Goal: Task Accomplishment & Management: Complete application form

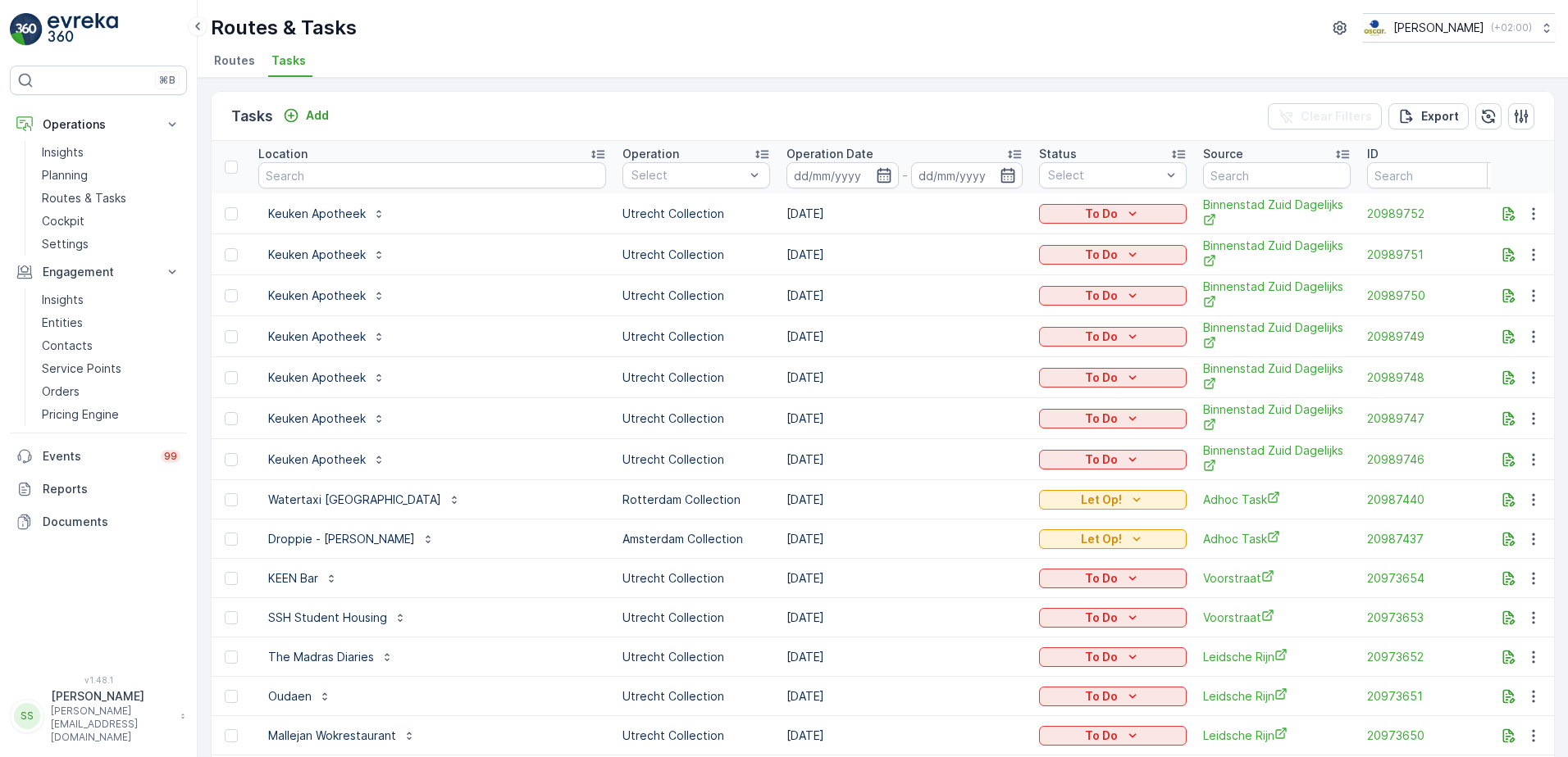
click at [514, 31] on div "Routes & Tasks [PERSON_NAME] ( +02:00 )" at bounding box center [882, 27] width 1343 height 29
click at [517, 25] on div "Routes & Tasks [PERSON_NAME] ( +02:00 )" at bounding box center [882, 27] width 1343 height 29
click at [319, 177] on input "text" at bounding box center [432, 176] width 347 height 26
type input "statie"
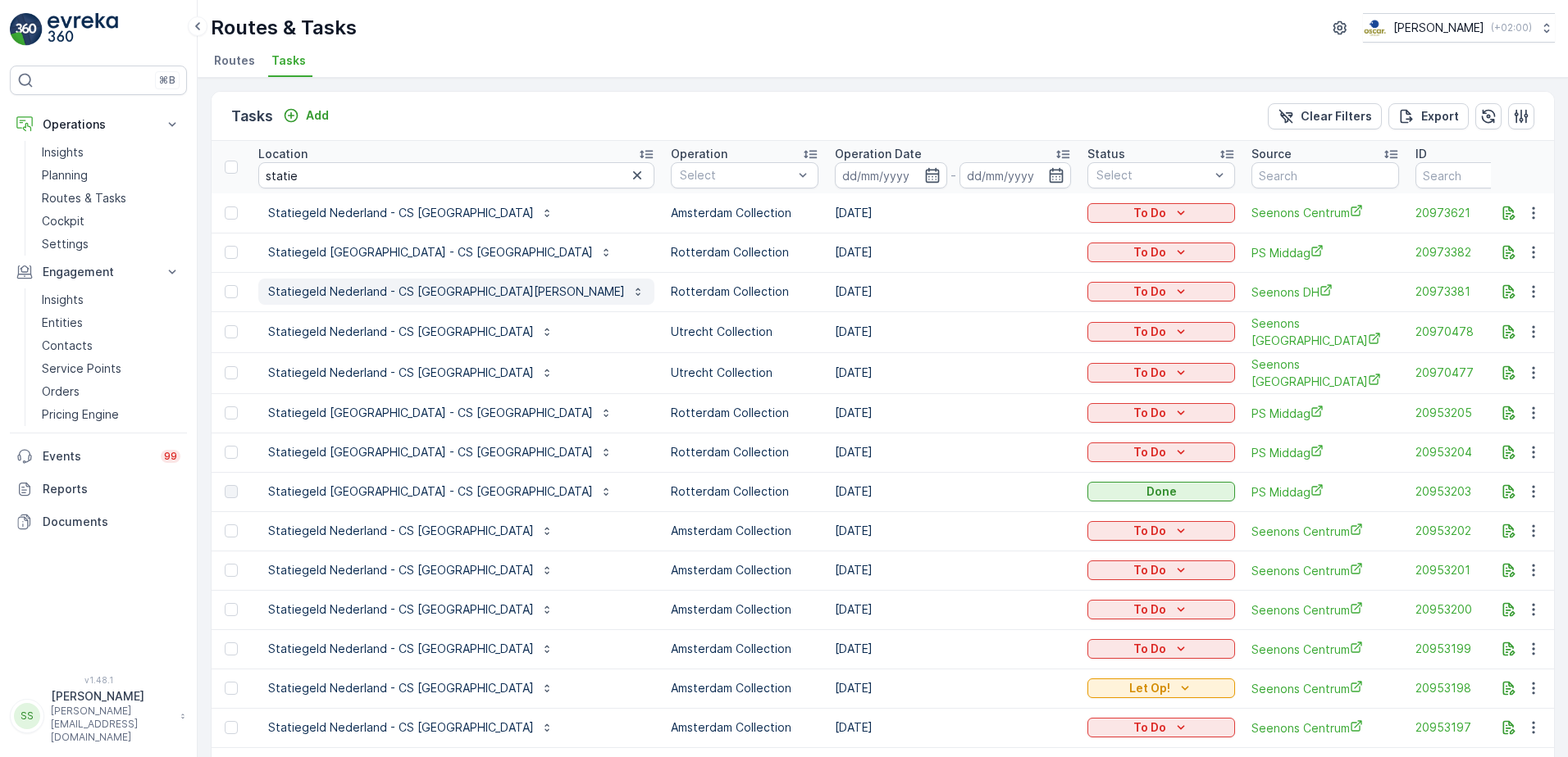
click at [376, 291] on p "Statiegeld Nederland - CS [GEOGRAPHIC_DATA][PERSON_NAME]" at bounding box center [447, 291] width 357 height 16
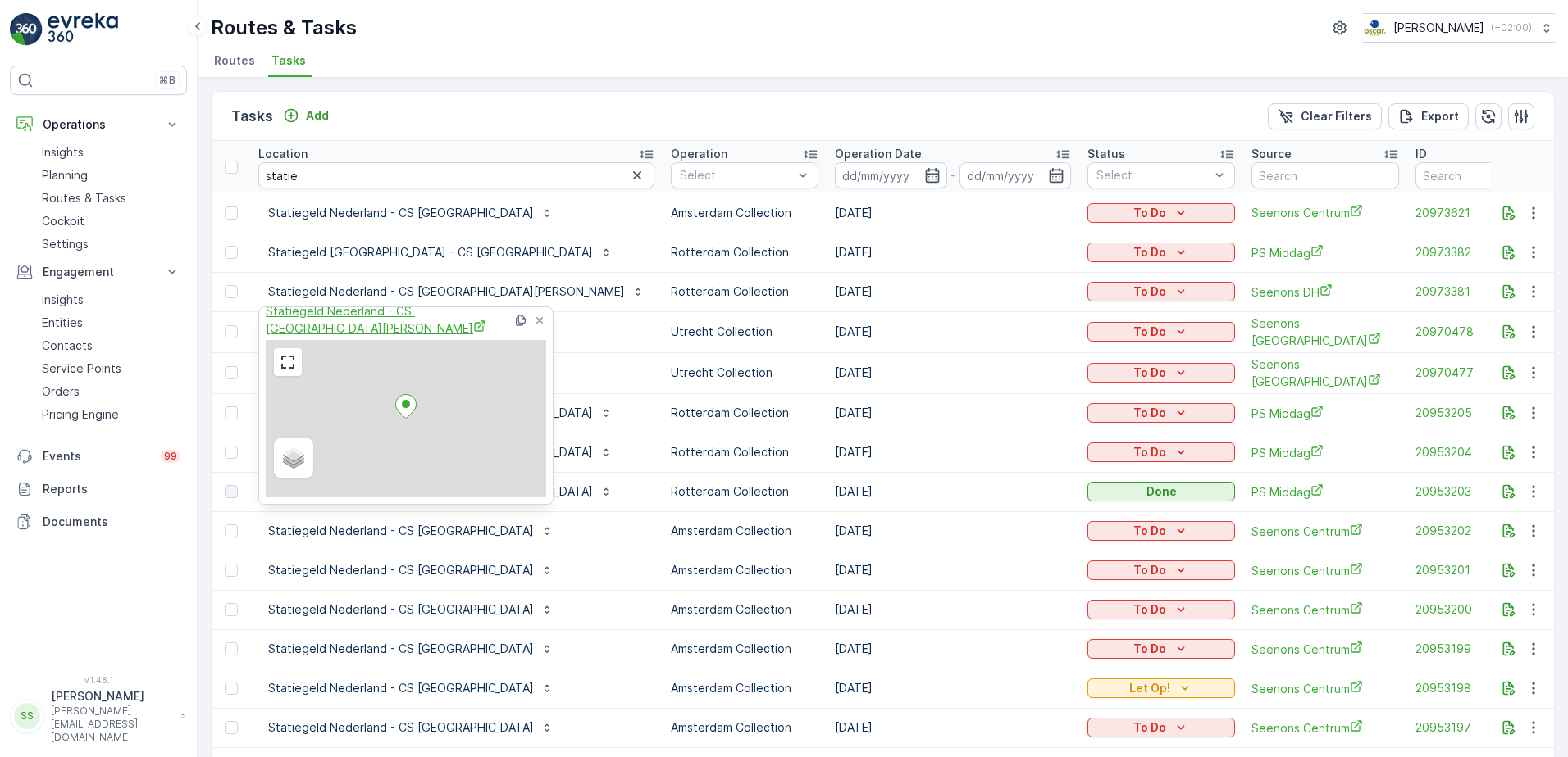
click at [386, 320] on span "Statiegeld Nederland - CS [GEOGRAPHIC_DATA][PERSON_NAME]" at bounding box center [388, 320] width 246 height 34
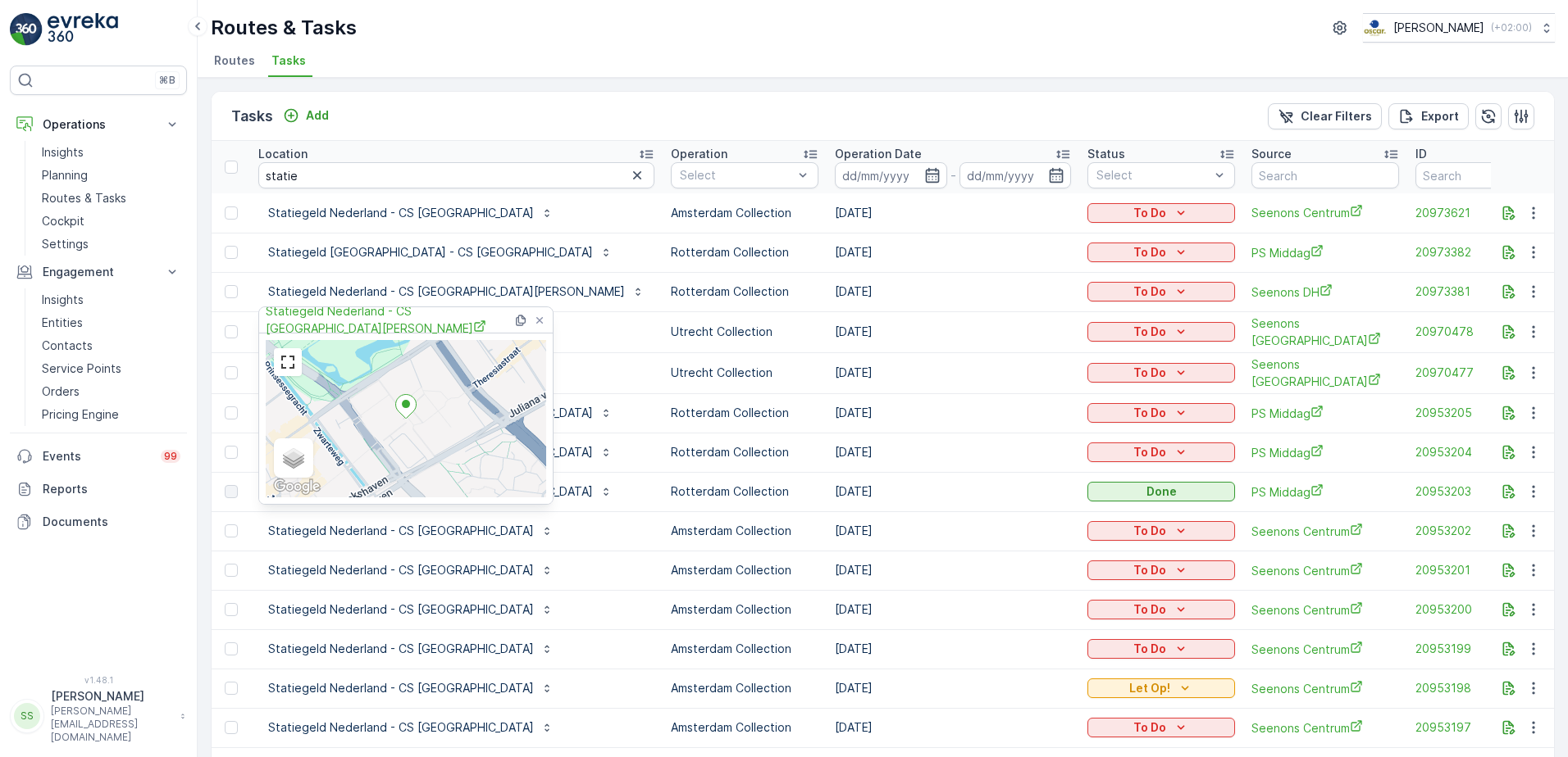
drag, startPoint x: 485, startPoint y: 65, endPoint x: 433, endPoint y: 64, distance: 52.0
click at [485, 62] on ul "Routes Tasks" at bounding box center [876, 63] width 1331 height 28
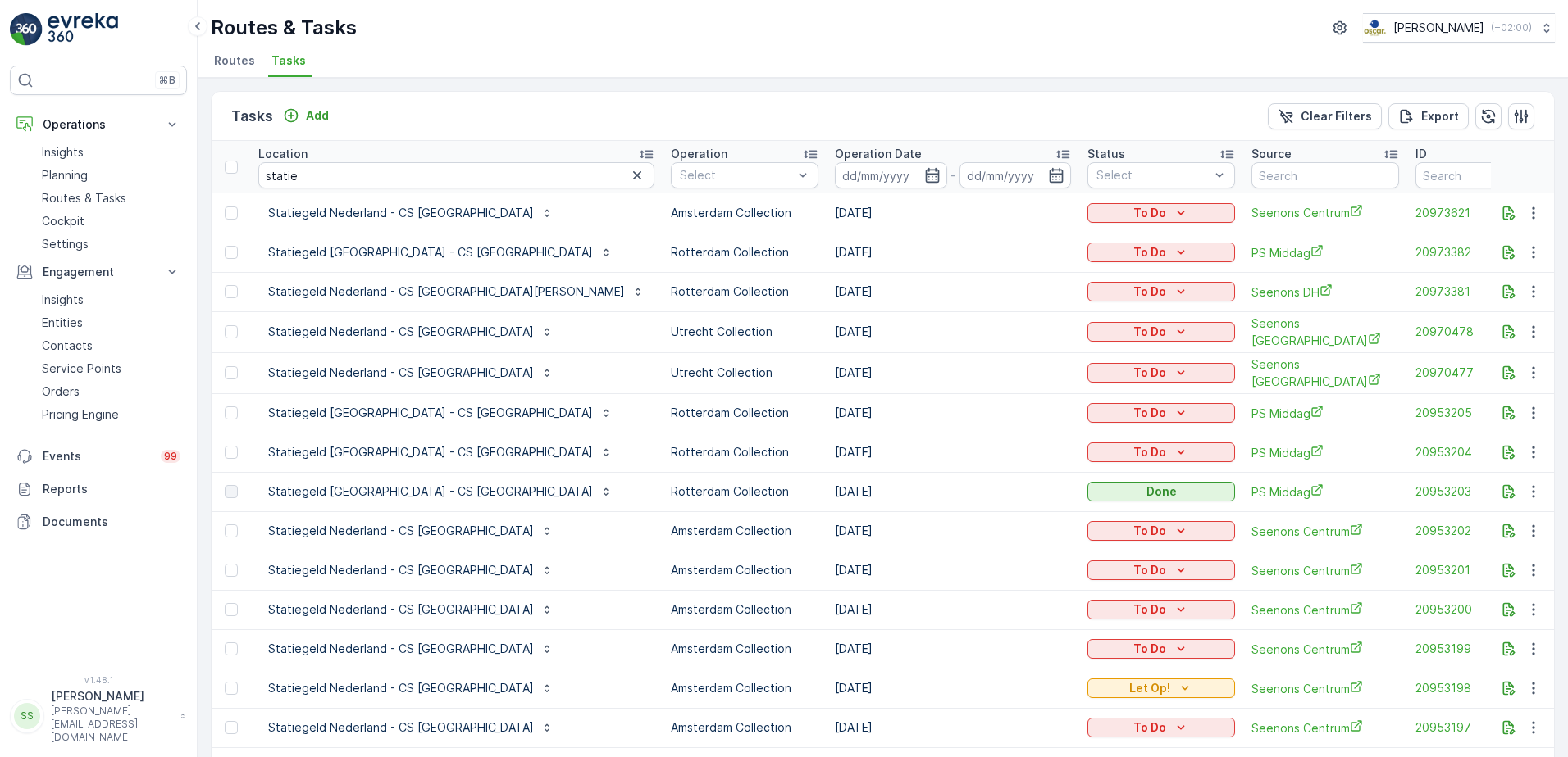
click at [230, 56] on span "Routes" at bounding box center [234, 60] width 41 height 16
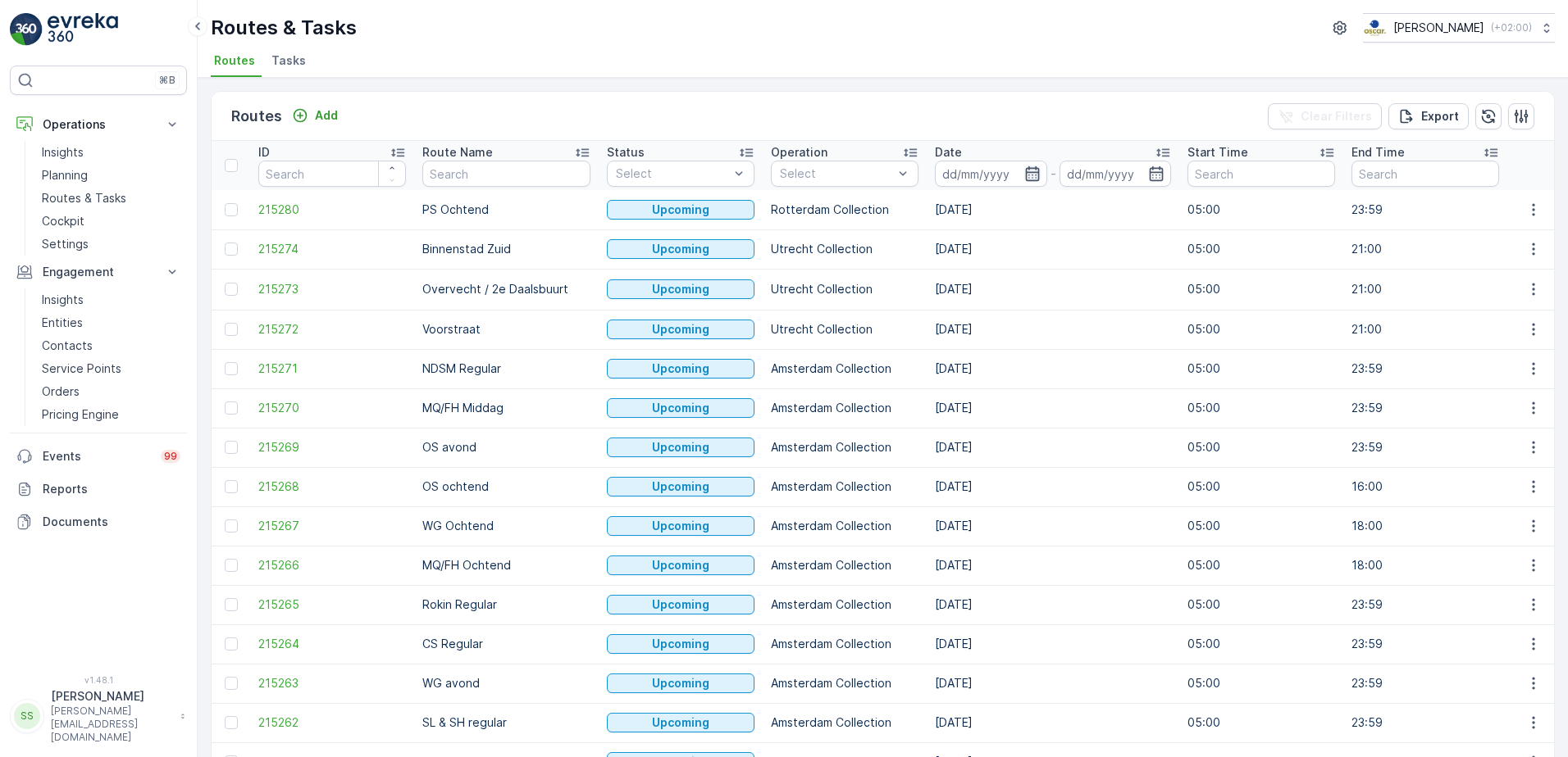
click at [1024, 169] on icon "button" at bounding box center [1032, 173] width 16 height 16
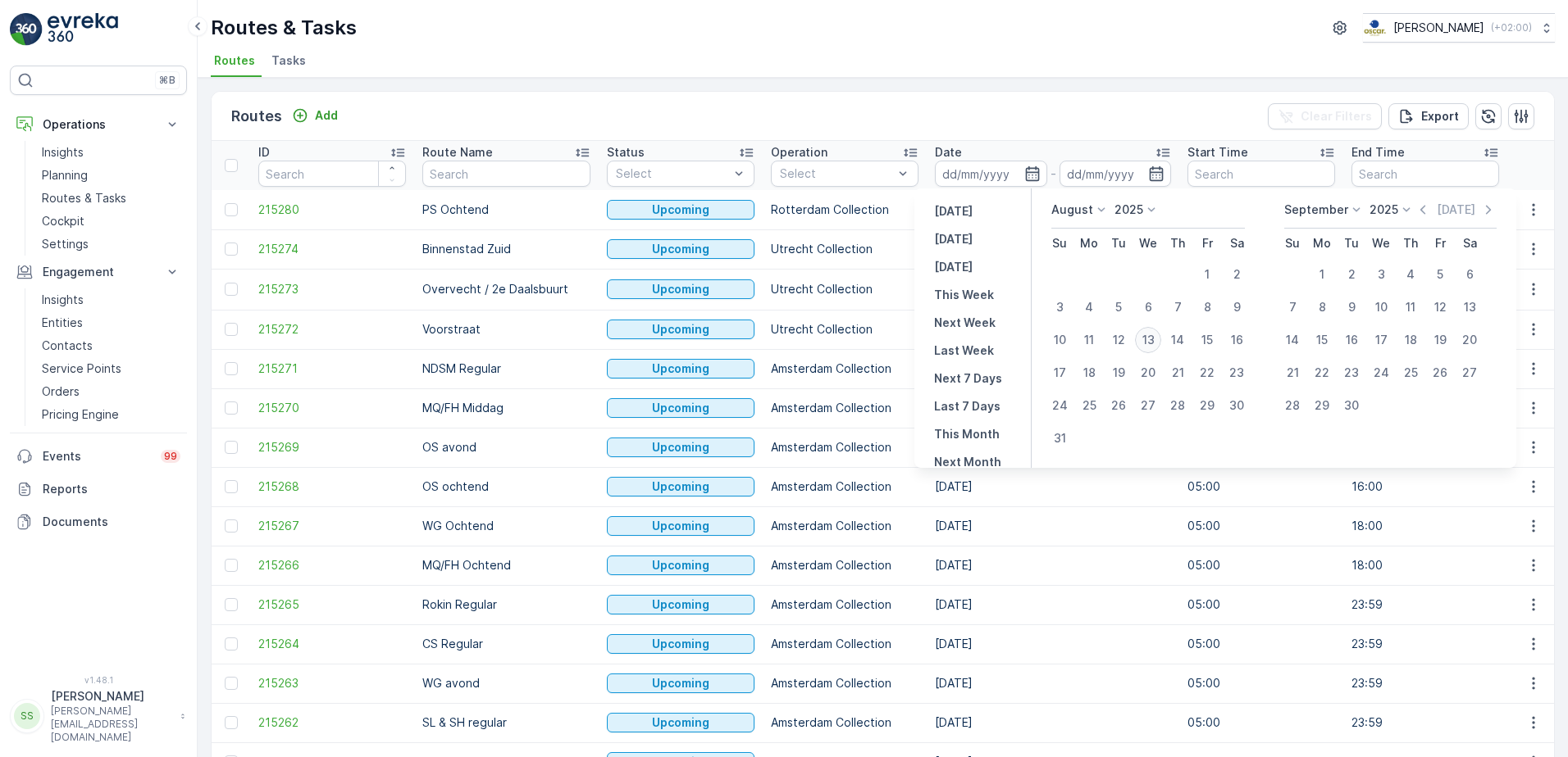
click at [1148, 339] on div "13" at bounding box center [1148, 341] width 26 height 26
type input "[DATE]"
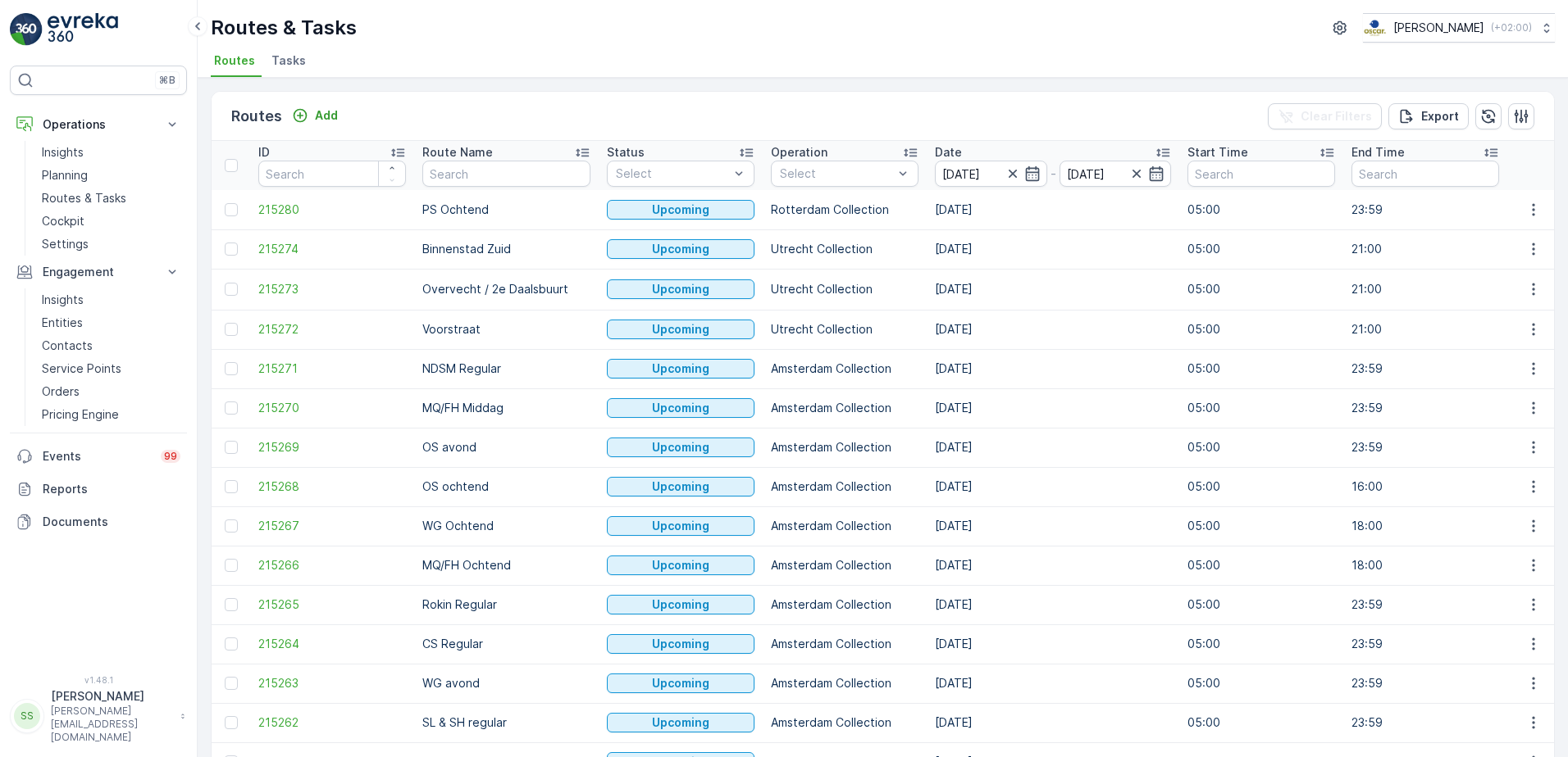
click at [1058, 122] on div "Routes Add Clear Filters Export" at bounding box center [883, 116] width 1342 height 49
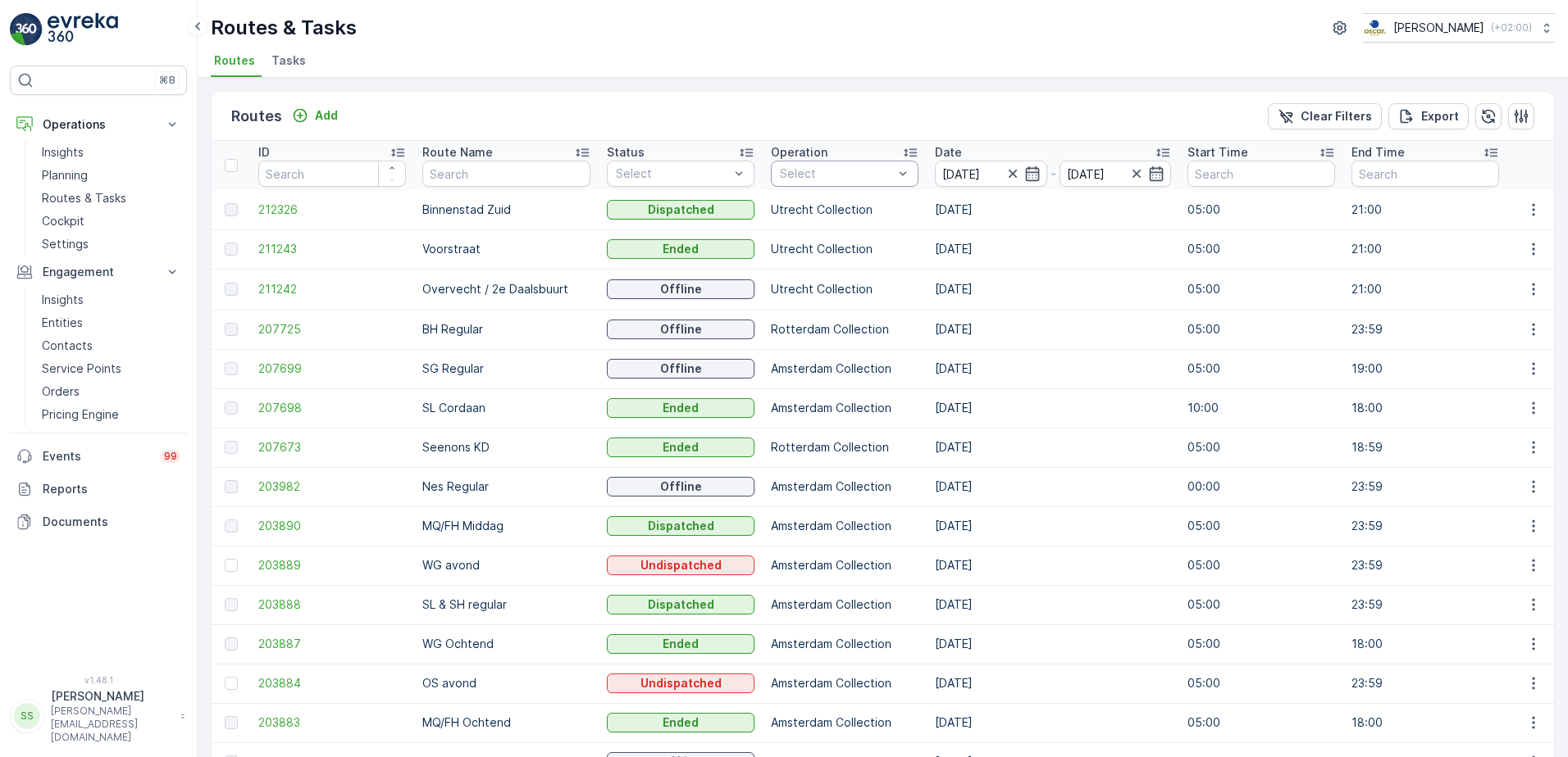
click at [835, 172] on div at bounding box center [835, 174] width 116 height 13
click at [781, 339] on div at bounding box center [787, 341] width 13 height 13
click at [775, 109] on div "Routes Add Clear Filters Export" at bounding box center [883, 116] width 1342 height 49
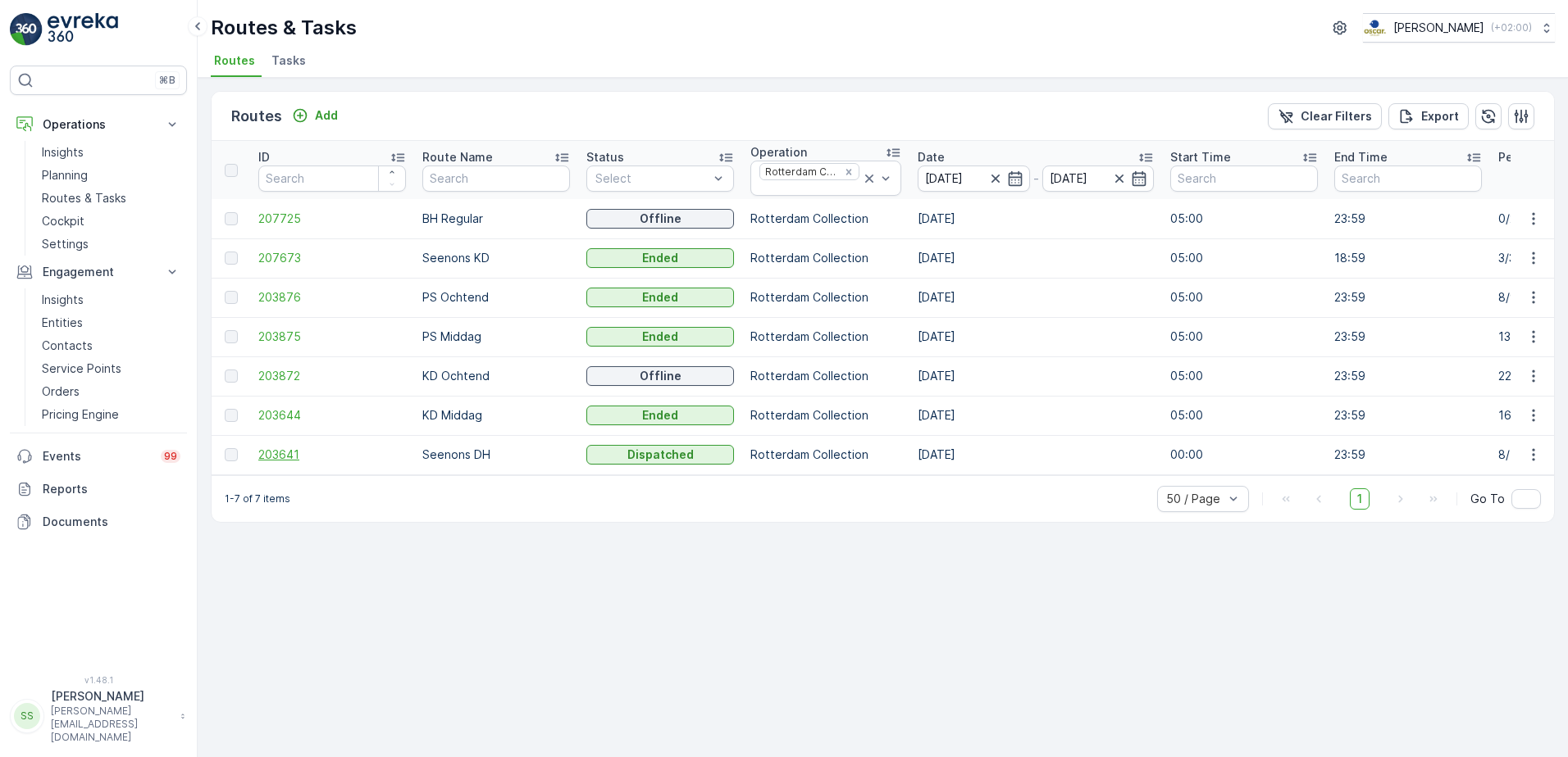
click at [288, 455] on span "203641" at bounding box center [332, 454] width 147 height 16
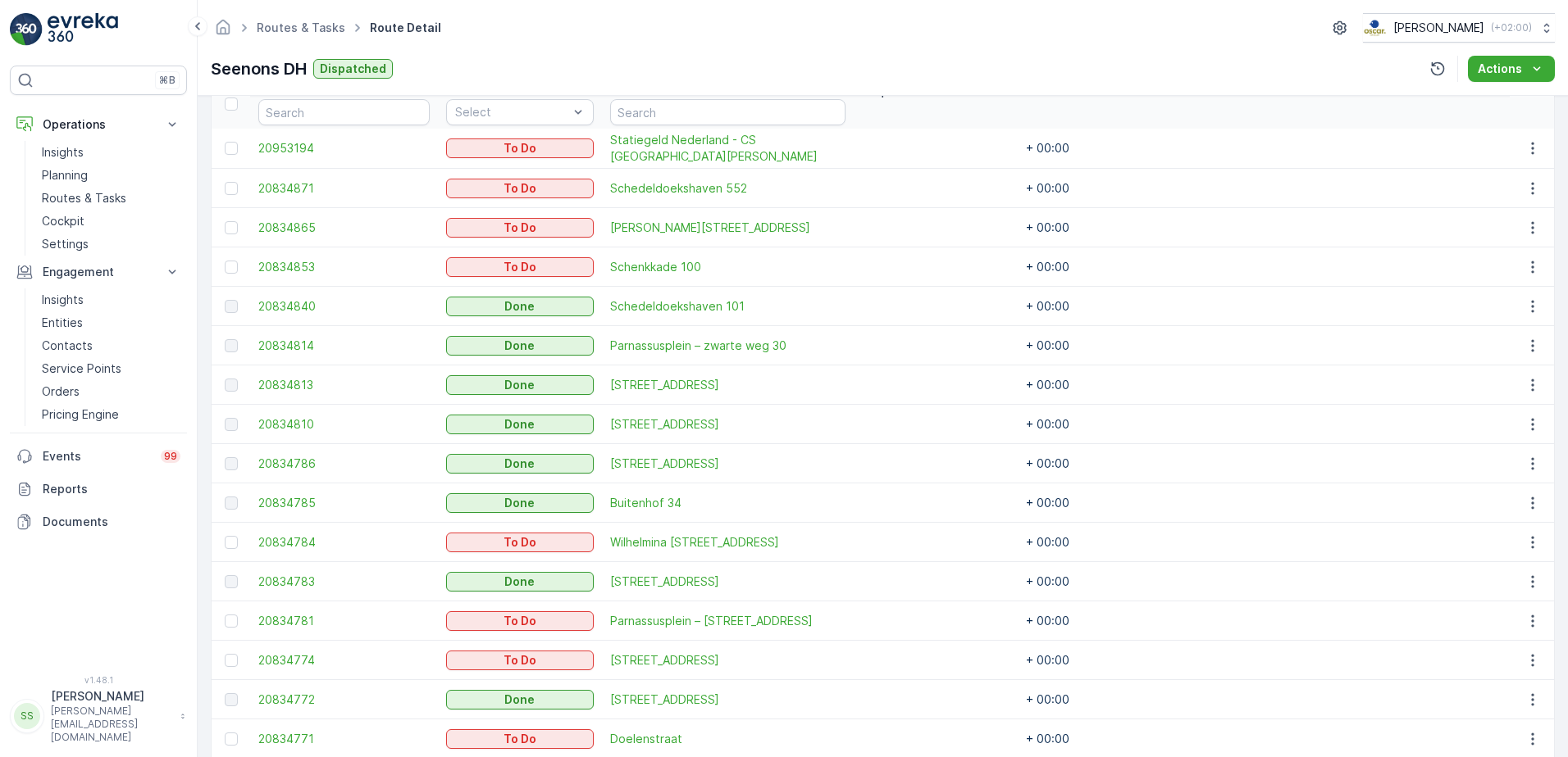
scroll to position [492, 0]
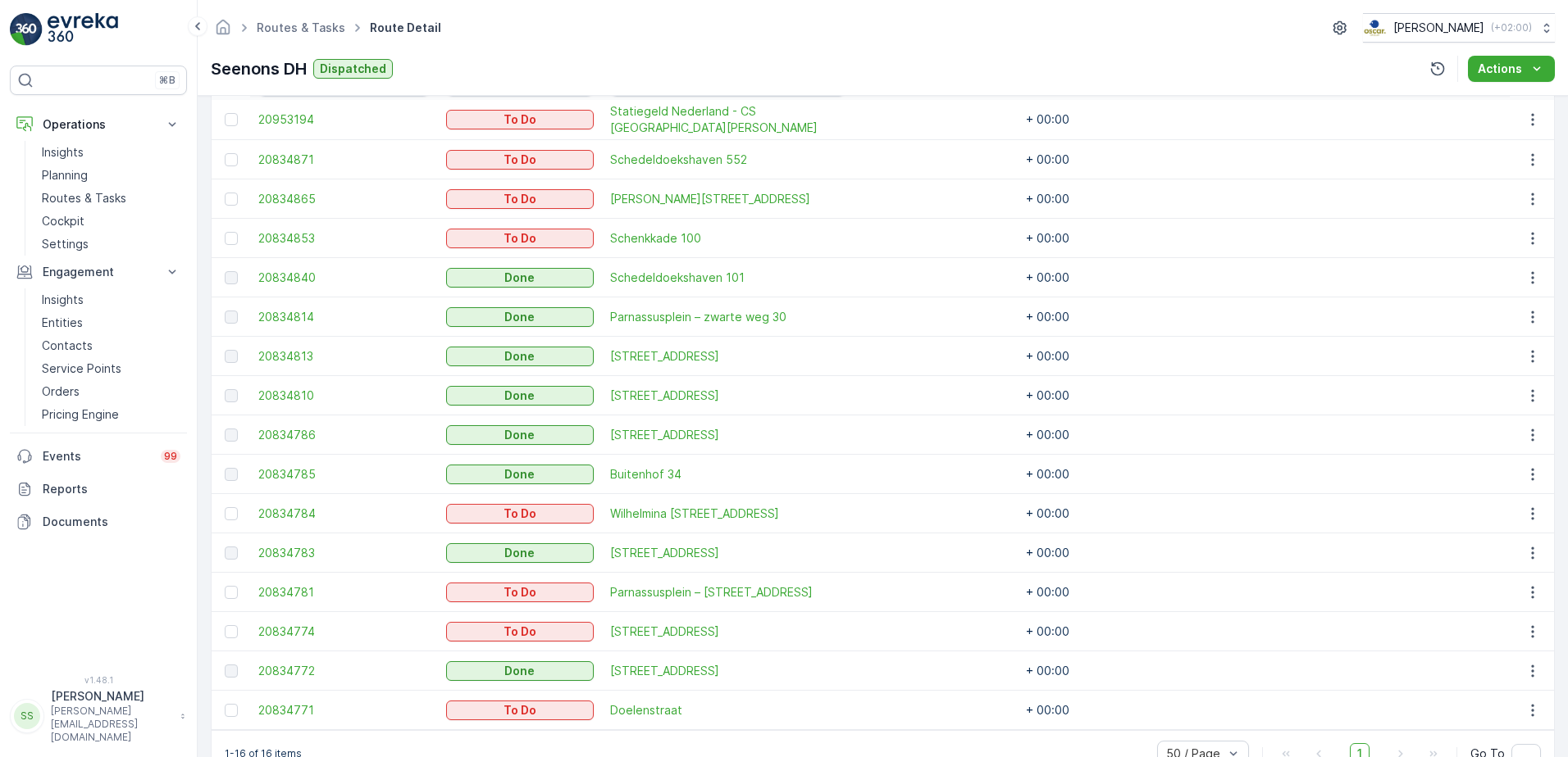
drag, startPoint x: 461, startPoint y: 59, endPoint x: 434, endPoint y: 65, distance: 27.7
click at [461, 59] on div "Seenons DH Dispatched Actions" at bounding box center [882, 69] width 1343 height 26
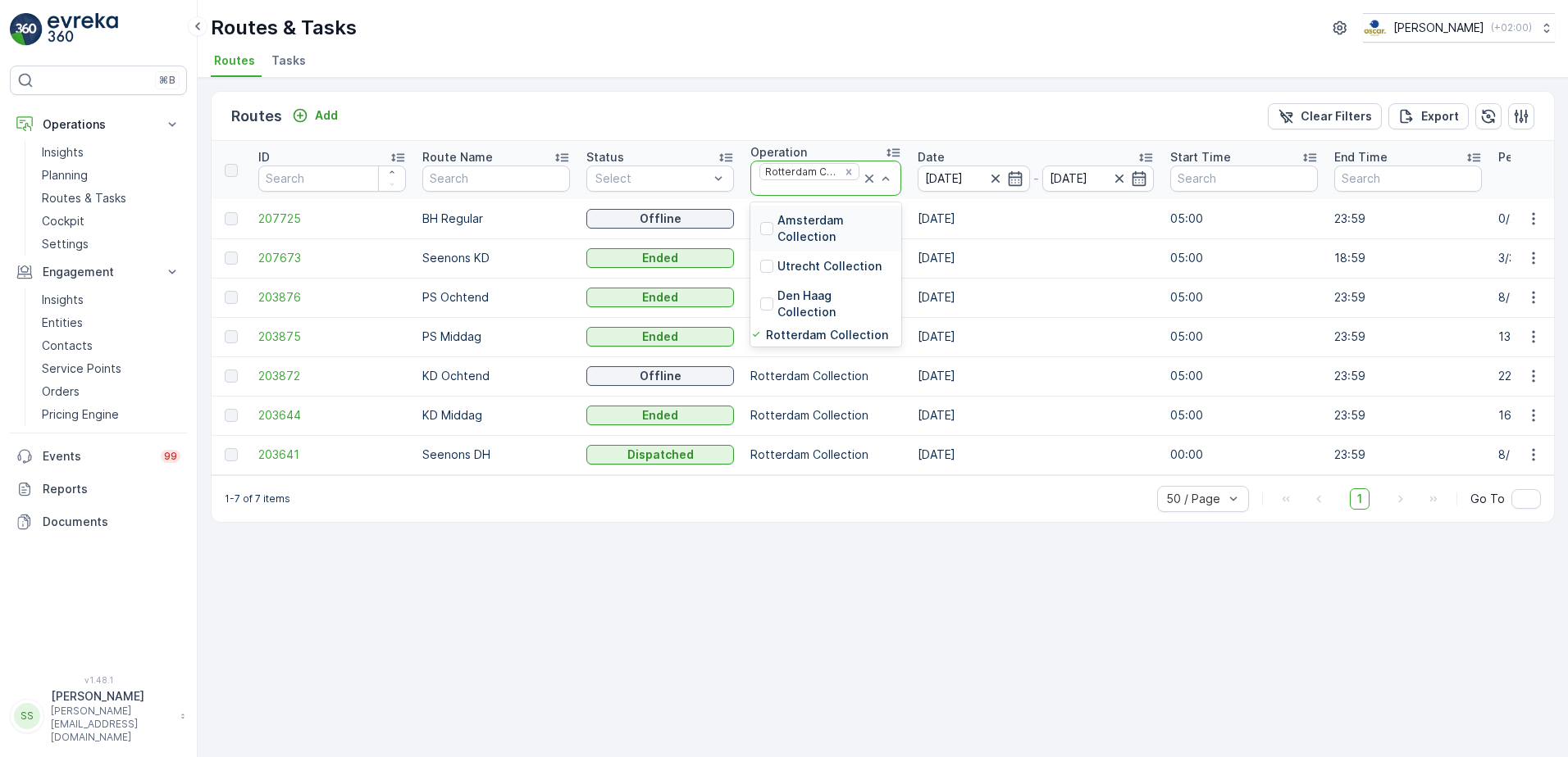
click at [802, 175] on div "Rotterdam Collection" at bounding box center [799, 172] width 78 height 16
click at [846, 174] on icon "Remove Rotterdam Collection" at bounding box center [848, 172] width 6 height 6
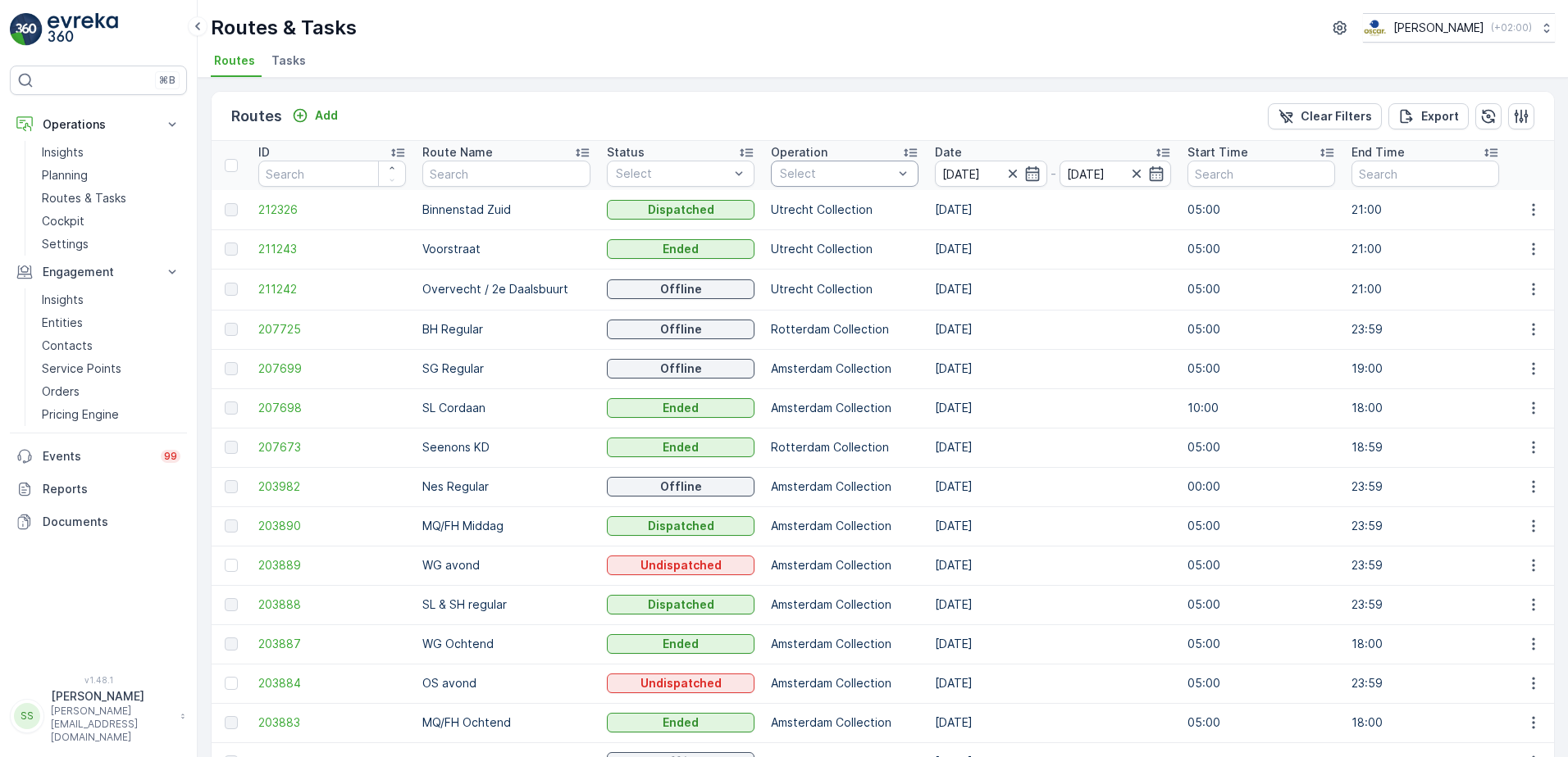
click at [845, 176] on div at bounding box center [835, 174] width 116 height 13
click at [781, 214] on div at bounding box center [787, 220] width 13 height 13
click at [765, 132] on div "Routes Add Clear Filters Export" at bounding box center [883, 116] width 1342 height 49
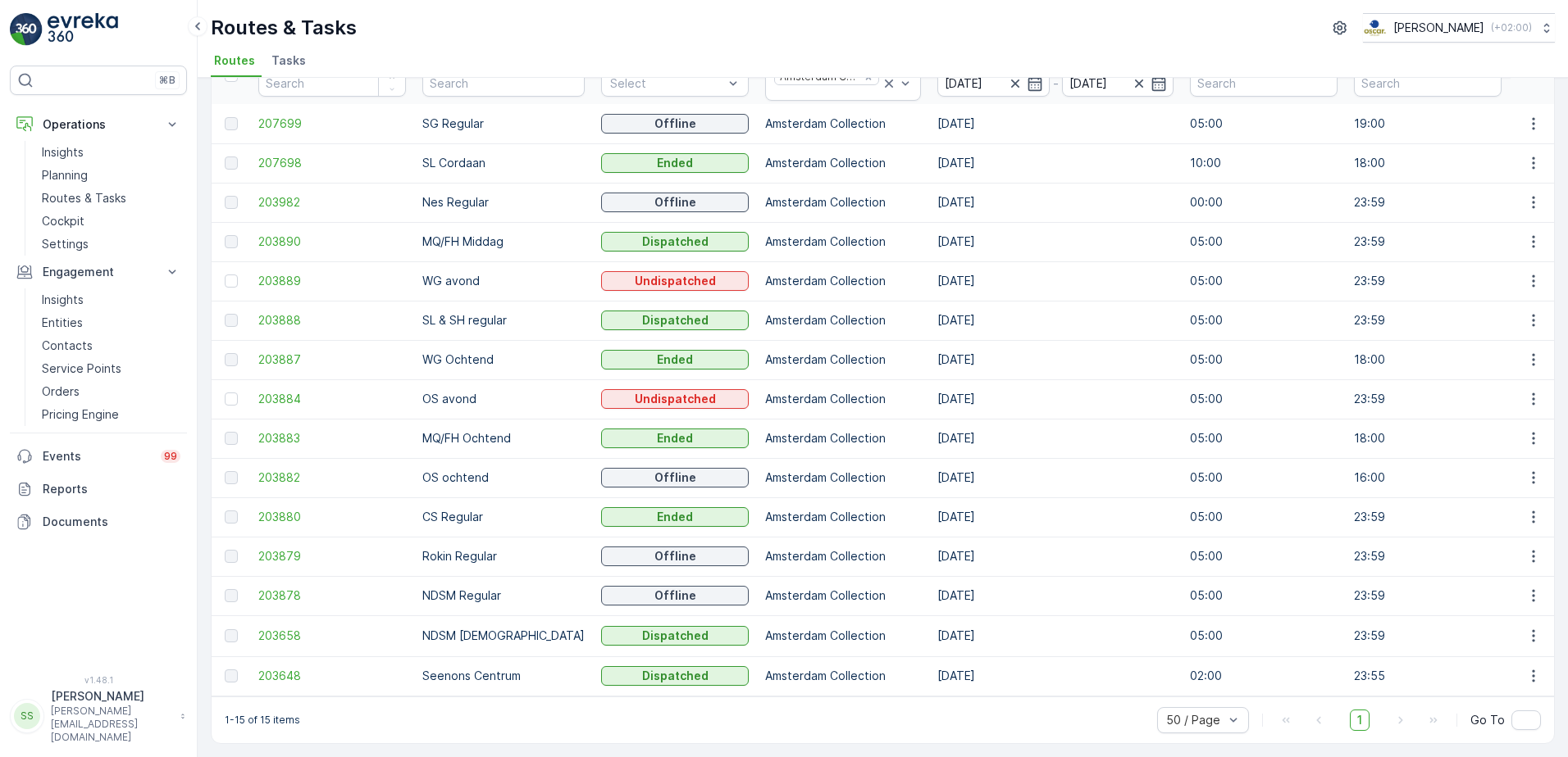
scroll to position [102, 0]
click at [265, 234] on span "203890" at bounding box center [332, 242] width 147 height 16
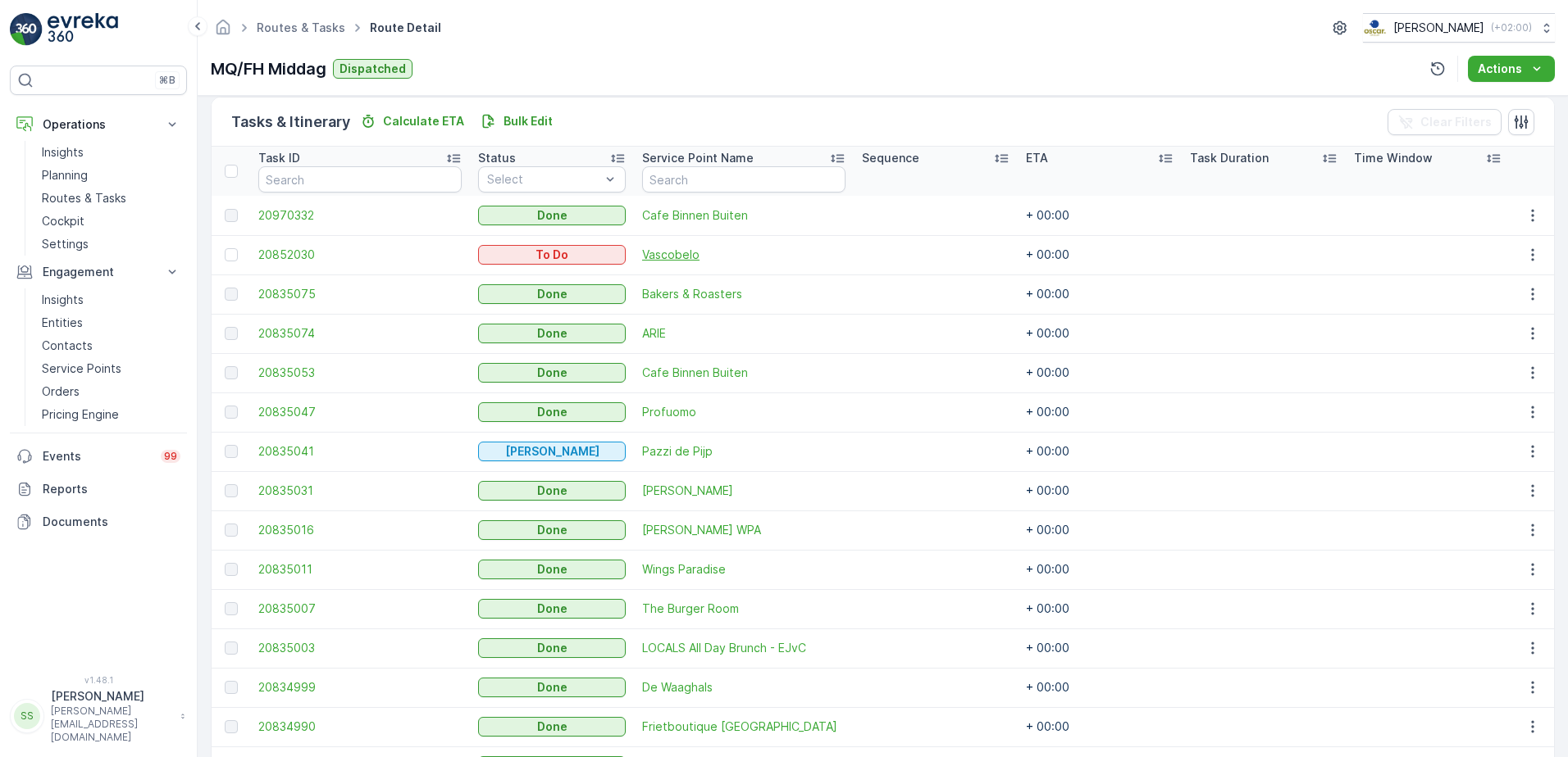
scroll to position [68, 0]
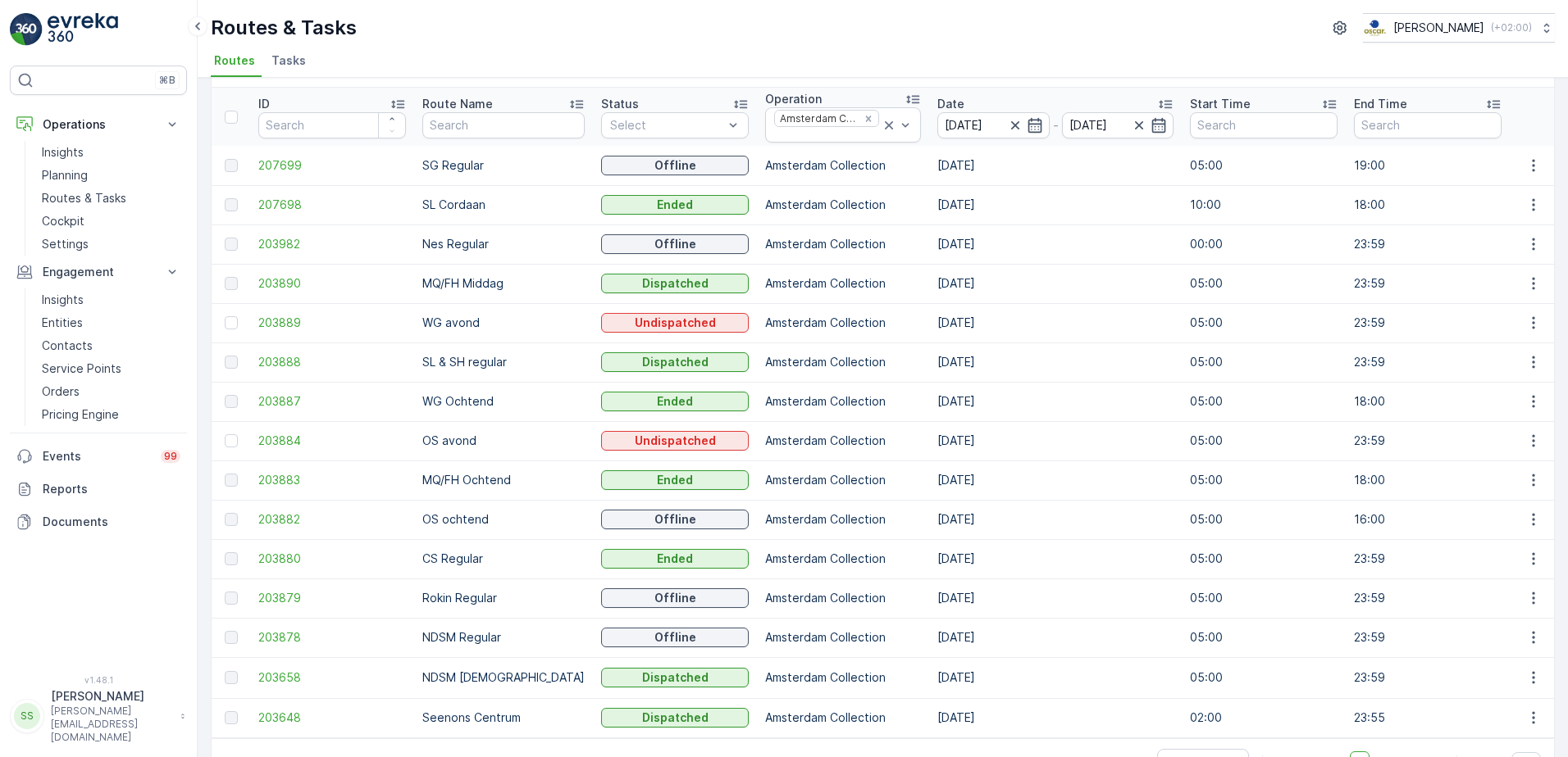
scroll to position [82, 0]
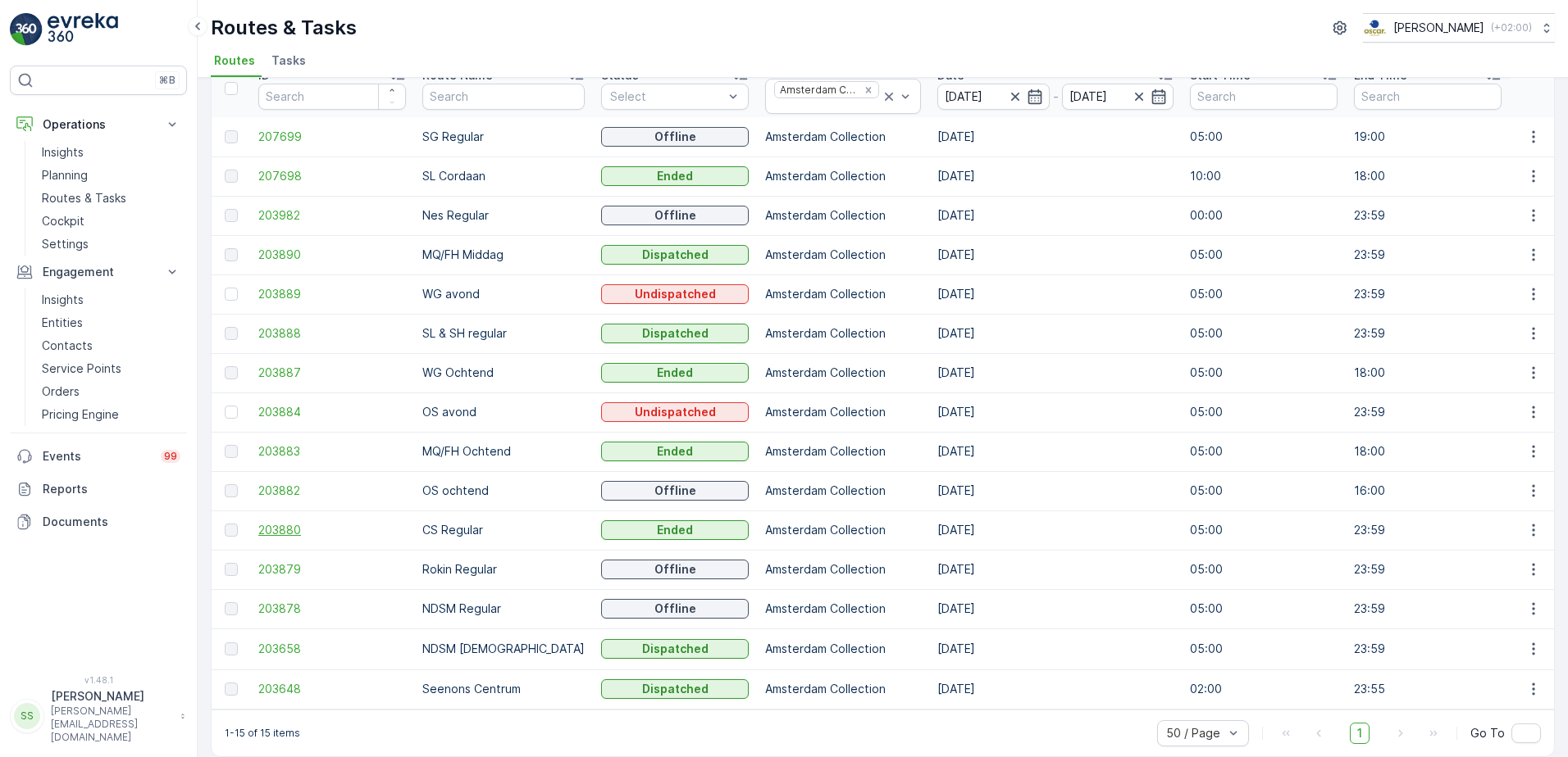
click at [289, 526] on span "203880" at bounding box center [332, 530] width 147 height 16
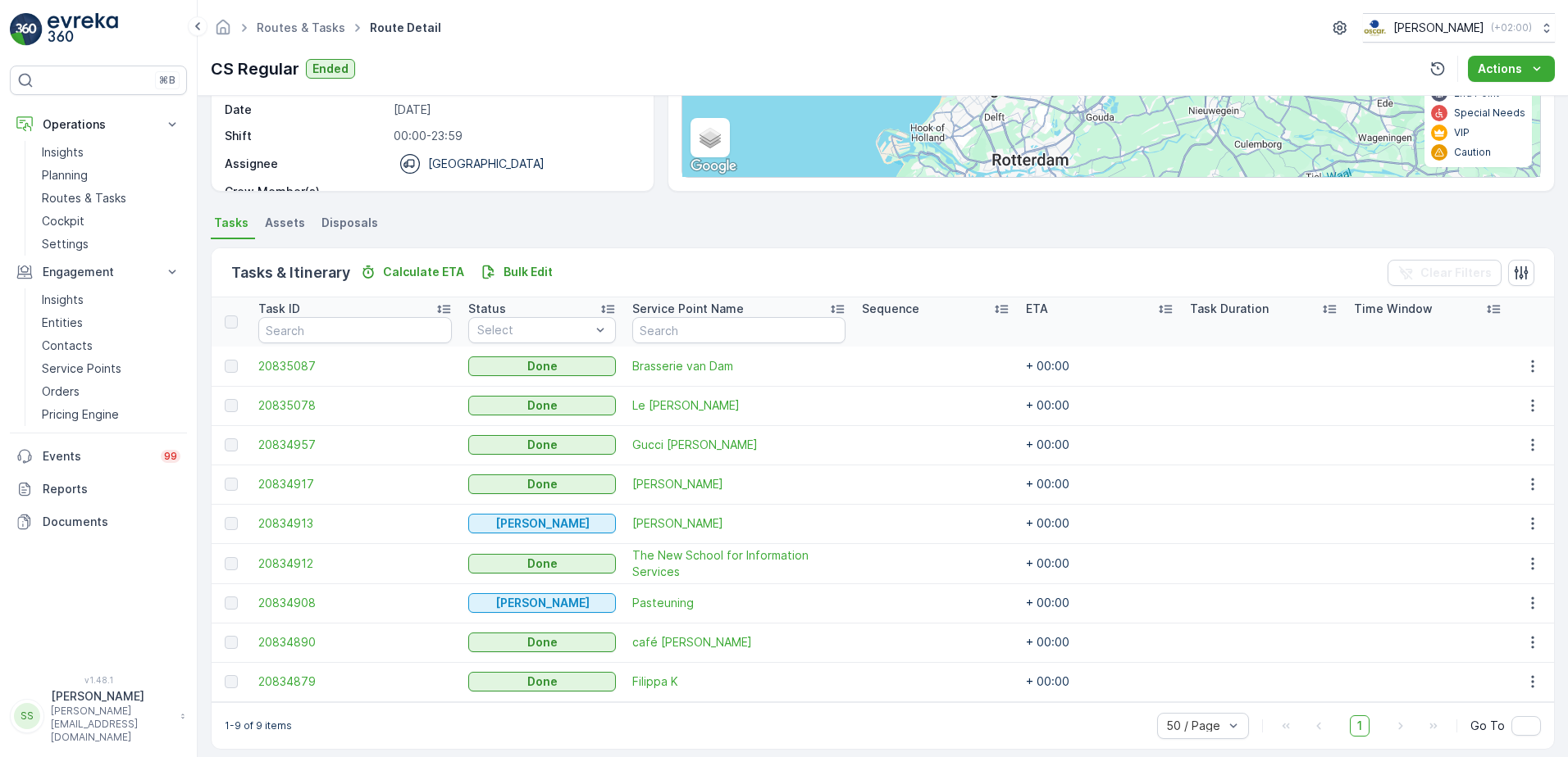
scroll to position [246, 0]
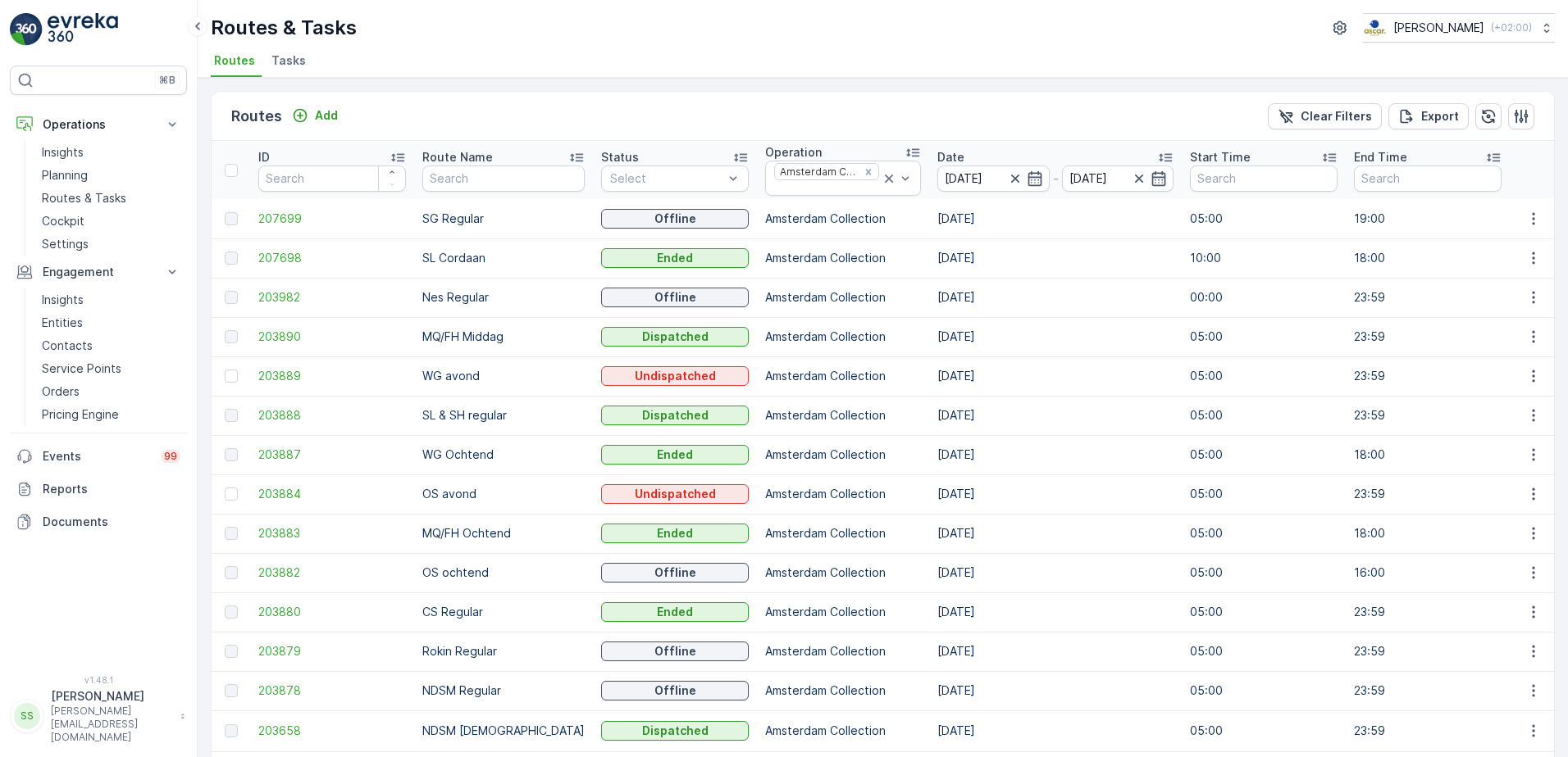
click at [292, 60] on span "Tasks" at bounding box center [288, 60] width 34 height 16
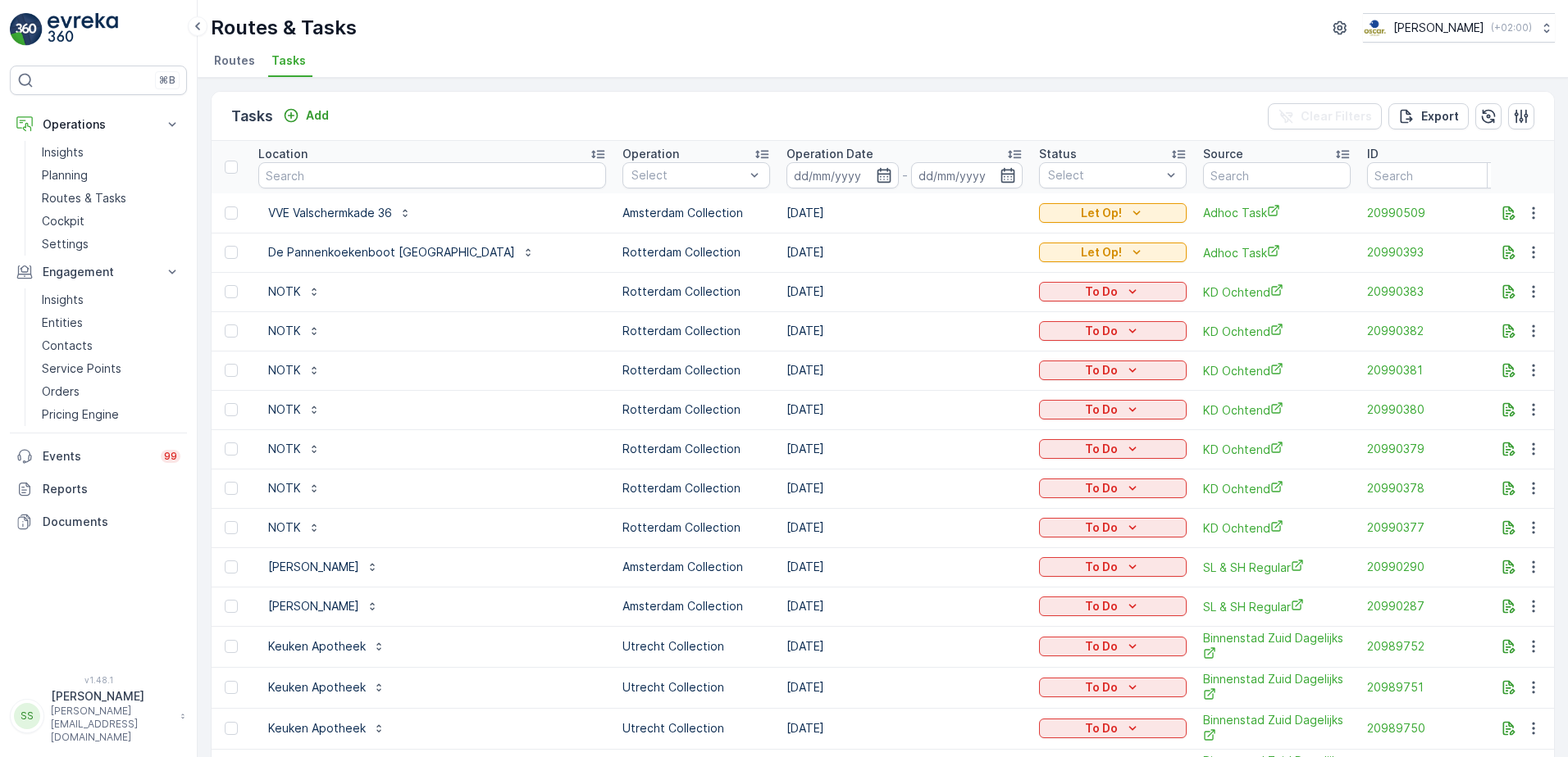
click at [308, 183] on input "text" at bounding box center [432, 176] width 347 height 26
type input "[PERSON_NAME]"
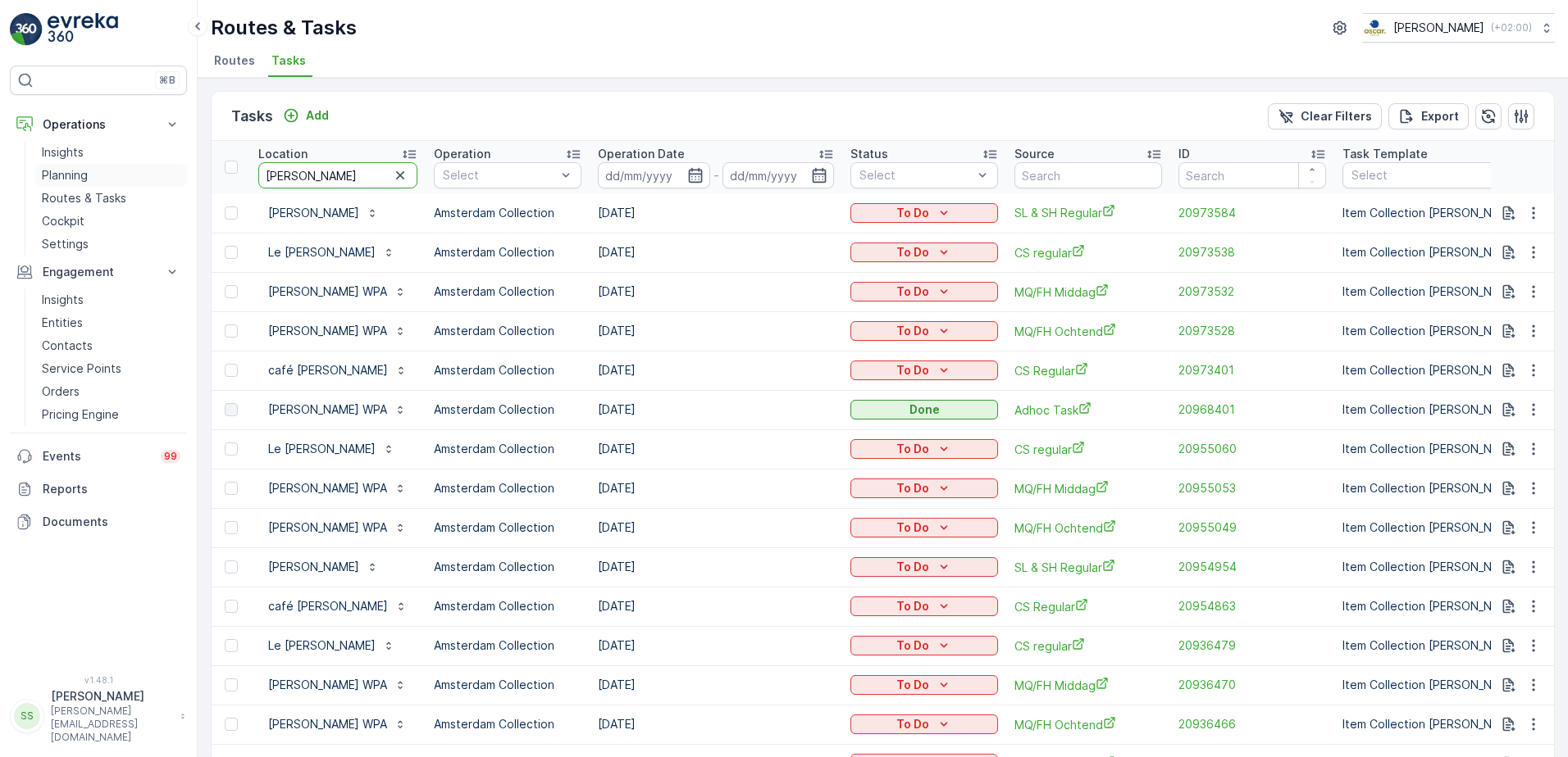
drag, startPoint x: 243, startPoint y: 175, endPoint x: 178, endPoint y: 169, distance: 65.3
click at [179, 170] on div "⌘B Operations Insights Planning Routes & Tasks Cockpit Settings Engagement Insi…" at bounding box center [784, 378] width 1568 height 757
type input "brasserie"
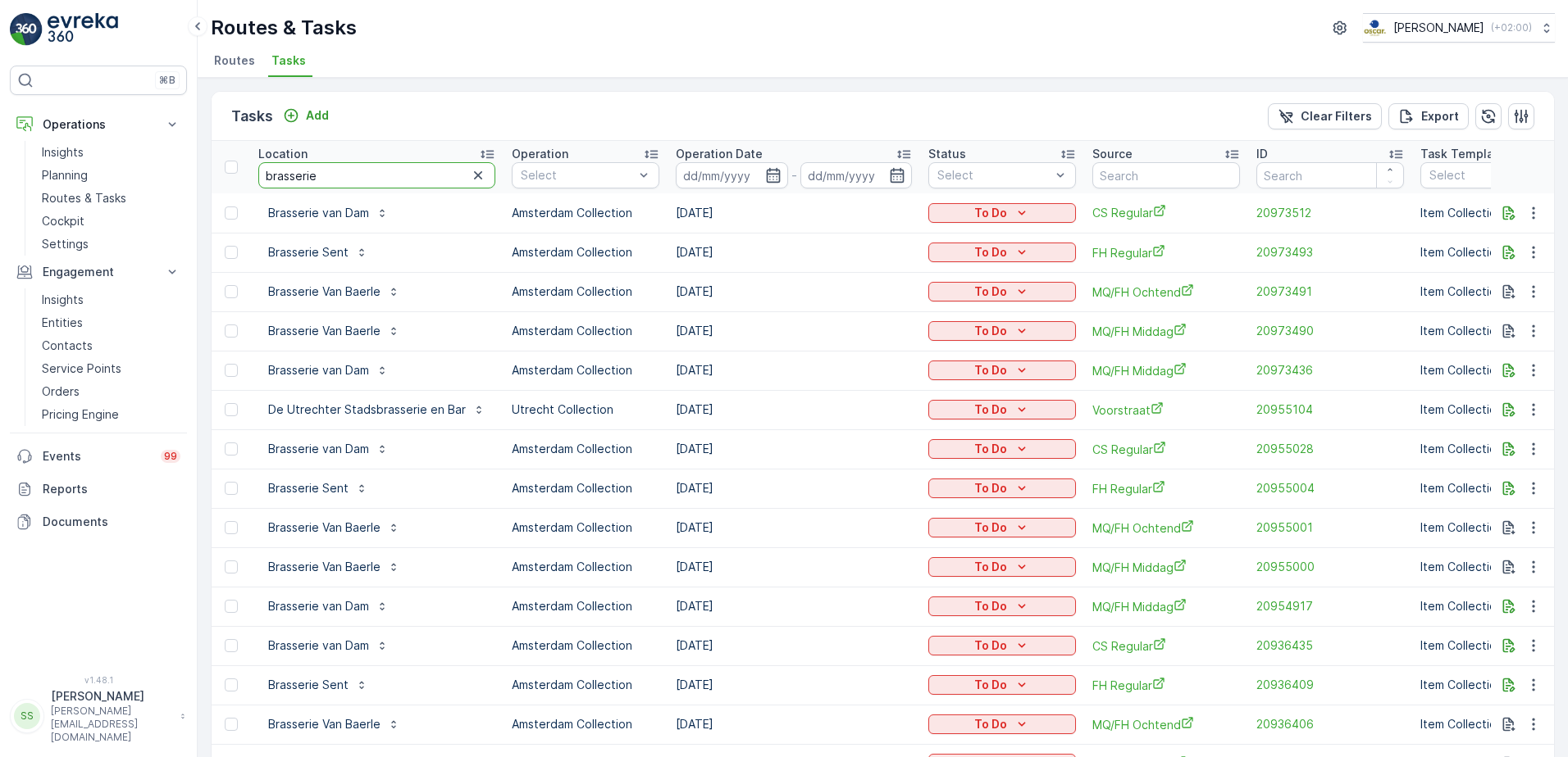
drag, startPoint x: 278, startPoint y: 175, endPoint x: 209, endPoint y: 172, distance: 69.1
click at [209, 172] on div "Tasks Add Clear Filters Export Location brasserie Operation Select Operation Da…" at bounding box center [882, 418] width 1370 height 680
type input "[PERSON_NAME]"
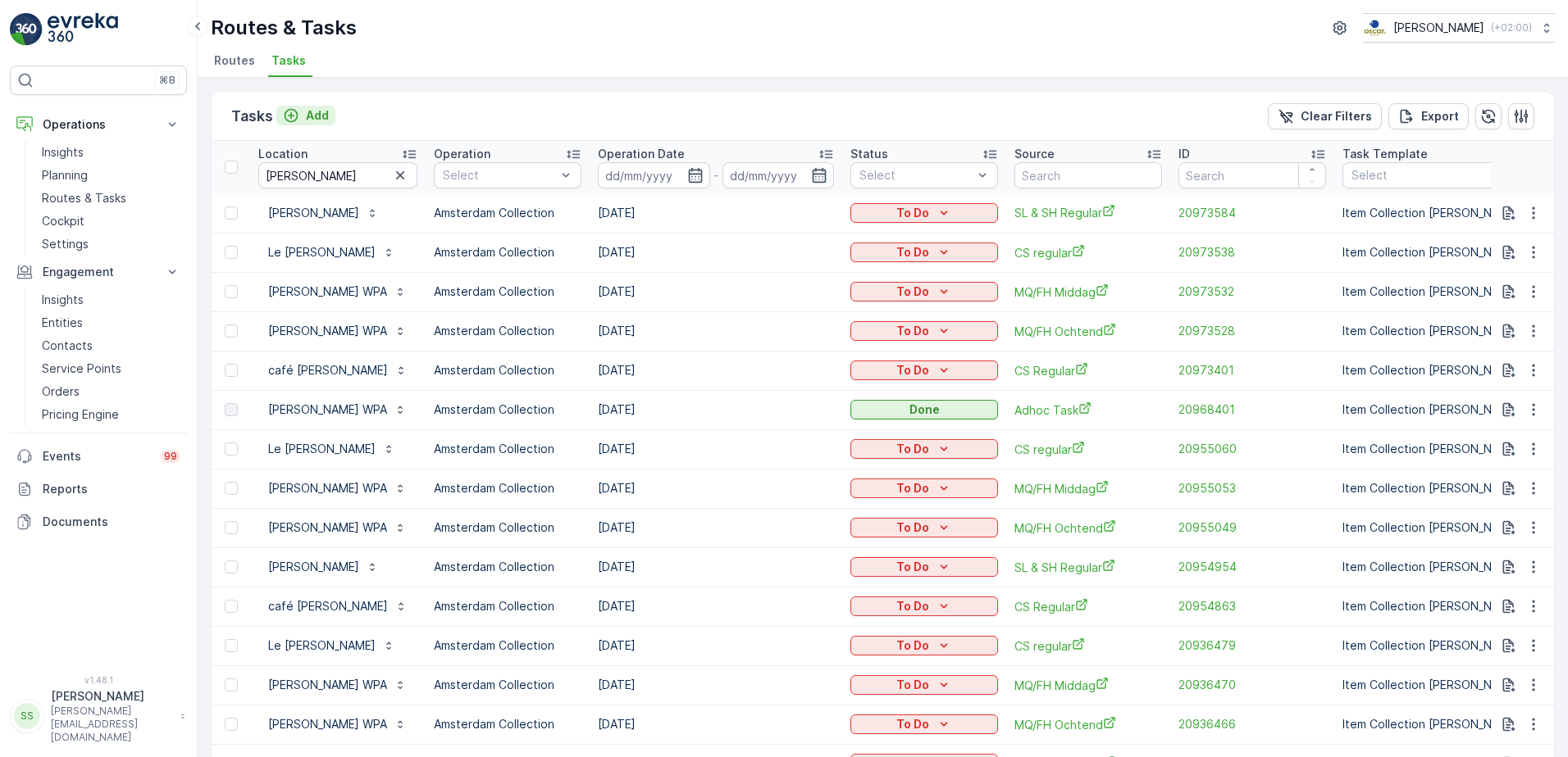
click at [311, 106] on button "Add" at bounding box center [306, 115] width 59 height 20
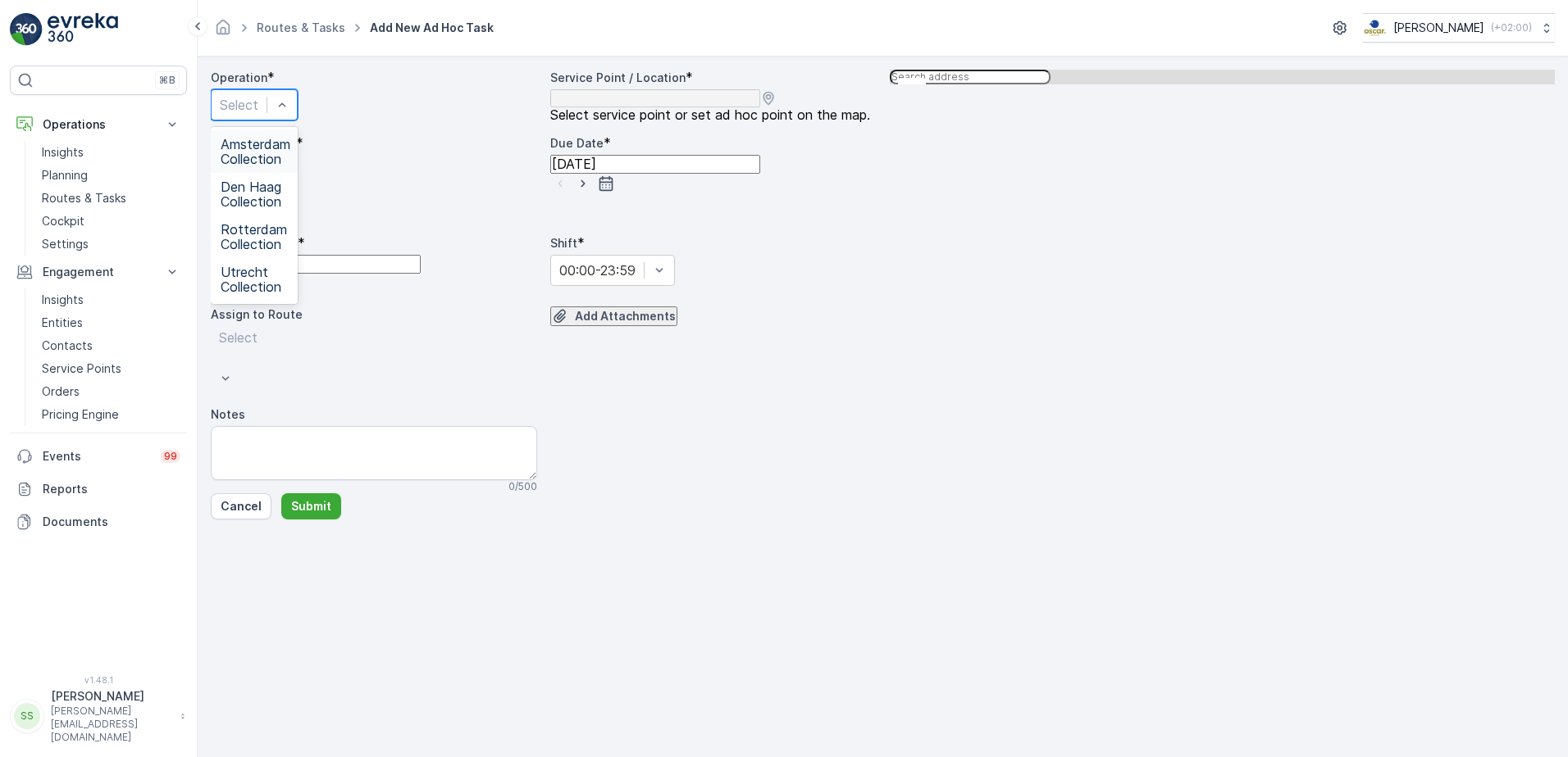
click at [259, 114] on div at bounding box center [239, 105] width 39 height 18
click at [290, 158] on span "Amsterdam Collection" at bounding box center [256, 151] width 70 height 29
click at [732, 390] on div "Add Attachments" at bounding box center [714, 350] width 327 height 87
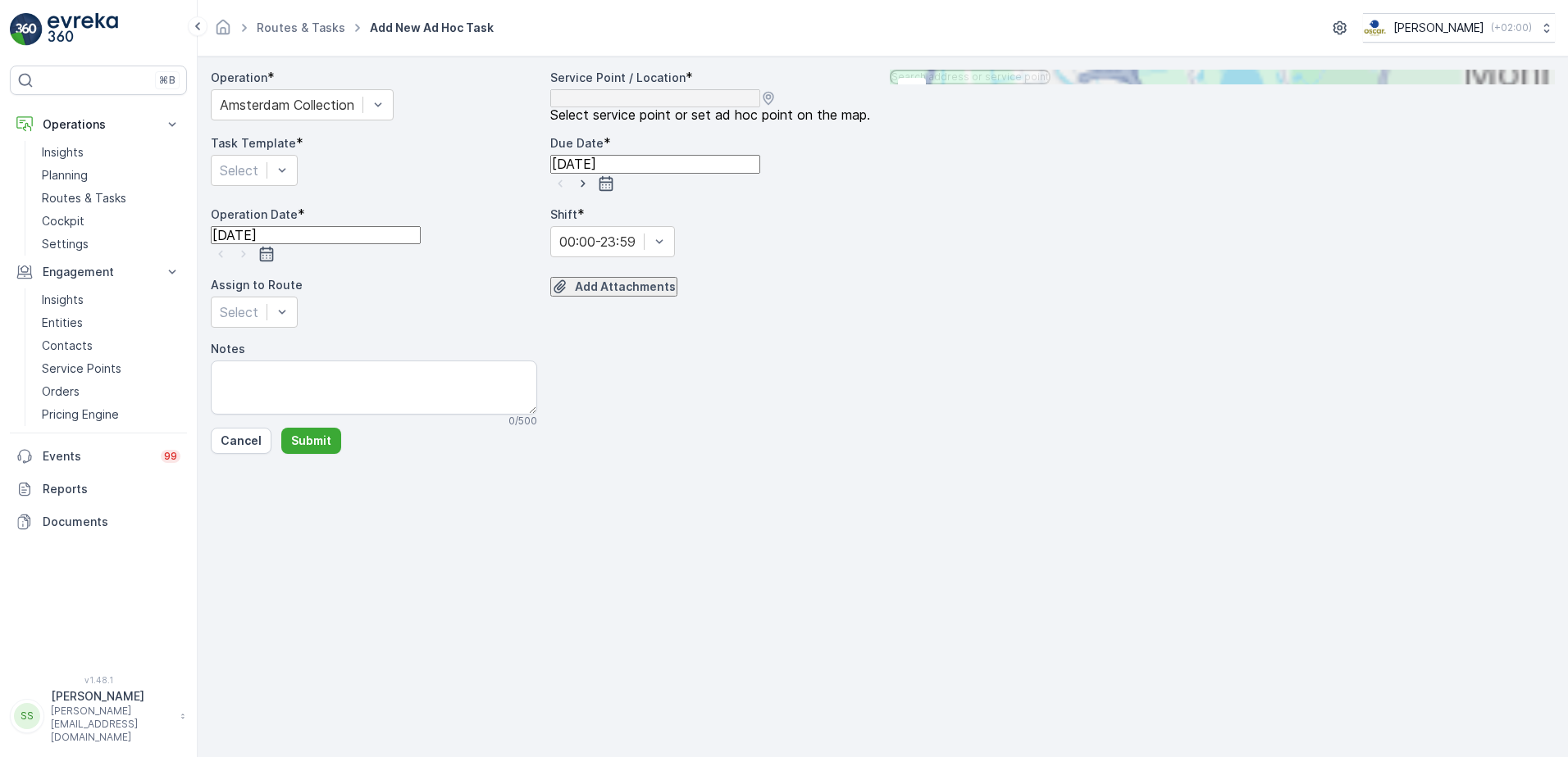
click at [1051, 84] on input "text" at bounding box center [969, 77] width 160 height 15
type input "quee"
click at [1017, 332] on span "Quee" at bounding box center [1003, 338] width 27 height 12
click at [658, 337] on div "Operation * Amsterdam Collection Service Point / Location * Select service poin…" at bounding box center [543, 249] width 666 height 359
click at [318, 184] on div "Task Template * Select" at bounding box center [374, 163] width 327 height 58
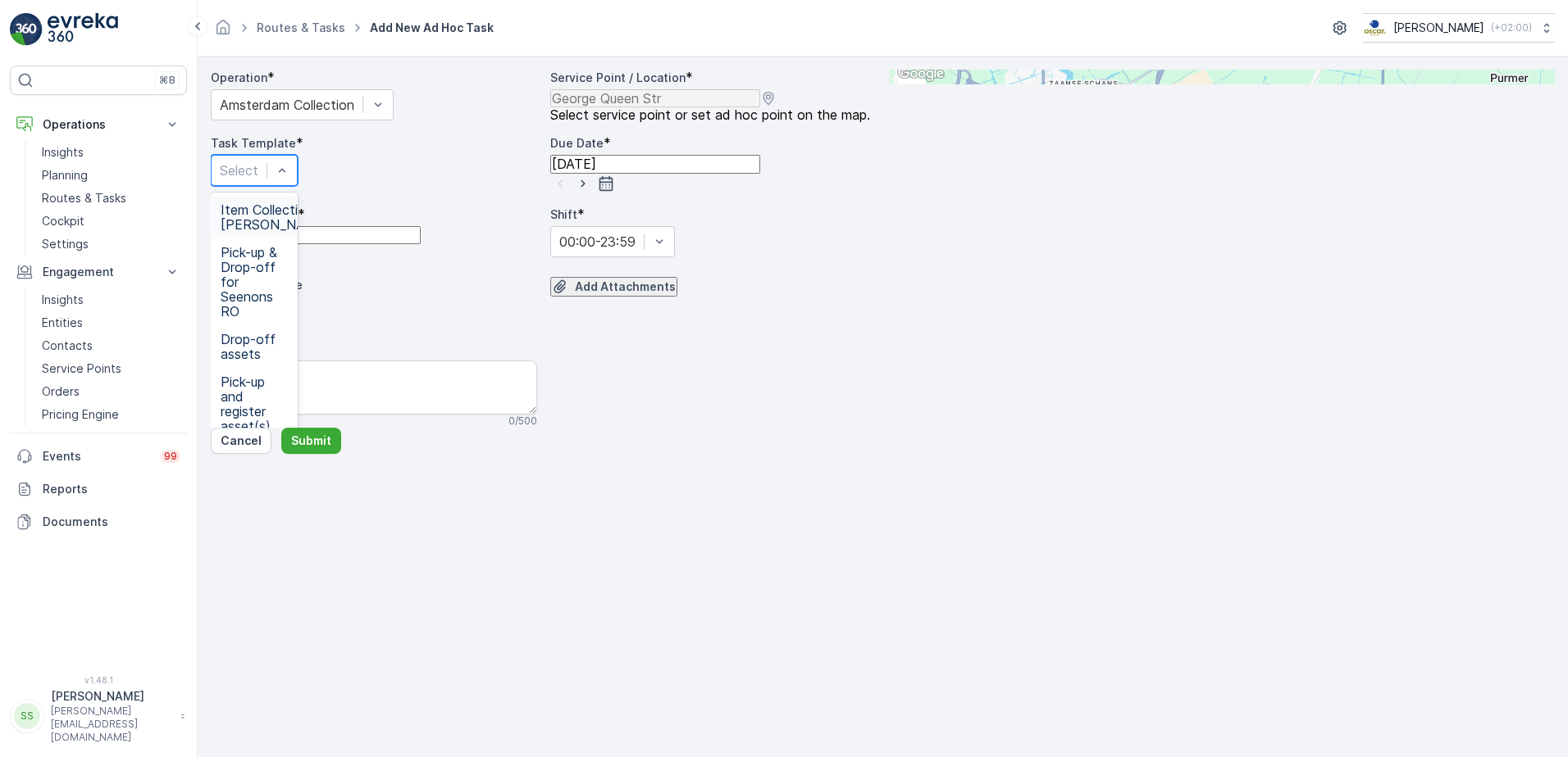
click at [262, 232] on span "Item Collection [PERSON_NAME]" at bounding box center [276, 217] width 110 height 29
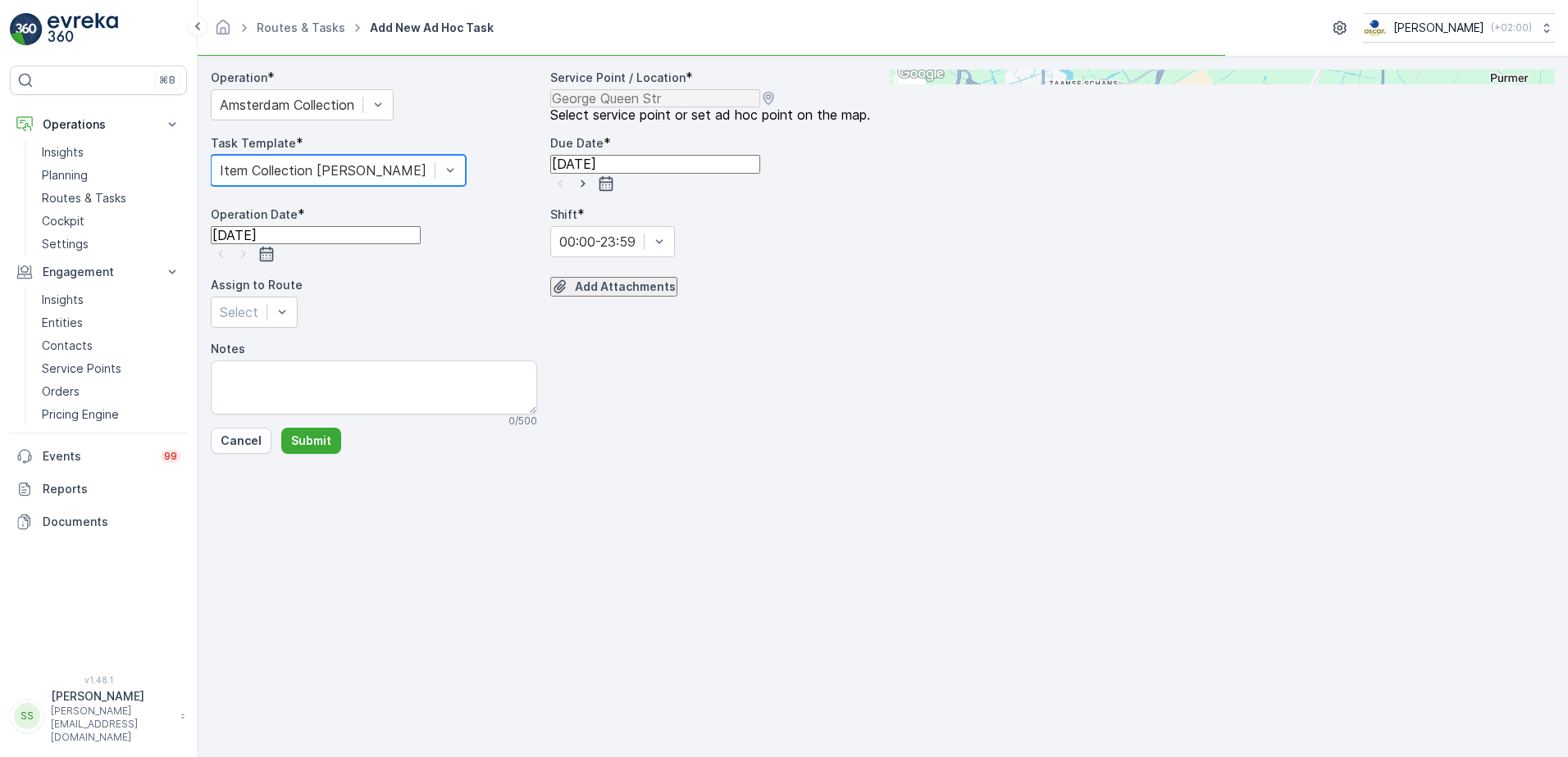
click at [683, 356] on div "Operation * Amsterdam Collection Service Point / Location * Select service poin…" at bounding box center [543, 249] width 666 height 359
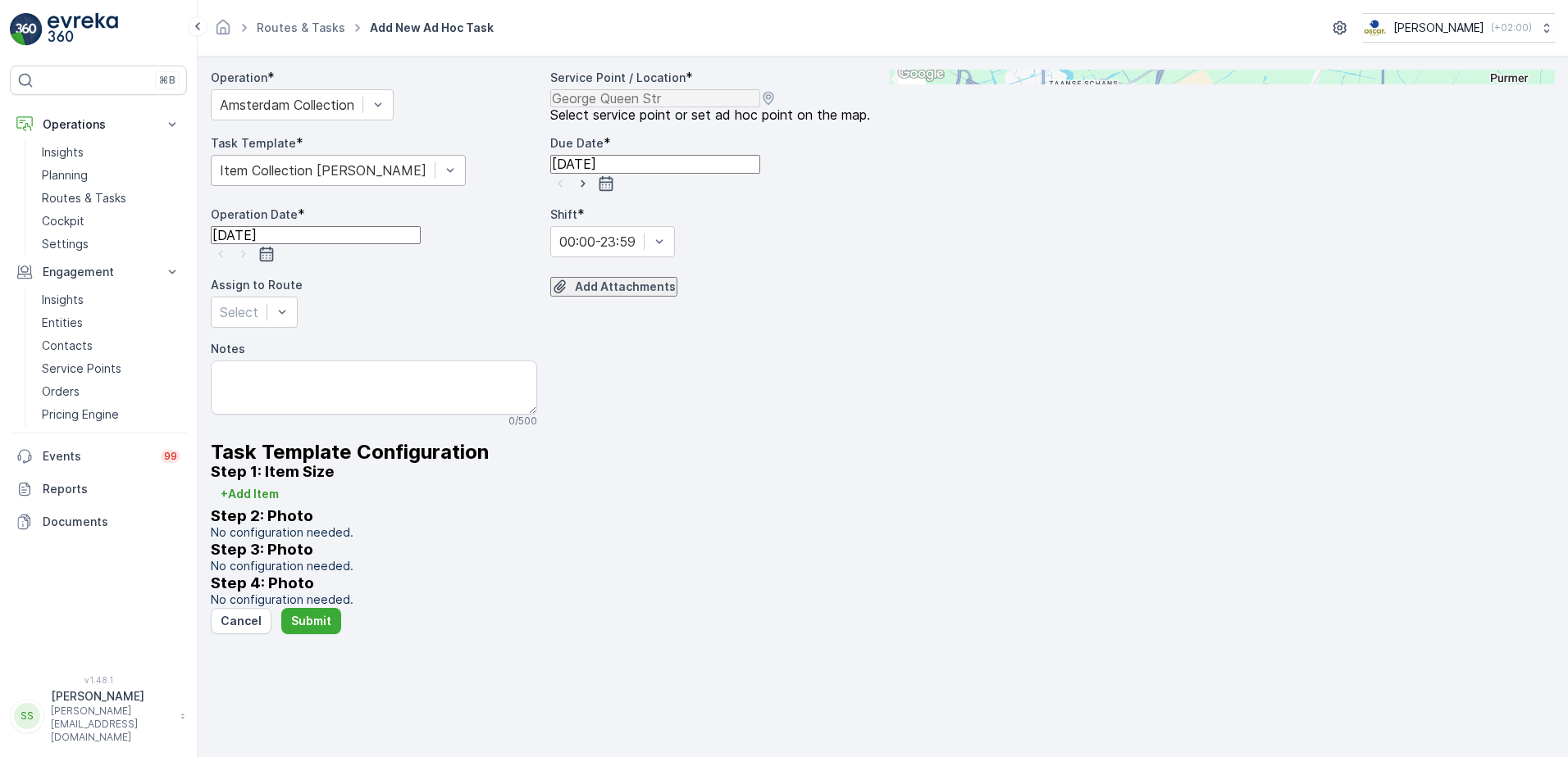
click at [591, 192] on icon "button" at bounding box center [582, 183] width 16 height 16
type input "[DATE]"
click at [252, 259] on icon "button" at bounding box center [243, 254] width 16 height 16
type input "[DATE]"
click at [585, 315] on div "Operation * Amsterdam Collection Service Point / Location * Select service poin…" at bounding box center [543, 339] width 666 height 539
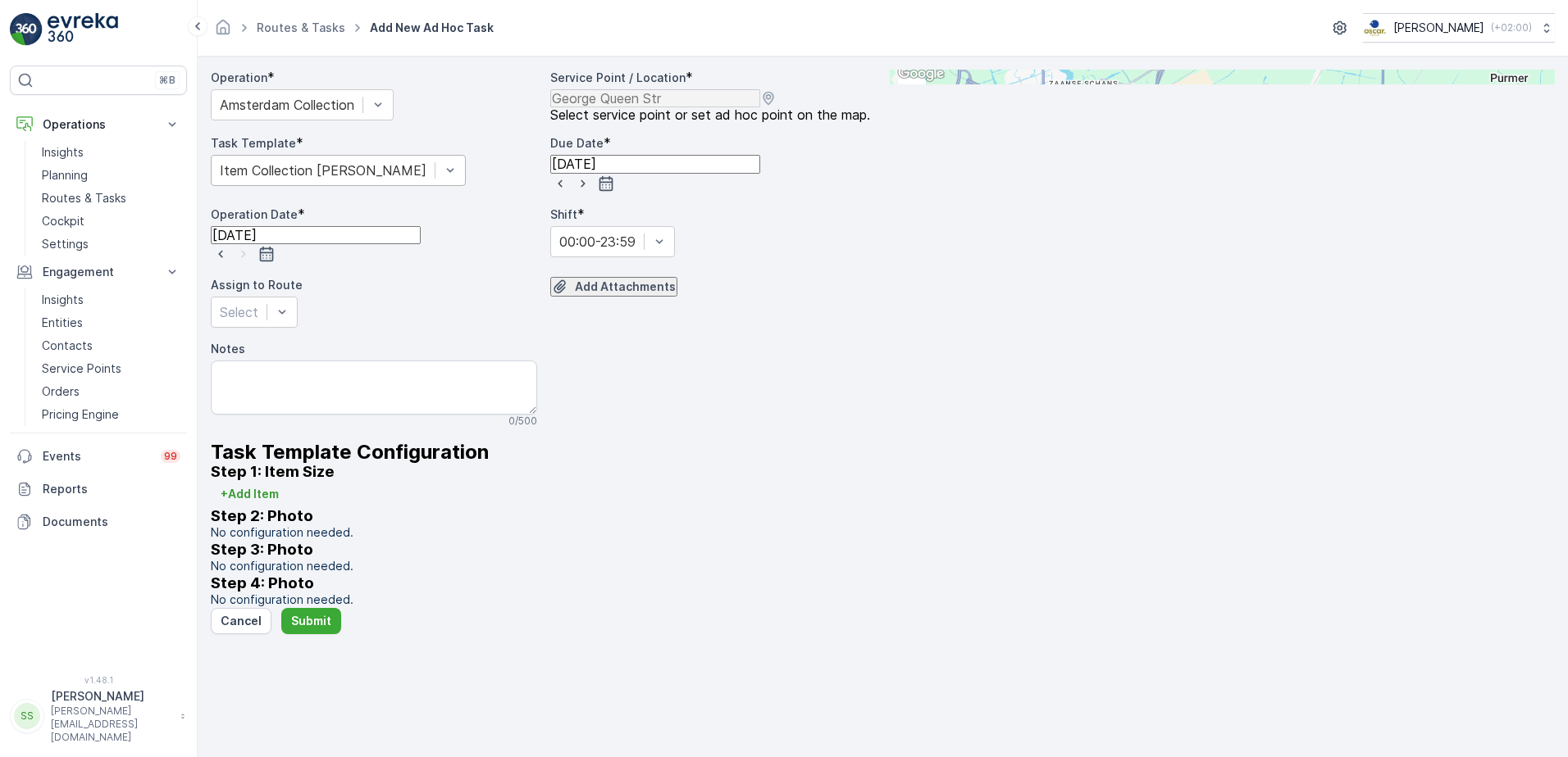
click at [610, 328] on div "Add Attachments" at bounding box center [714, 303] width 327 height 51
click at [259, 321] on div at bounding box center [239, 311] width 39 height 18
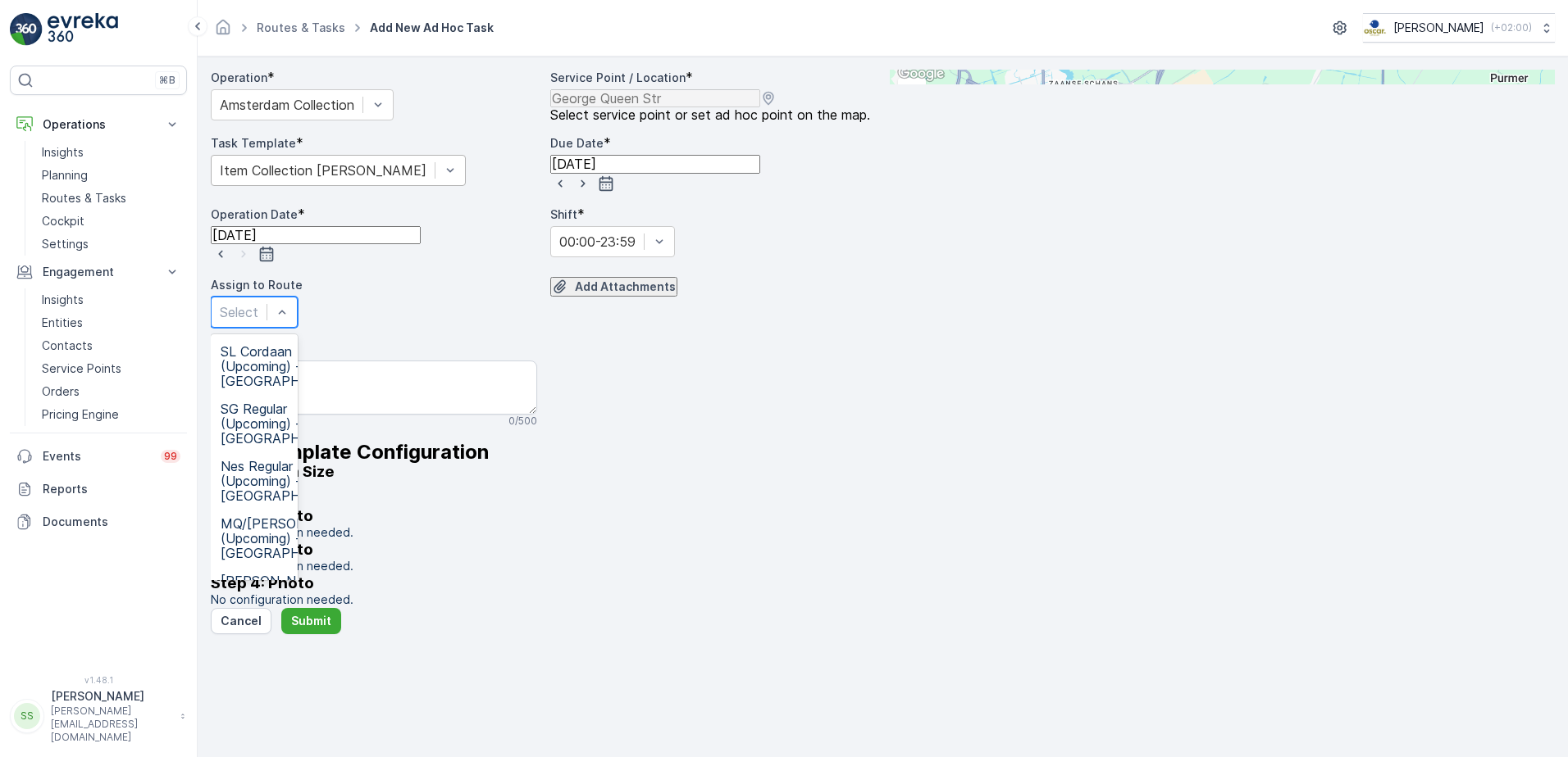
click at [303, 631] on span "SL & SH regular (Upcoming) - [GEOGRAPHIC_DATA]" at bounding box center [289, 653] width 137 height 44
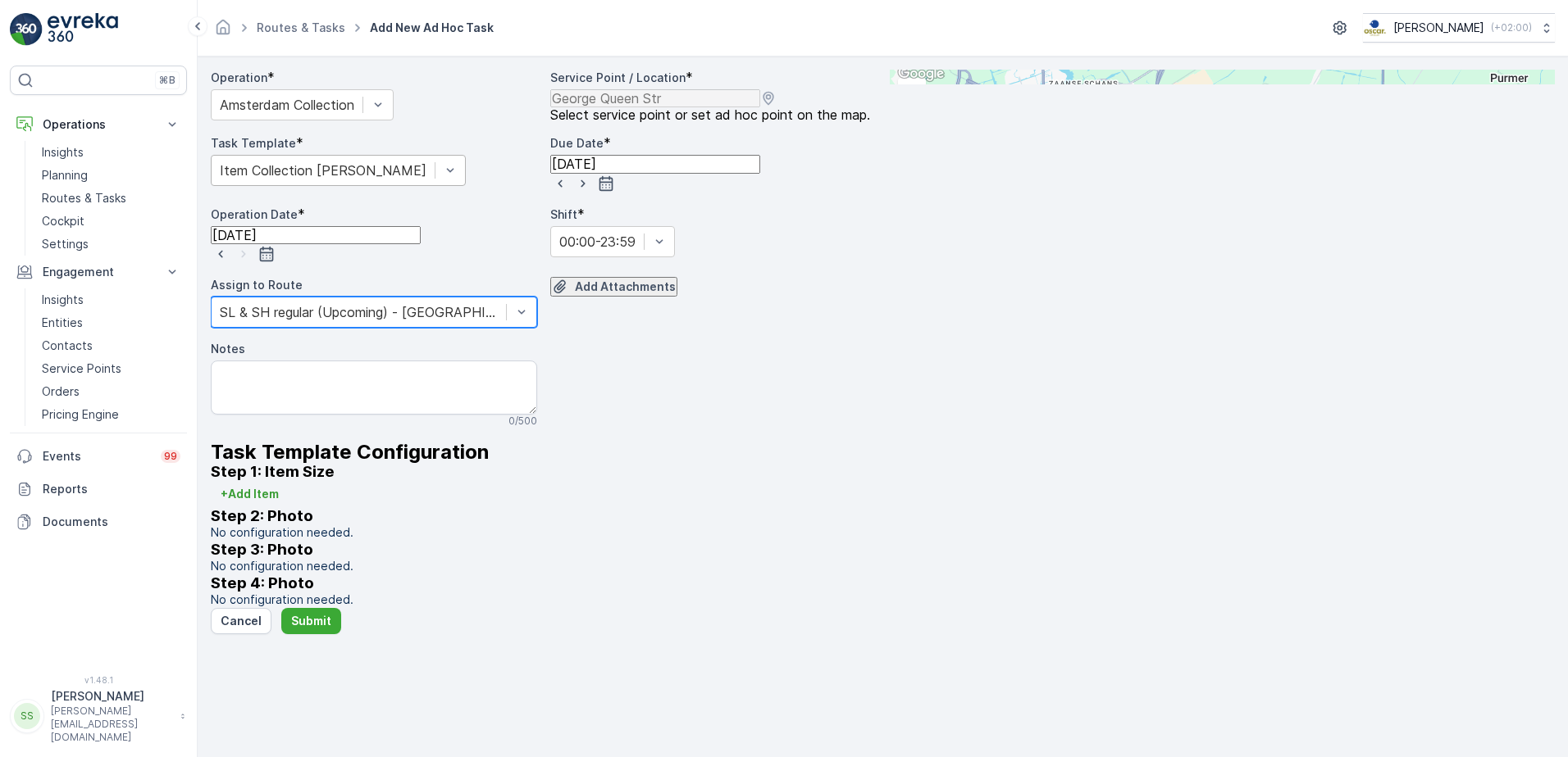
click at [593, 328] on div "Add Attachments" at bounding box center [714, 303] width 327 height 51
click at [379, 414] on textarea "Notes" at bounding box center [374, 387] width 327 height 54
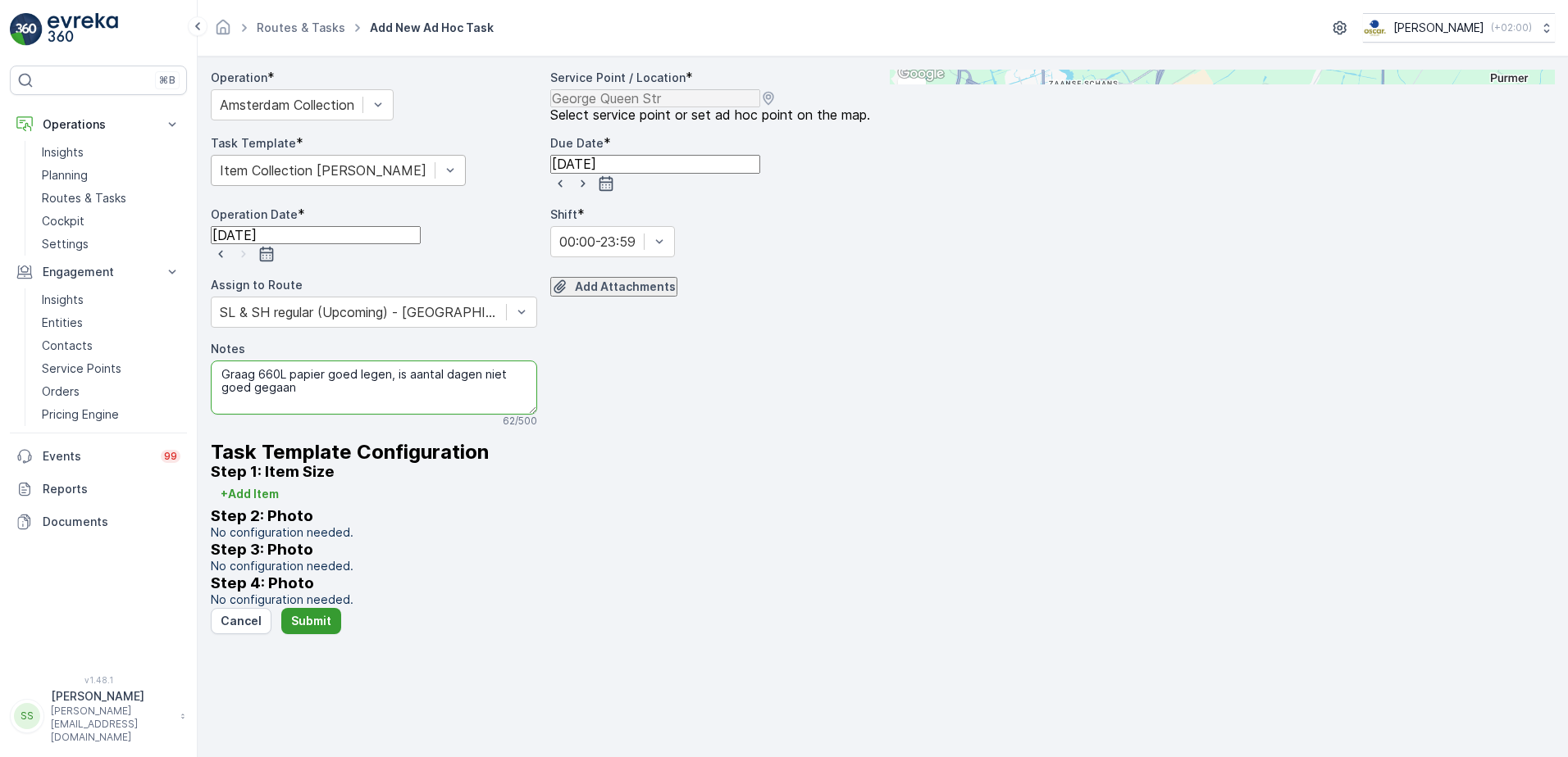
type textarea "Graag 660L papier goed legen, is aantal dagen niet goed gegaan"
click at [291, 630] on p "Submit" at bounding box center [311, 621] width 41 height 16
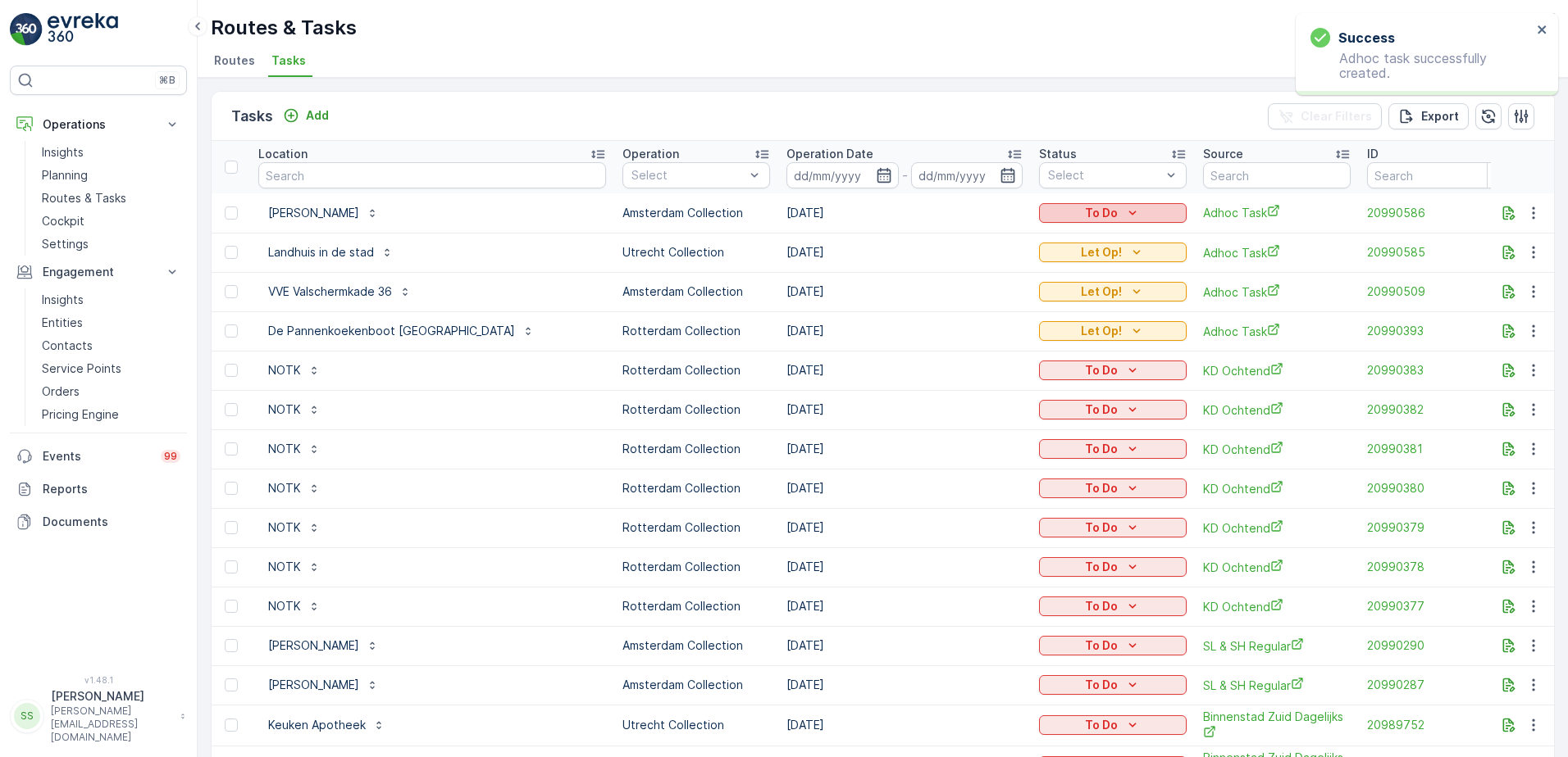
click at [1085, 210] on p "To Do" at bounding box center [1101, 212] width 33 height 16
click at [981, 240] on span "Let Op!" at bounding box center [984, 239] width 41 height 16
click at [1124, 218] on icon "To Do" at bounding box center [1132, 212] width 16 height 16
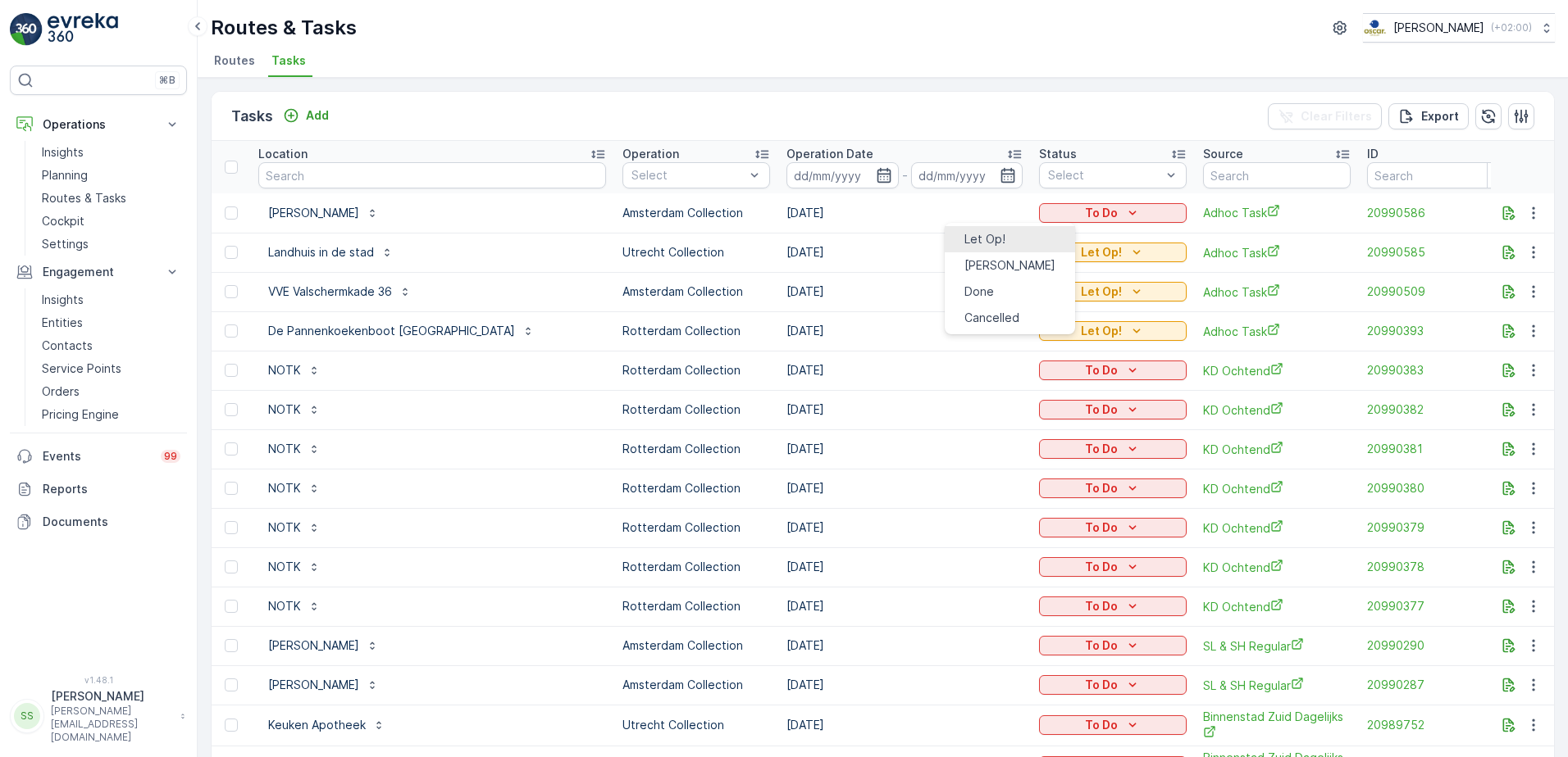
click at [993, 237] on span "Let Op!" at bounding box center [984, 239] width 41 height 16
click at [907, 120] on div "Tasks Add Clear Filters Export" at bounding box center [883, 116] width 1342 height 49
click at [346, 172] on input "text" at bounding box center [432, 176] width 347 height 26
type input "blauw"
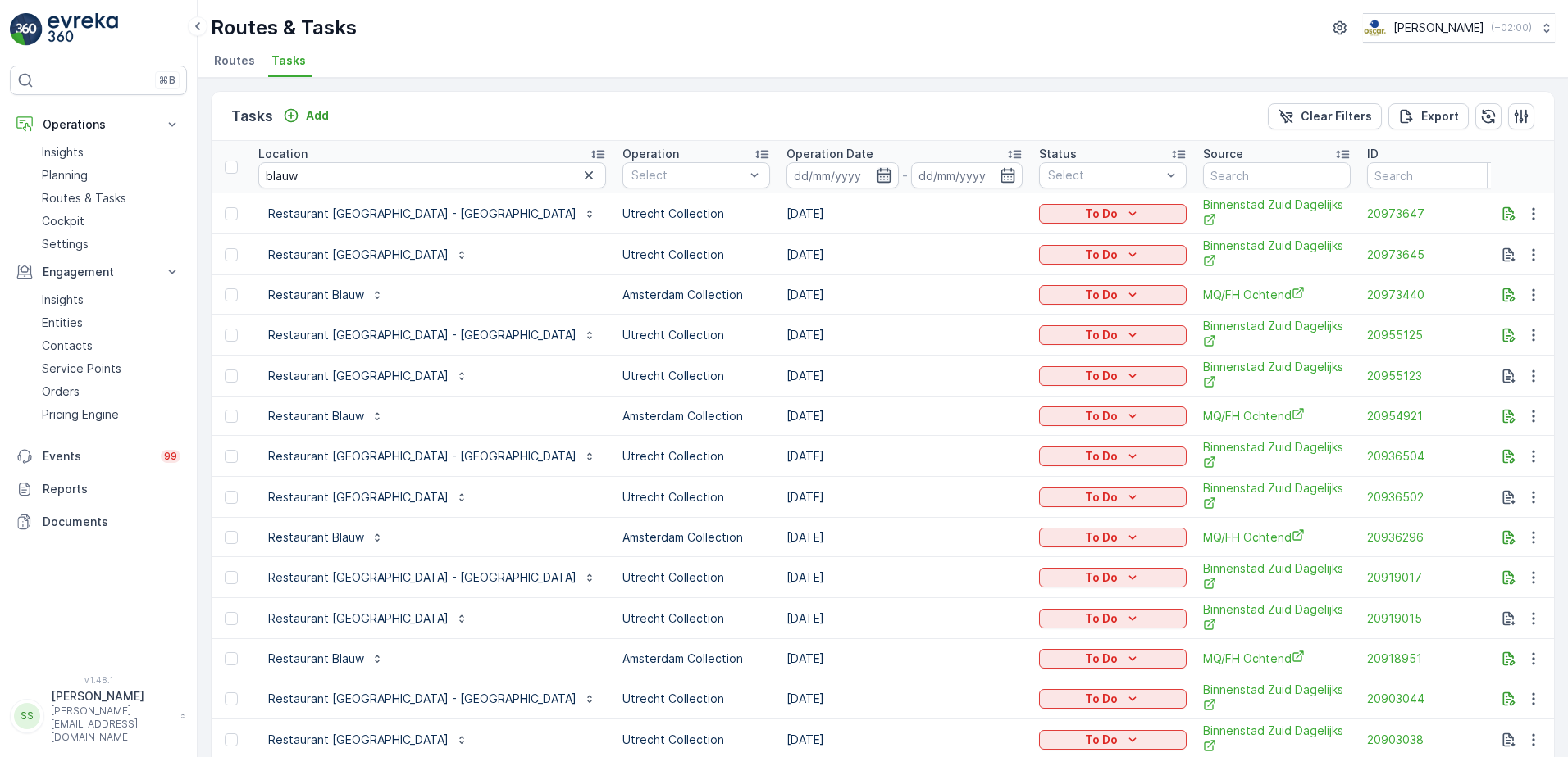
click at [876, 176] on icon "button" at bounding box center [884, 175] width 16 height 16
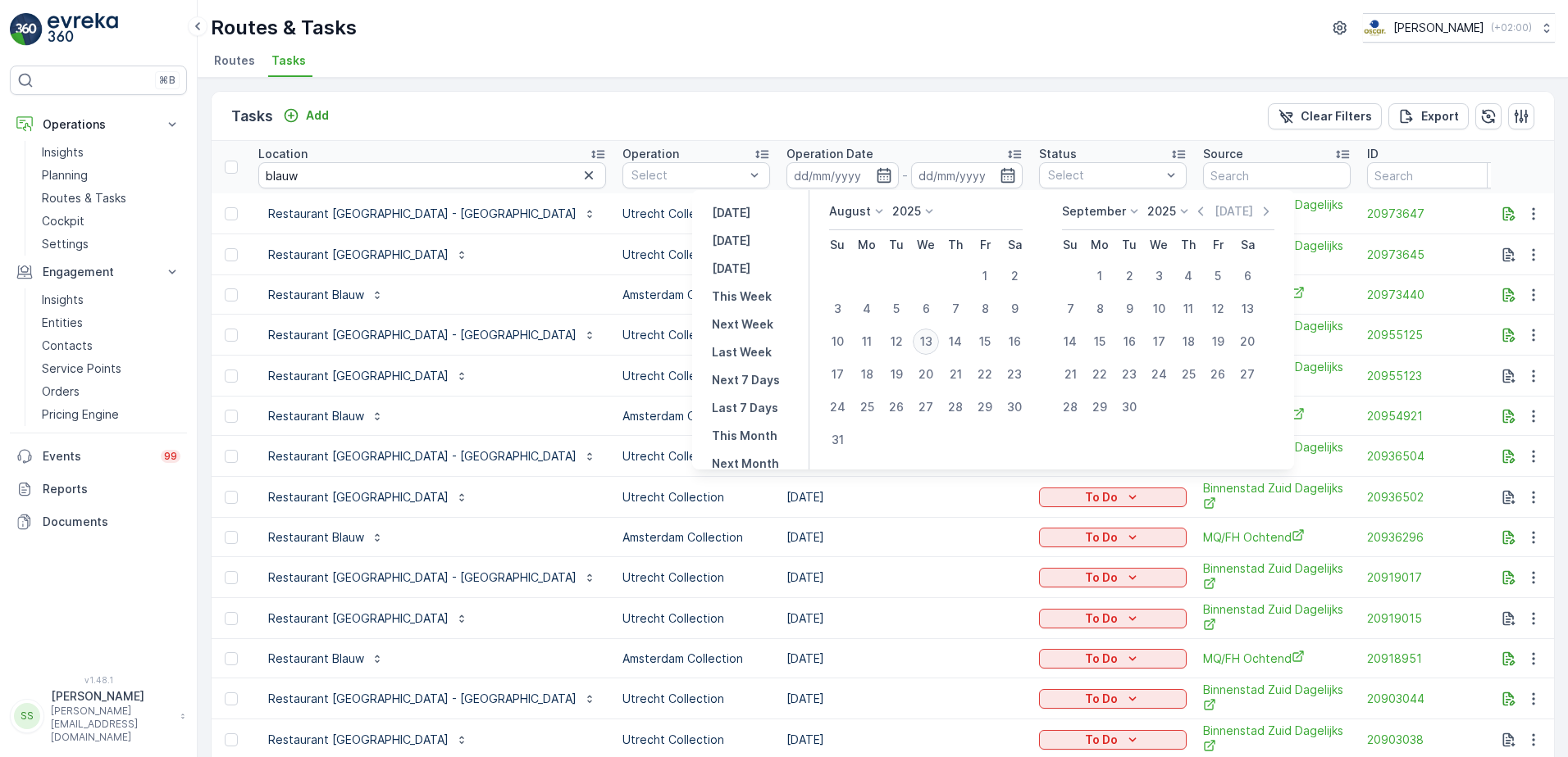
click at [922, 338] on div "13" at bounding box center [926, 342] width 26 height 26
type input "[DATE]"
click at [883, 106] on div "Tasks Add Clear Filters Export" at bounding box center [883, 116] width 1342 height 49
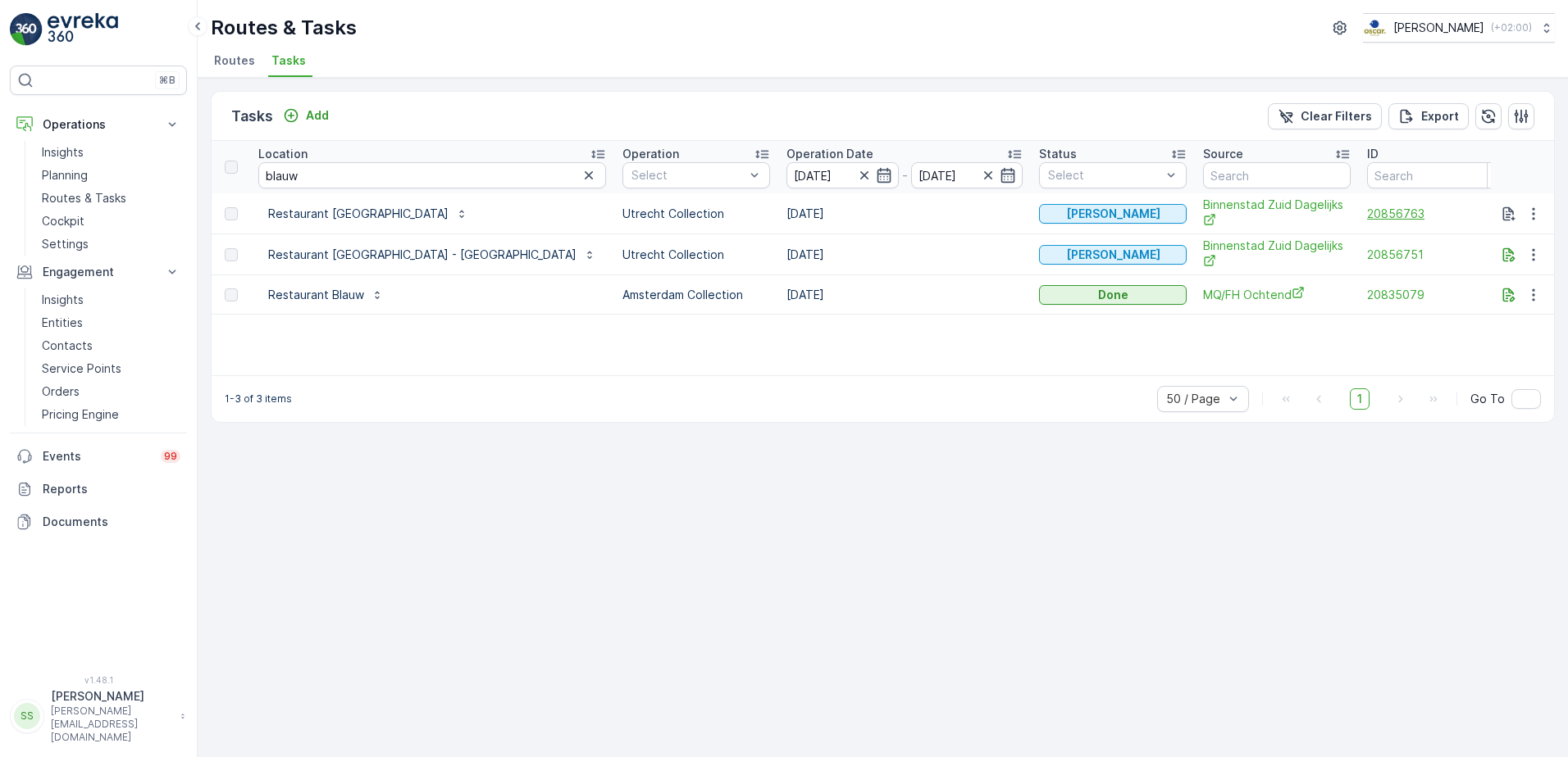
click at [1367, 221] on span "20856763" at bounding box center [1441, 213] width 147 height 16
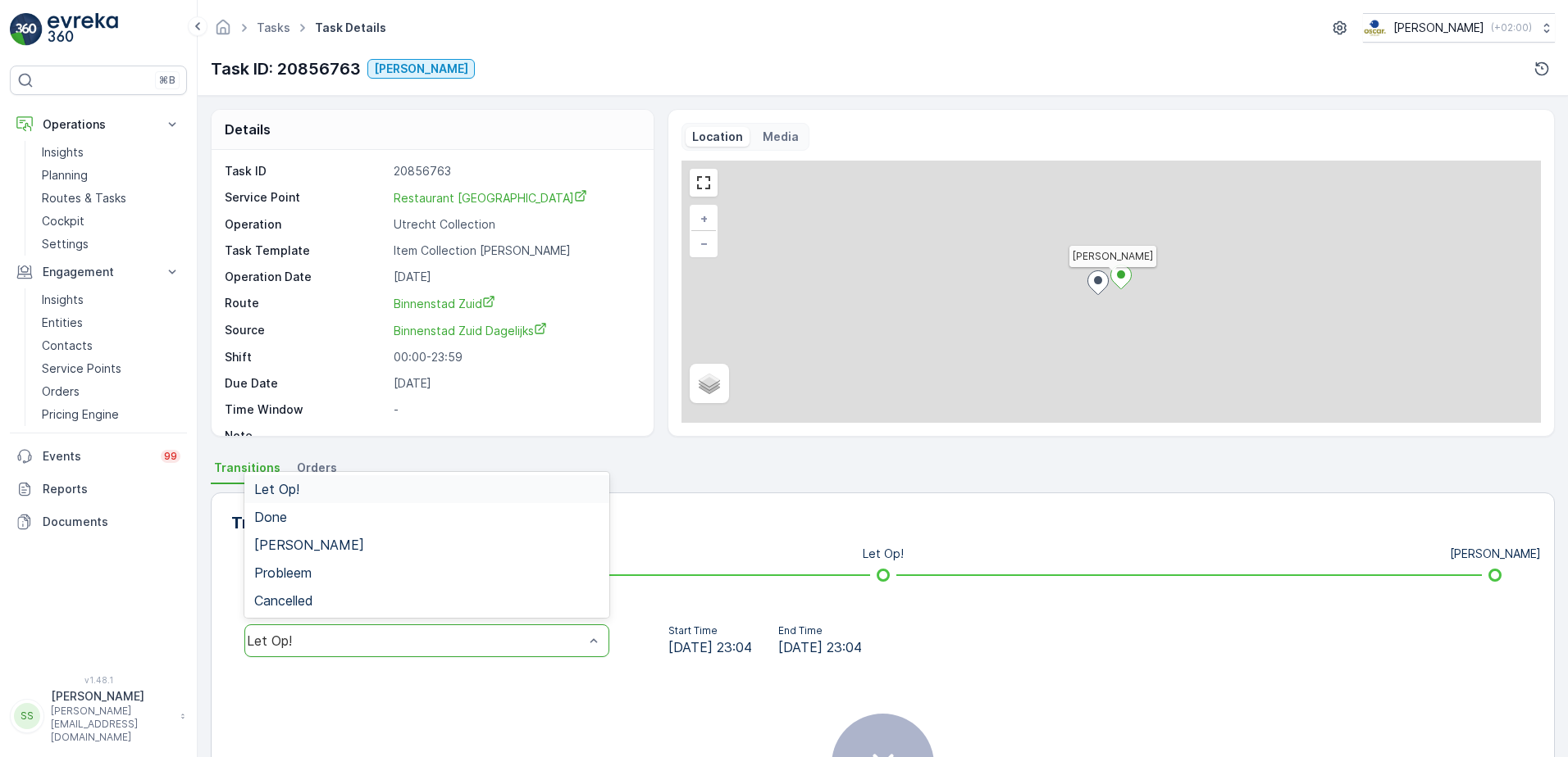
click at [450, 648] on div "Let Op!" at bounding box center [414, 641] width 337 height 15
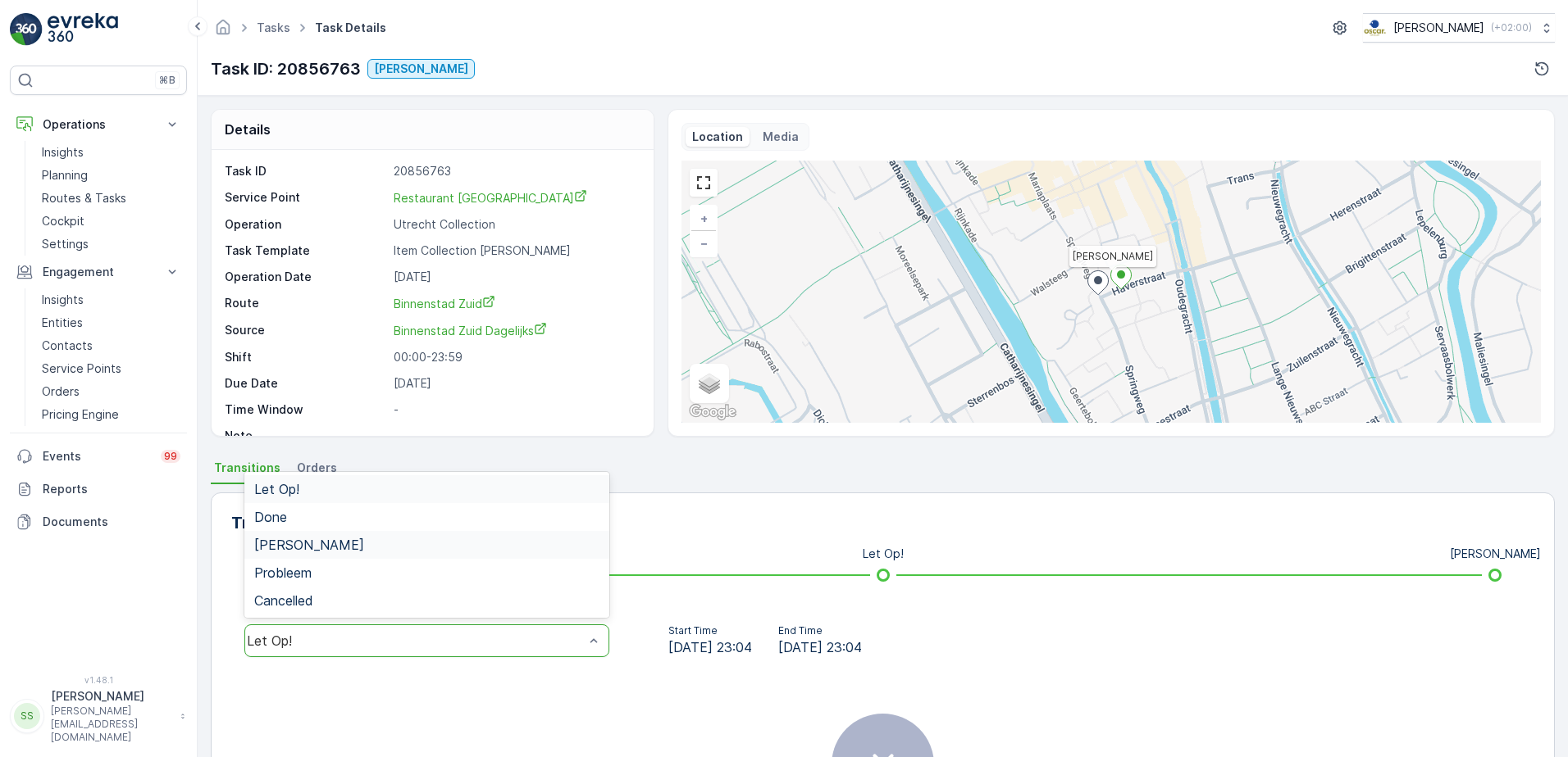
click at [335, 535] on div "[PERSON_NAME]" at bounding box center [427, 546] width 364 height 28
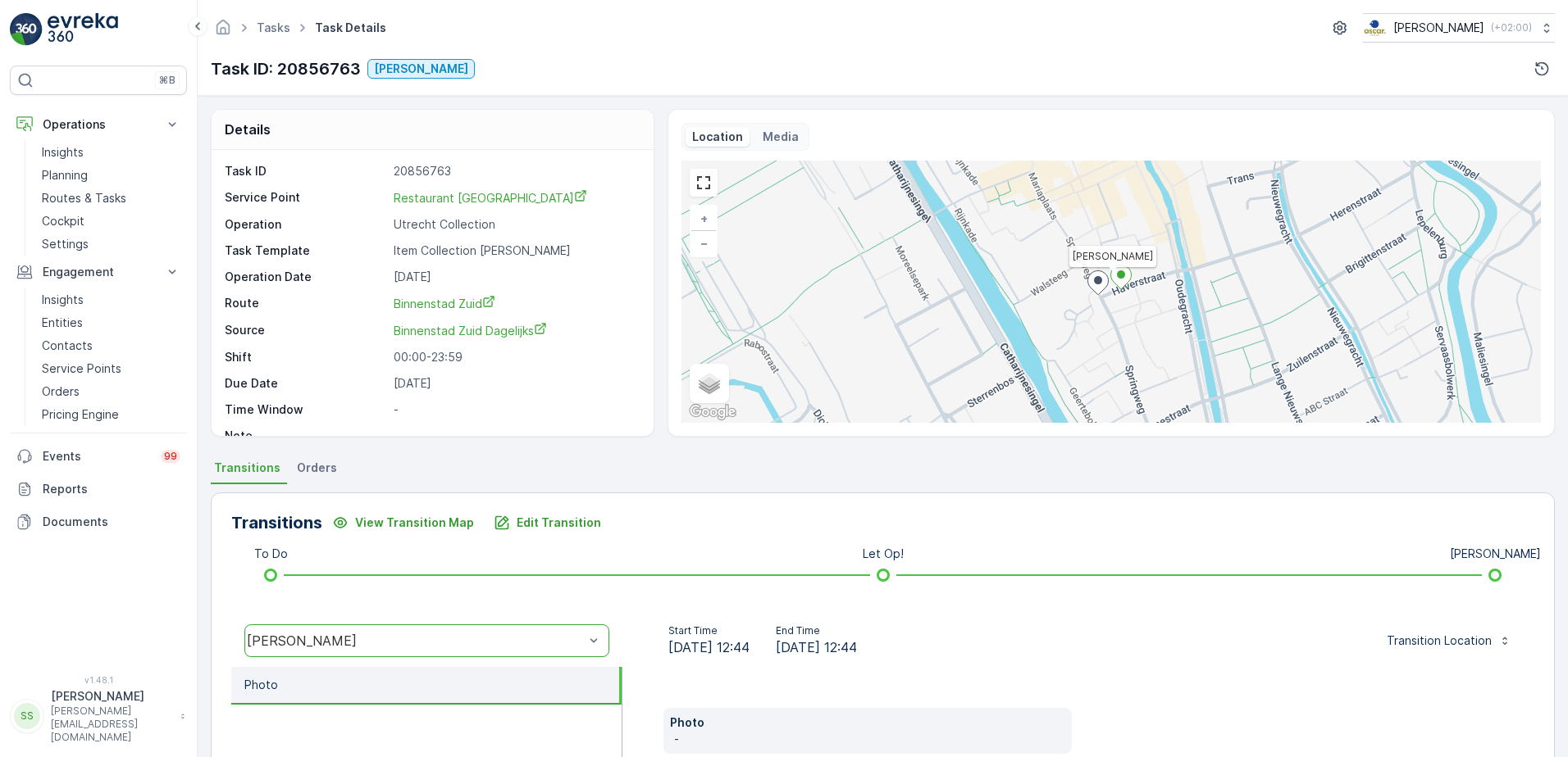
click at [754, 505] on div "Transitions View Transition Map Edit Transition To Do Let Op! Geen Afval option…" at bounding box center [882, 752] width 1343 height 520
click at [657, 427] on div "Details Task ID 20856763 Service Point Restaurant Blauw [GEOGRAPHIC_DATA] Opera…" at bounding box center [882, 273] width 1343 height 328
click at [425, 115] on div "Details" at bounding box center [432, 129] width 442 height 41
click at [78, 198] on p "Routes & Tasks" at bounding box center [83, 197] width 84 height 16
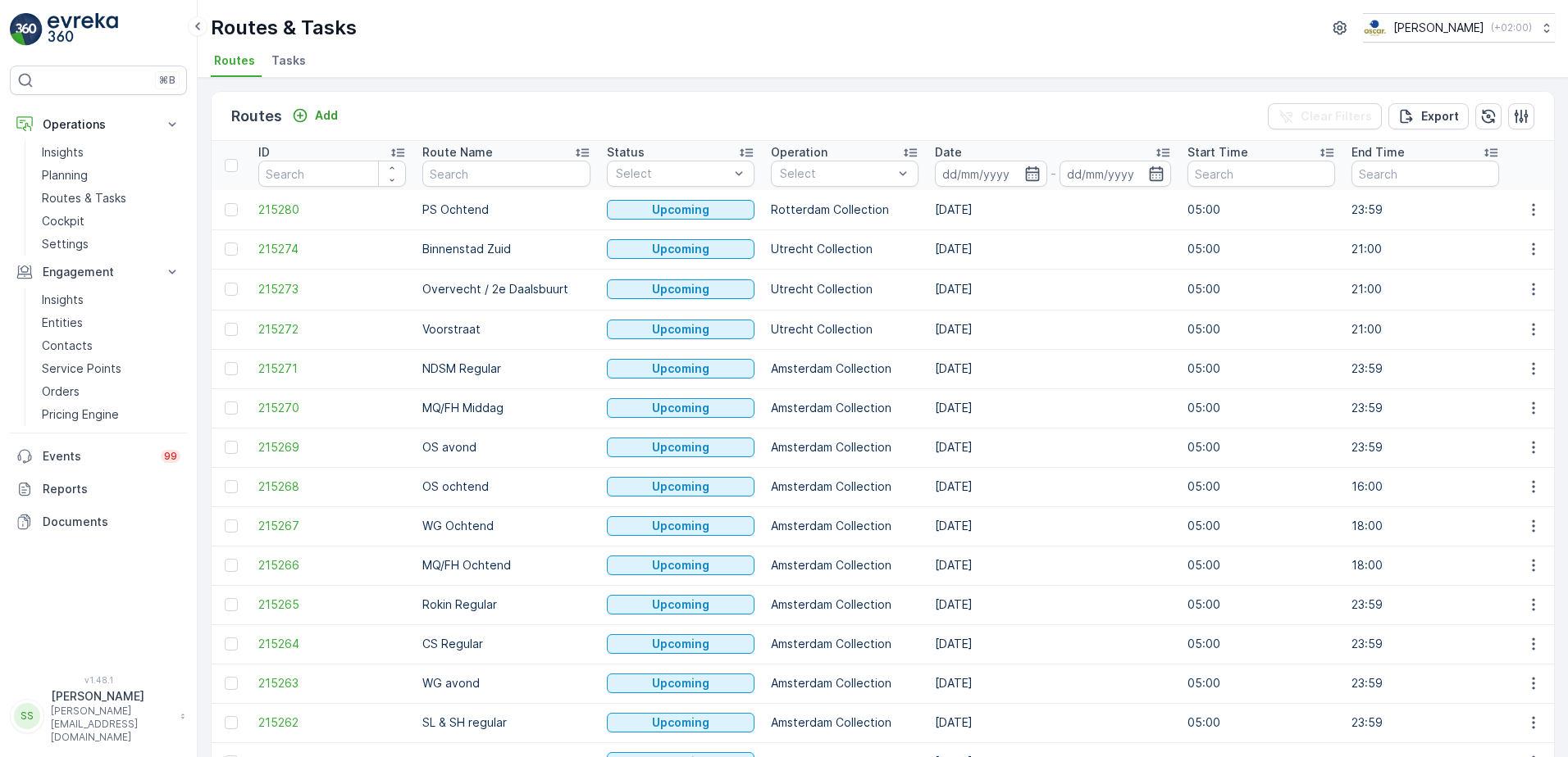
click at [295, 65] on span "Tasks" at bounding box center [288, 60] width 34 height 16
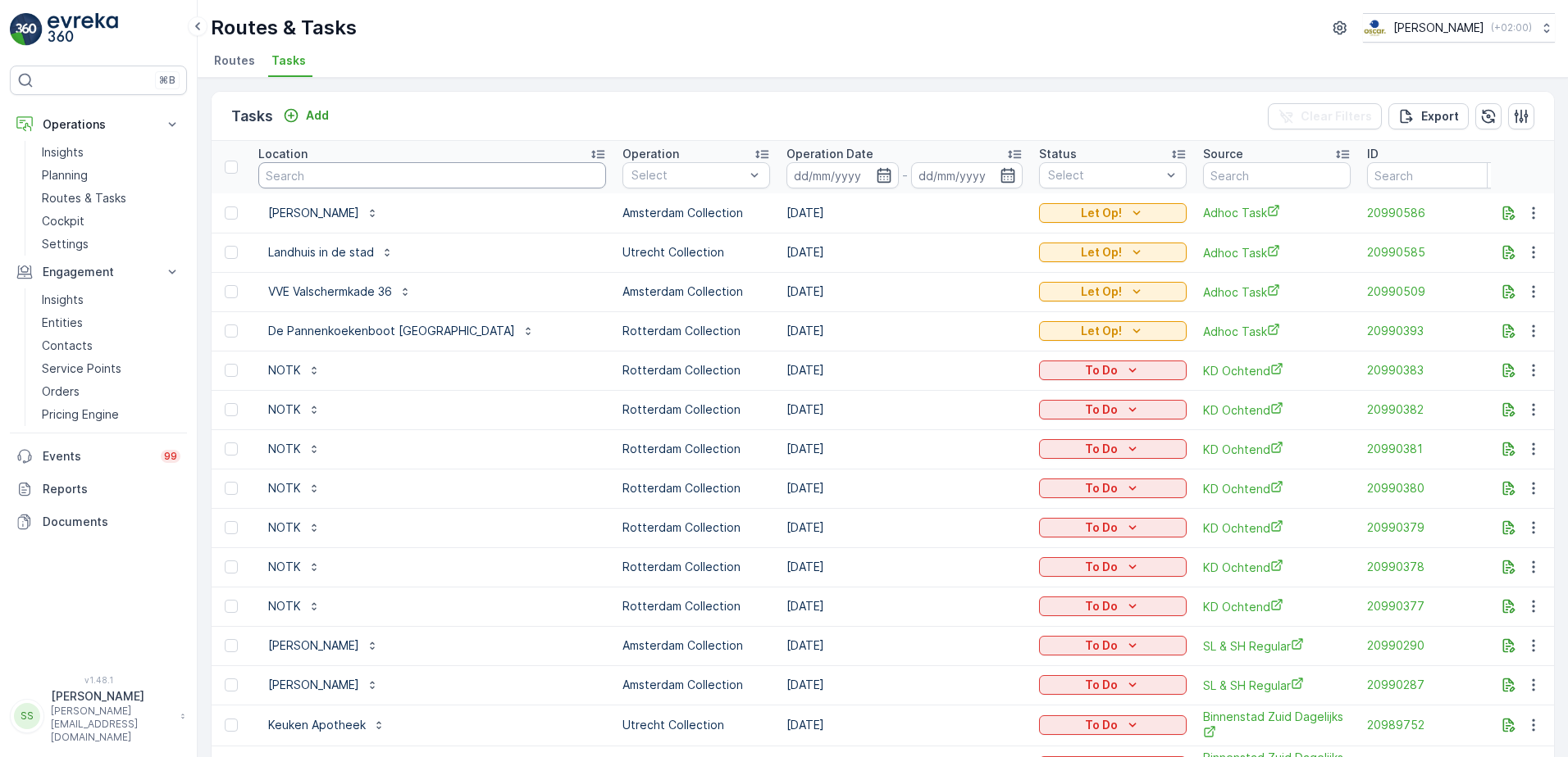
click at [400, 172] on input "text" at bounding box center [432, 176] width 347 height 26
type input "mu"
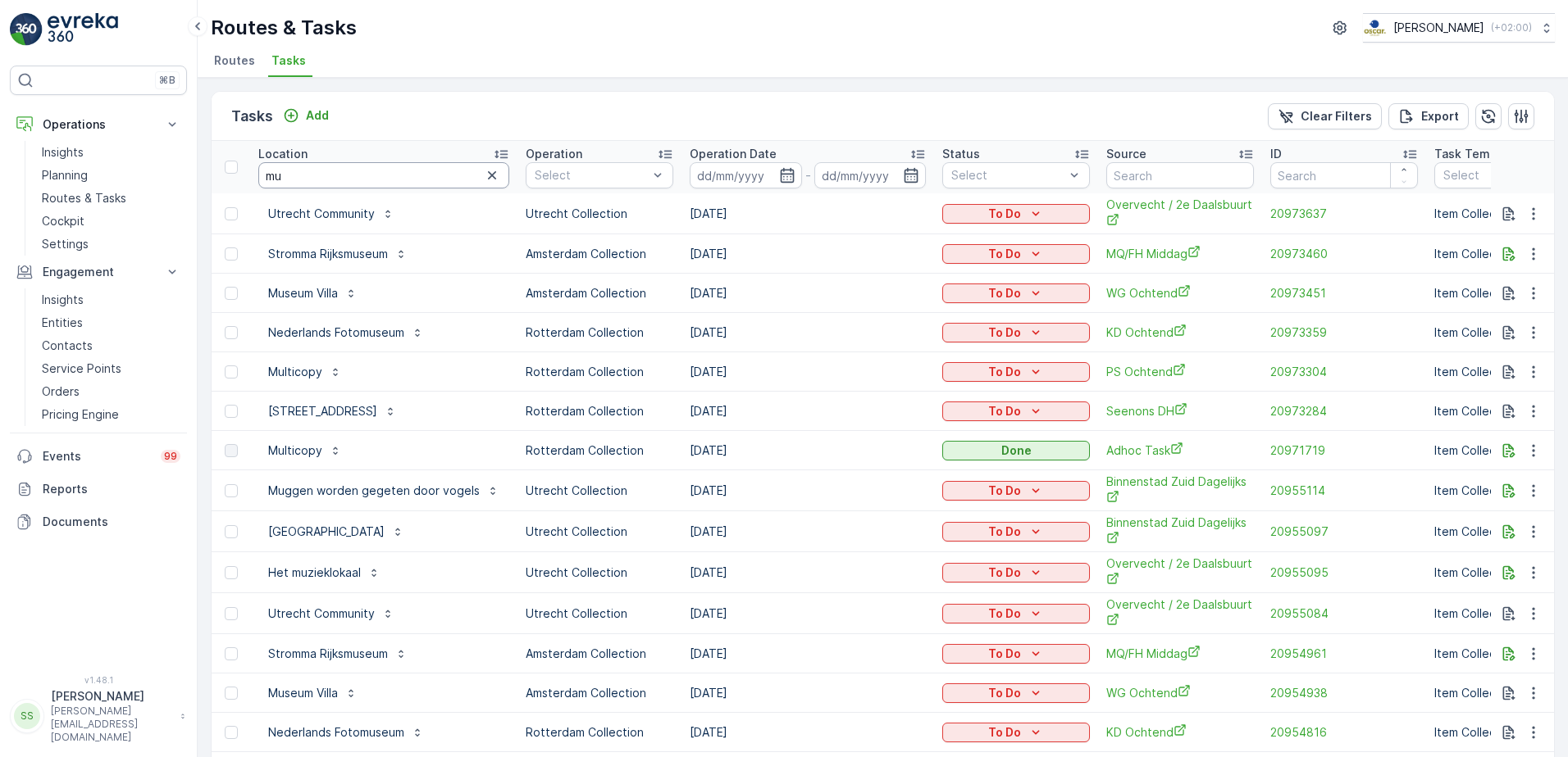
click at [400, 172] on input "mu" at bounding box center [384, 176] width 251 height 26
type input "muggen"
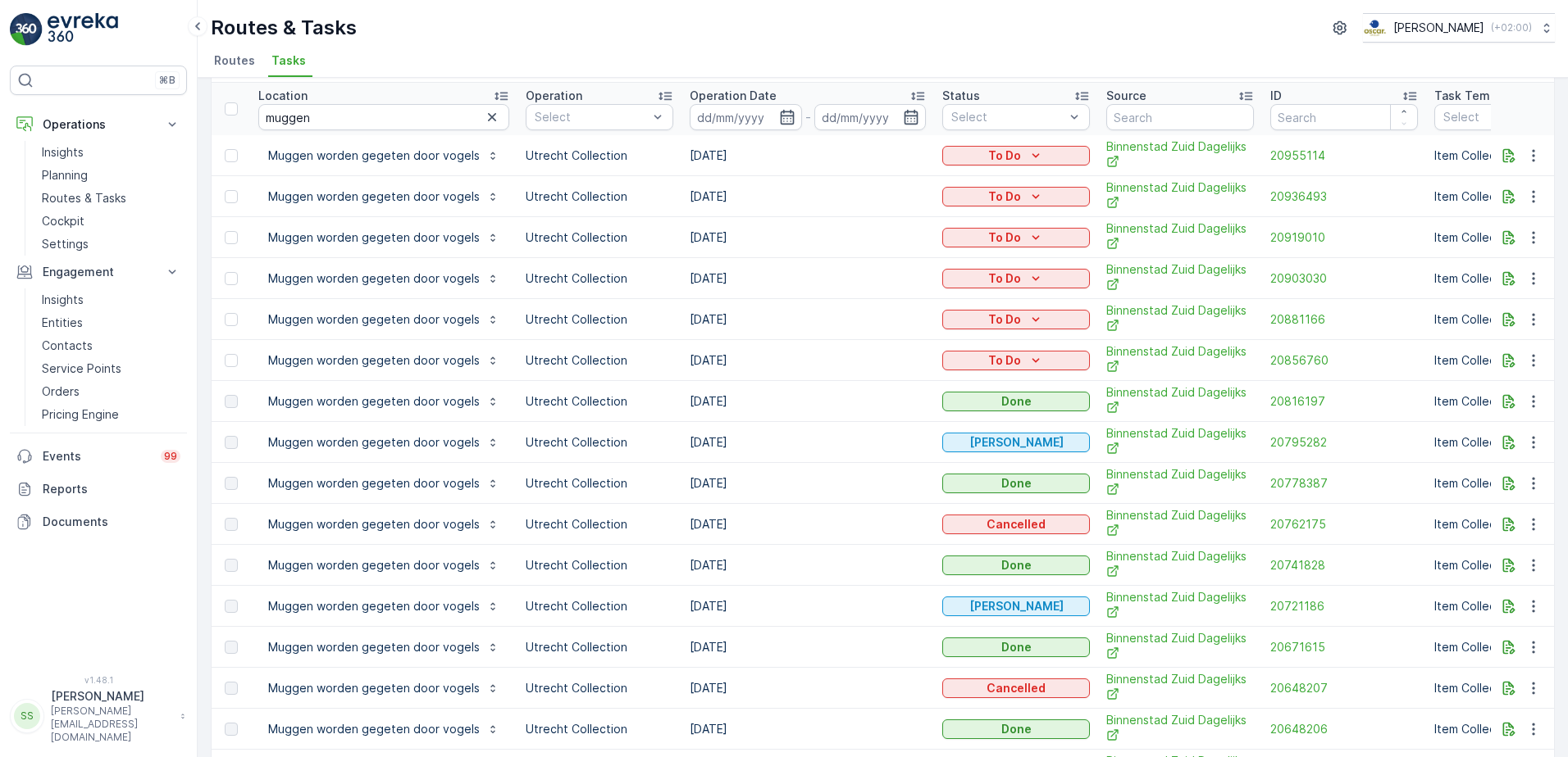
scroll to position [82, 0]
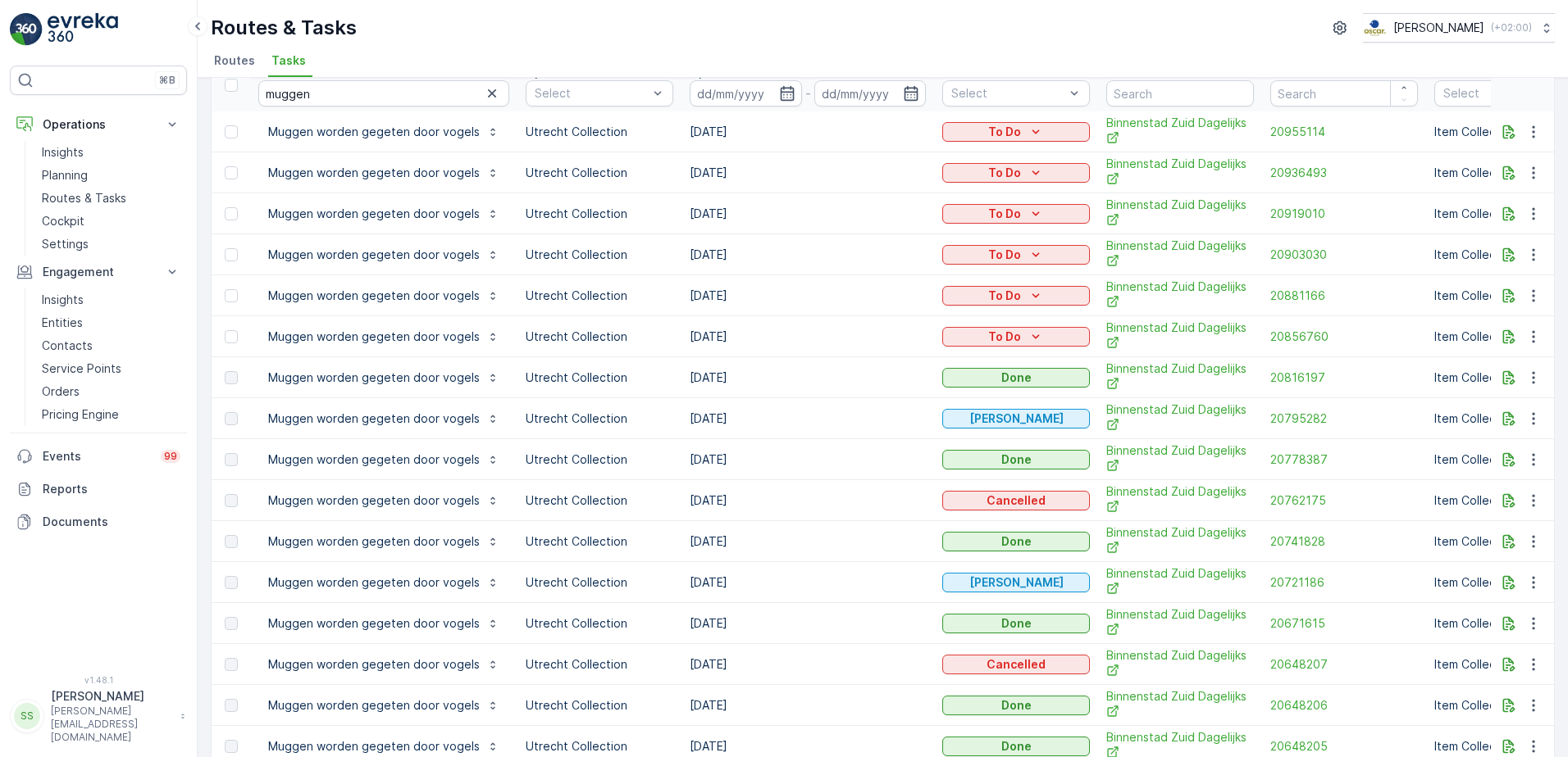
drag, startPoint x: 742, startPoint y: 377, endPoint x: 672, endPoint y: 321, distance: 89.6
click at [801, 415] on td "[DATE]" at bounding box center [807, 418] width 252 height 41
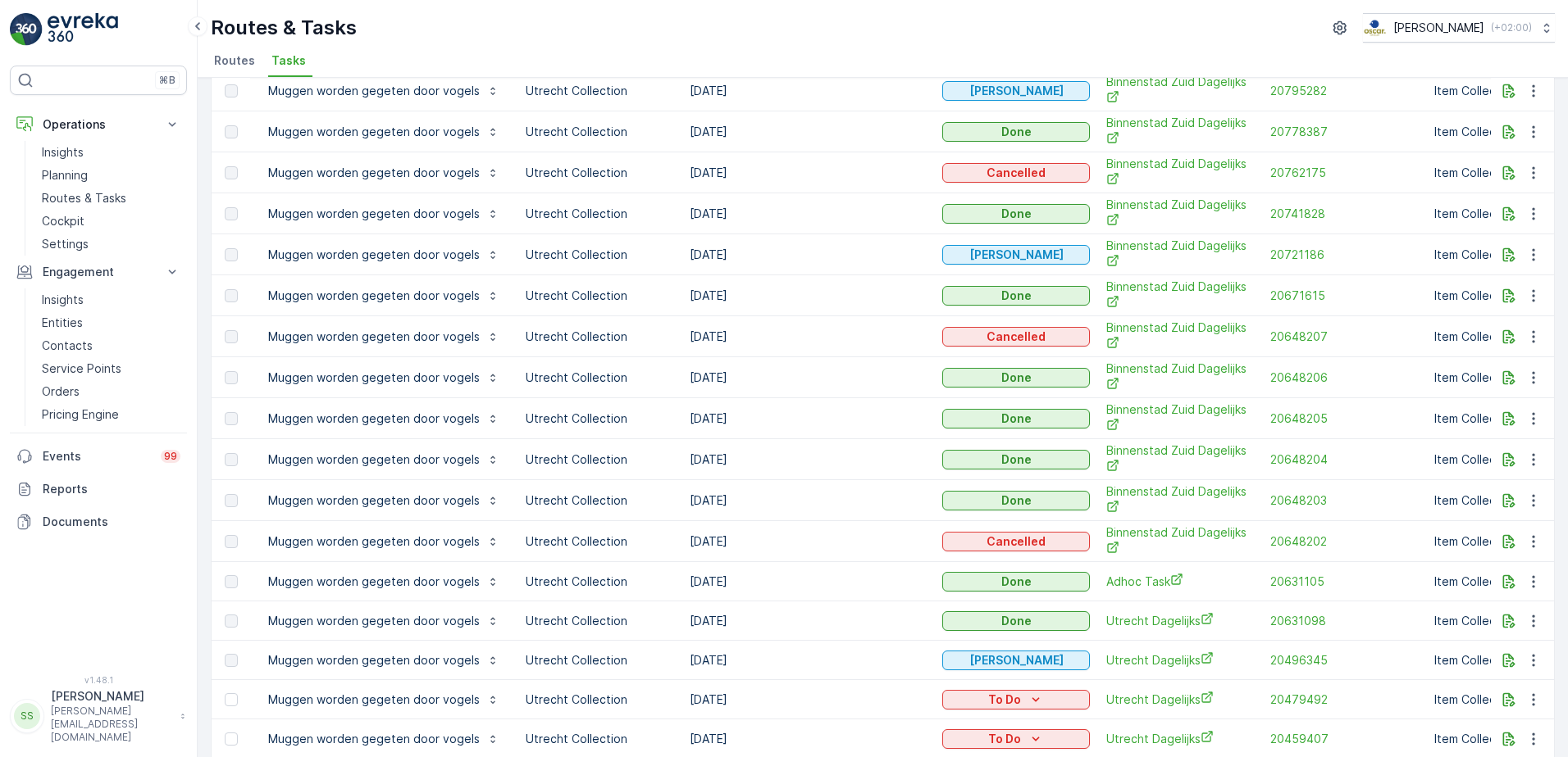
scroll to position [0, 0]
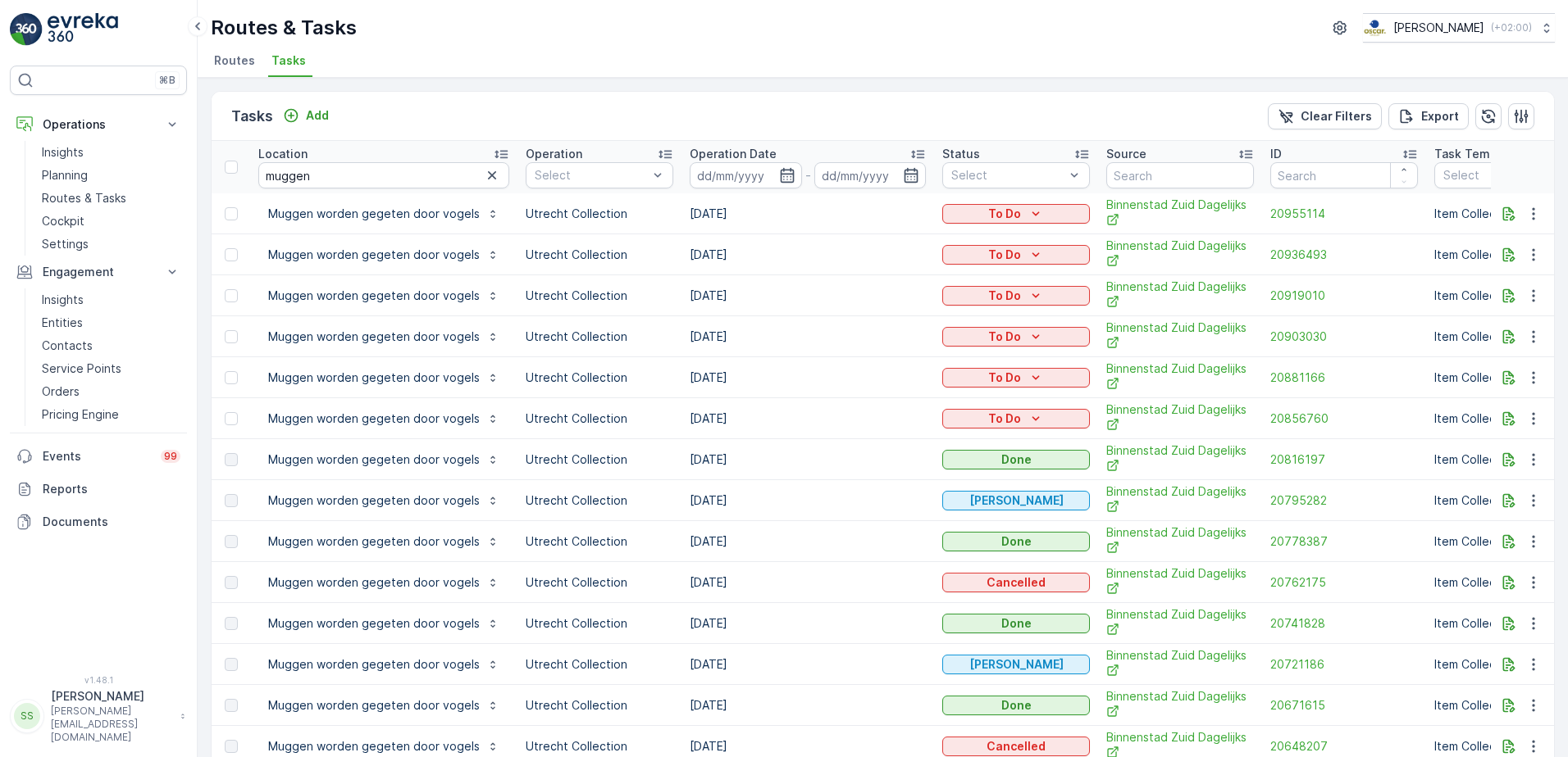
drag, startPoint x: 745, startPoint y: 455, endPoint x: 658, endPoint y: 462, distance: 87.3
click at [658, 462] on tr "Muggen [PERSON_NAME] gegeten door vogels Utrecht Collection [DATE] Done Binnens…" at bounding box center [1527, 460] width 2633 height 41
drag, startPoint x: 658, startPoint y: 462, endPoint x: 779, endPoint y: 455, distance: 121.2
click at [779, 455] on td "[DATE]" at bounding box center [807, 460] width 252 height 41
drag, startPoint x: 681, startPoint y: 414, endPoint x: 783, endPoint y: 416, distance: 102.0
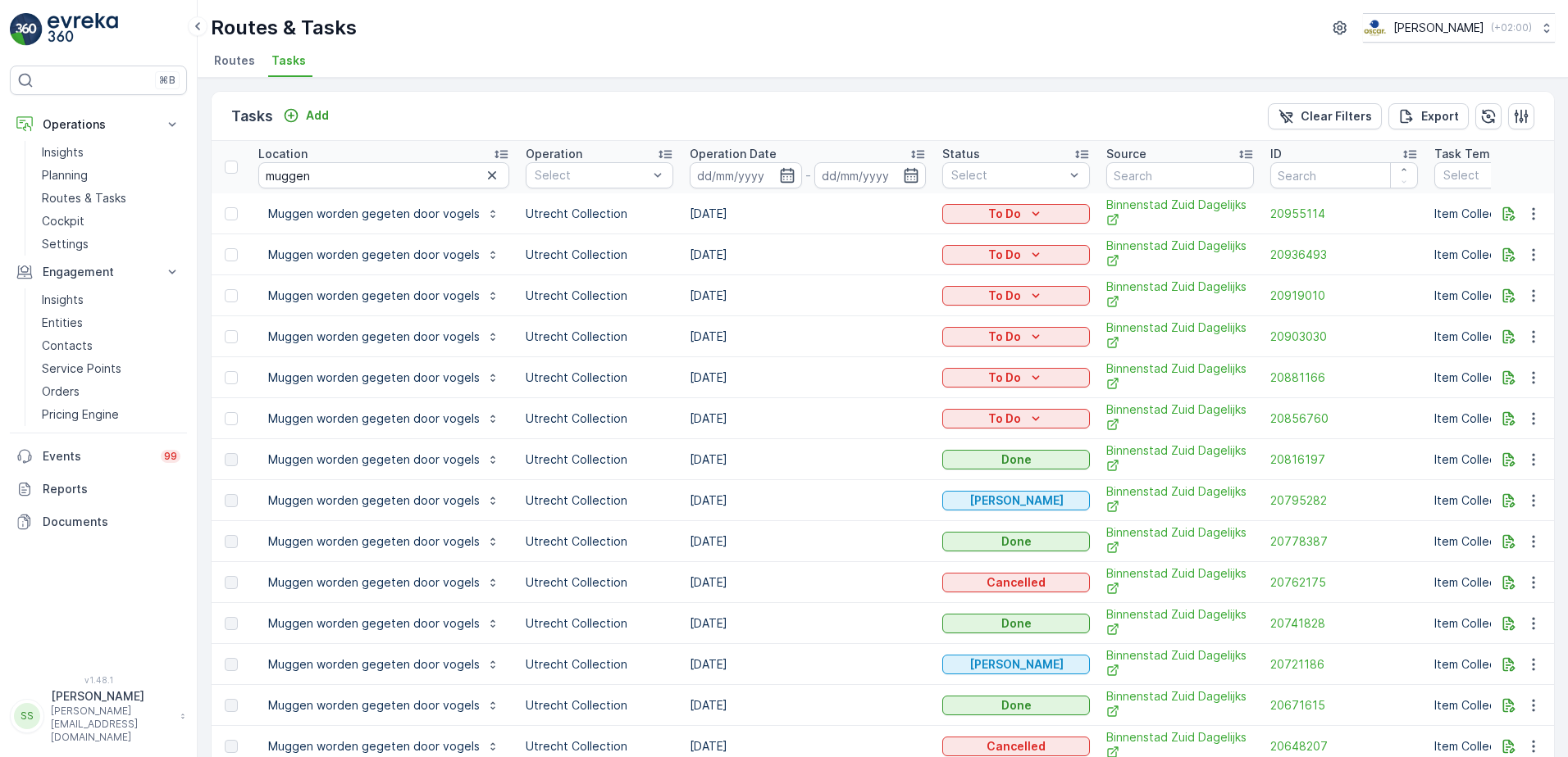
click at [783, 416] on td "[DATE]" at bounding box center [807, 418] width 252 height 41
drag, startPoint x: 783, startPoint y: 416, endPoint x: 906, endPoint y: 419, distance: 123.0
click at [906, 419] on td "[DATE]" at bounding box center [807, 418] width 252 height 41
drag, startPoint x: 188, startPoint y: 179, endPoint x: 149, endPoint y: 179, distance: 39.0
click at [153, 179] on div "⌘B Operations Insights Planning Routes & Tasks Cockpit Settings Engagement Insi…" at bounding box center [784, 378] width 1568 height 757
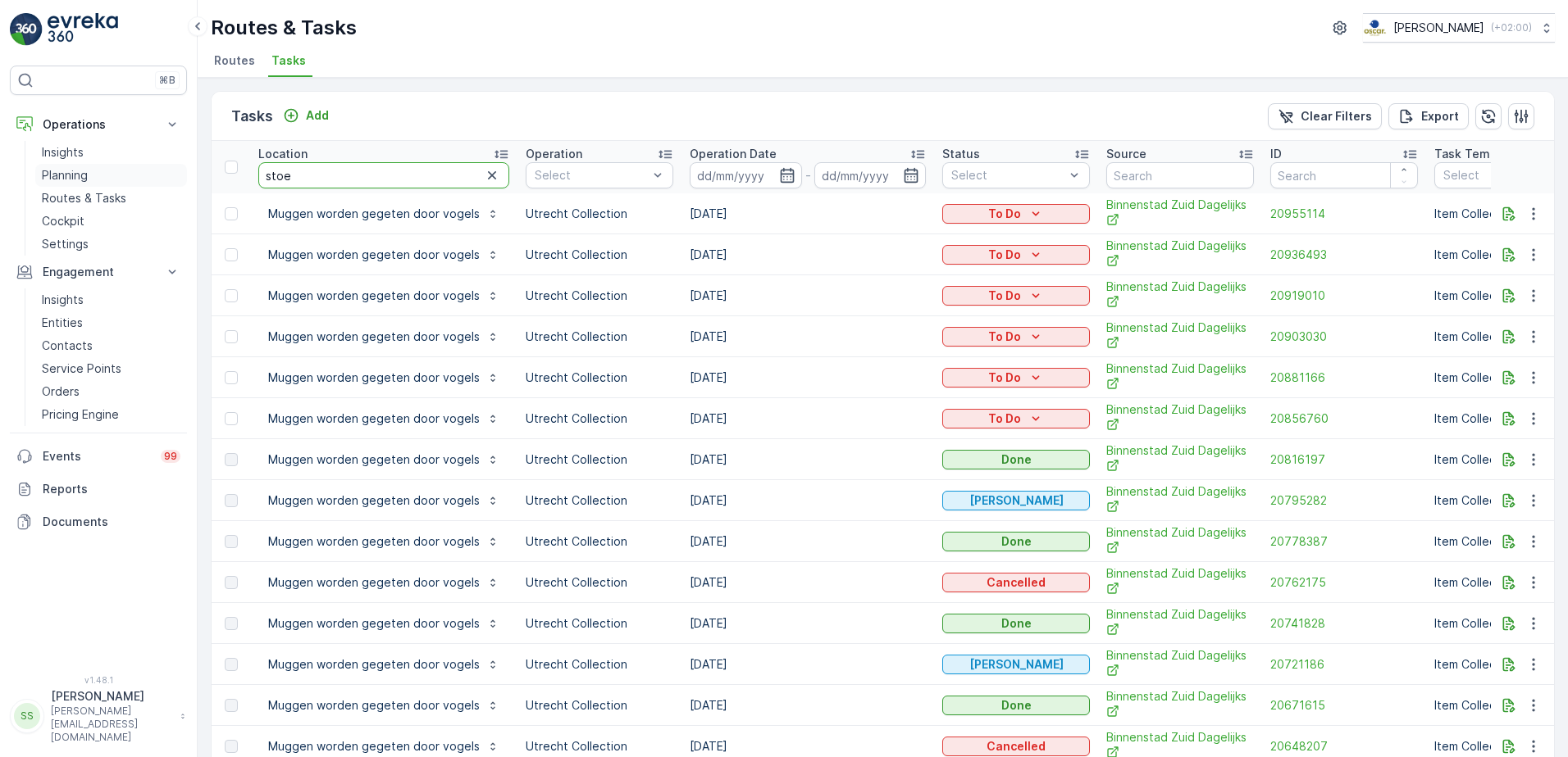
type input "stoer"
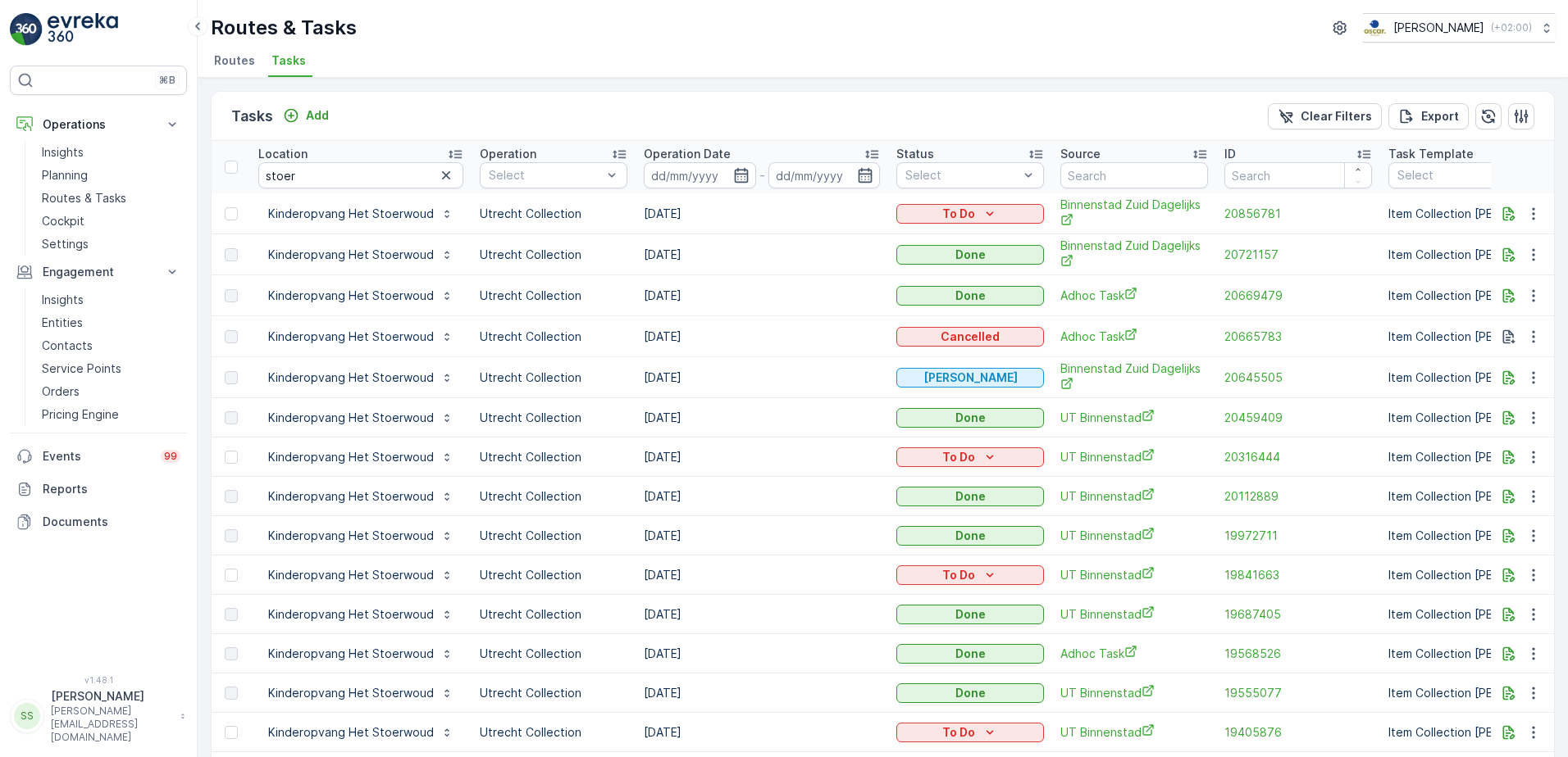
drag, startPoint x: 714, startPoint y: 210, endPoint x: 620, endPoint y: 213, distance: 94.0
click at [620, 213] on tr "Kinderopvang Het Stoerwoud Utrecht Collection [DATE] To Do Binnenstad Zuid Dage…" at bounding box center [1505, 213] width 2587 height 41
drag, startPoint x: 620, startPoint y: 213, endPoint x: 788, endPoint y: 215, distance: 168.0
click at [788, 215] on td "[DATE]" at bounding box center [761, 213] width 252 height 41
drag, startPoint x: 688, startPoint y: 210, endPoint x: 635, endPoint y: 211, distance: 53.0
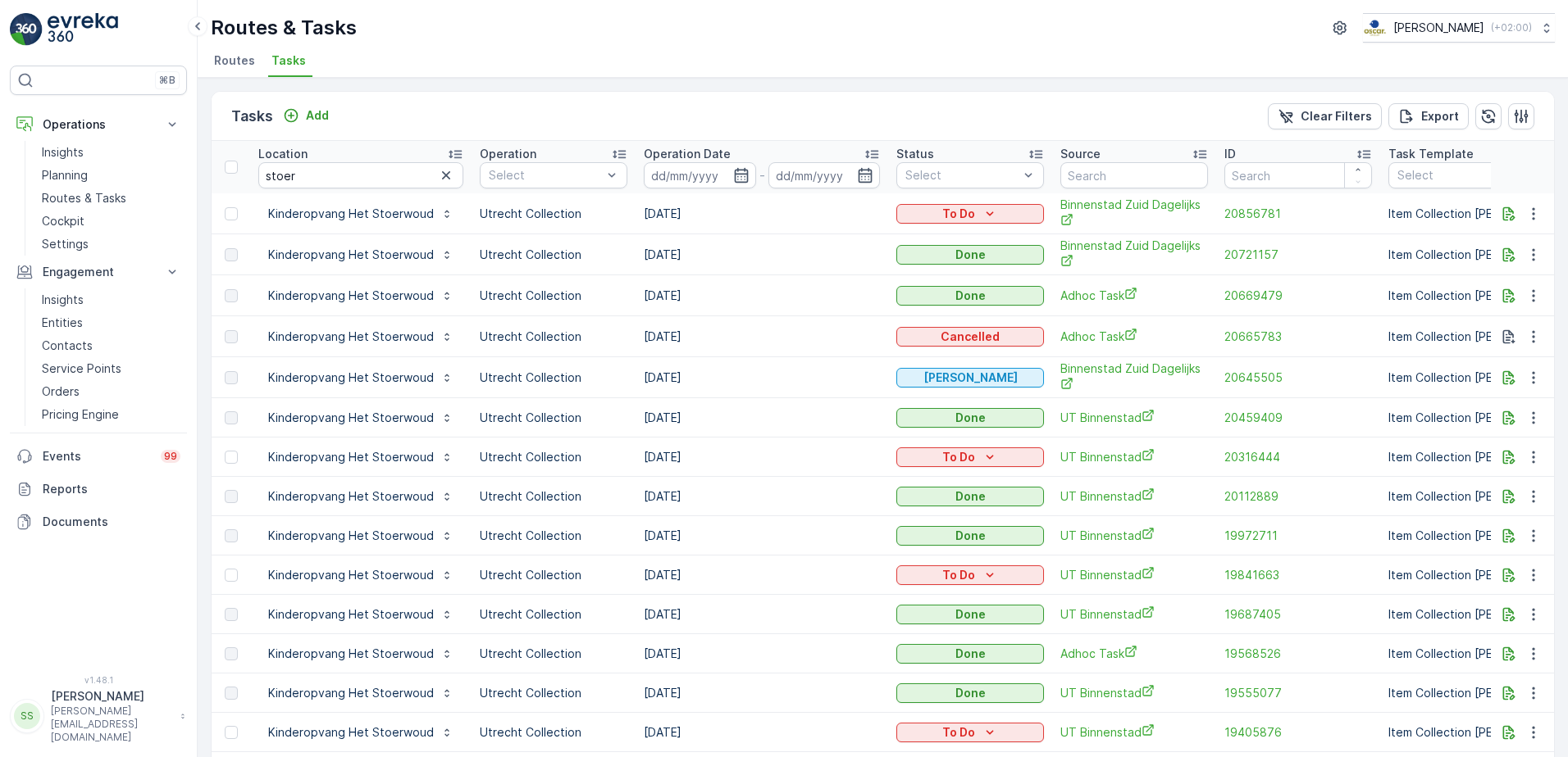
click at [635, 211] on td "[DATE]" at bounding box center [761, 213] width 252 height 41
drag, startPoint x: 635, startPoint y: 211, endPoint x: 772, endPoint y: 210, distance: 137.0
click at [772, 210] on td "[DATE]" at bounding box center [761, 213] width 252 height 41
click at [738, 107] on div "Tasks Add Clear Filters Export" at bounding box center [883, 116] width 1342 height 49
drag, startPoint x: 698, startPoint y: 214, endPoint x: 621, endPoint y: 210, distance: 77.1
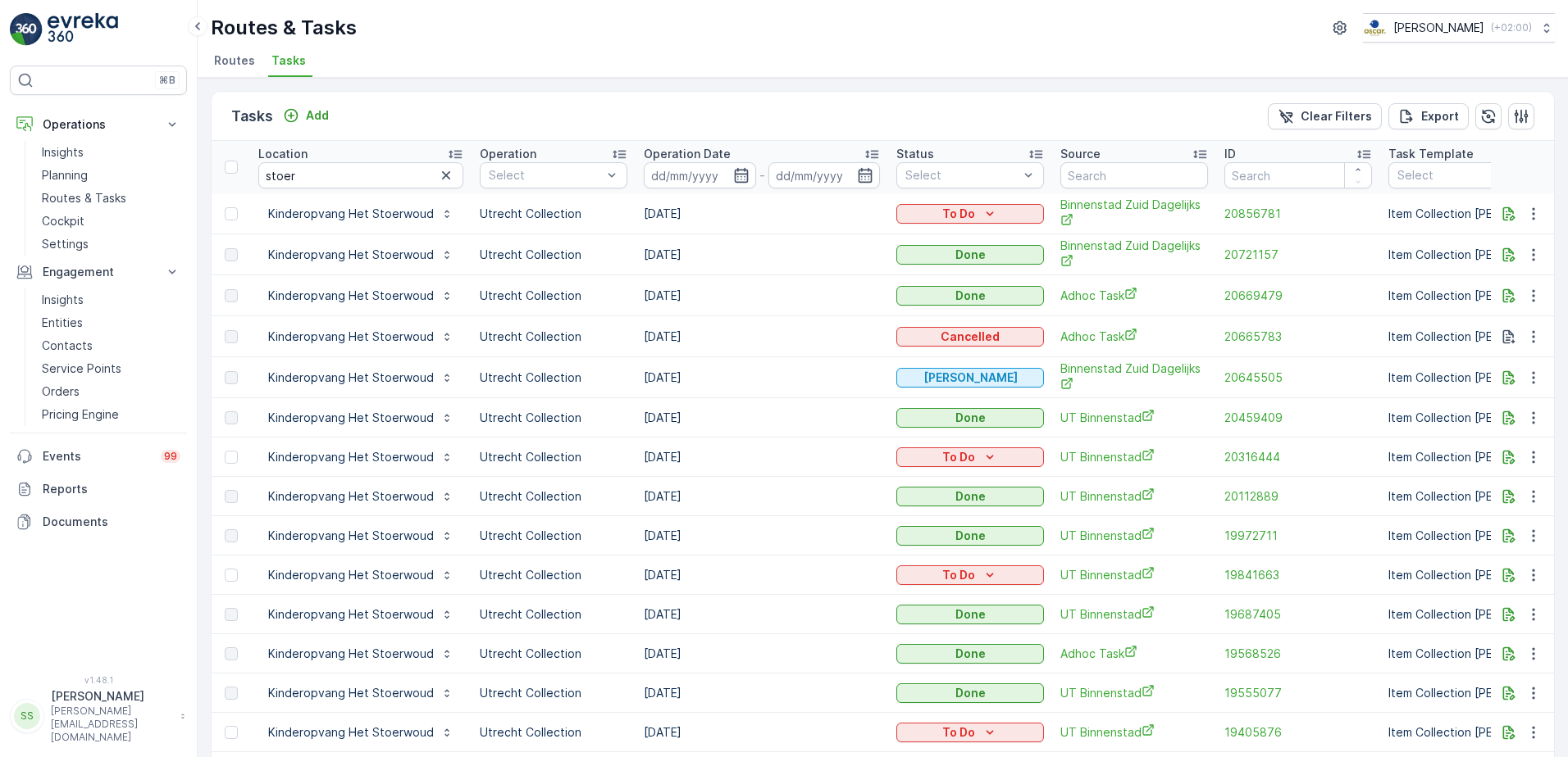
click at [621, 210] on tr "Kinderopvang Het Stoerwoud Utrecht Collection [DATE] To Do Binnenstad Zuid Dage…" at bounding box center [1505, 213] width 2587 height 41
click at [588, 104] on div "Tasks Add Clear Filters Export" at bounding box center [883, 116] width 1342 height 49
drag, startPoint x: 319, startPoint y: 174, endPoint x: 122, endPoint y: 171, distance: 197.0
click at [122, 171] on div "⌘B Operations Insights Planning Routes & Tasks Cockpit Settings Engagement Insi…" at bounding box center [784, 378] width 1568 height 757
type input "fen"
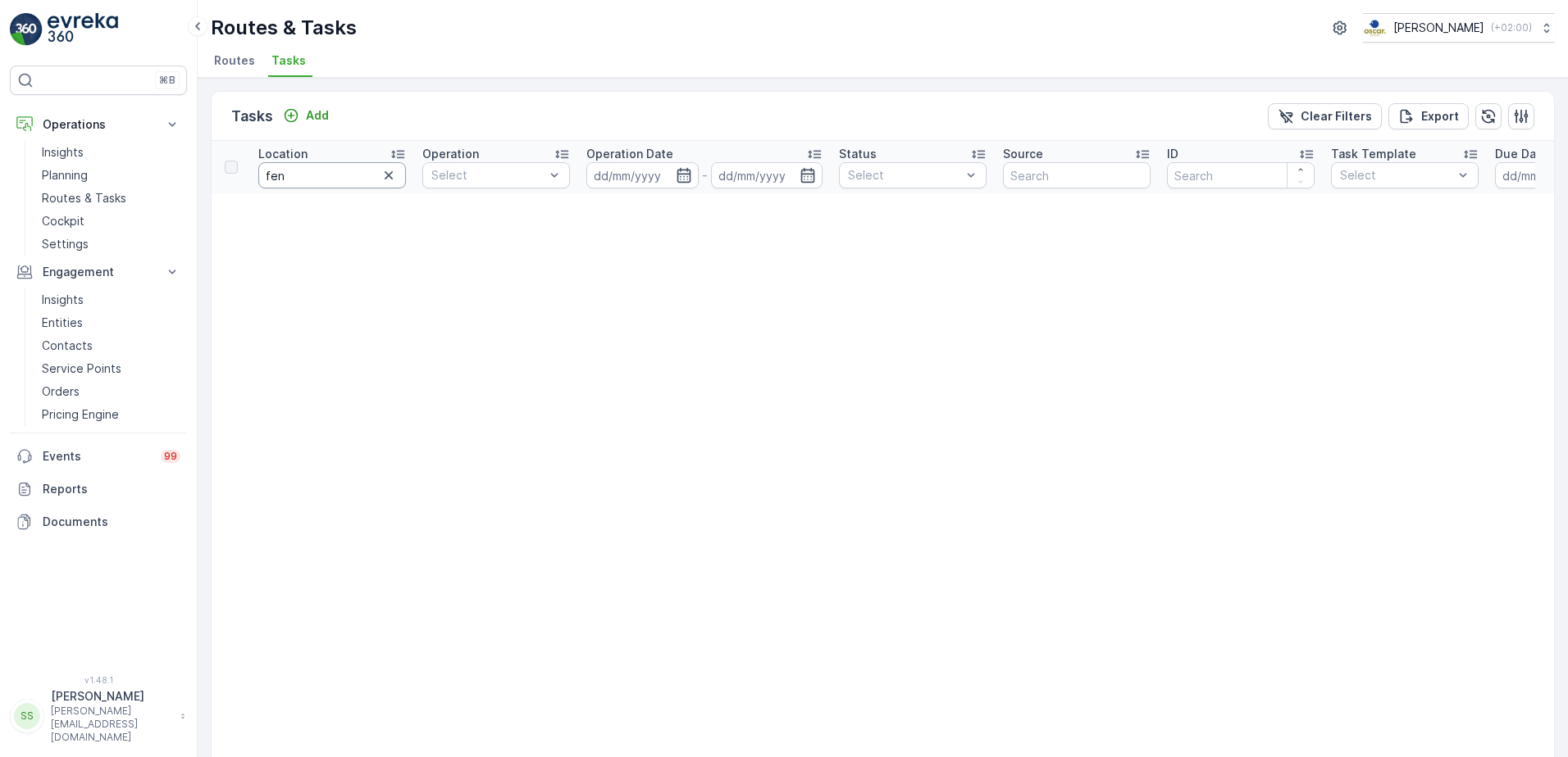
click at [322, 172] on input "fen" at bounding box center [332, 176] width 147 height 26
type input "fen"
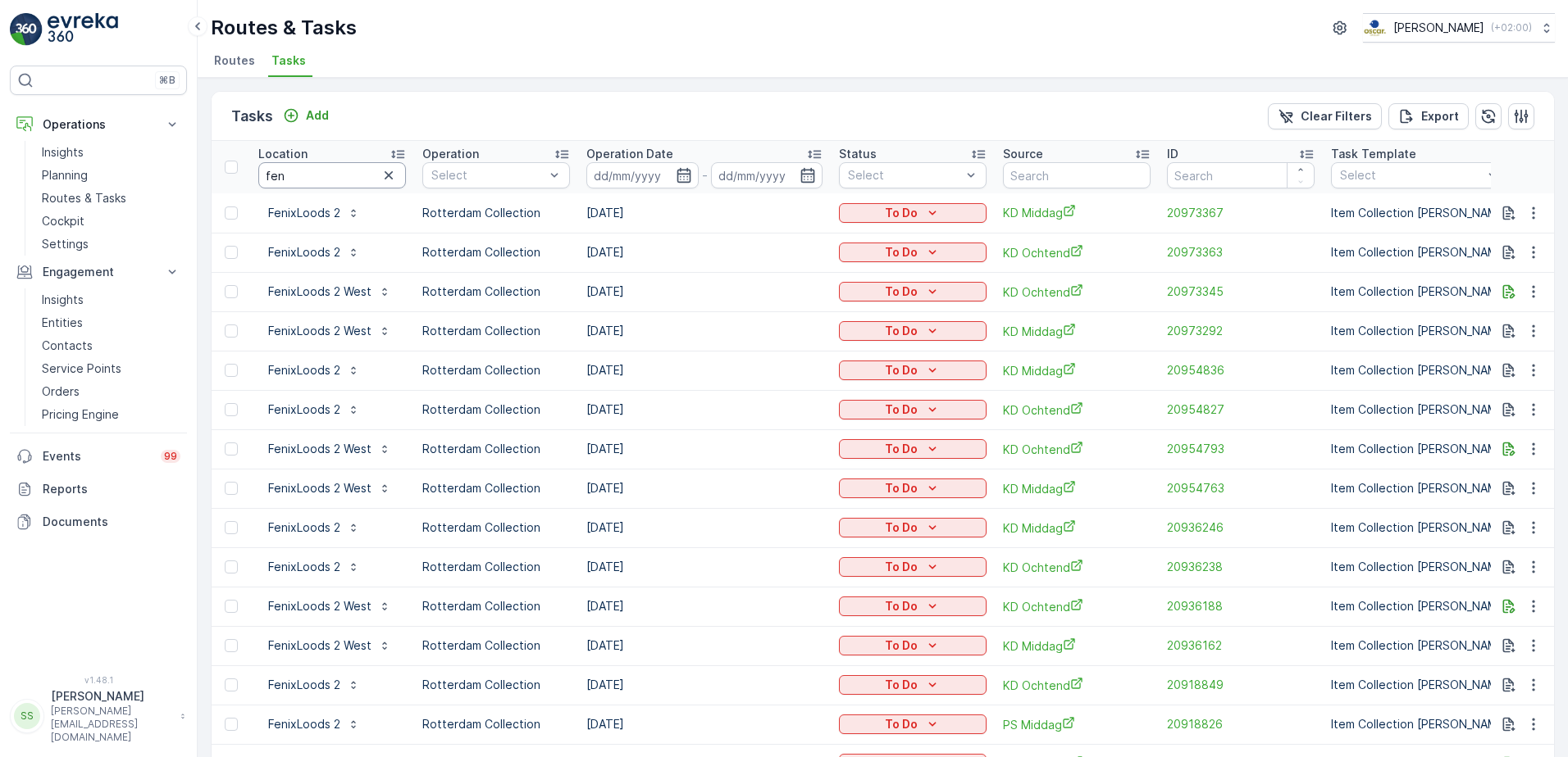
drag, startPoint x: 295, startPoint y: 172, endPoint x: 229, endPoint y: 177, distance: 66.2
click at [229, 177] on tr "Location fen Operation Select Operation Date - Status Select Source ID Task Tem…" at bounding box center [1475, 167] width 2529 height 53
click at [434, 93] on div "Tasks Add Clear Filters Export" at bounding box center [883, 116] width 1342 height 49
click at [609, 102] on div "Tasks Add Clear Filters Export" at bounding box center [883, 116] width 1342 height 49
click at [677, 177] on icon "button" at bounding box center [683, 176] width 14 height 15
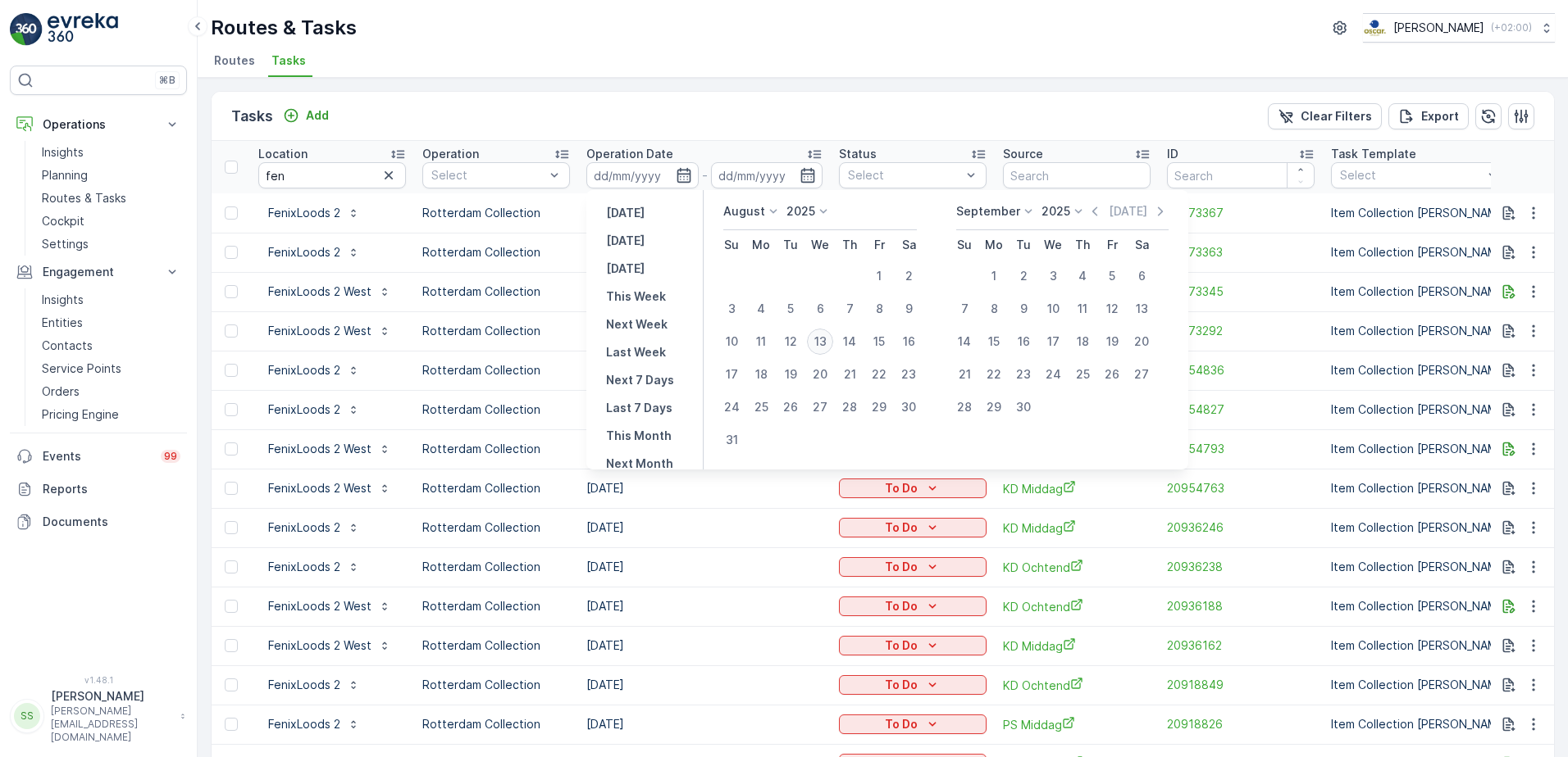
click at [823, 338] on div "13" at bounding box center [820, 342] width 26 height 26
type input "[DATE]"
click at [764, 115] on div "Tasks Add Clear Filters Export" at bounding box center [883, 116] width 1342 height 49
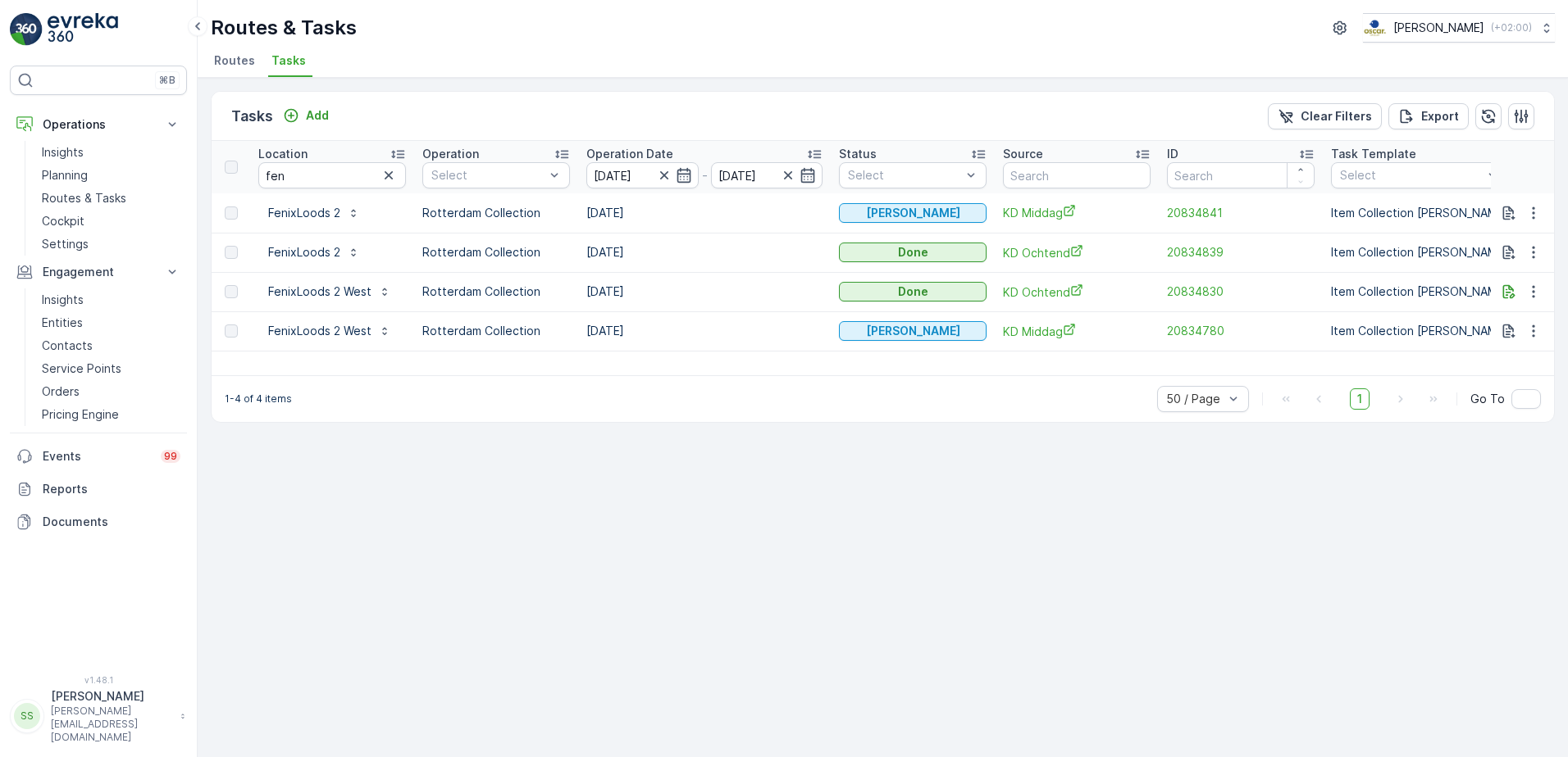
click at [404, 107] on div "Tasks Add Clear Filters Export" at bounding box center [883, 116] width 1342 height 49
drag, startPoint x: 310, startPoint y: 177, endPoint x: 244, endPoint y: 177, distance: 66.0
click at [244, 177] on tr "Location fen Operation Select Operation Date [DATE] - [DATE] Status Select Sour…" at bounding box center [1475, 167] width 2529 height 53
type input "phoe"
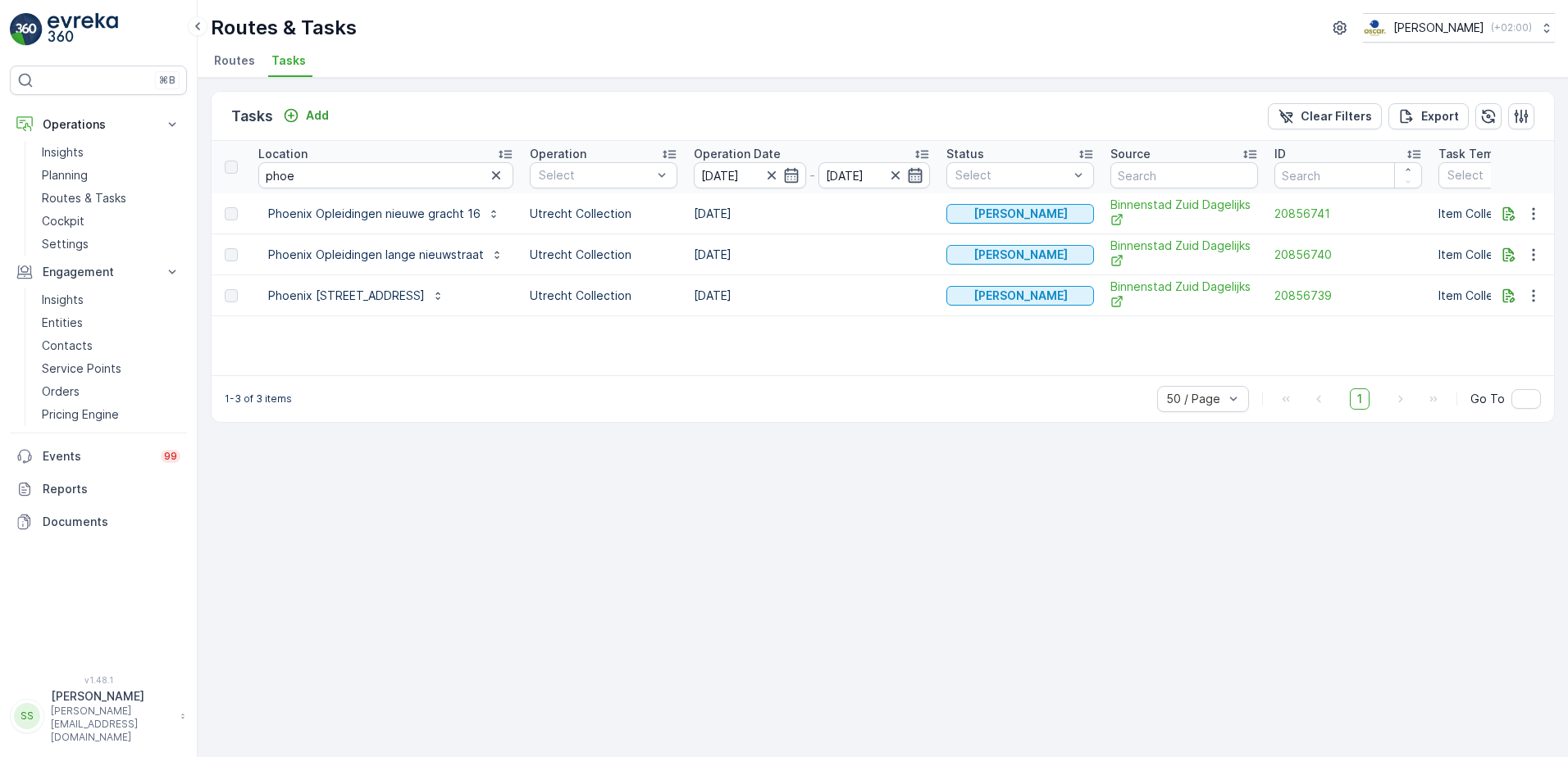
click at [912, 174] on icon "button" at bounding box center [915, 176] width 14 height 15
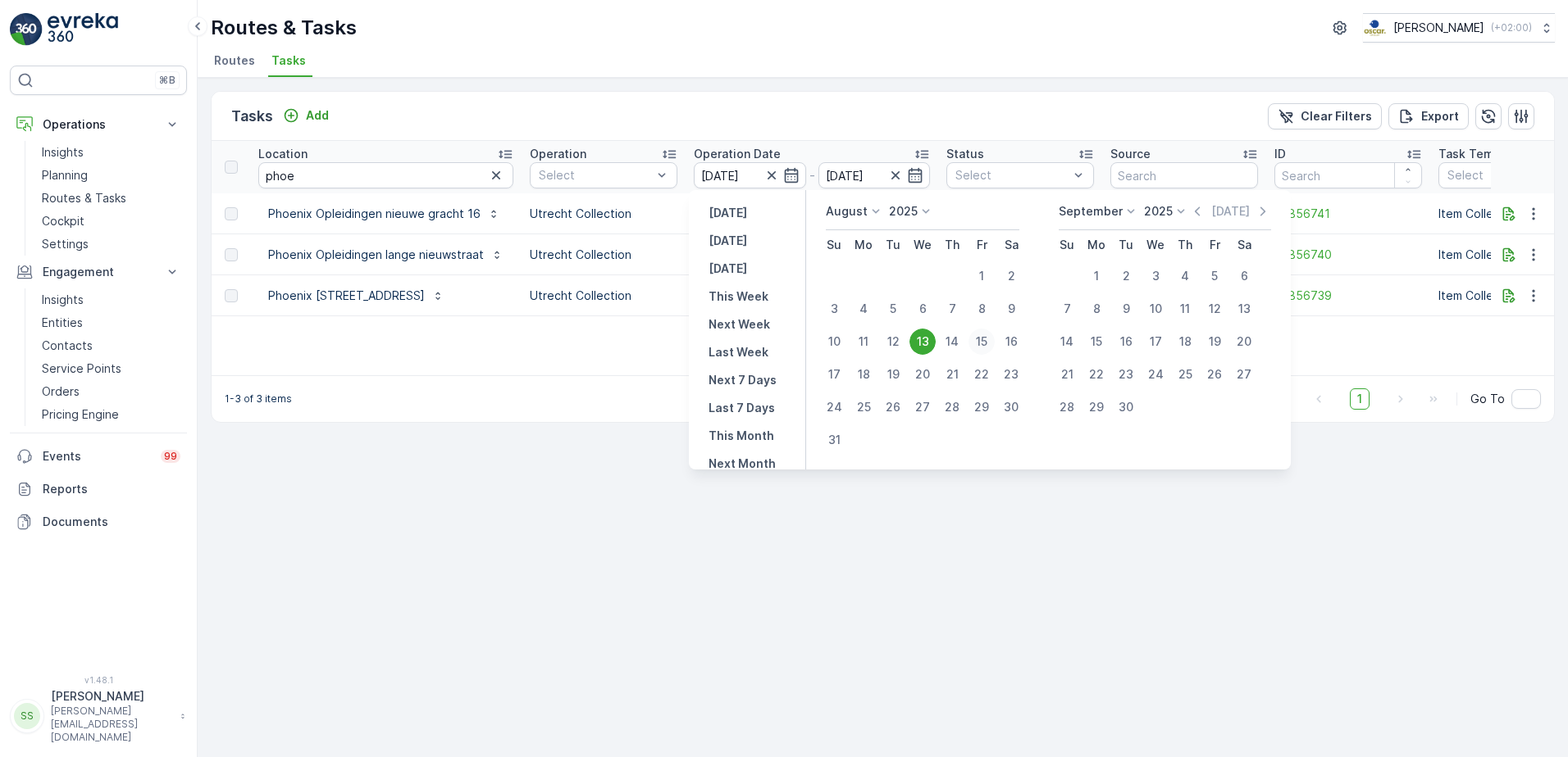
click at [983, 340] on div "15" at bounding box center [982, 342] width 26 height 26
type input "[DATE]"
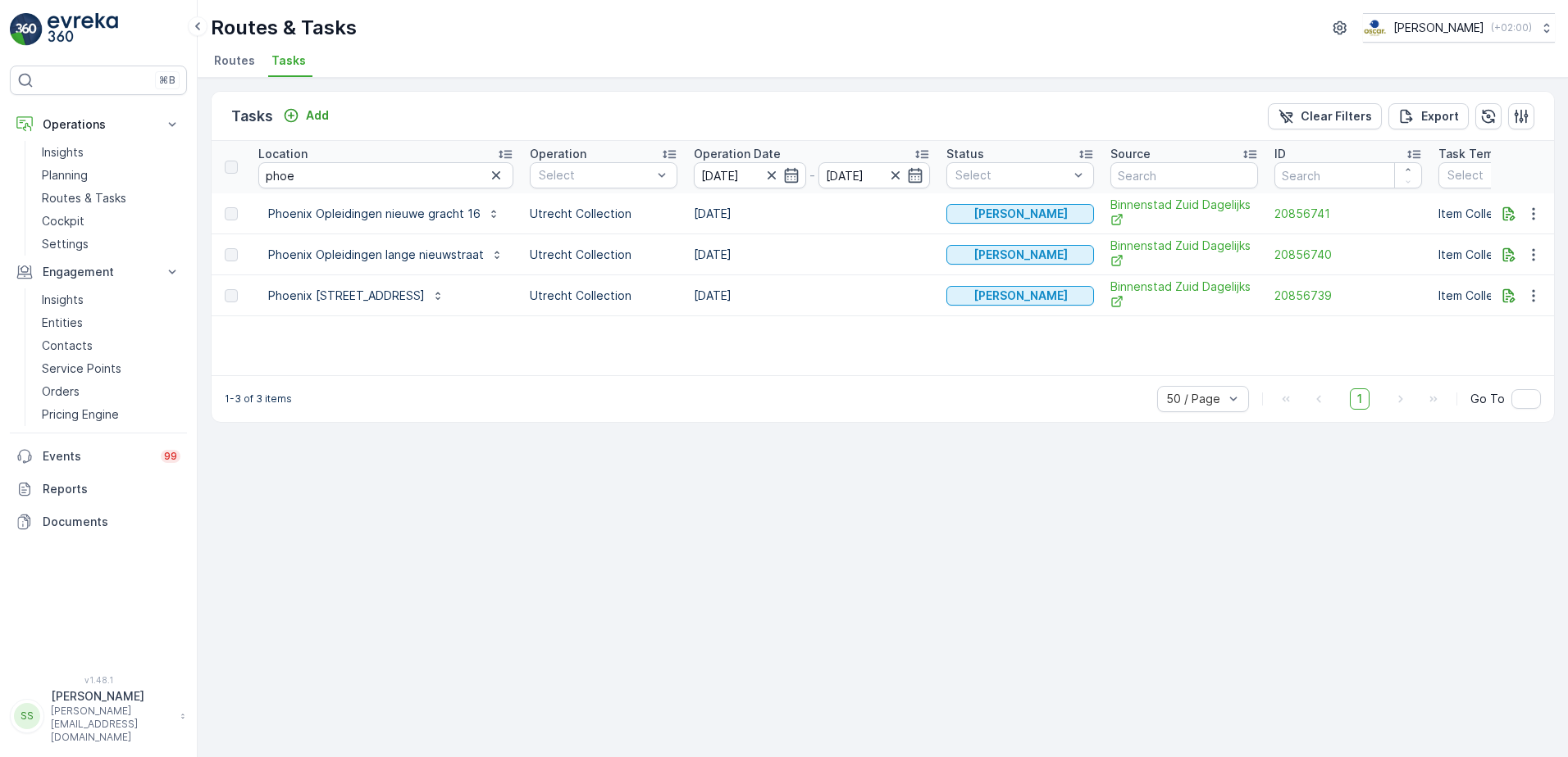
click at [920, 97] on div "Tasks Add Clear Filters Export" at bounding box center [883, 116] width 1342 height 49
click at [882, 127] on div "Tasks Add Clear Filters Export" at bounding box center [883, 116] width 1342 height 49
click at [911, 182] on icon "button" at bounding box center [915, 176] width 14 height 15
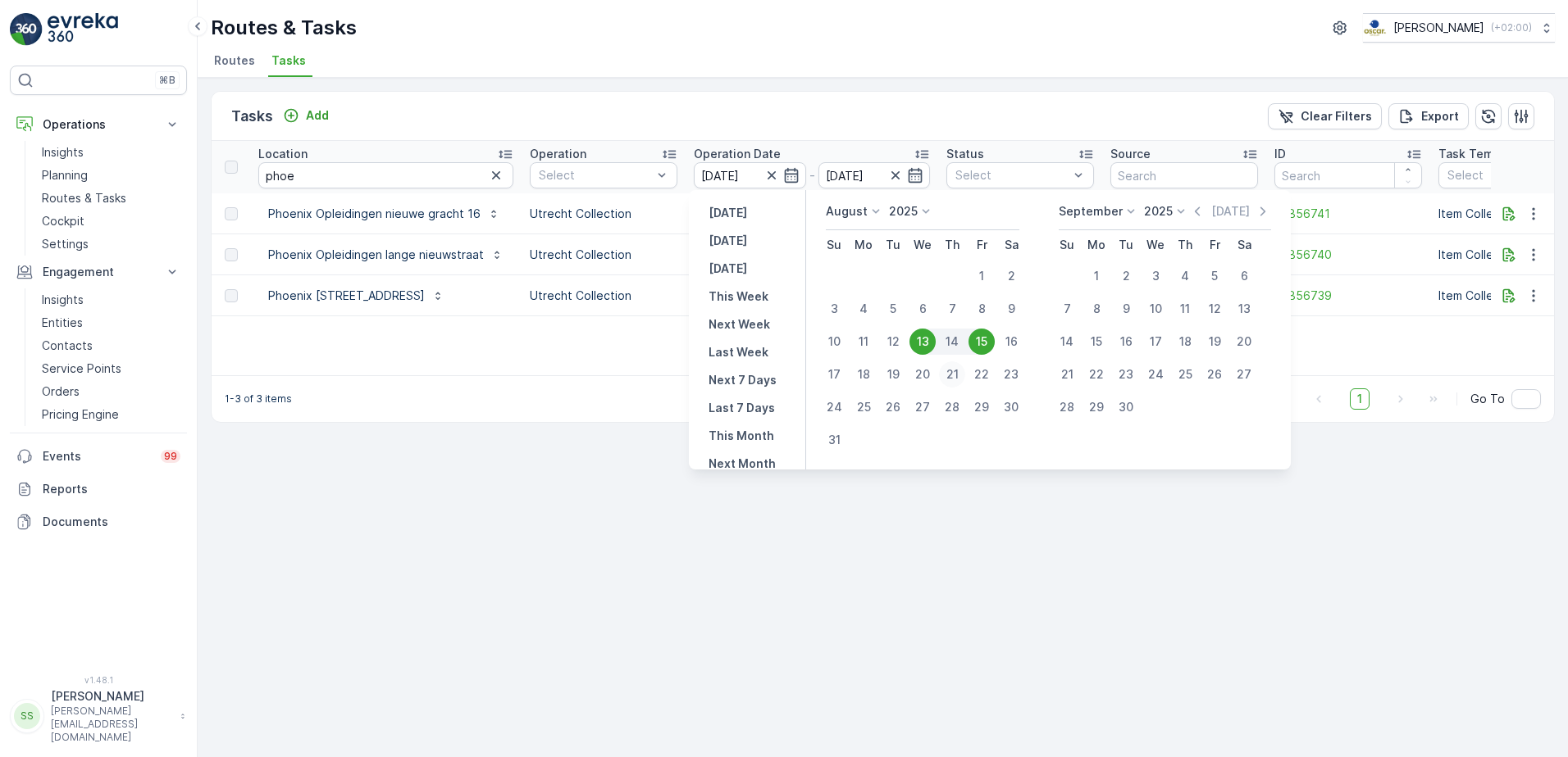
click at [944, 374] on div "21" at bounding box center [952, 375] width 26 height 26
type input "[DATE]"
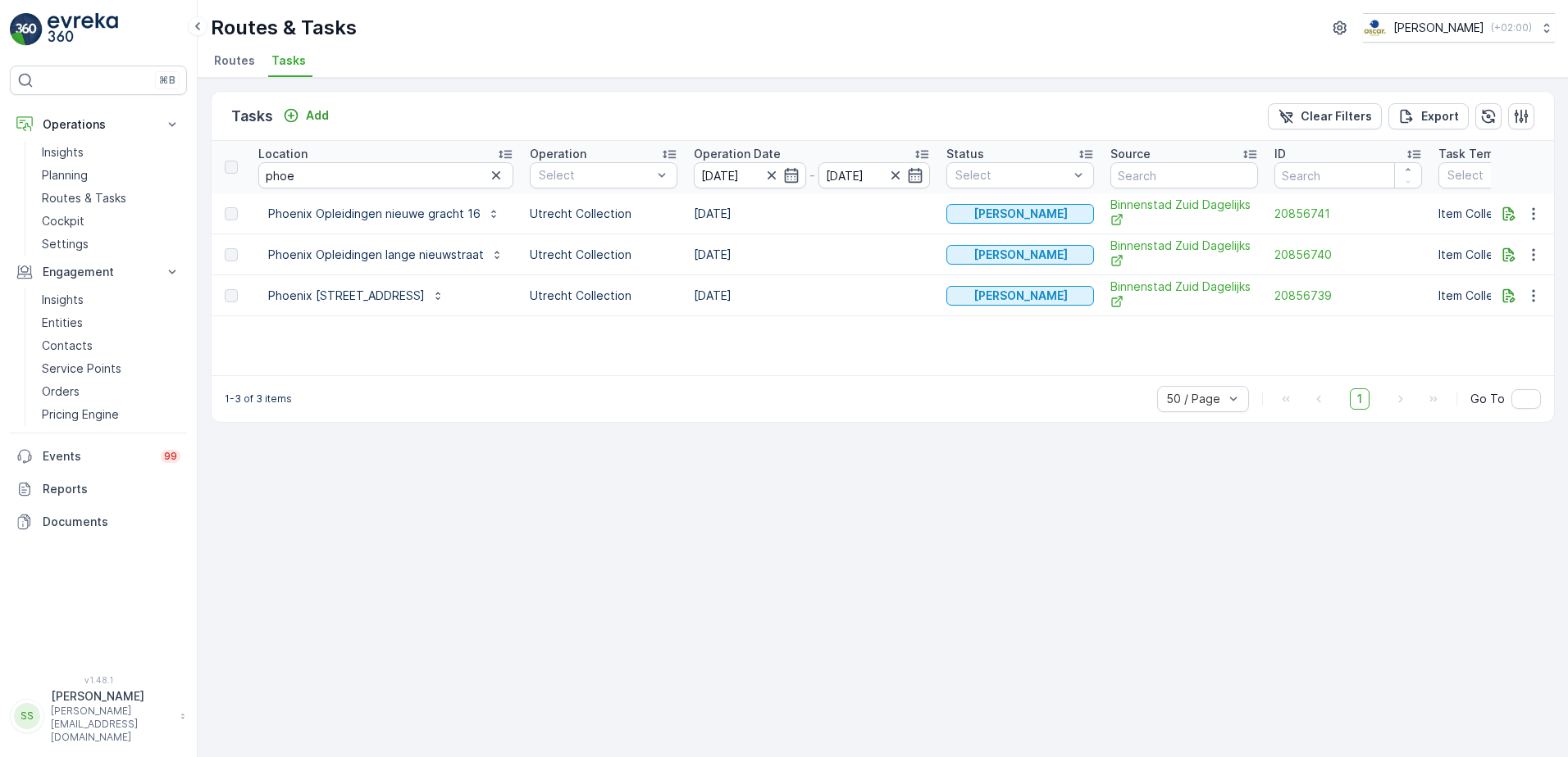
click at [985, 346] on div "Location phoe Operation Select Operation Date [DATE] - [DATE] Status Select Sou…" at bounding box center [883, 258] width 1342 height 234
click at [418, 126] on div "Tasks Add Clear Filters Export" at bounding box center [883, 116] width 1342 height 49
click at [325, 115] on p "Add" at bounding box center [317, 115] width 23 height 16
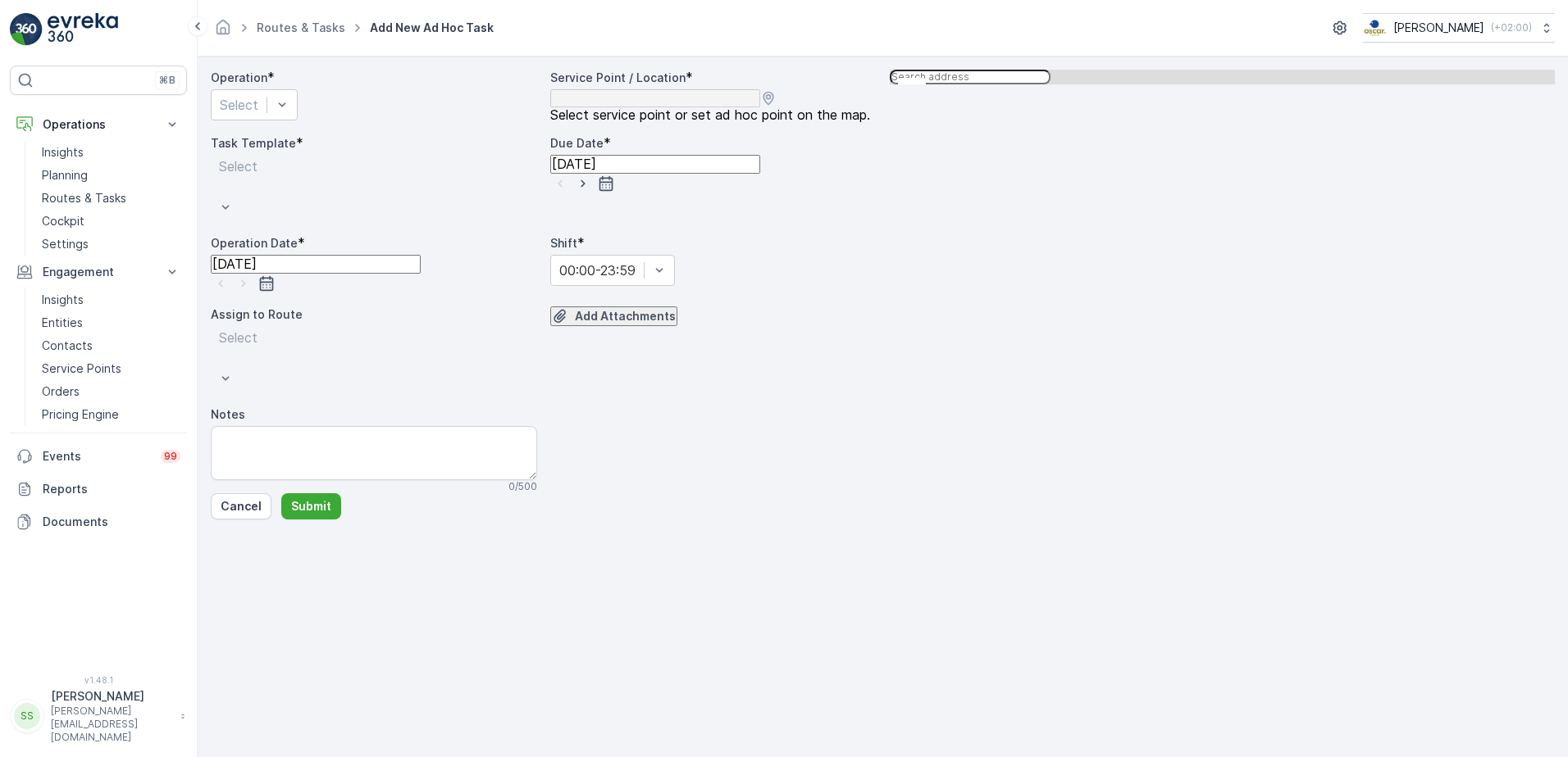
click at [259, 114] on div at bounding box center [239, 105] width 39 height 18
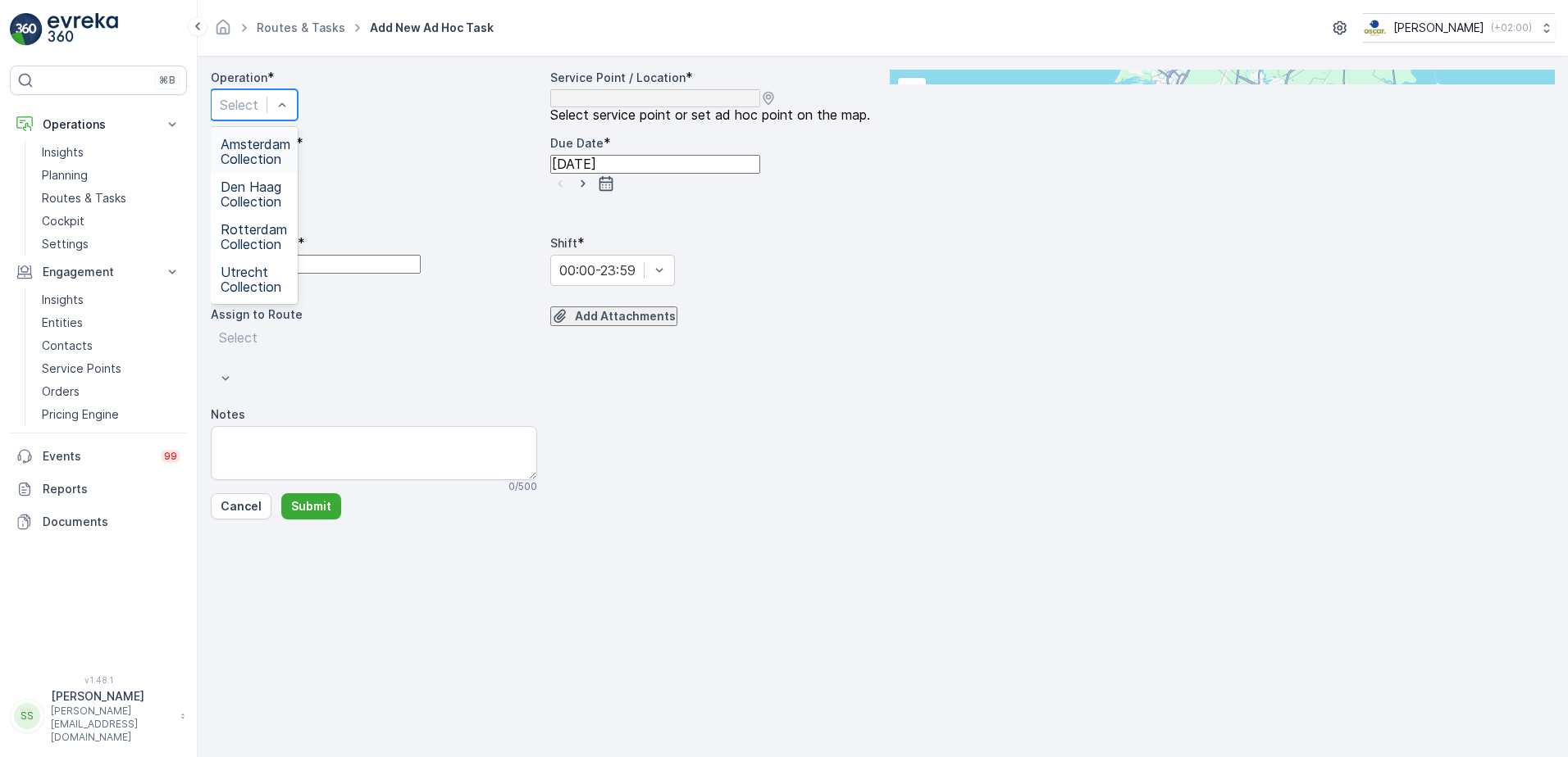
click at [290, 161] on span "Amsterdam Collection" at bounding box center [256, 151] width 70 height 29
click at [312, 161] on div "Operation * option Amsterdam Collection, selected. Amsterdam Collection Service…" at bounding box center [543, 281] width 666 height 424
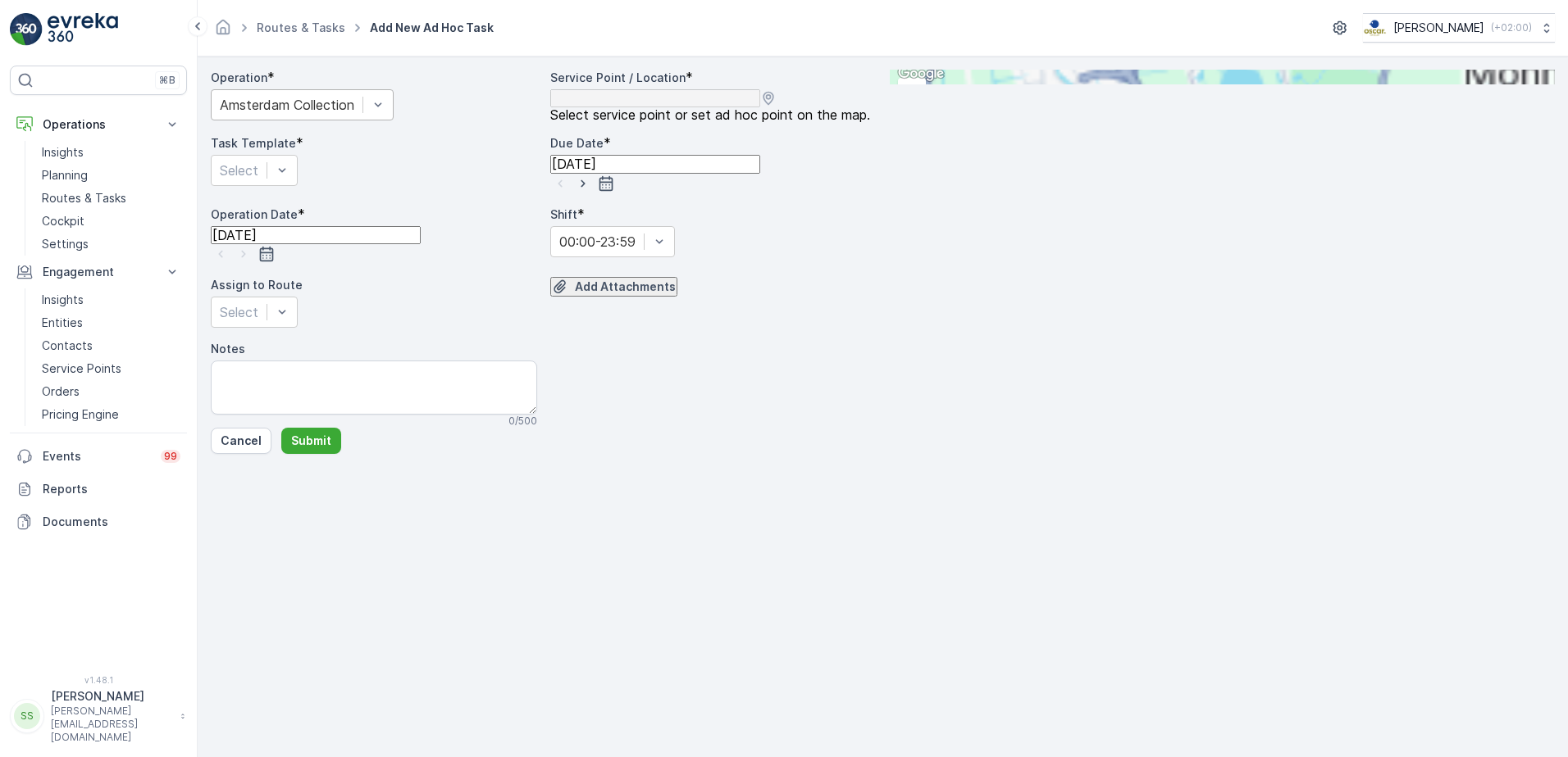
click at [309, 114] on div at bounding box center [287, 105] width 134 height 18
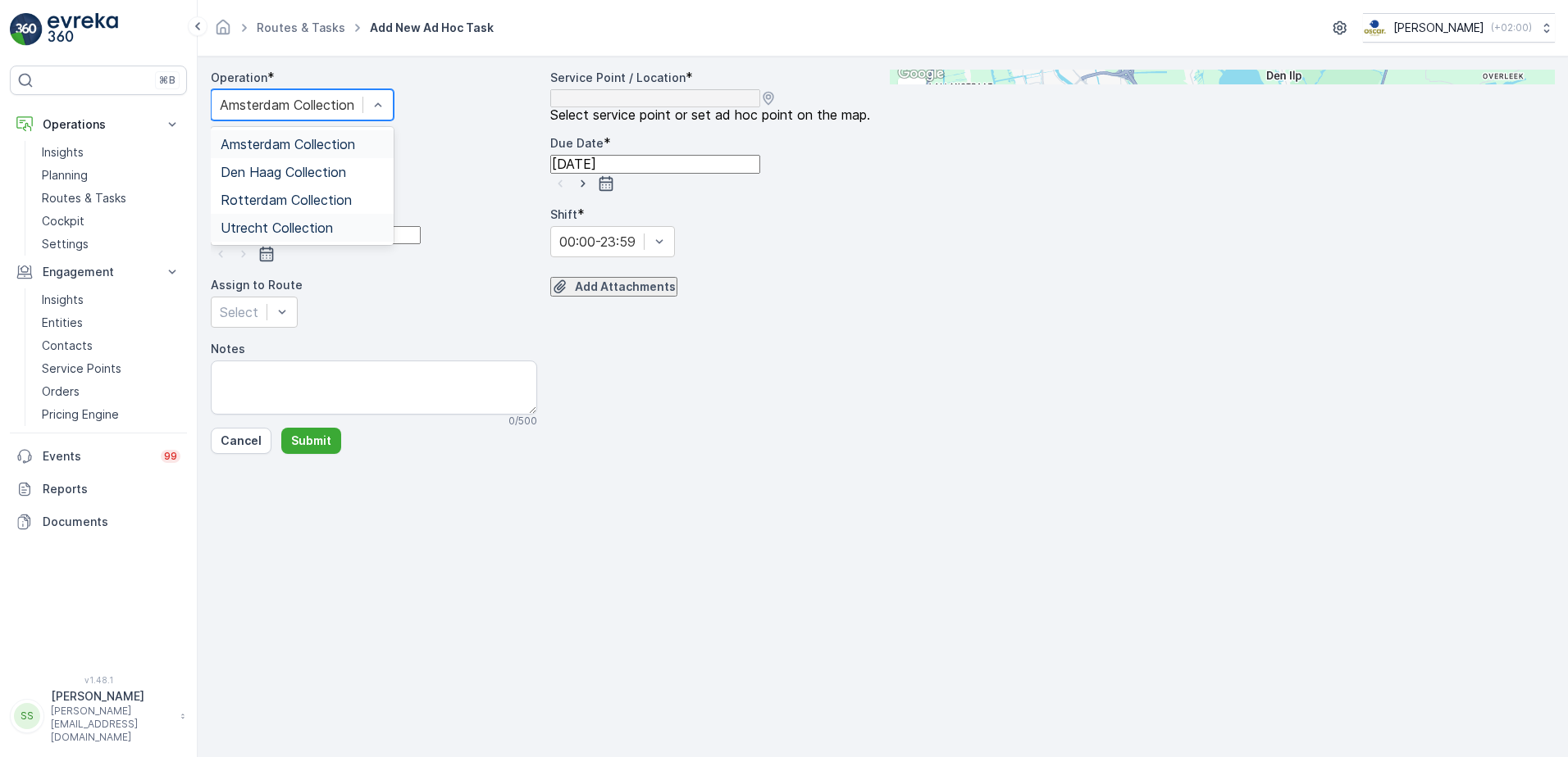
click at [302, 235] on span "Utrecht Collection" at bounding box center [277, 228] width 112 height 15
drag, startPoint x: 590, startPoint y: 328, endPoint x: 631, endPoint y: 333, distance: 41.3
click at [589, 328] on div "Operation * option Utrecht Collection, selected. Utrecht Collection Service Poi…" at bounding box center [543, 249] width 666 height 359
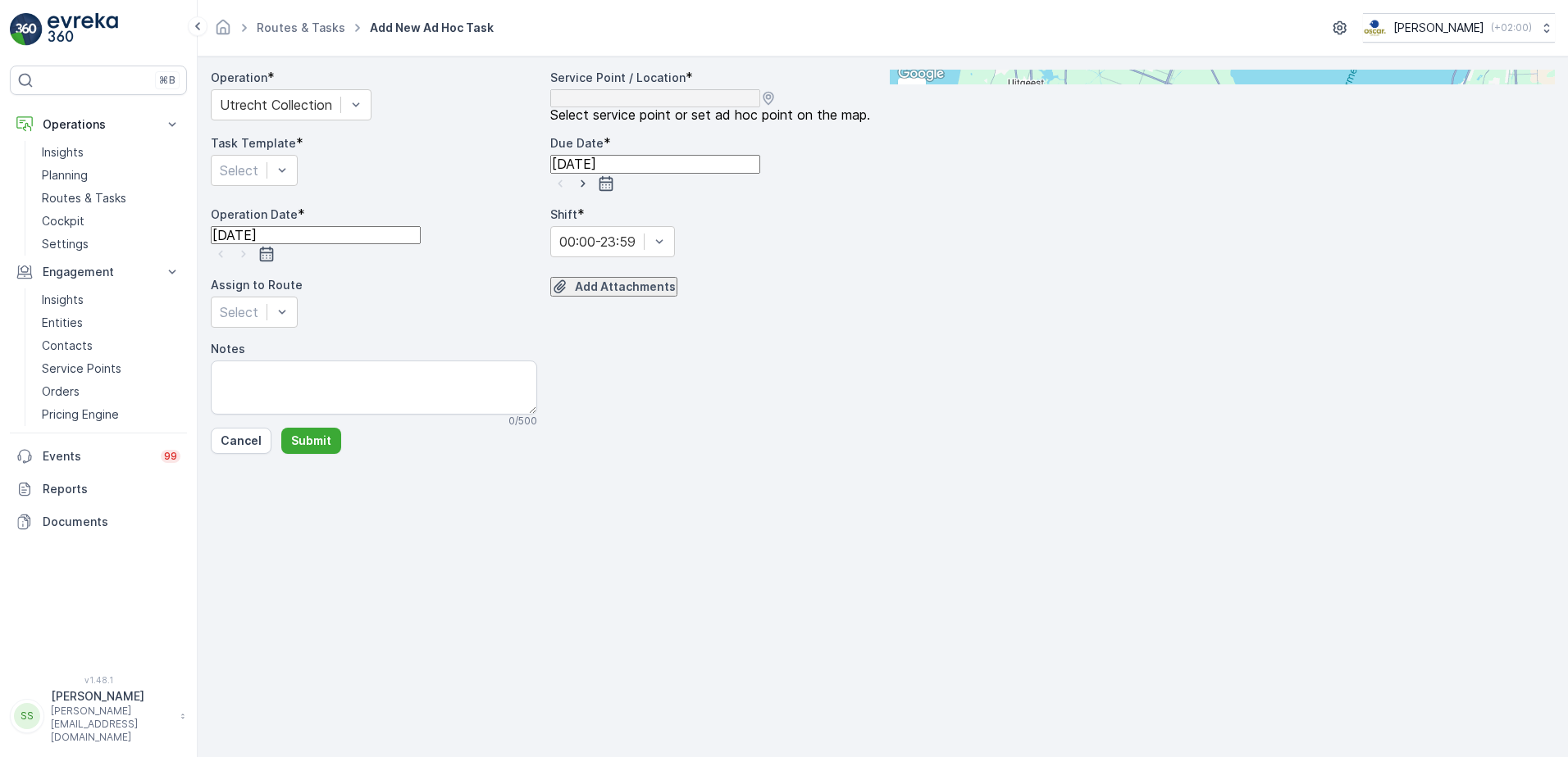
click at [1051, 84] on input "text" at bounding box center [969, 77] width 160 height 15
type input "pho"
click at [1095, 369] on span "Pho enix Opleidingen nieuwe gracht 16" at bounding box center [1002, 377] width 186 height 15
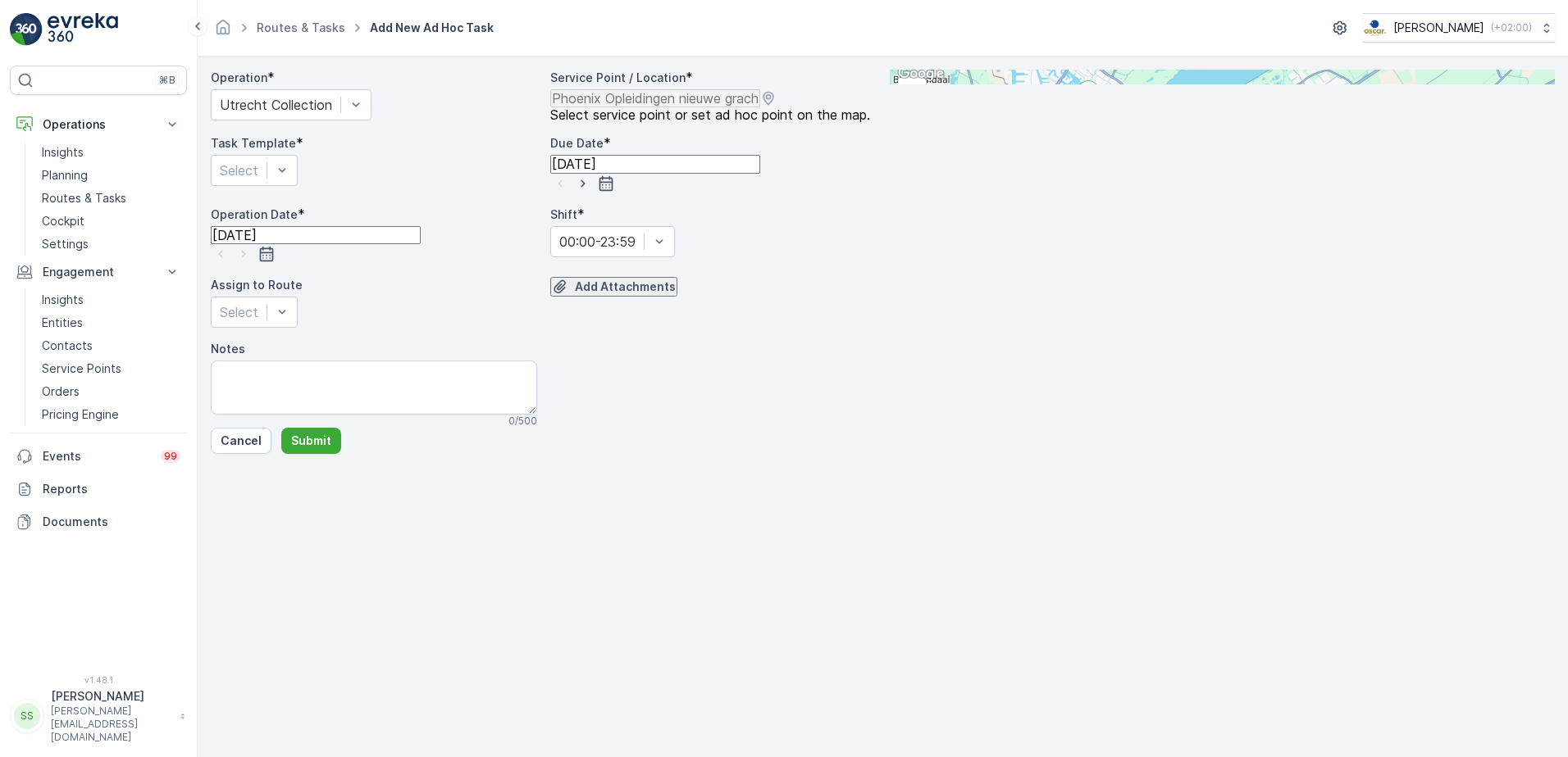
click at [589, 328] on div "Add Attachments" at bounding box center [714, 303] width 327 height 51
click at [259, 179] on div at bounding box center [239, 170] width 39 height 18
click at [318, 232] on span "Item Collection [PERSON_NAME]" at bounding box center [276, 217] width 110 height 29
click at [652, 345] on div "Operation * Utrecht Collection Service Point / Location * Select service point …" at bounding box center [543, 249] width 666 height 359
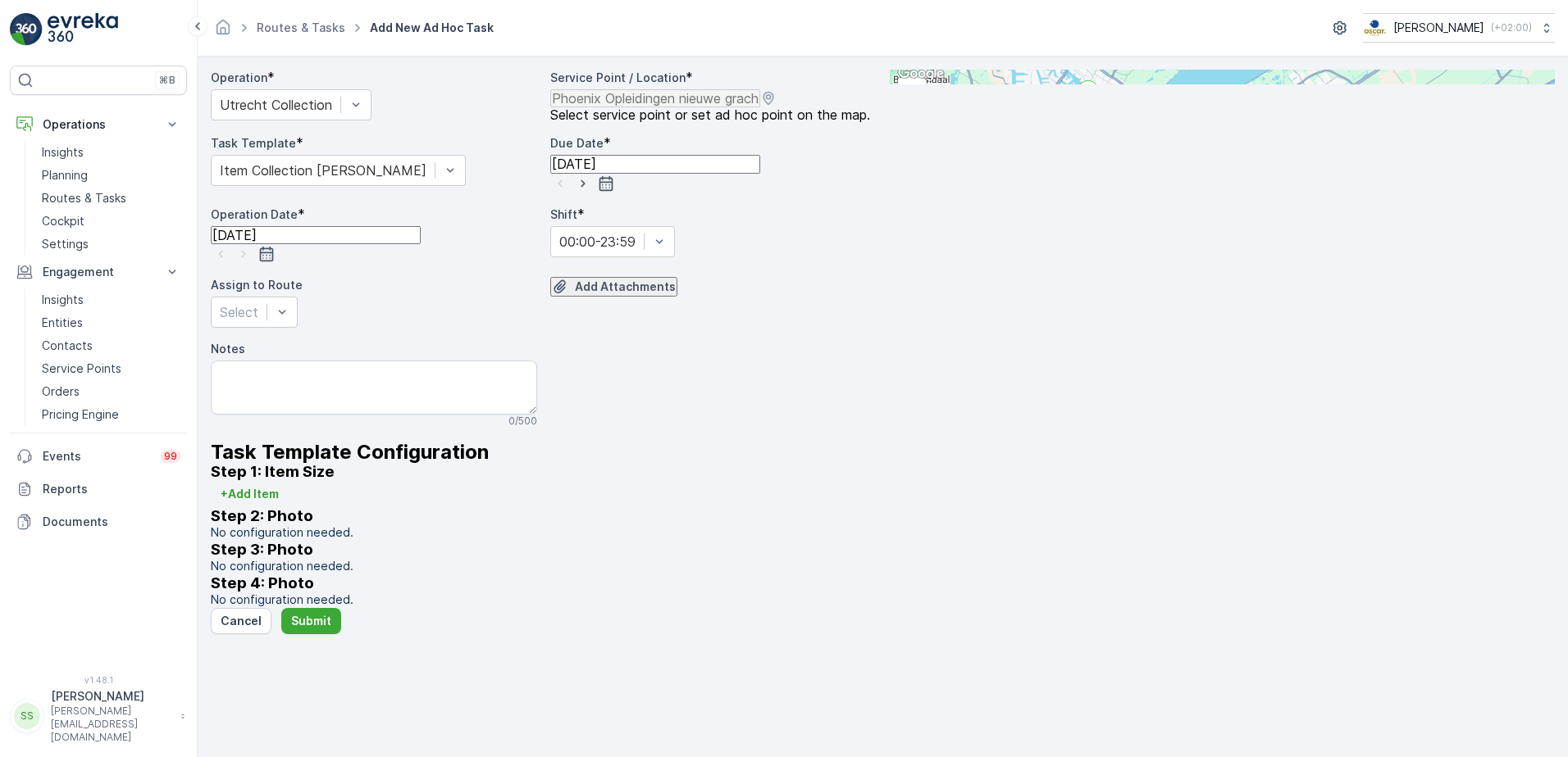
click at [591, 192] on icon "button" at bounding box center [582, 183] width 16 height 16
type input "[DATE]"
click at [245, 259] on icon "button" at bounding box center [243, 255] width 4 height 8
type input "[DATE]"
click at [615, 338] on div "Operation * Utrecht Collection Service Point / Location * Select service point …" at bounding box center [543, 339] width 666 height 539
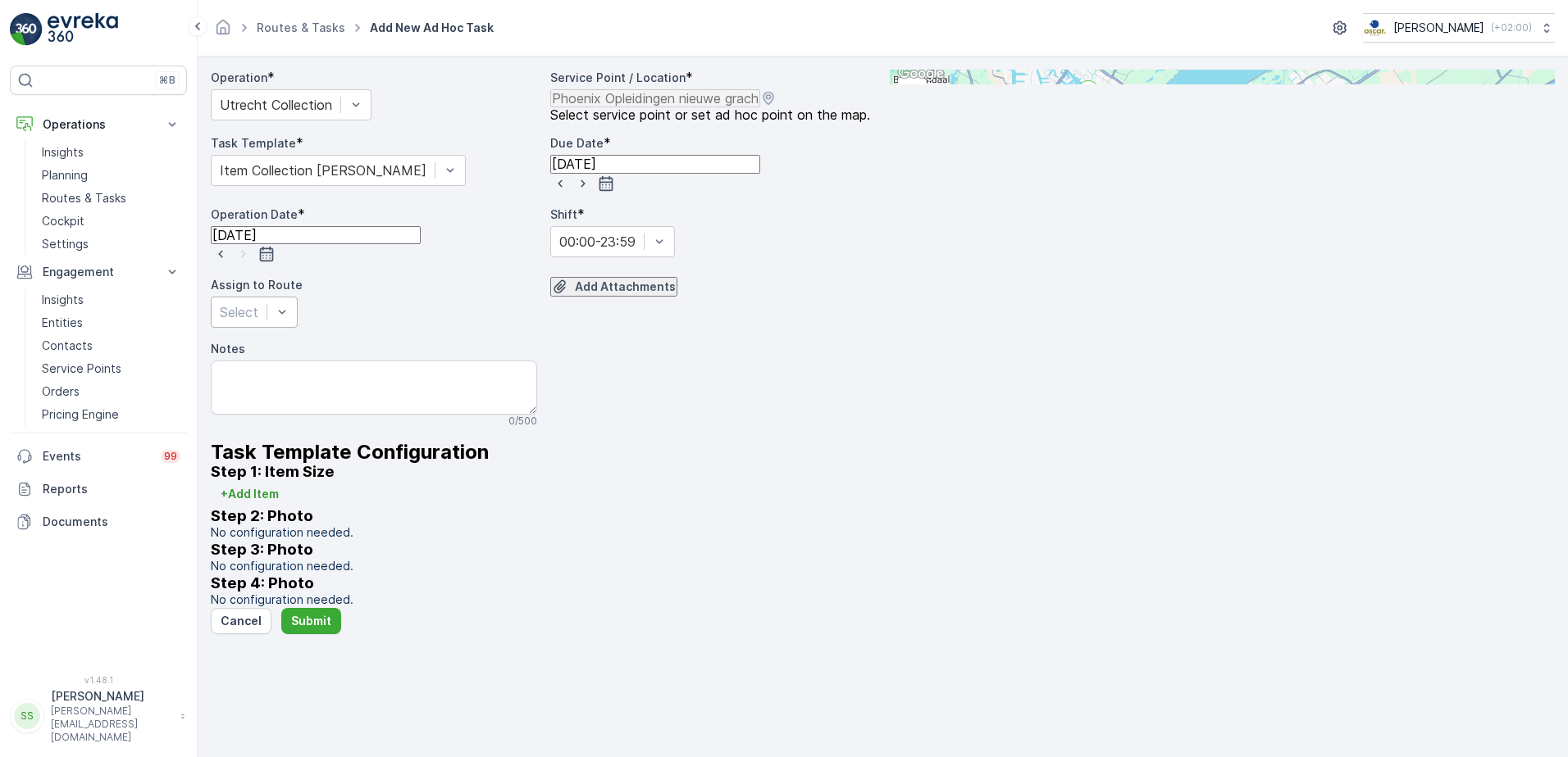
click at [259, 321] on div at bounding box center [239, 311] width 39 height 18
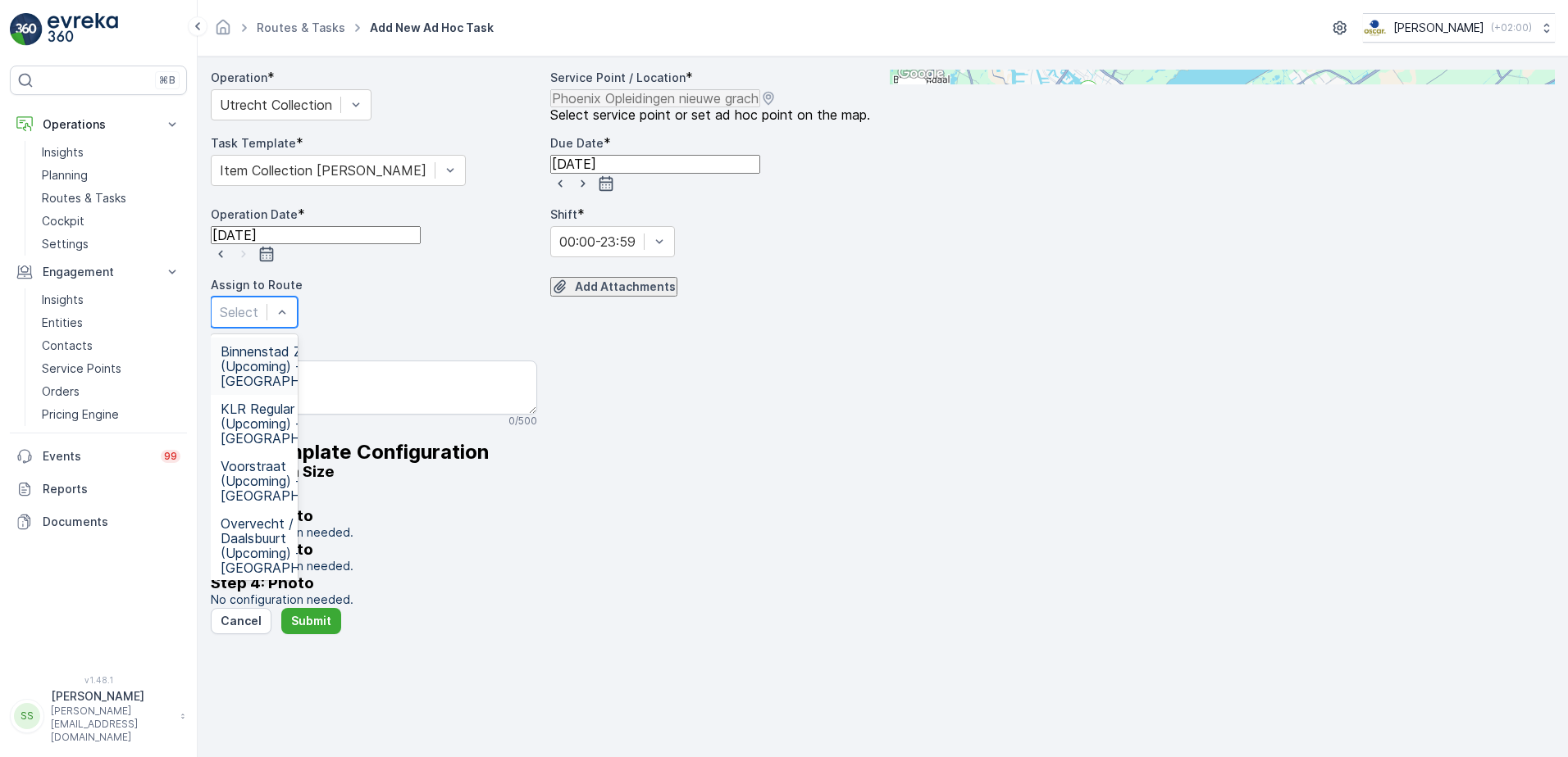
click at [278, 375] on span "Binnenstad Zuid (Upcoming) - [GEOGRAPHIC_DATA]" at bounding box center [289, 366] width 137 height 44
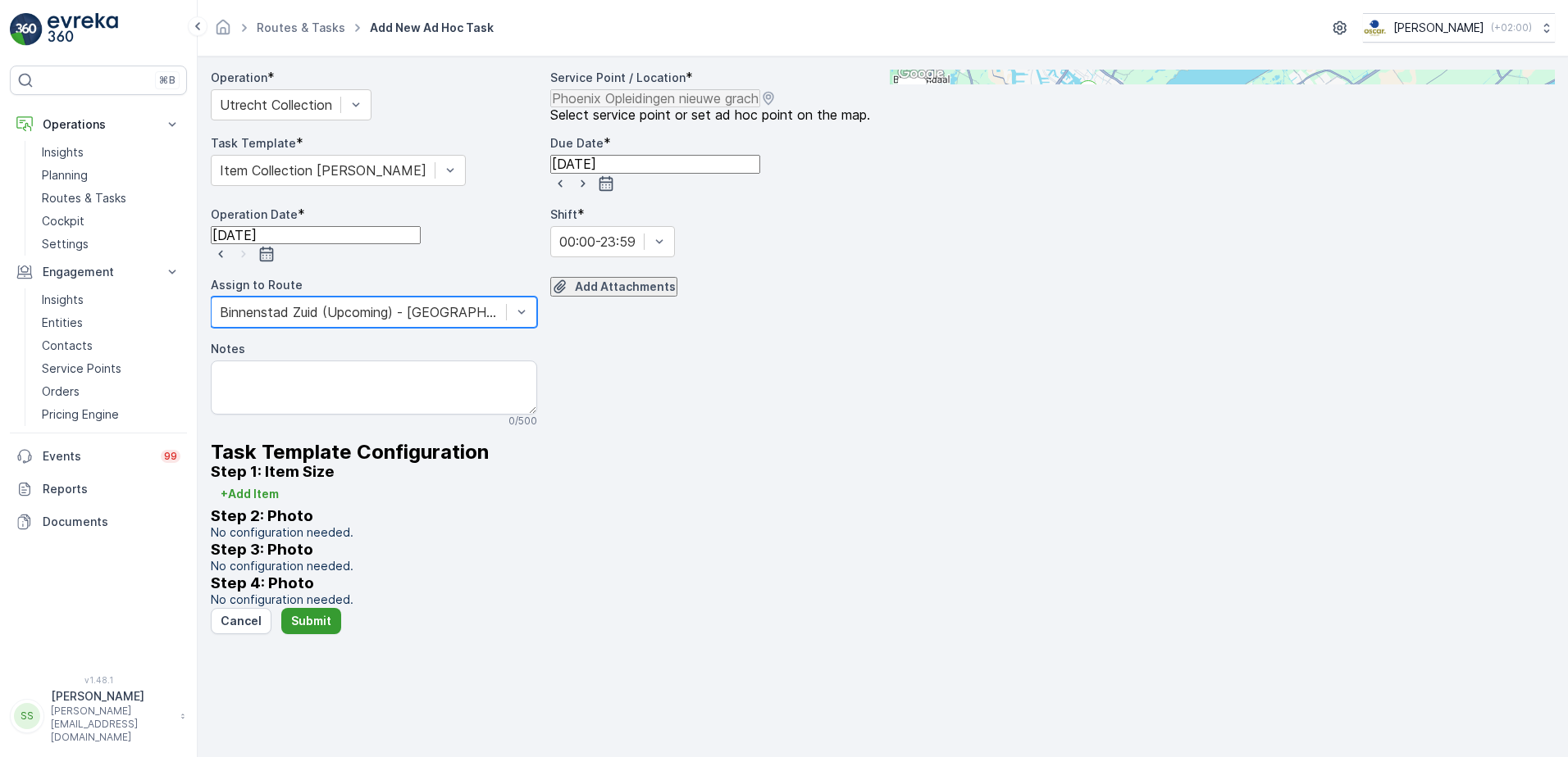
click at [304, 634] on button "Submit" at bounding box center [311, 621] width 59 height 26
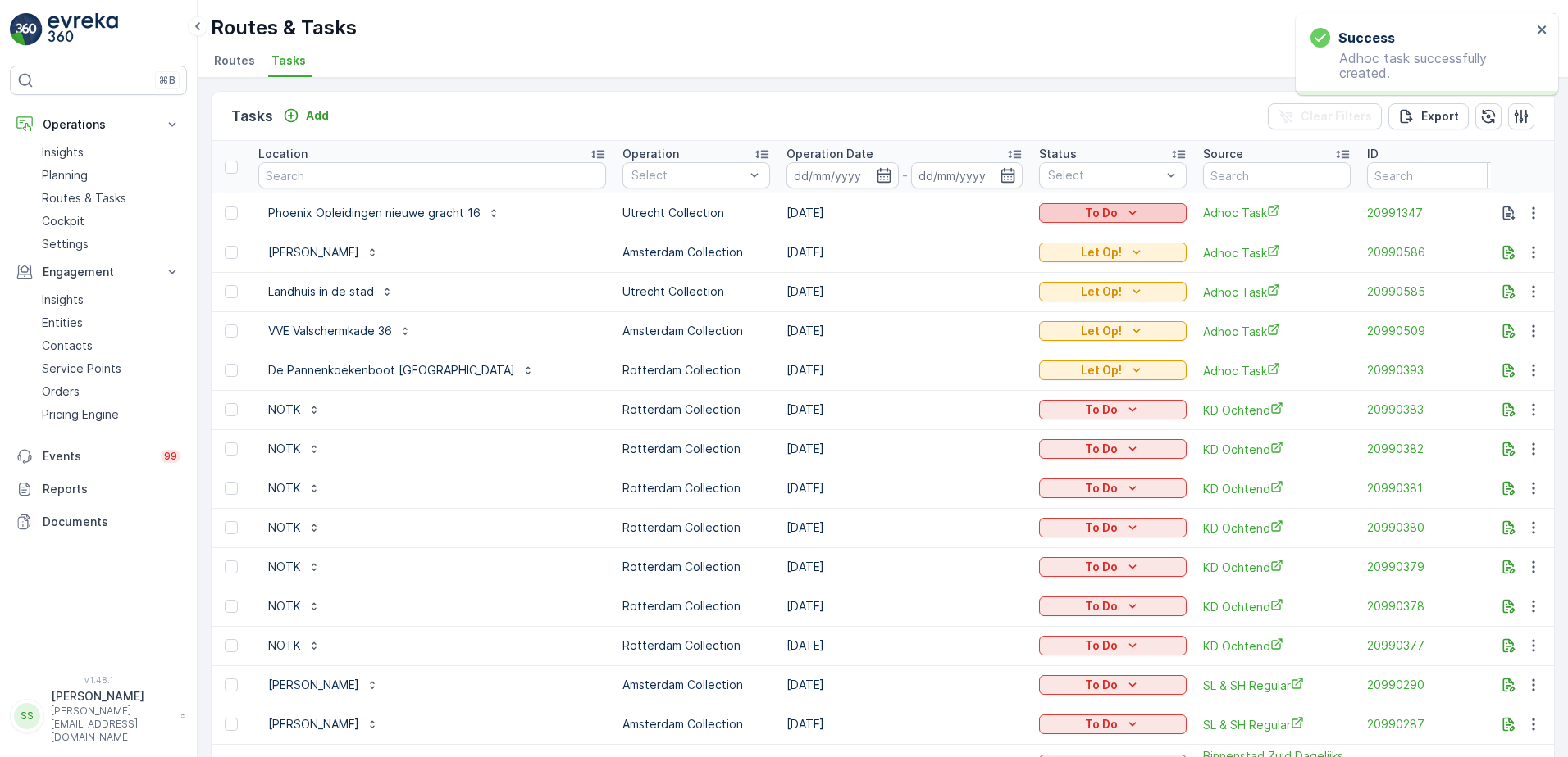
click at [1047, 210] on div "To Do" at bounding box center [1112, 212] width 134 height 16
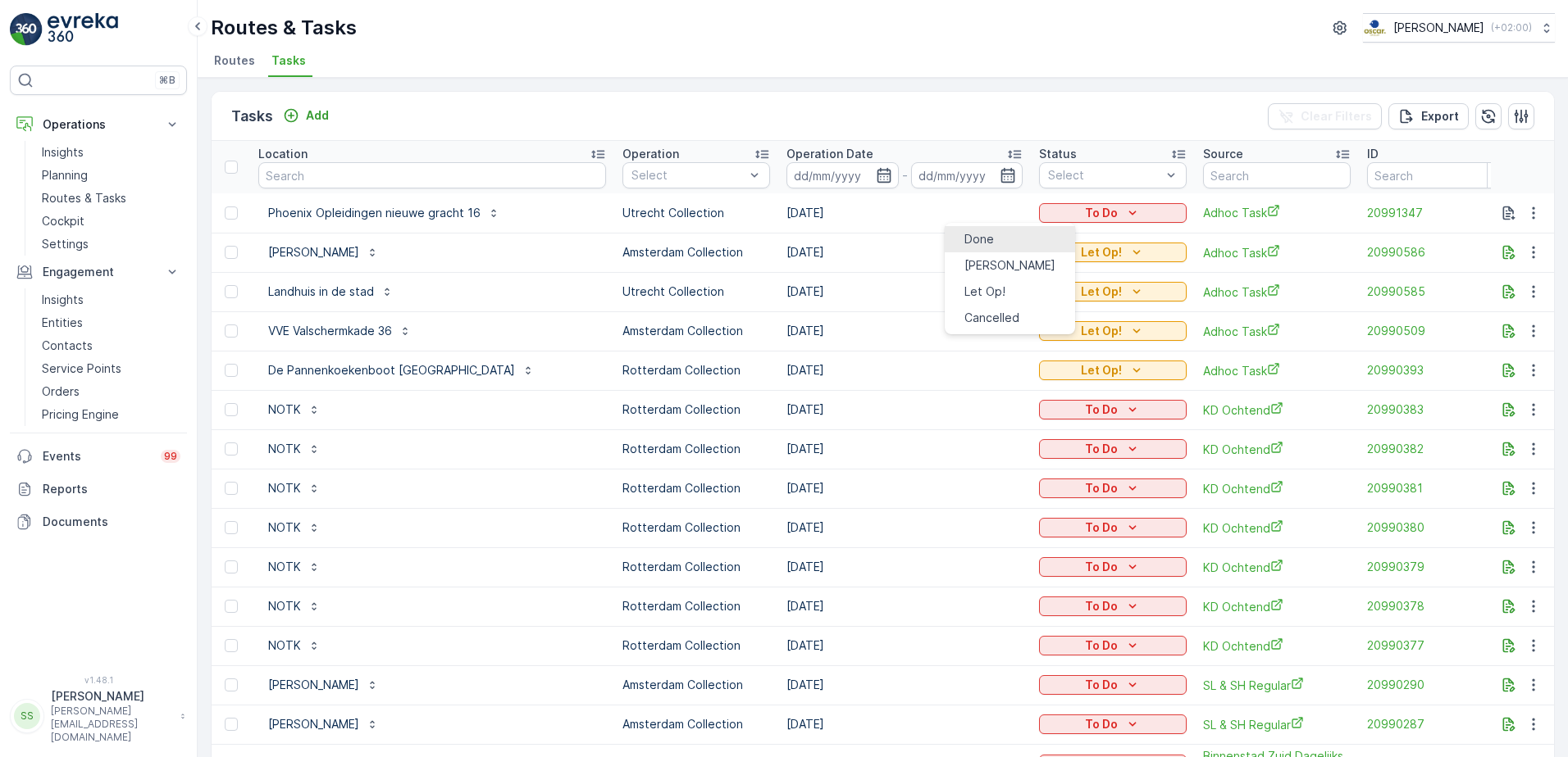
click at [979, 231] on span "Done" at bounding box center [978, 239] width 29 height 16
click at [1052, 208] on div "To Do" at bounding box center [1112, 212] width 134 height 16
click at [964, 283] on span "Let Op!" at bounding box center [984, 291] width 41 height 16
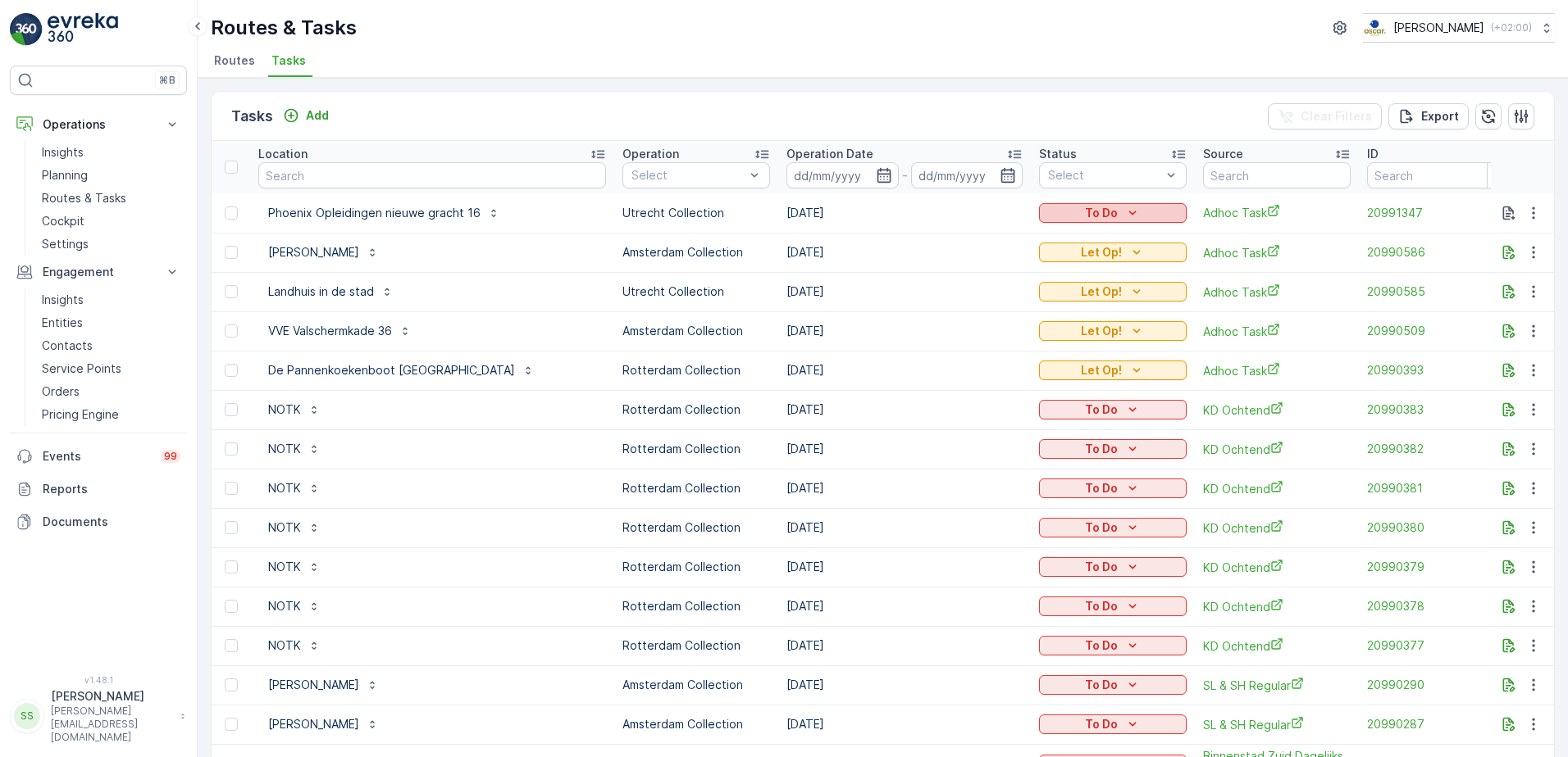
click at [1045, 218] on div "To Do" at bounding box center [1112, 212] width 134 height 16
click at [973, 284] on span "Let Op!" at bounding box center [984, 291] width 41 height 16
click at [446, 104] on div "Tasks Add Clear Filters Export" at bounding box center [883, 116] width 1342 height 49
click at [242, 64] on span "Routes" at bounding box center [234, 60] width 41 height 16
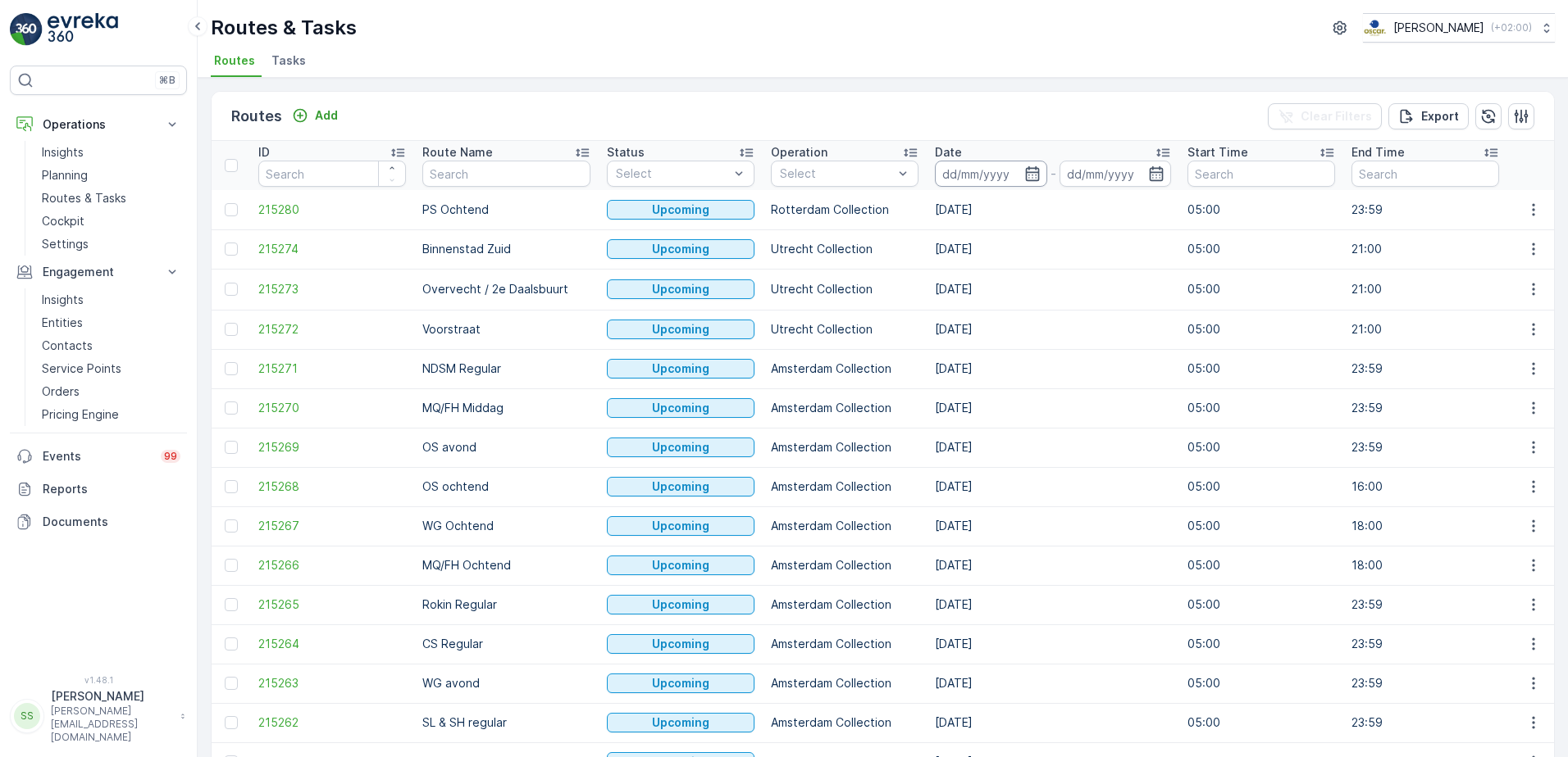
click at [998, 174] on input at bounding box center [990, 174] width 112 height 26
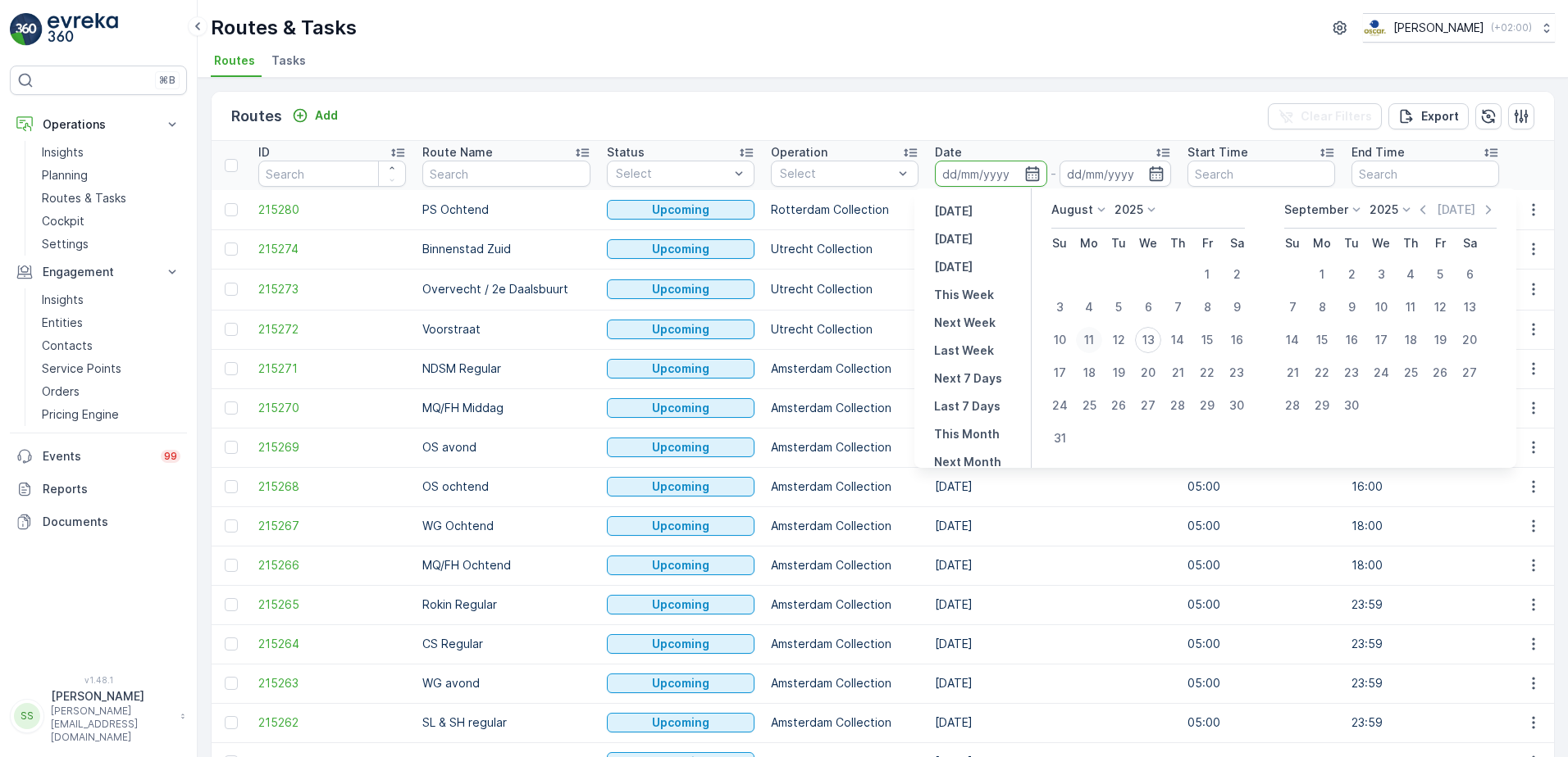
click at [1091, 337] on div "11" at bounding box center [1088, 341] width 26 height 26
type input "[DATE]"
click at [990, 127] on div "Routes Add Clear Filters Export" at bounding box center [883, 116] width 1342 height 49
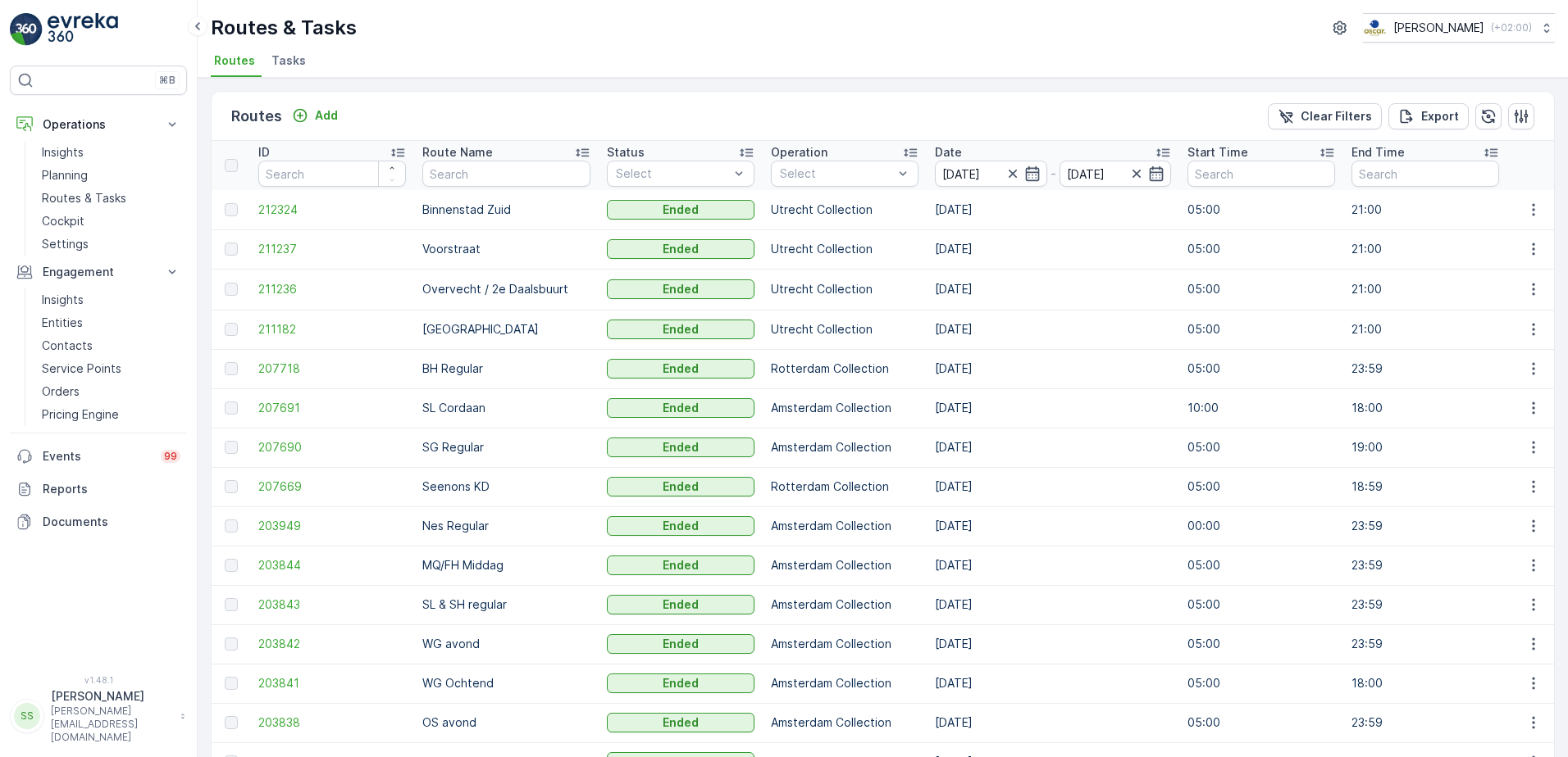
click at [386, 115] on div "Routes Add Clear Filters Export" at bounding box center [883, 116] width 1342 height 49
click at [352, 115] on div "Routes Add Clear Filters Export" at bounding box center [883, 116] width 1342 height 49
click at [873, 178] on div at bounding box center [835, 174] width 116 height 13
click at [781, 340] on div at bounding box center [787, 341] width 13 height 13
click at [781, 108] on div "Routes Add Clear Filters Export" at bounding box center [883, 116] width 1342 height 49
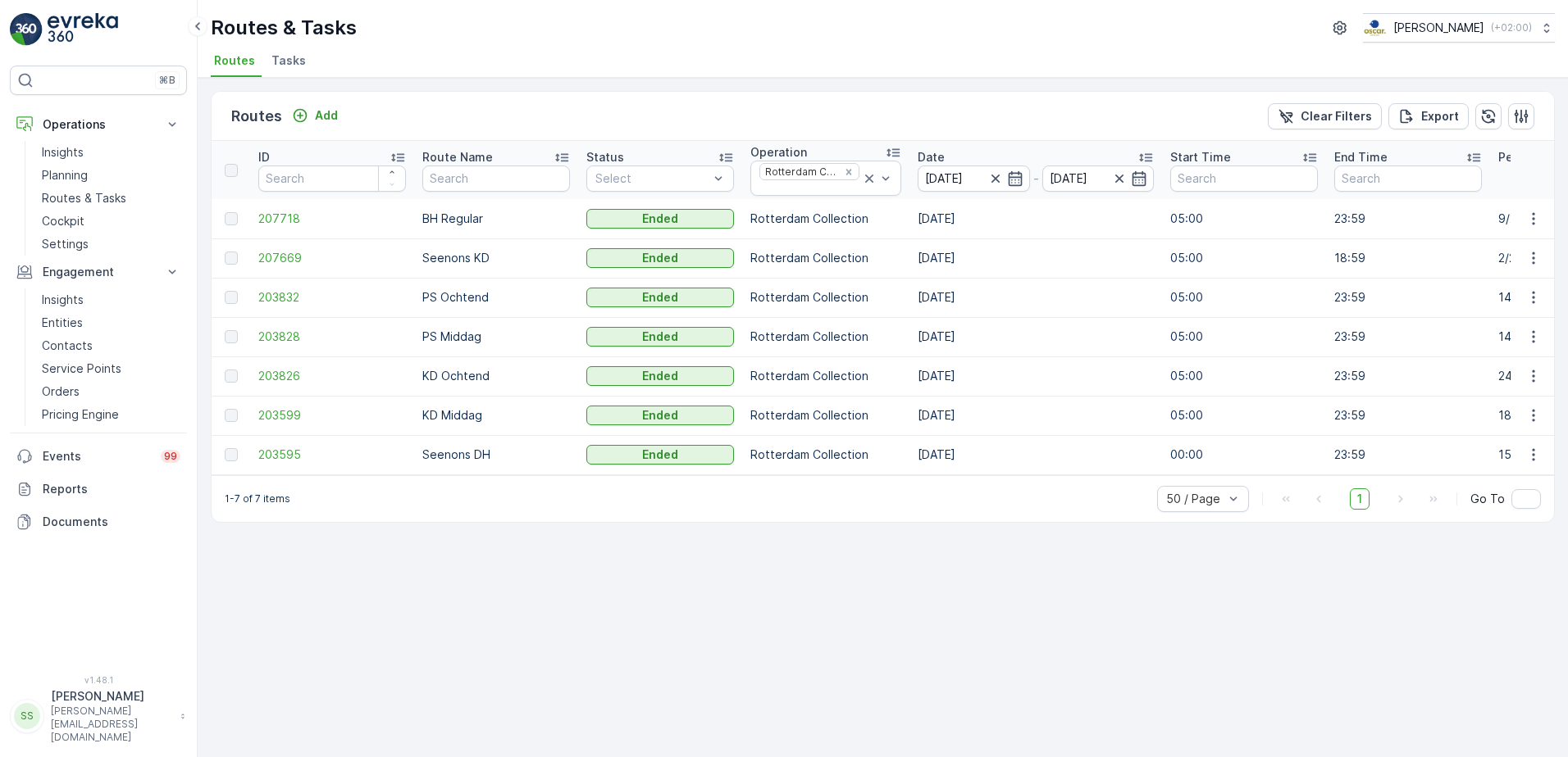
click at [418, 101] on div "Routes Add Clear Filters Export" at bounding box center [883, 116] width 1342 height 49
click at [277, 214] on span "207718" at bounding box center [332, 218] width 147 height 16
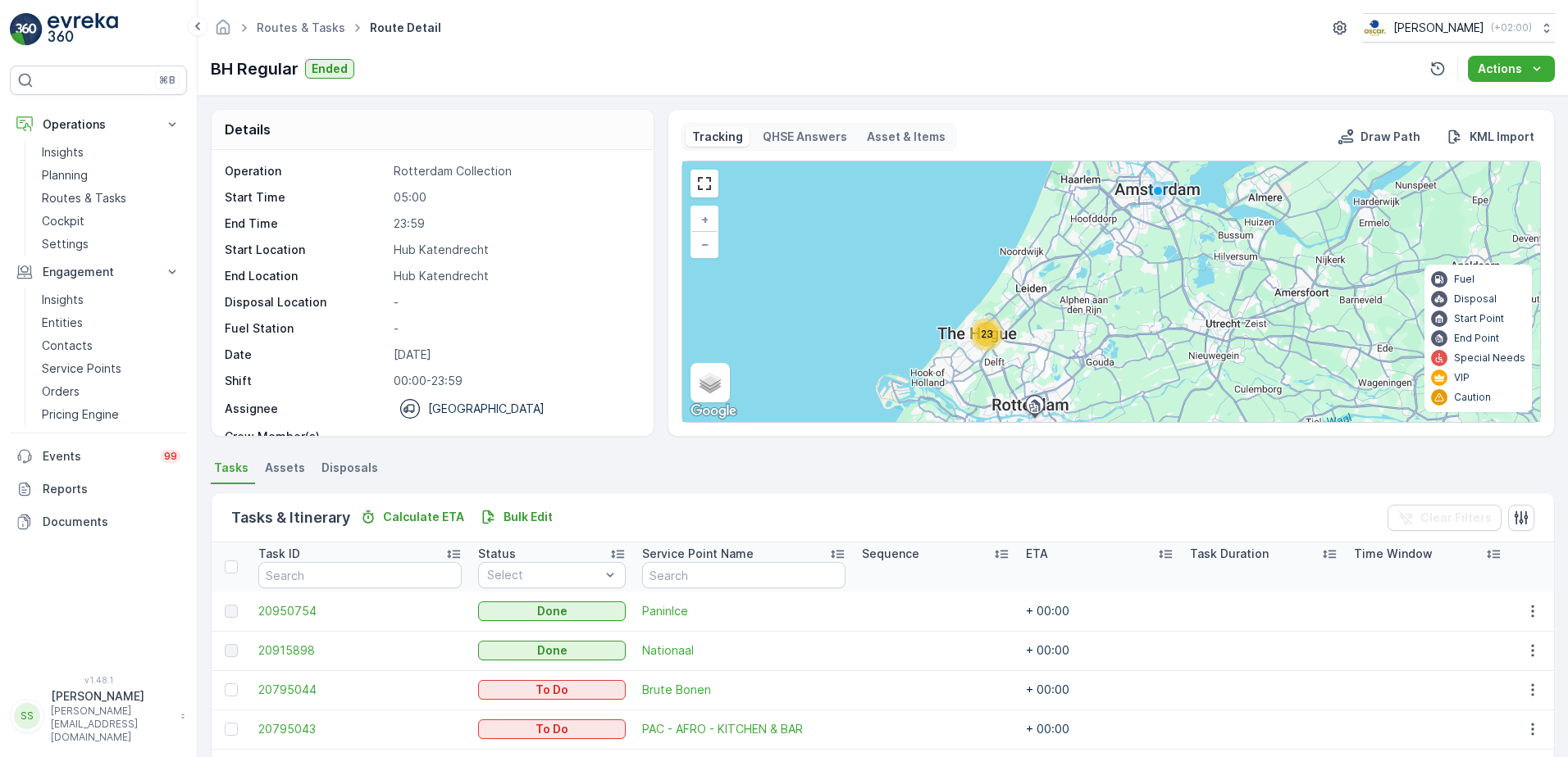
click at [801, 76] on div "BH Regular Ended Actions" at bounding box center [882, 69] width 1343 height 26
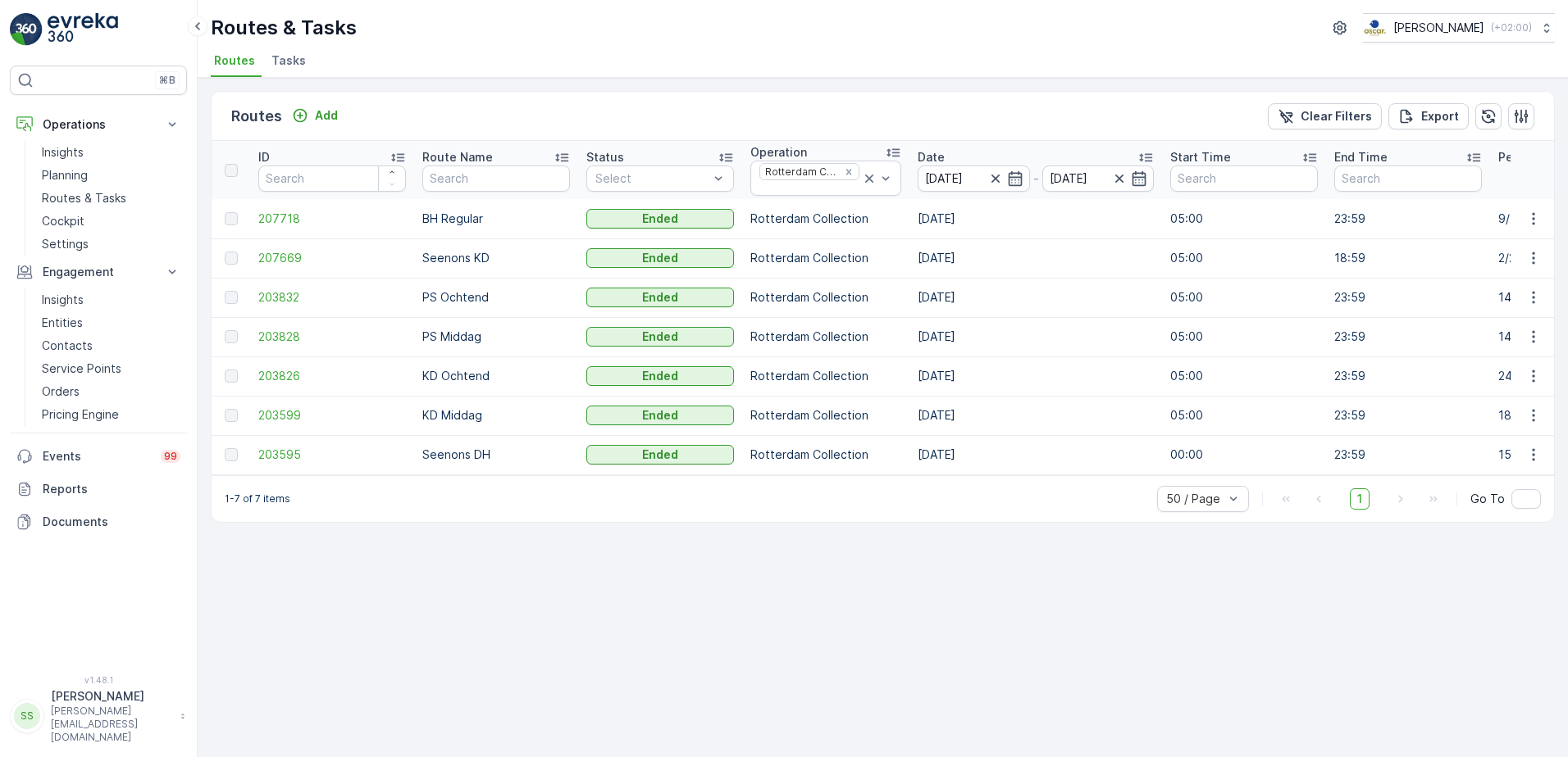
click at [334, 25] on p "Routes & Tasks" at bounding box center [283, 28] width 146 height 26
click at [723, 44] on div "Routes & Tasks [PERSON_NAME] ( +02:00 ) Routes Tasks" at bounding box center [882, 39] width 1370 height 78
click at [843, 173] on icon "Remove Rotterdam Collection" at bounding box center [849, 172] width 11 height 11
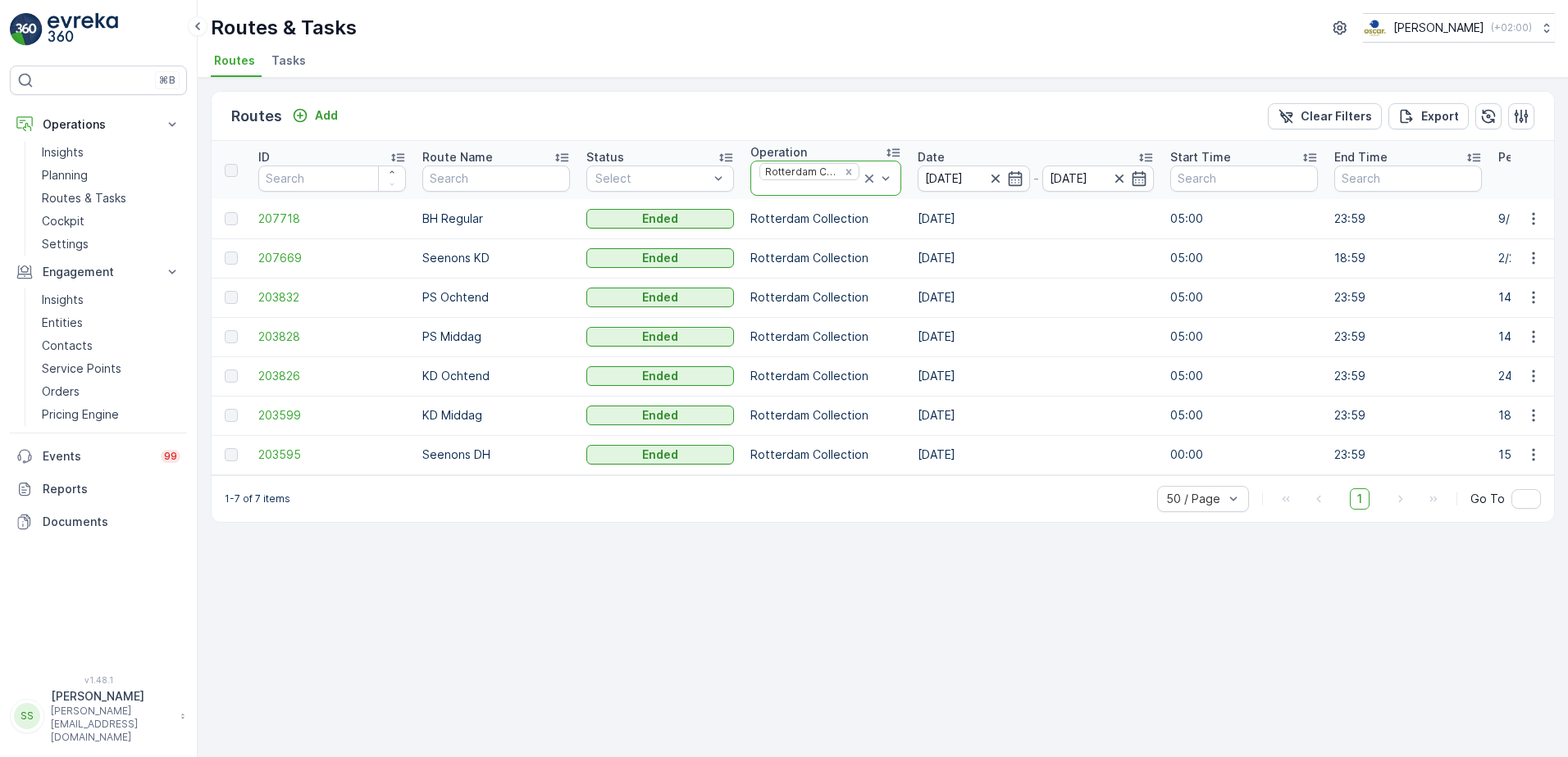
click at [765, 113] on div "Routes Add Clear Filters Export" at bounding box center [883, 116] width 1342 height 49
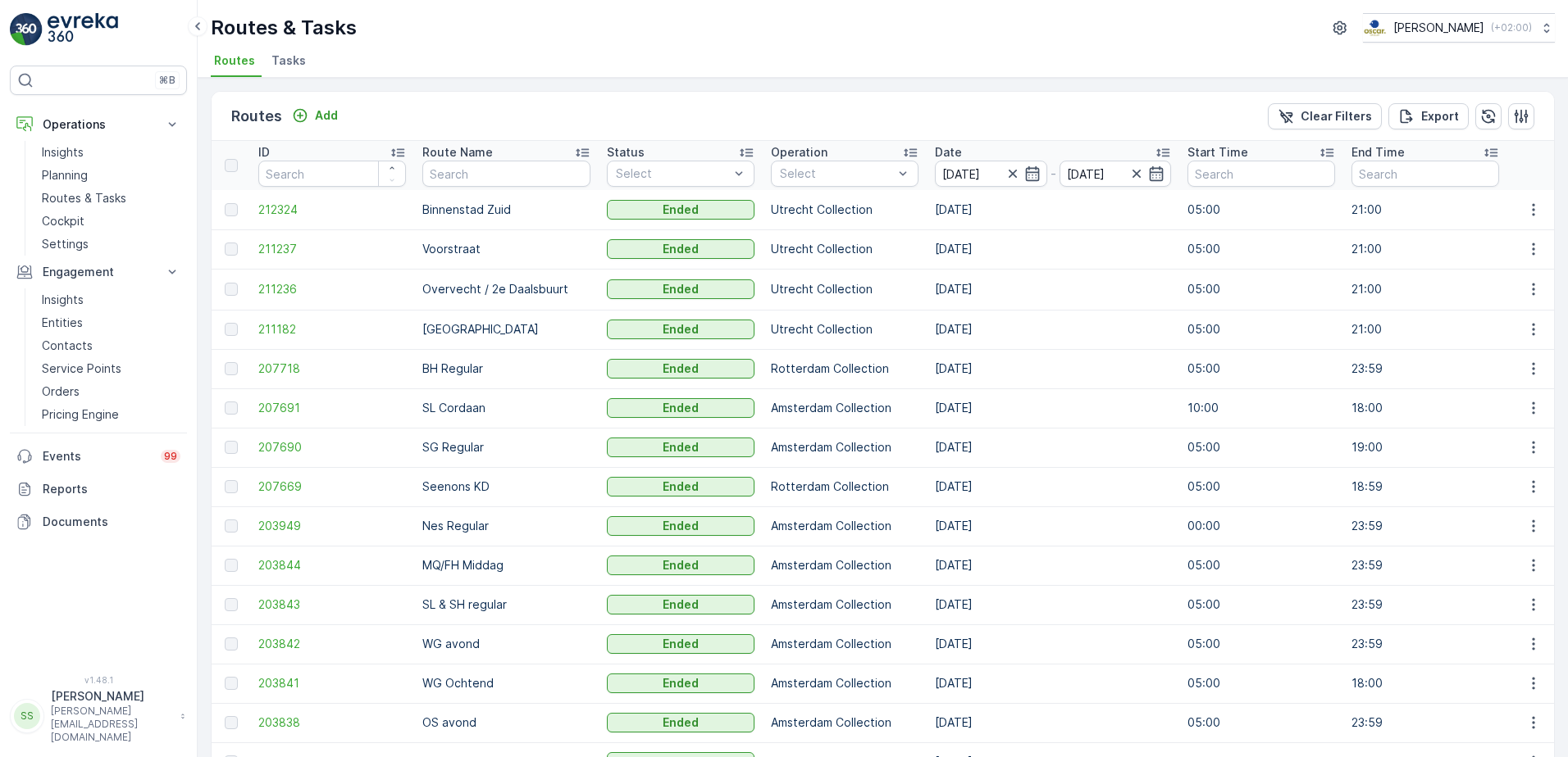
click at [449, 122] on div "Routes Add Clear Filters Export" at bounding box center [883, 116] width 1342 height 49
click at [833, 172] on div at bounding box center [835, 174] width 116 height 13
click at [781, 208] on div "Amsterdam Collection" at bounding box center [844, 219] width 127 height 33
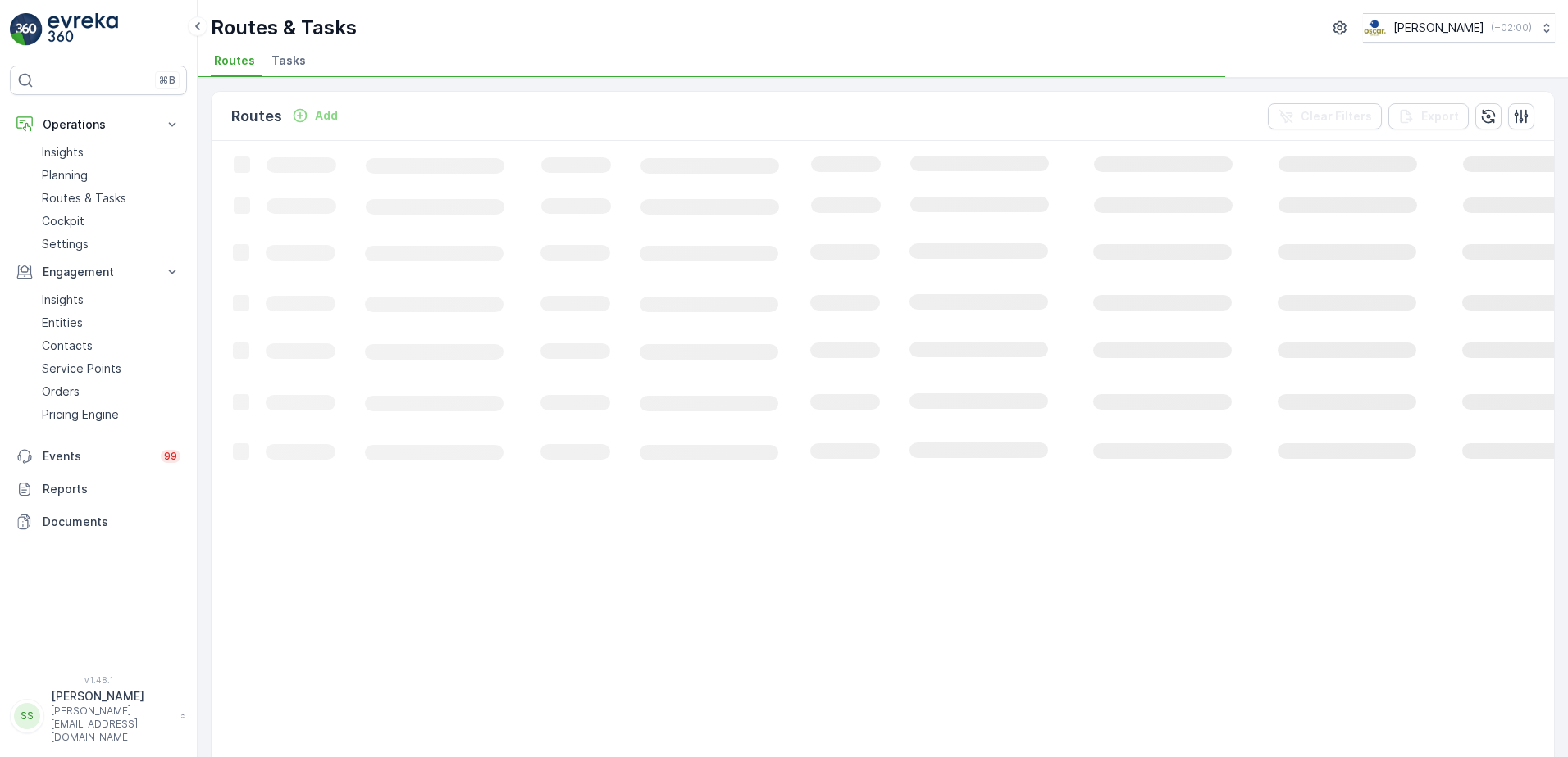
click at [750, 109] on div "Routes Add Clear Filters Export" at bounding box center [883, 116] width 1342 height 49
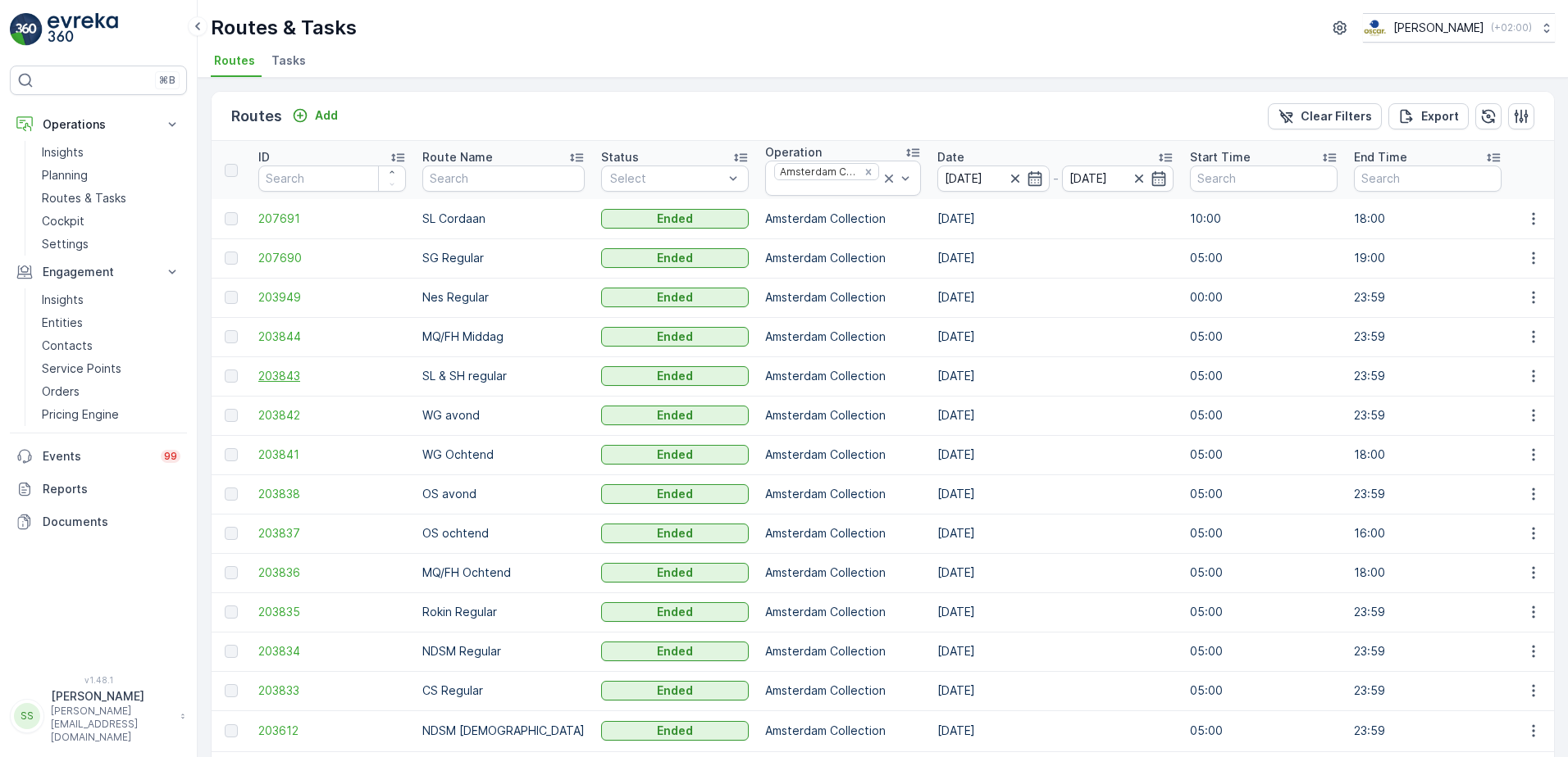
click at [280, 377] on span "203843" at bounding box center [332, 376] width 147 height 16
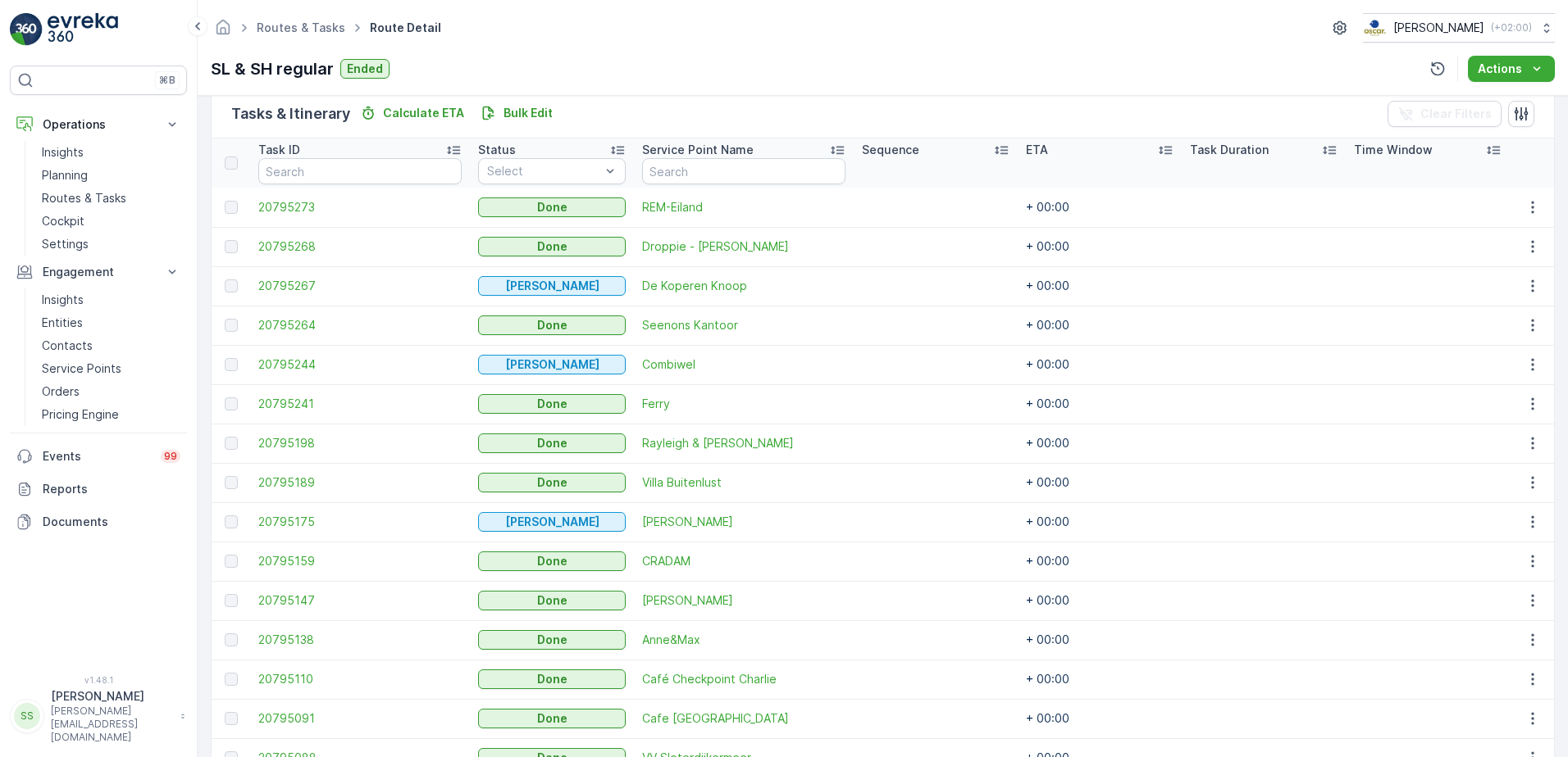
scroll to position [375, 0]
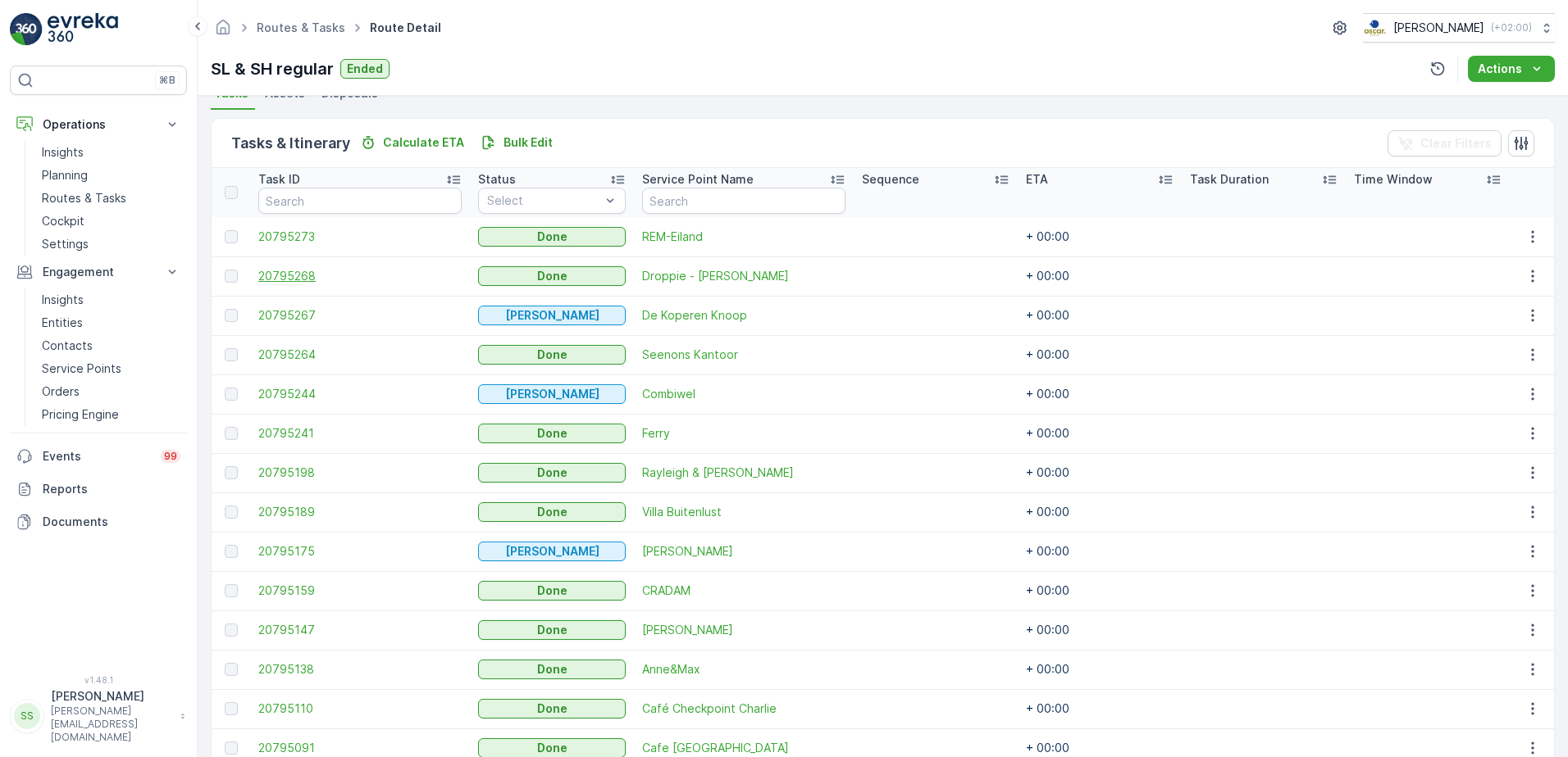
click at [285, 276] on span "20795268" at bounding box center [360, 276] width 203 height 16
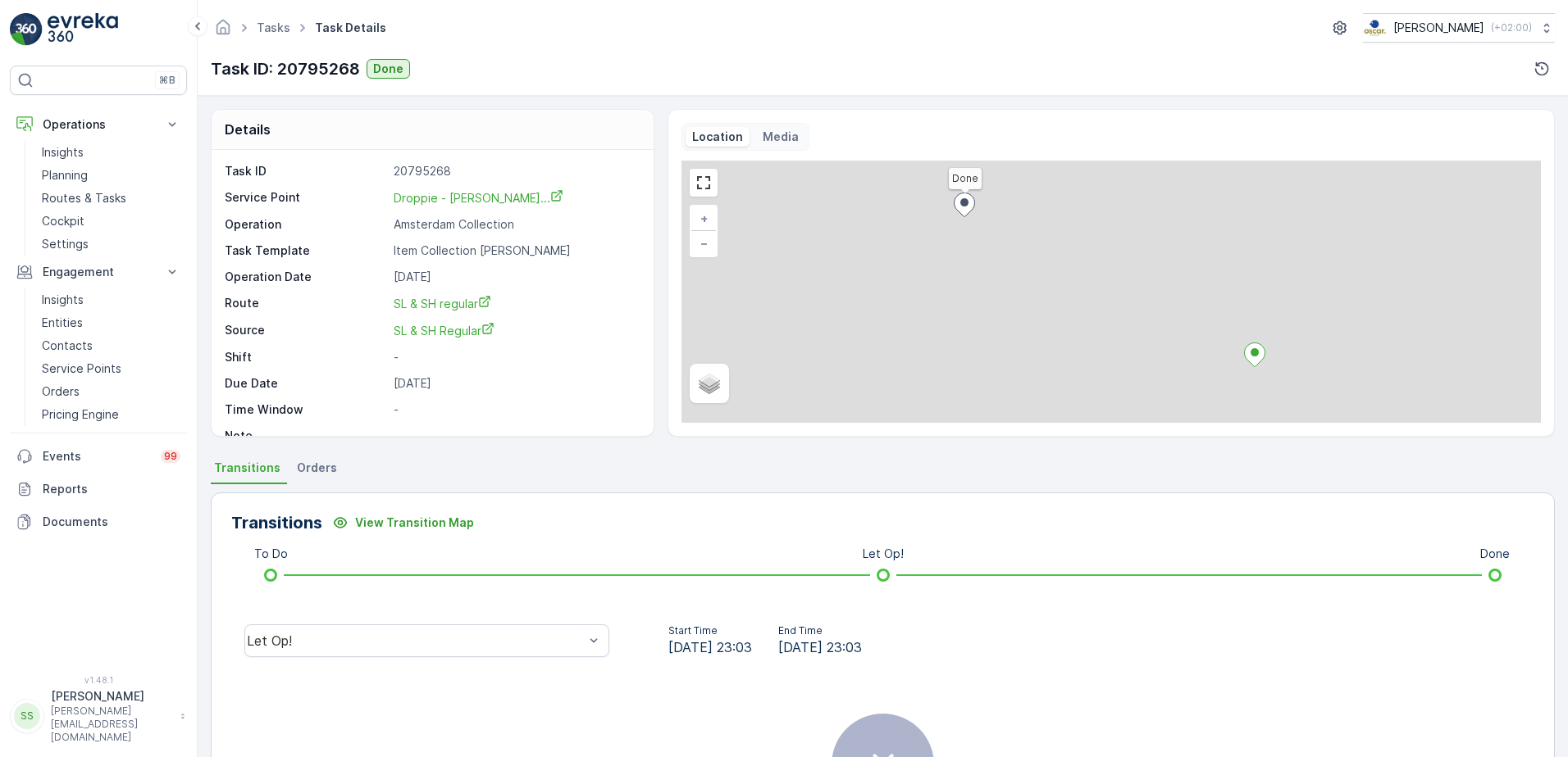
scroll to position [194, 0]
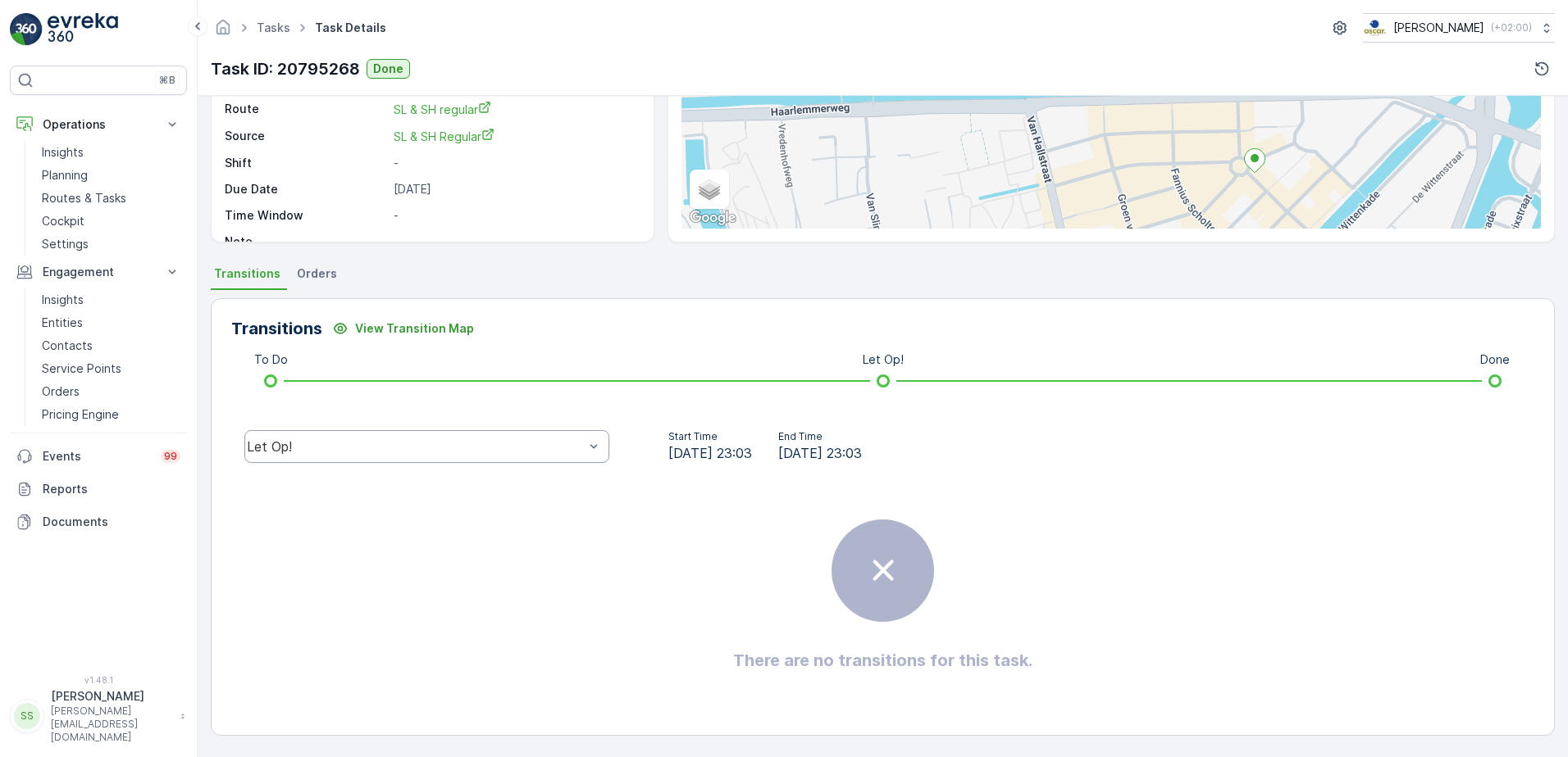
click at [403, 449] on div "Let Op!" at bounding box center [414, 447] width 337 height 15
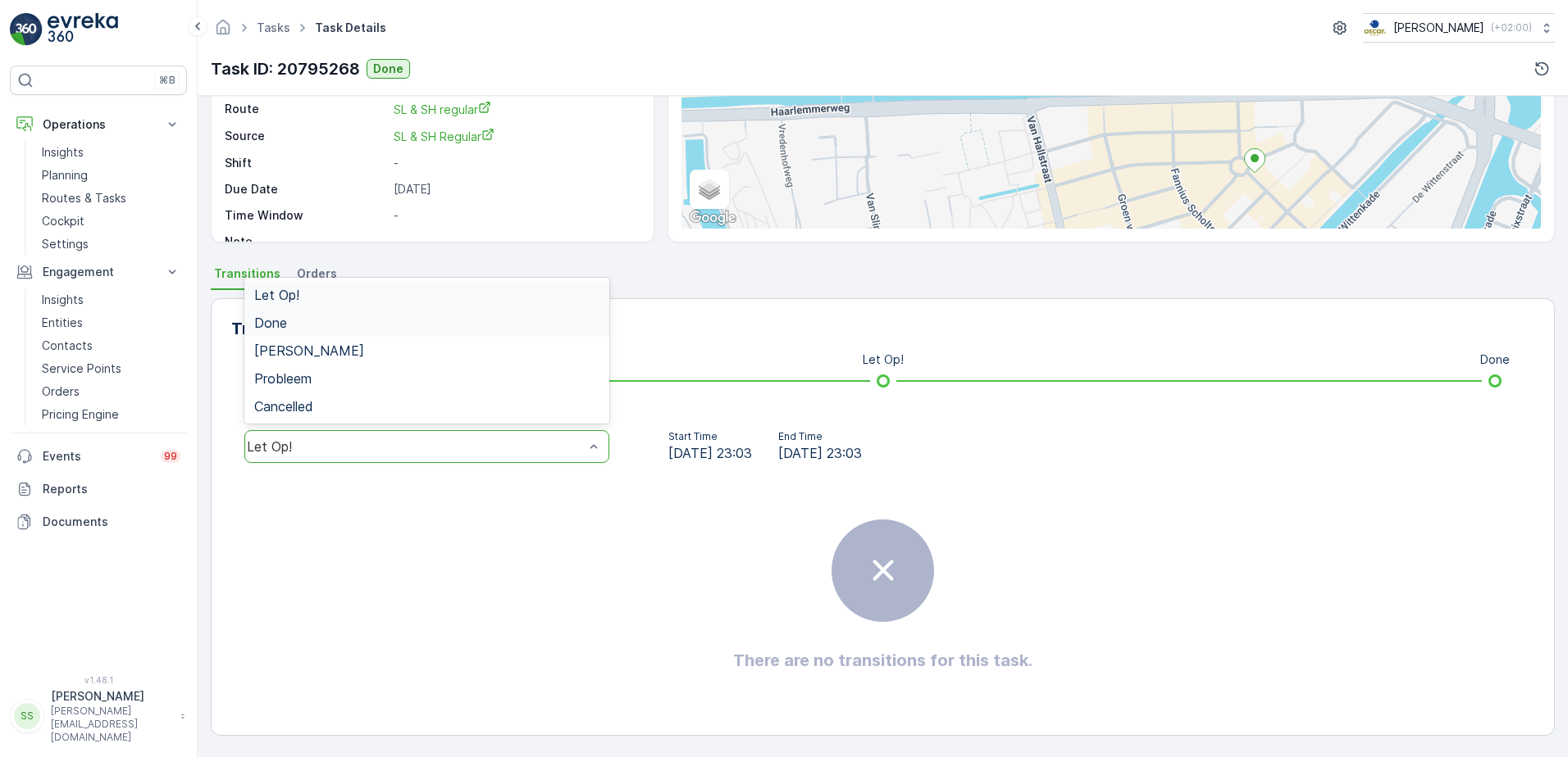
click at [290, 328] on div "Done" at bounding box center [427, 323] width 346 height 15
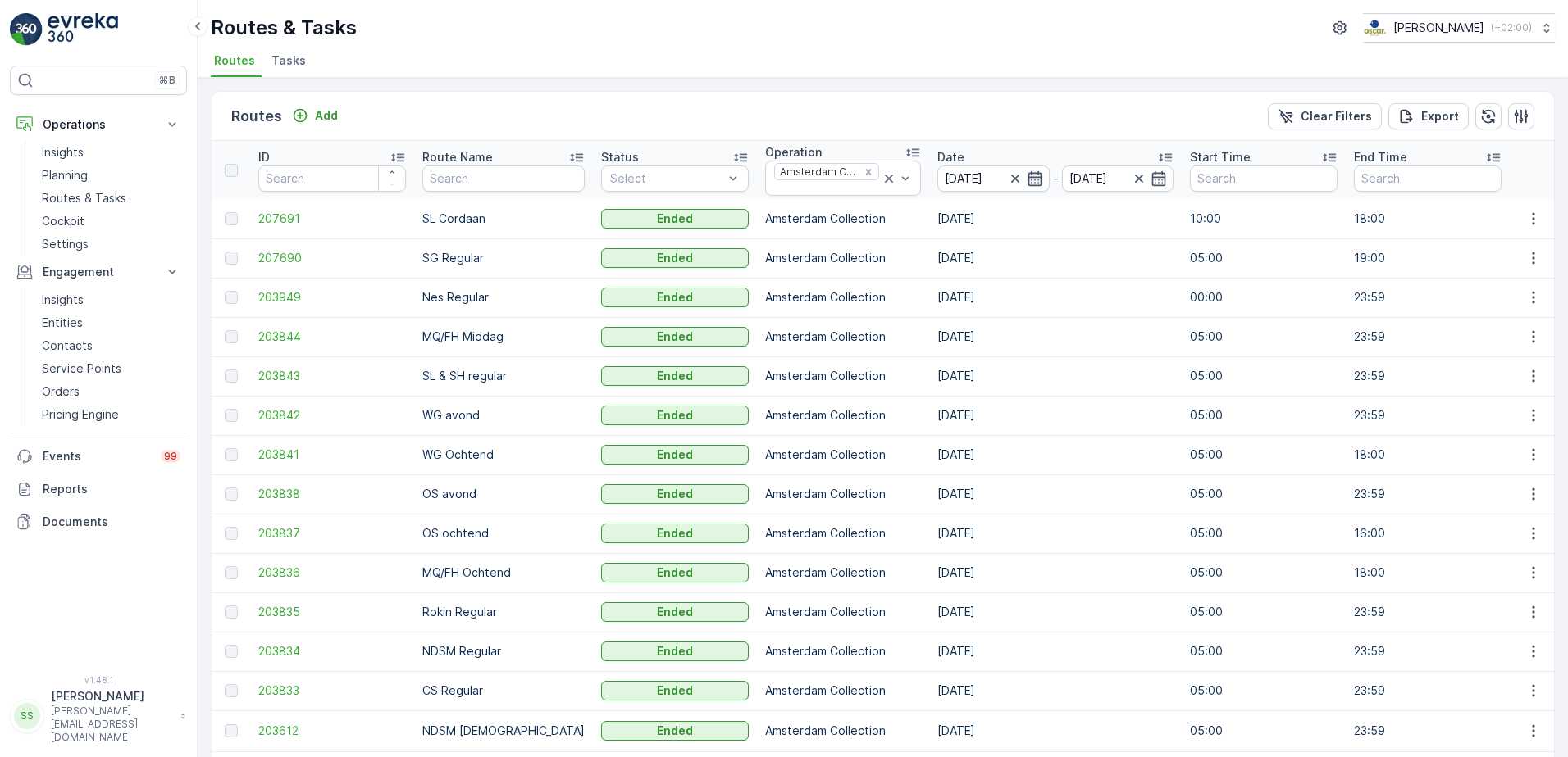
click at [1026, 178] on icon "button" at bounding box center [1034, 178] width 16 height 16
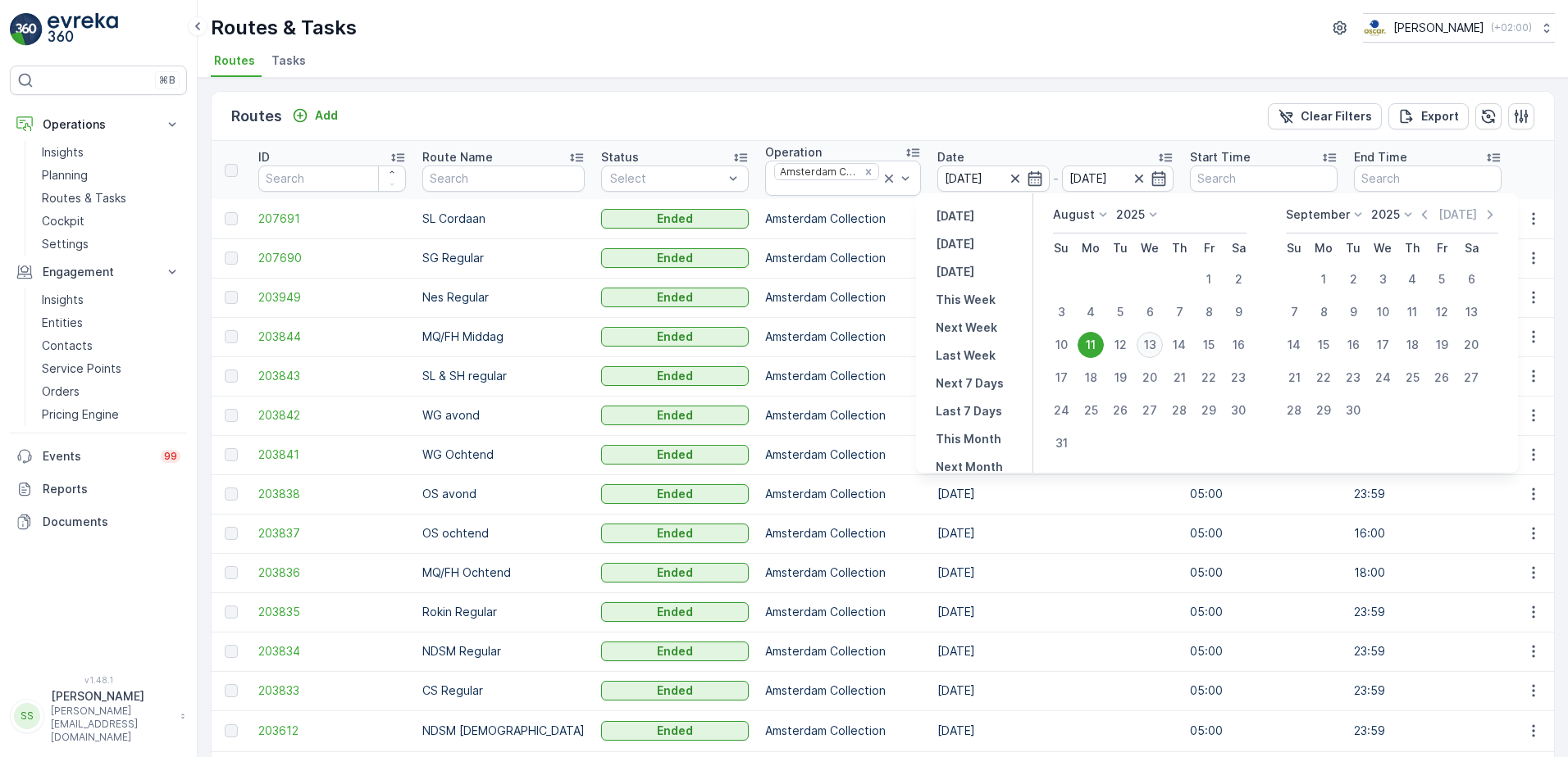
click at [1140, 351] on div "13" at bounding box center [1150, 345] width 26 height 26
type input "[DATE]"
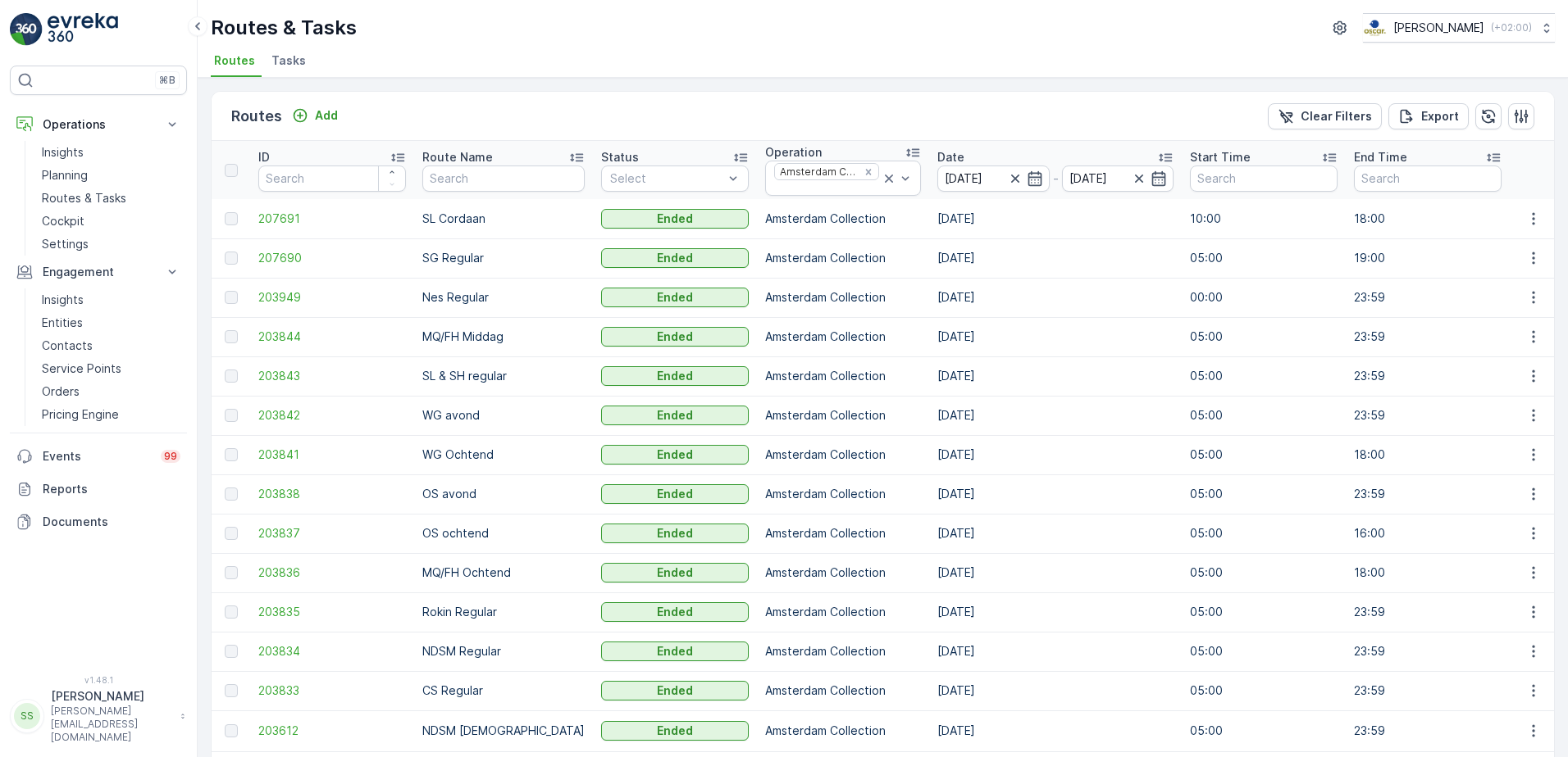
click at [946, 103] on div "Routes Add Clear Filters Export" at bounding box center [883, 116] width 1342 height 49
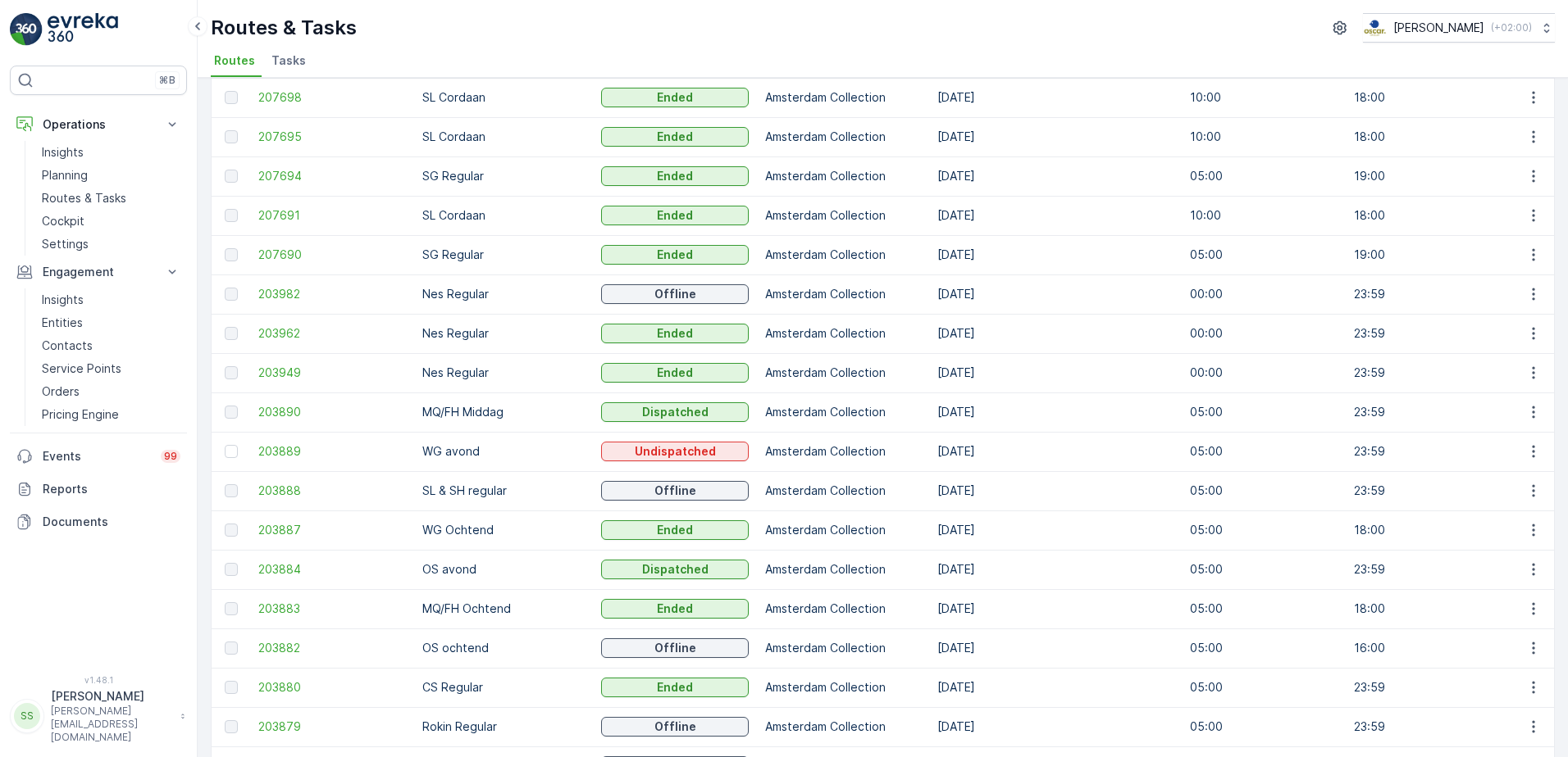
scroll to position [164, 0]
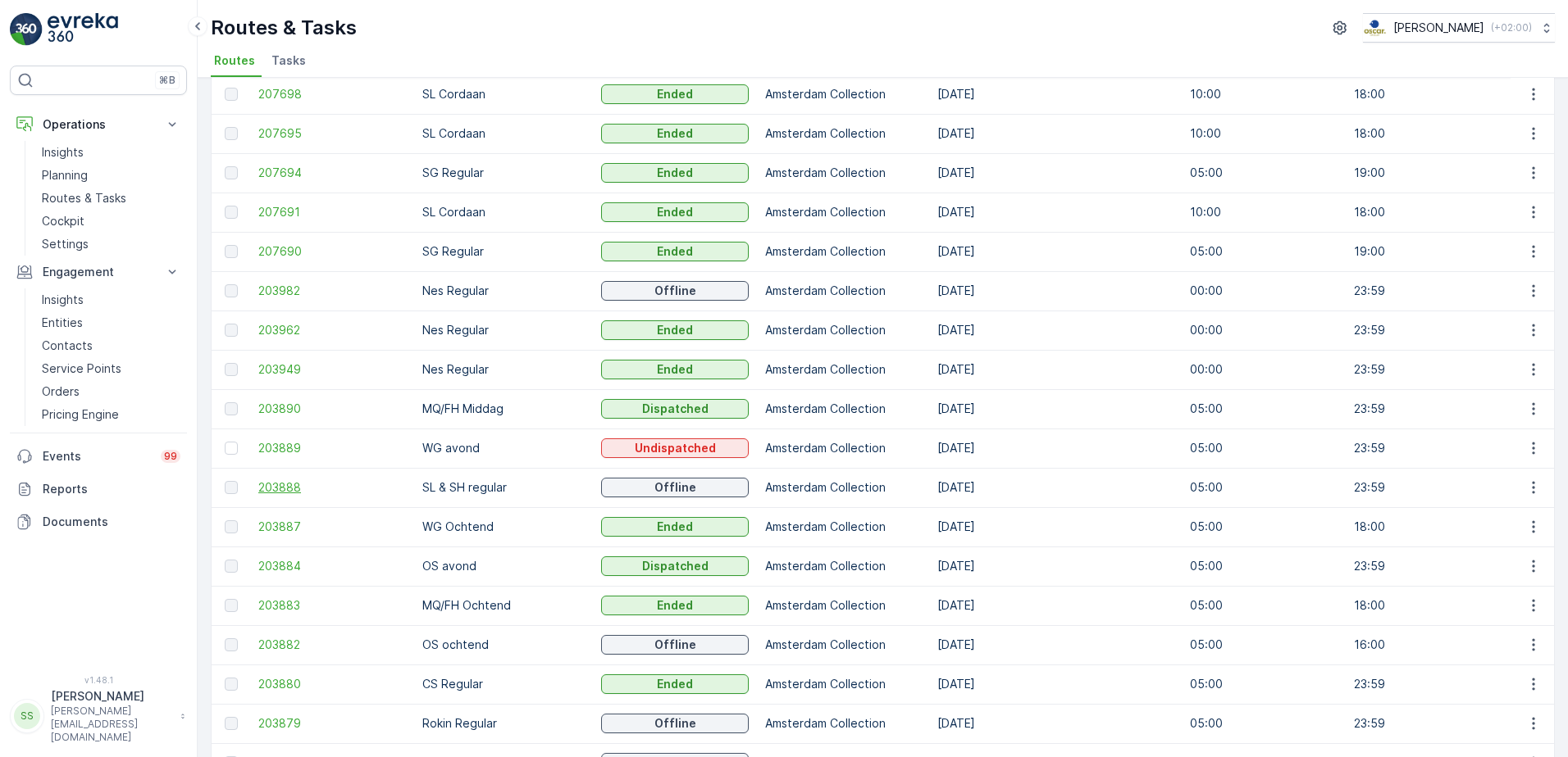
click at [281, 486] on span "203888" at bounding box center [332, 487] width 147 height 16
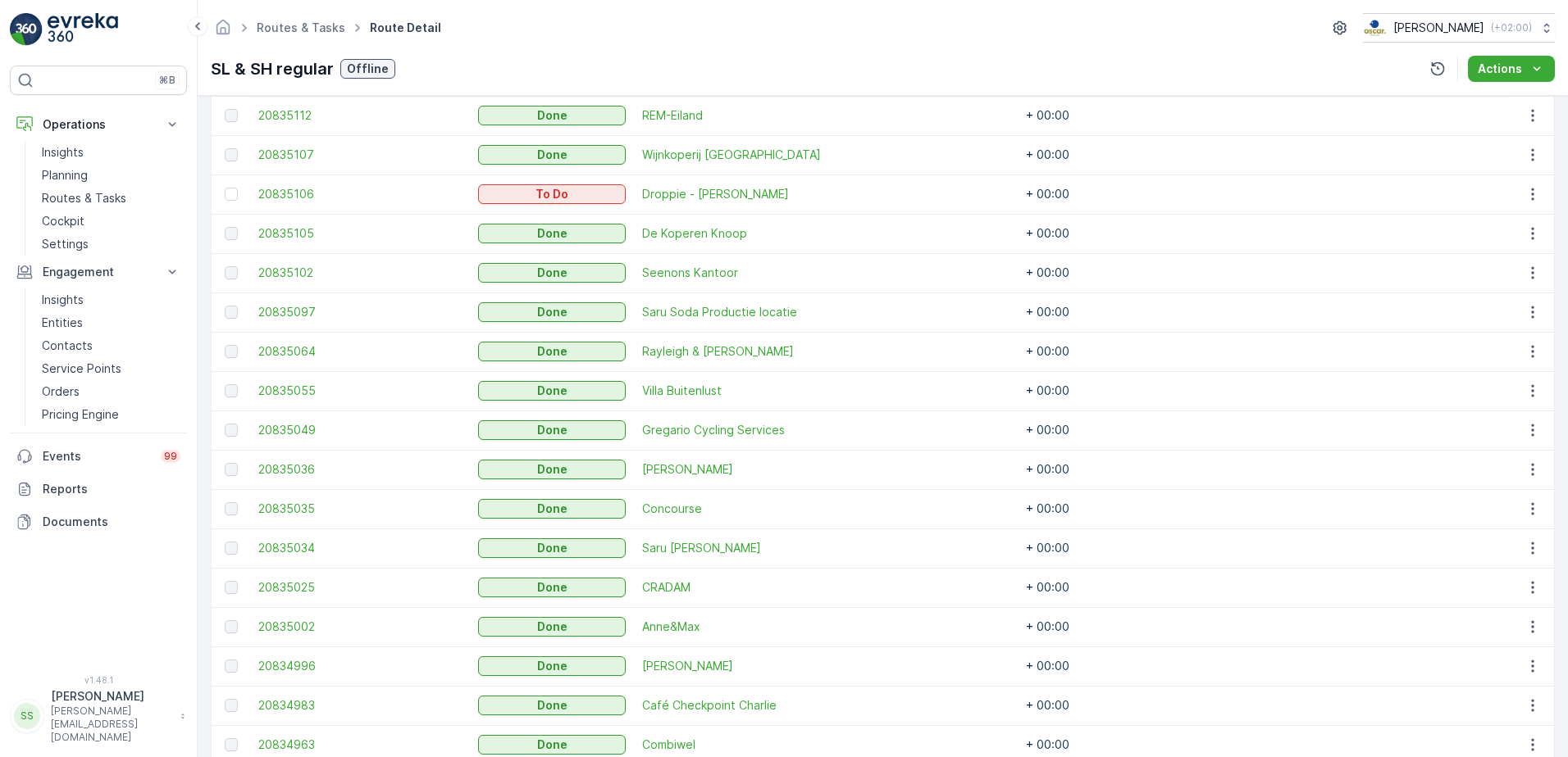
scroll to position [322, 0]
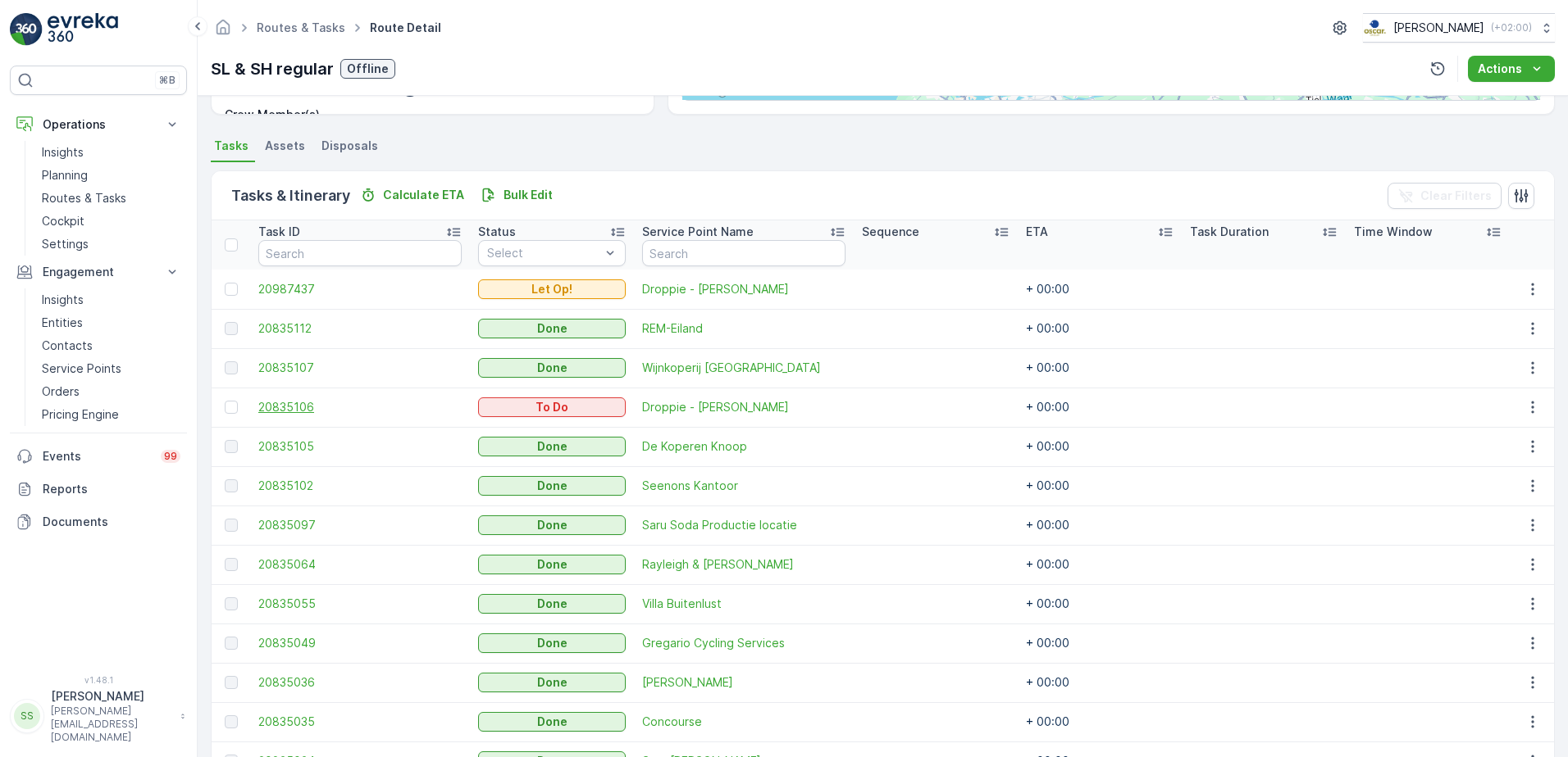
click at [267, 407] on span "20835106" at bounding box center [360, 407] width 203 height 16
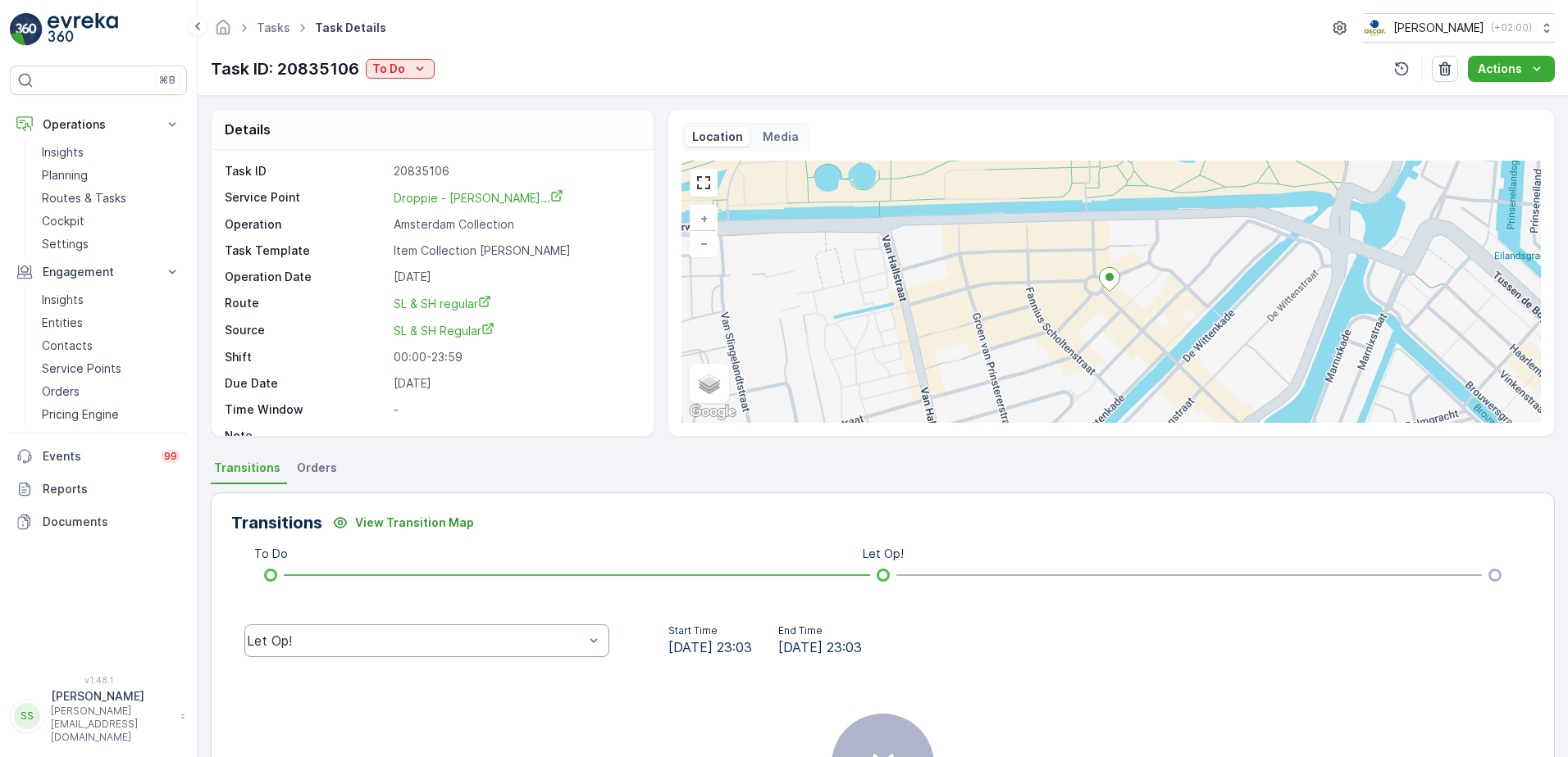
click at [357, 647] on div "Let Op!" at bounding box center [414, 641] width 337 height 15
click at [284, 527] on div "Done" at bounding box center [427, 517] width 364 height 28
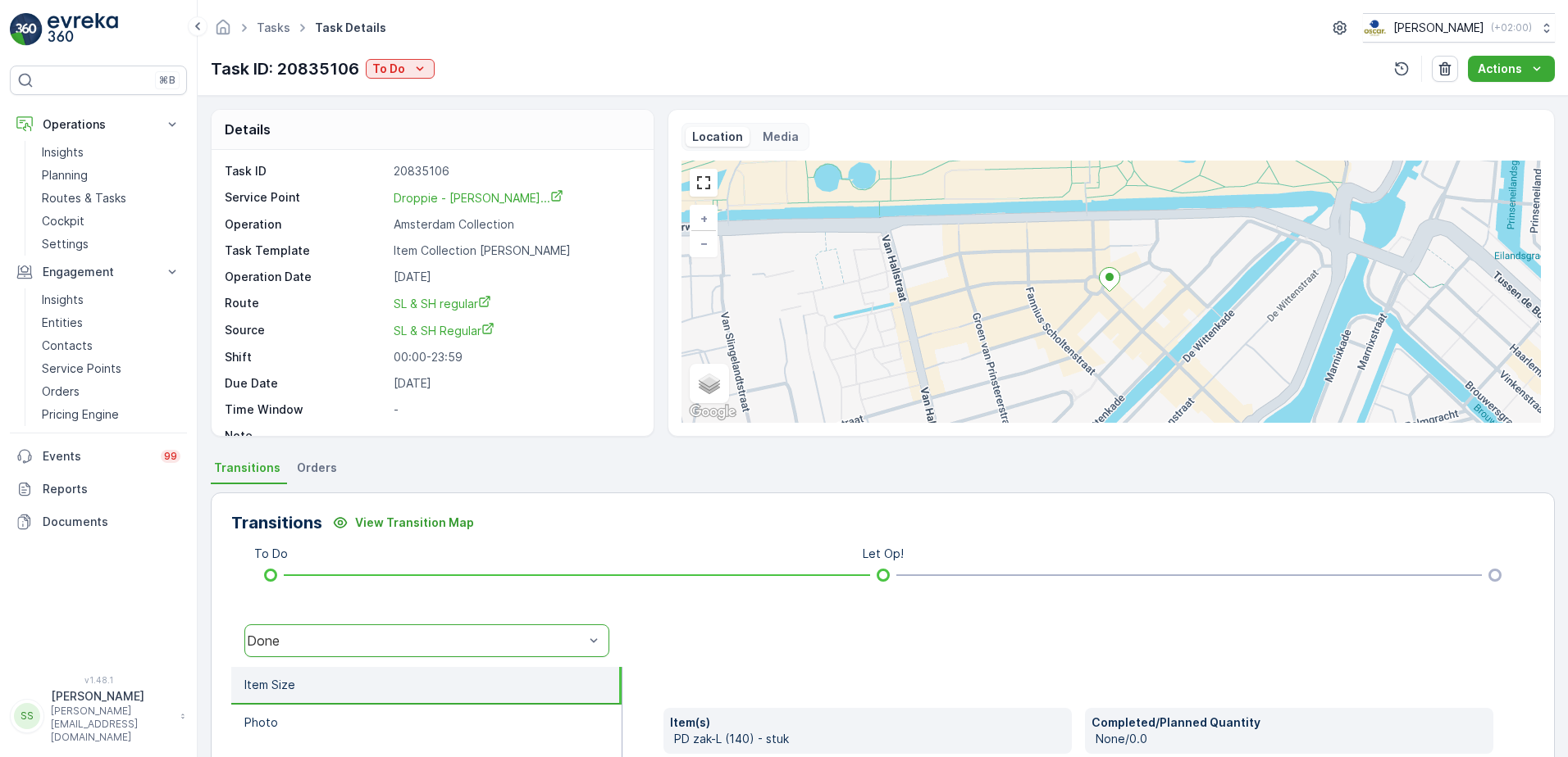
click at [544, 433] on p "-" at bounding box center [514, 435] width 243 height 16
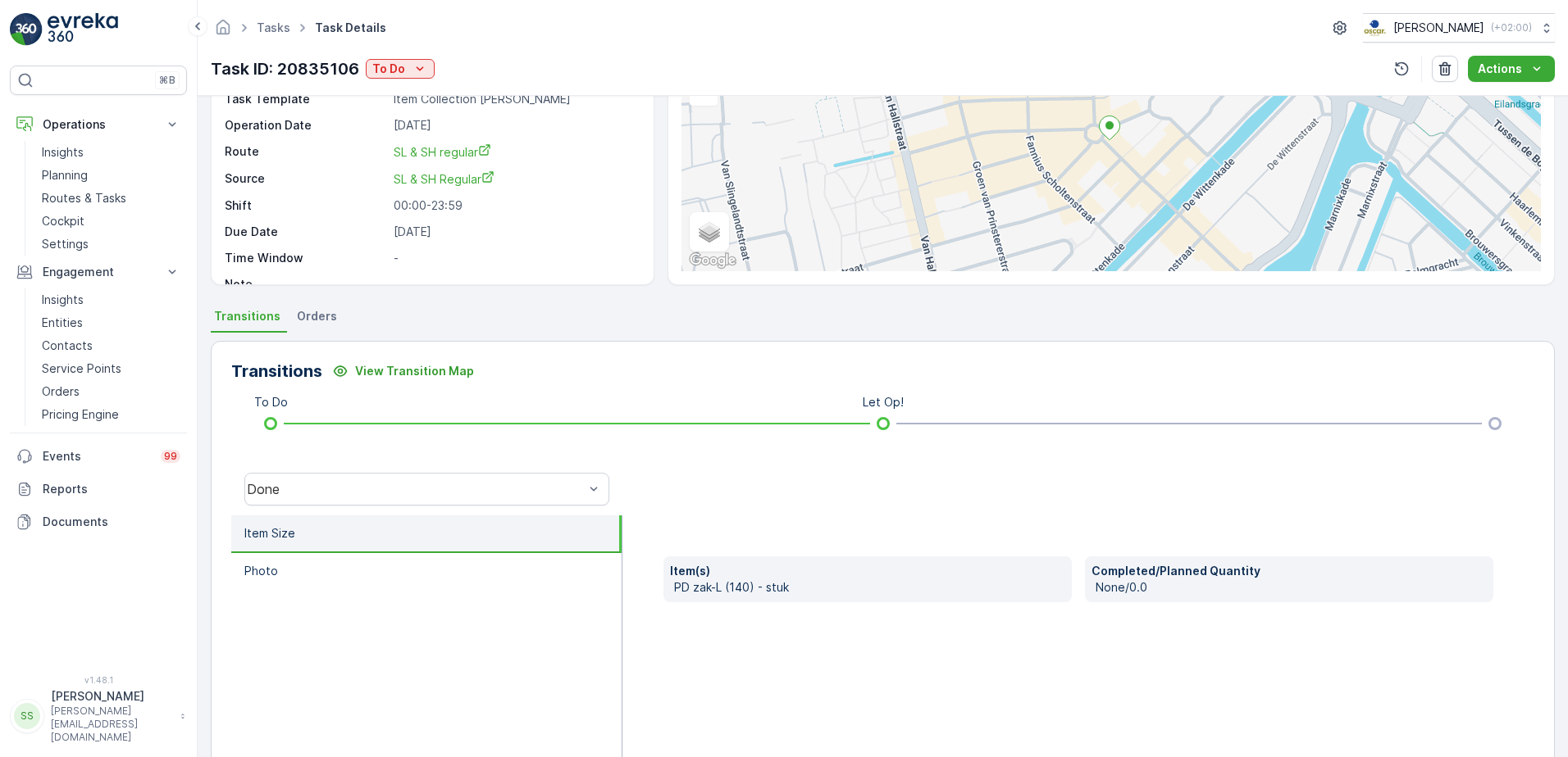
scroll to position [164, 0]
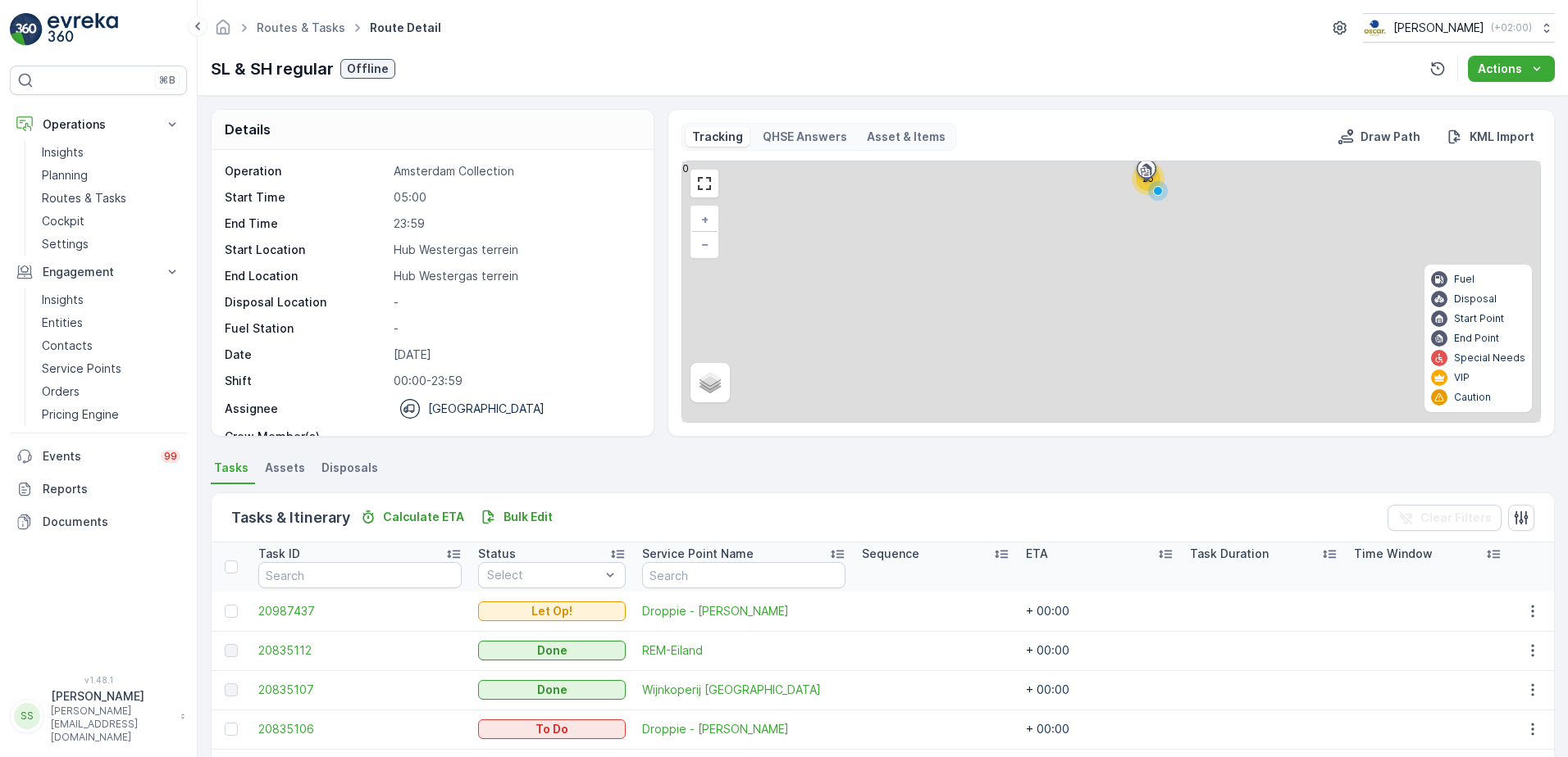
click at [588, 262] on div "Operation Amsterdam Collection Start Time 05:00 End Time 23:59 Start Location […" at bounding box center [430, 319] width 412 height 311
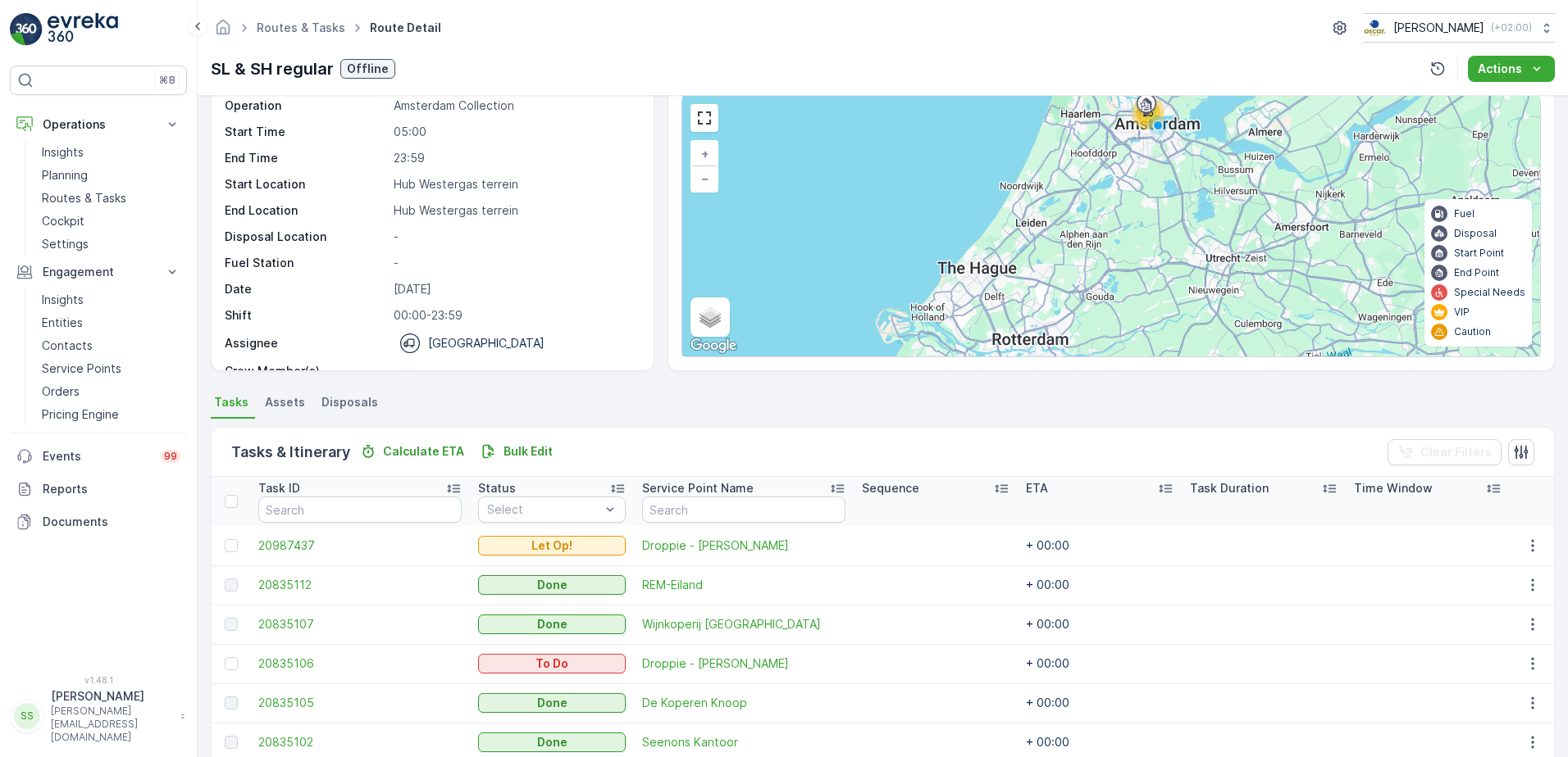
scroll to position [164, 0]
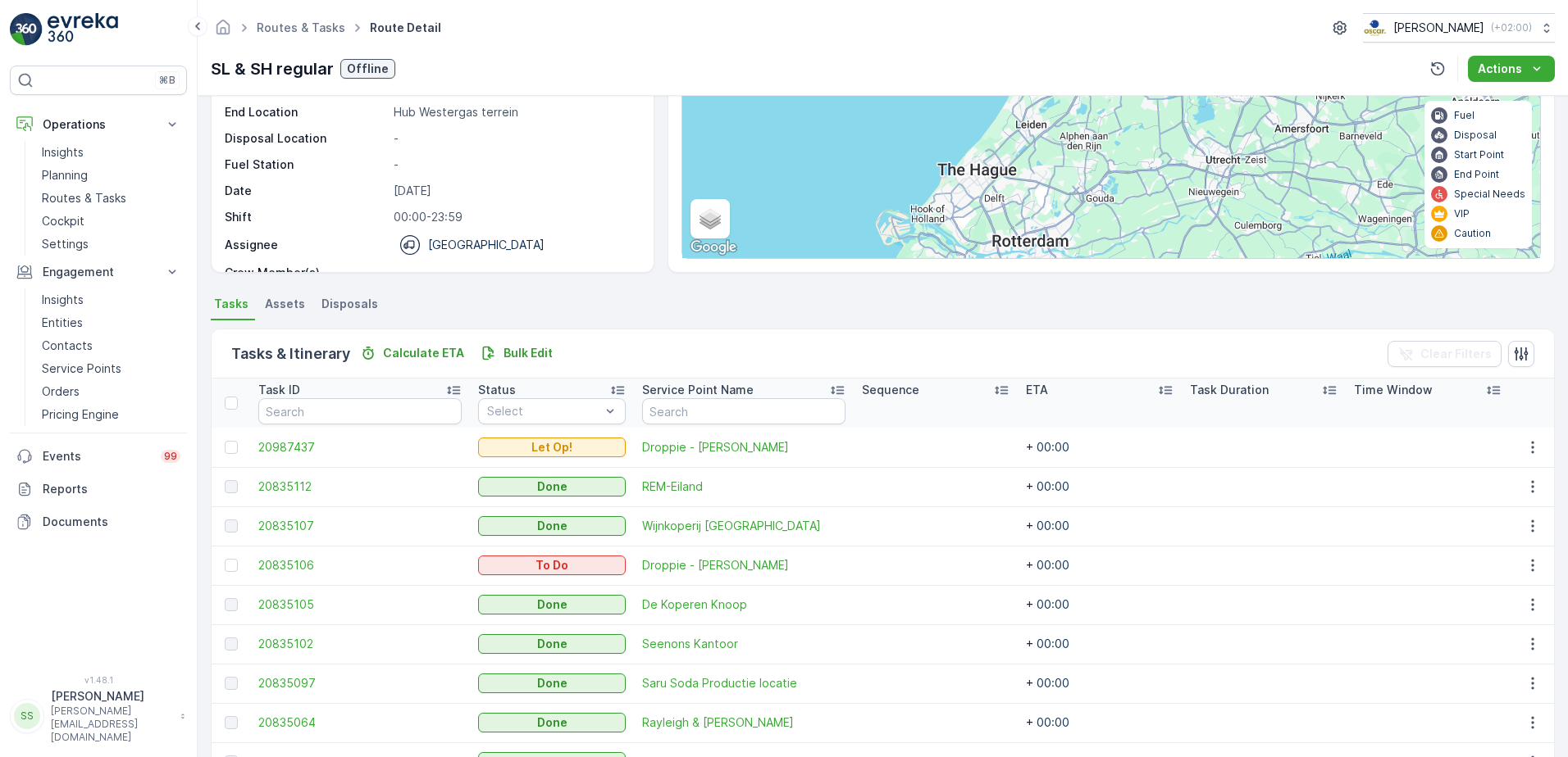
click at [664, 290] on div "Details Operation Amsterdam Collection Start Time 05:00 End Time 23:59 Start Lo…" at bounding box center [882, 427] width 1370 height 662
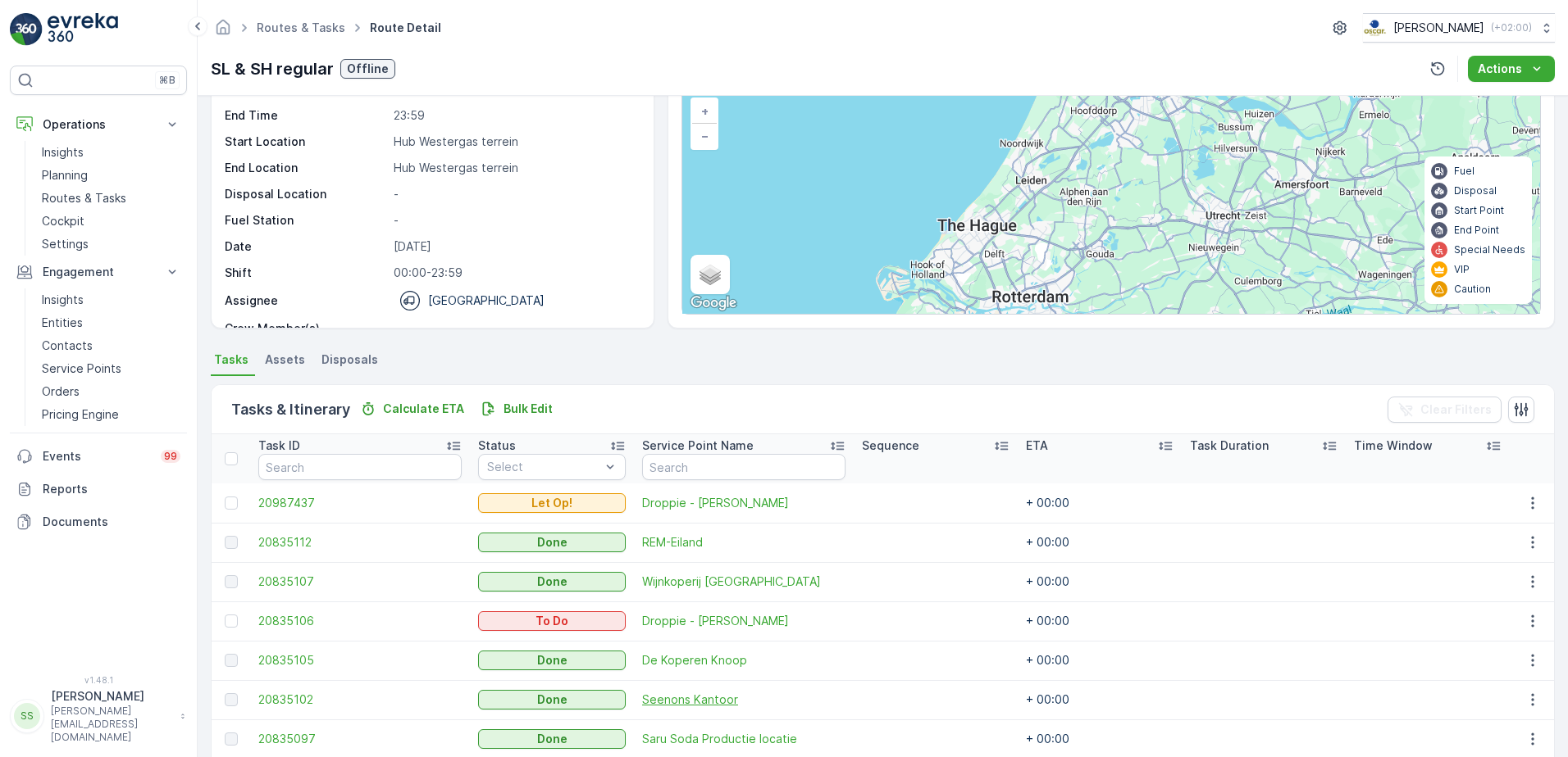
scroll to position [0, 0]
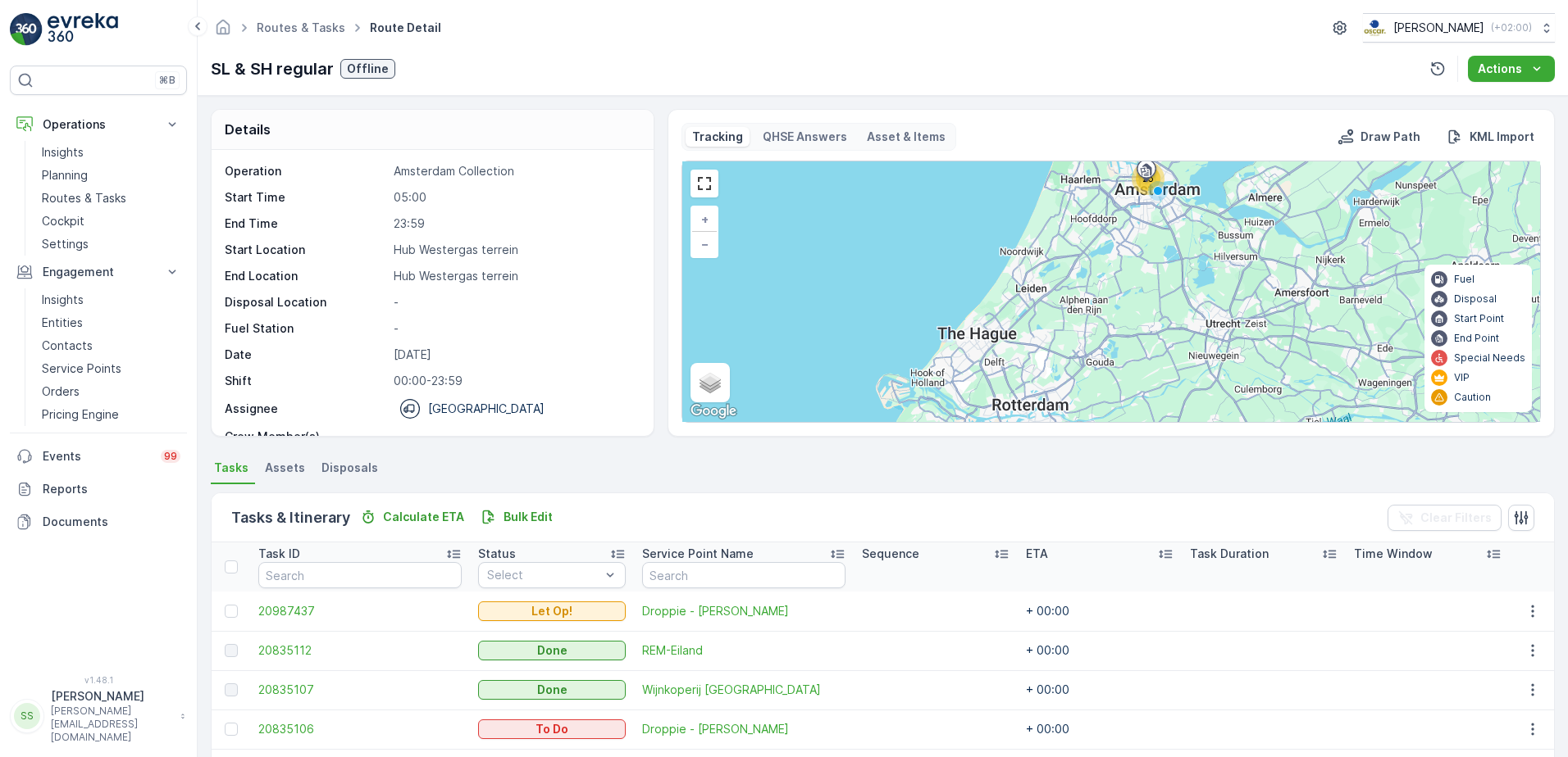
click at [658, 236] on div "Details Operation Amsterdam Collection Start Time 05:00 End Time 23:59 Start Lo…" at bounding box center [882, 273] width 1343 height 328
click at [657, 121] on div "Details Operation Amsterdam Collection Start Time 05:00 End Time 23:59 Start Lo…" at bounding box center [882, 273] width 1343 height 328
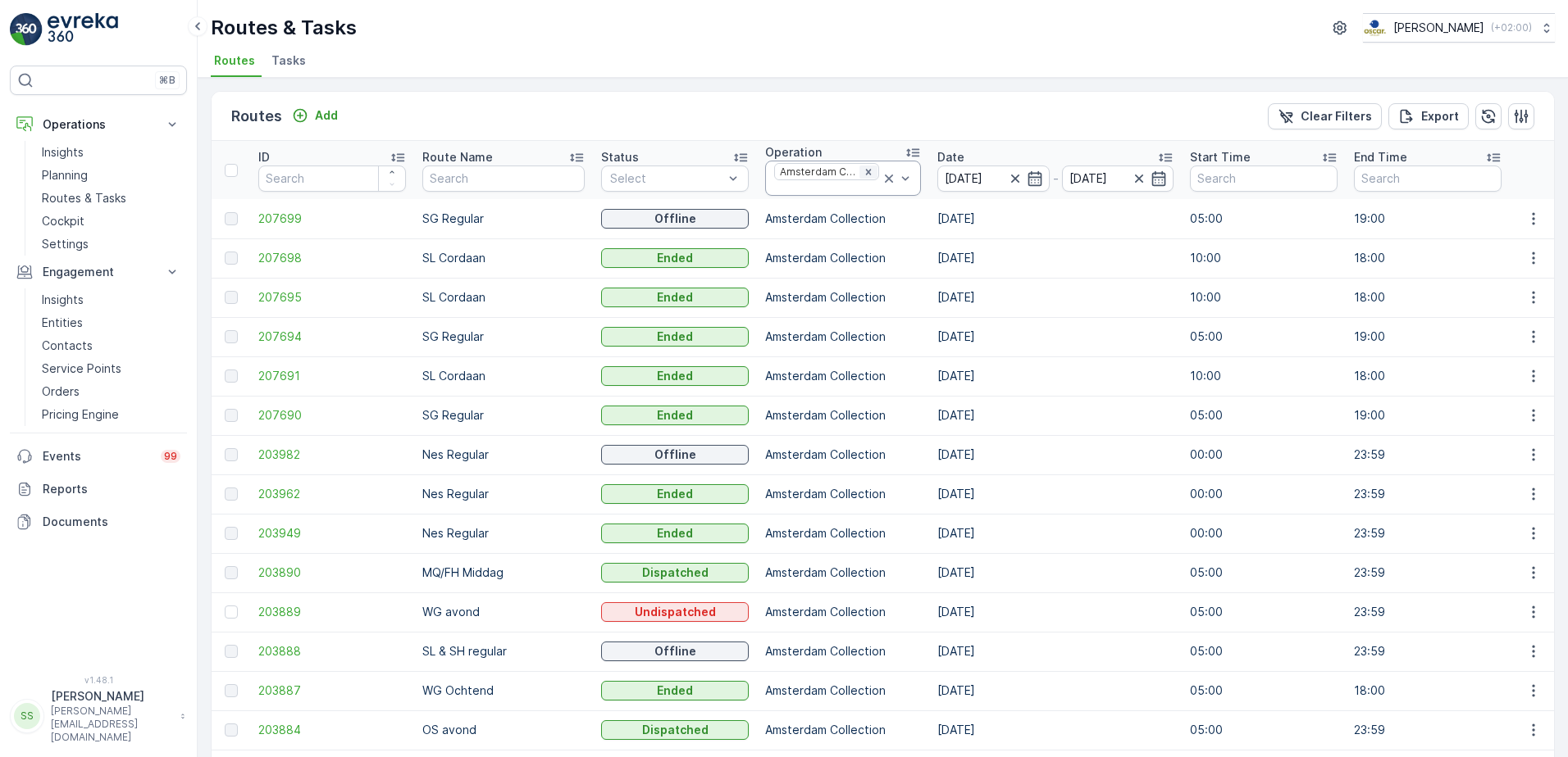
click at [865, 172] on icon "Remove Amsterdam Collection" at bounding box center [868, 172] width 6 height 6
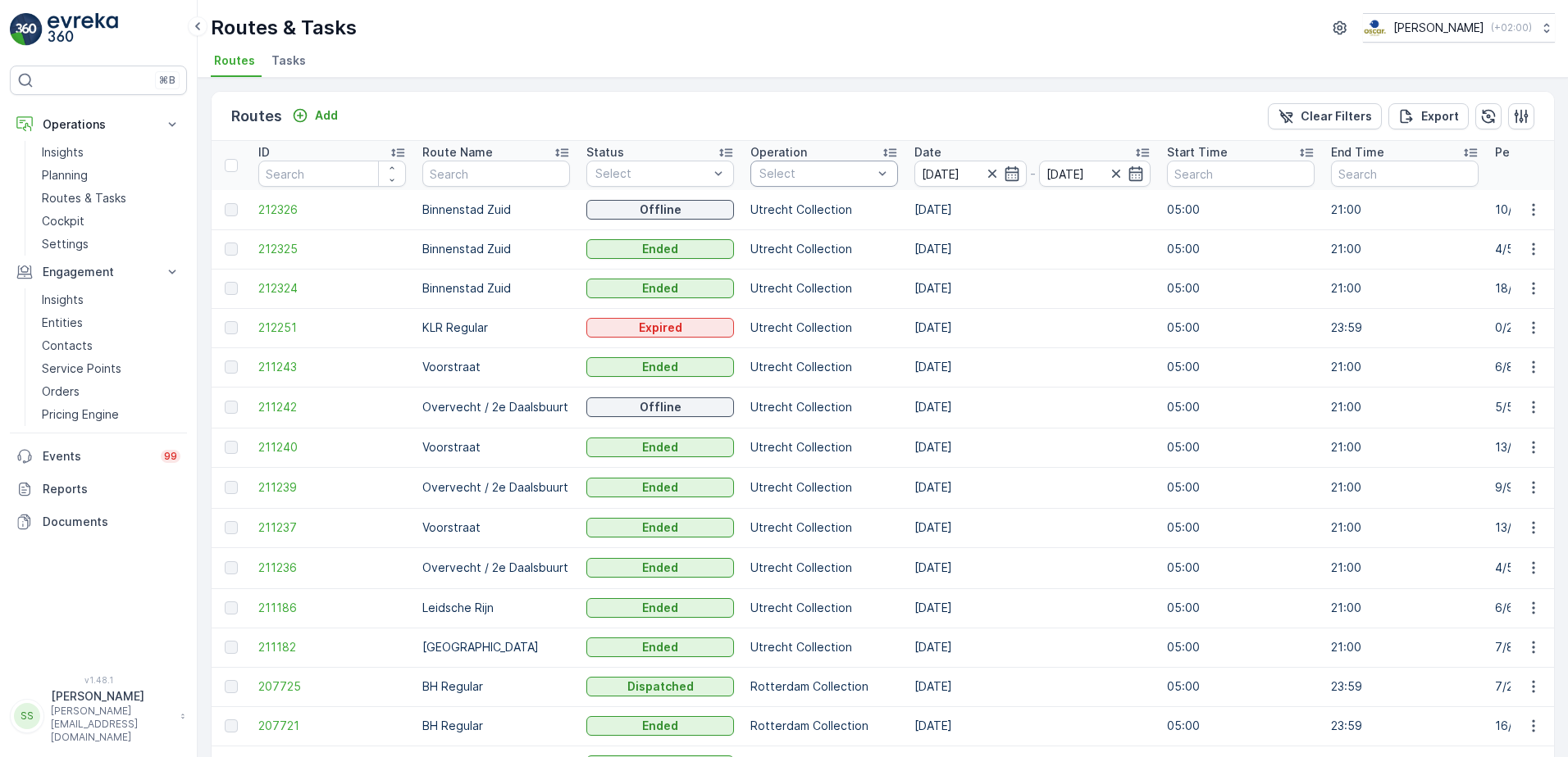
click at [829, 173] on div at bounding box center [815, 174] width 116 height 13
click at [767, 340] on div at bounding box center [767, 341] width 13 height 13
click at [729, 97] on div "Routes Add Clear Filters Export" at bounding box center [883, 116] width 1342 height 49
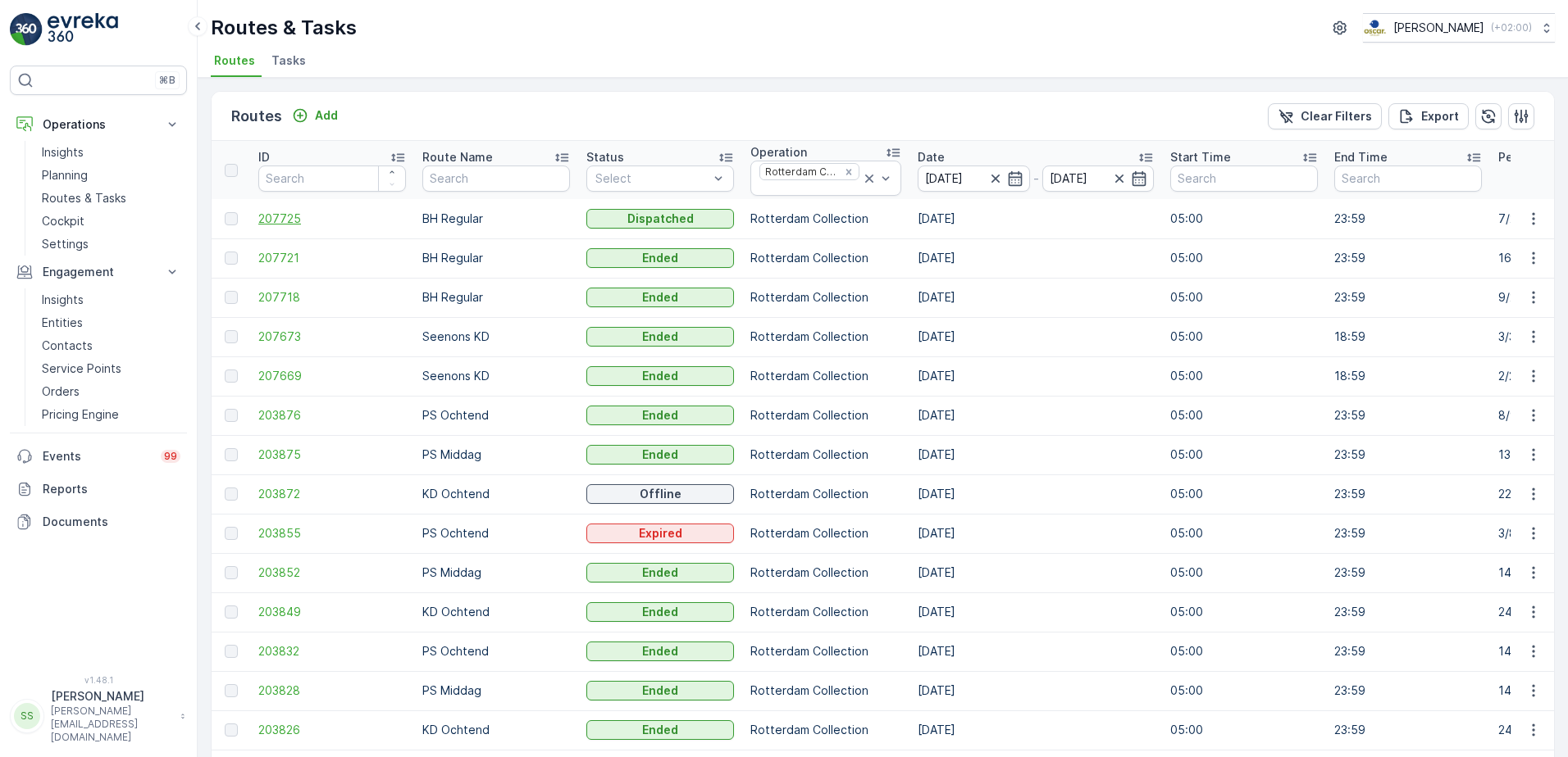
click at [277, 220] on span "207725" at bounding box center [332, 218] width 147 height 16
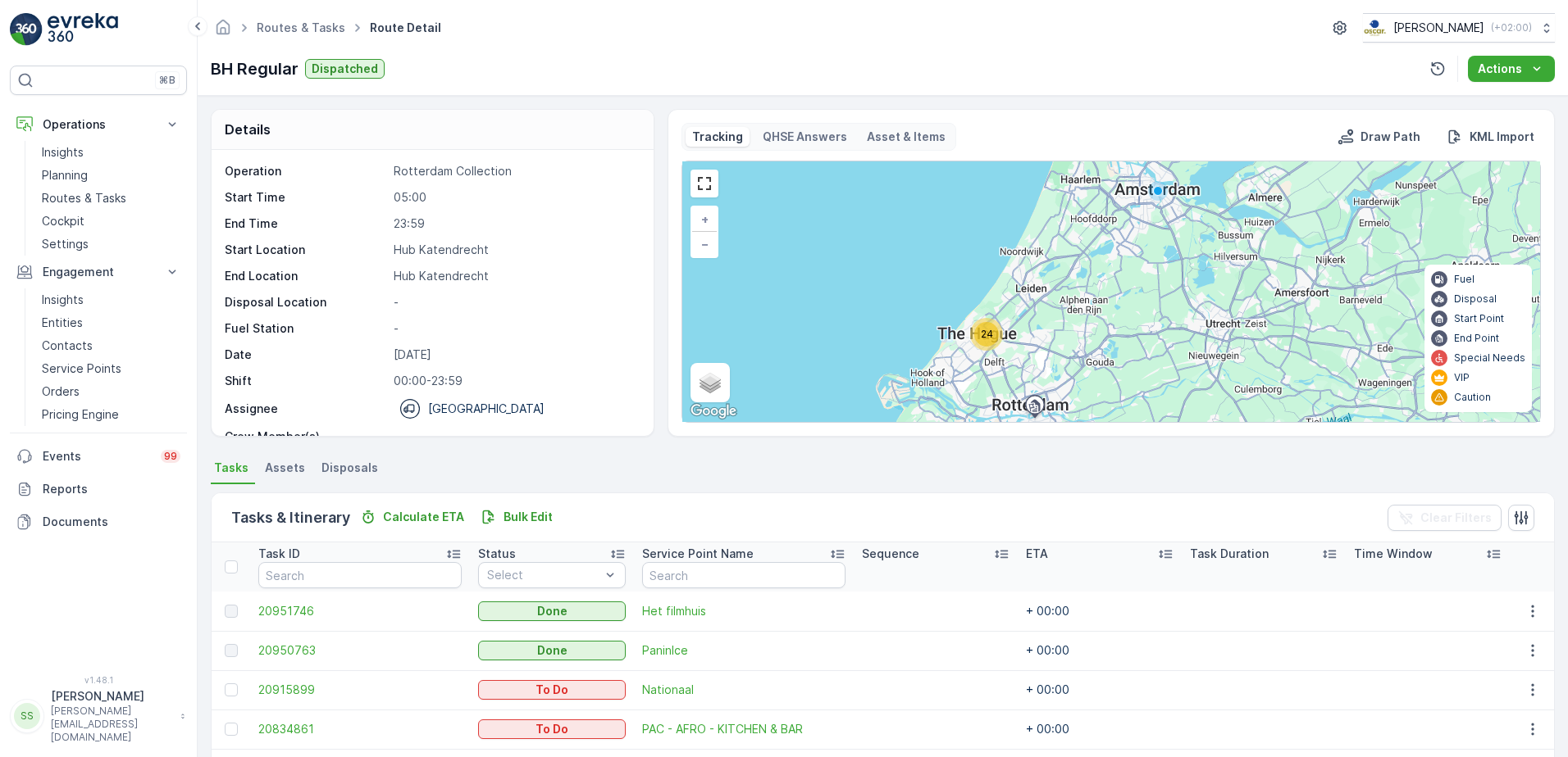
click at [657, 255] on div "Details Operation Rotterdam Collection Start Time 05:00 End Time 23:59 Start Lo…" at bounding box center [882, 273] width 1343 height 328
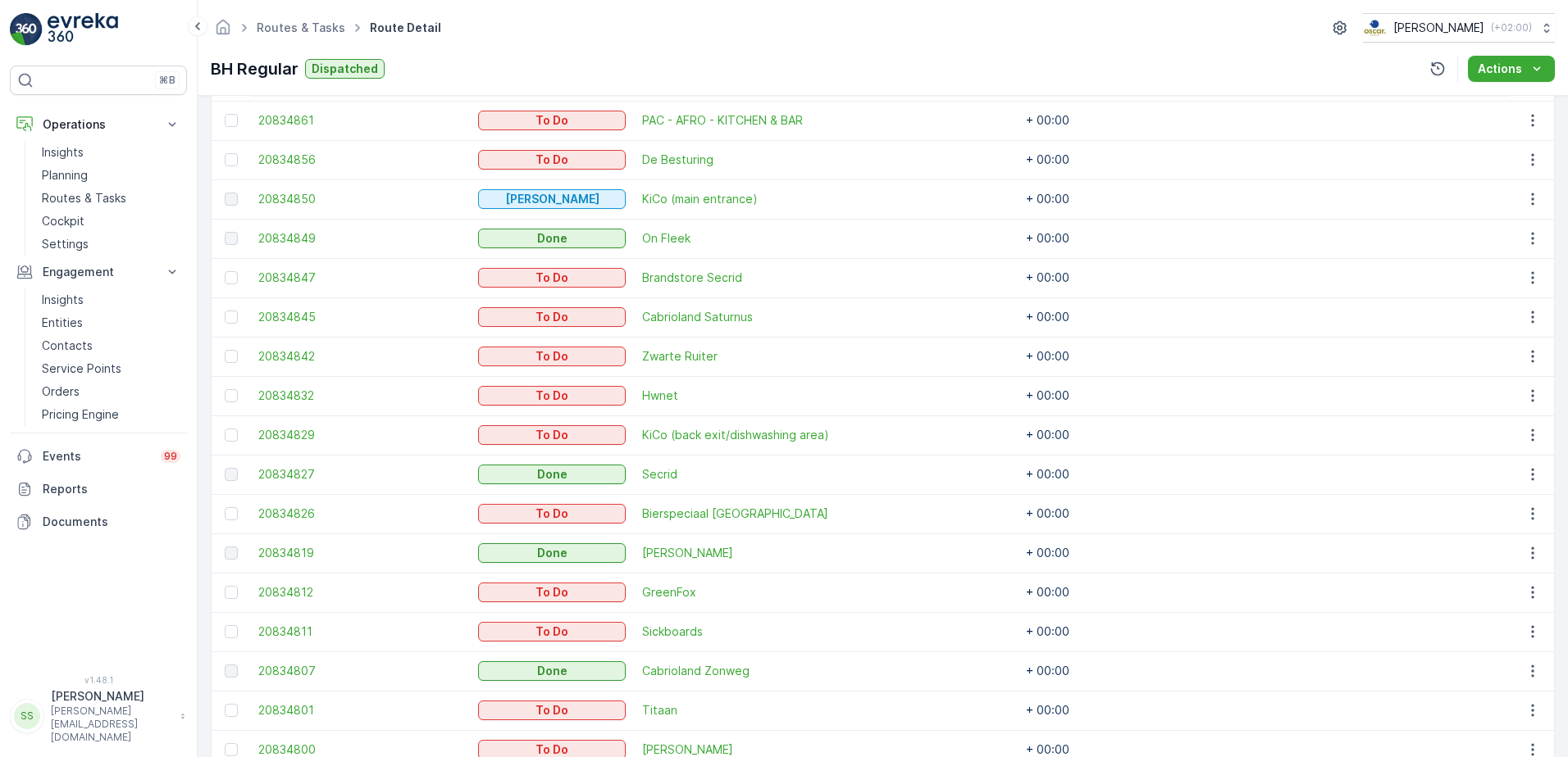
scroll to position [611, 0]
click at [1035, 391] on td "+ 00:00" at bounding box center [1100, 395] width 164 height 40
click at [1026, 391] on td "+ 00:00" at bounding box center [1100, 395] width 164 height 40
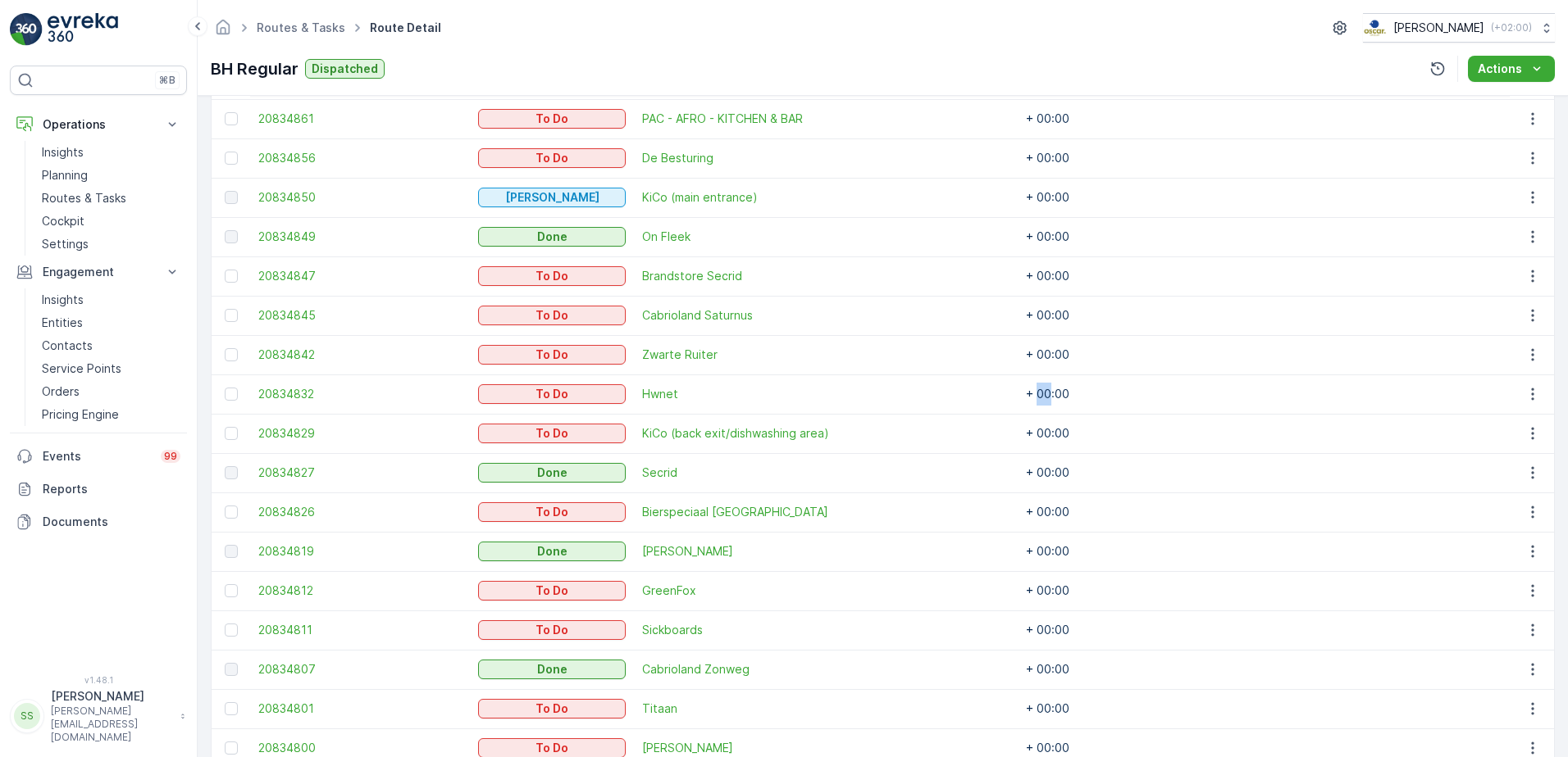
click at [1026, 391] on td "+ 00:00" at bounding box center [1100, 395] width 164 height 40
click at [1164, 364] on td "+ 00:00" at bounding box center [1100, 355] width 164 height 40
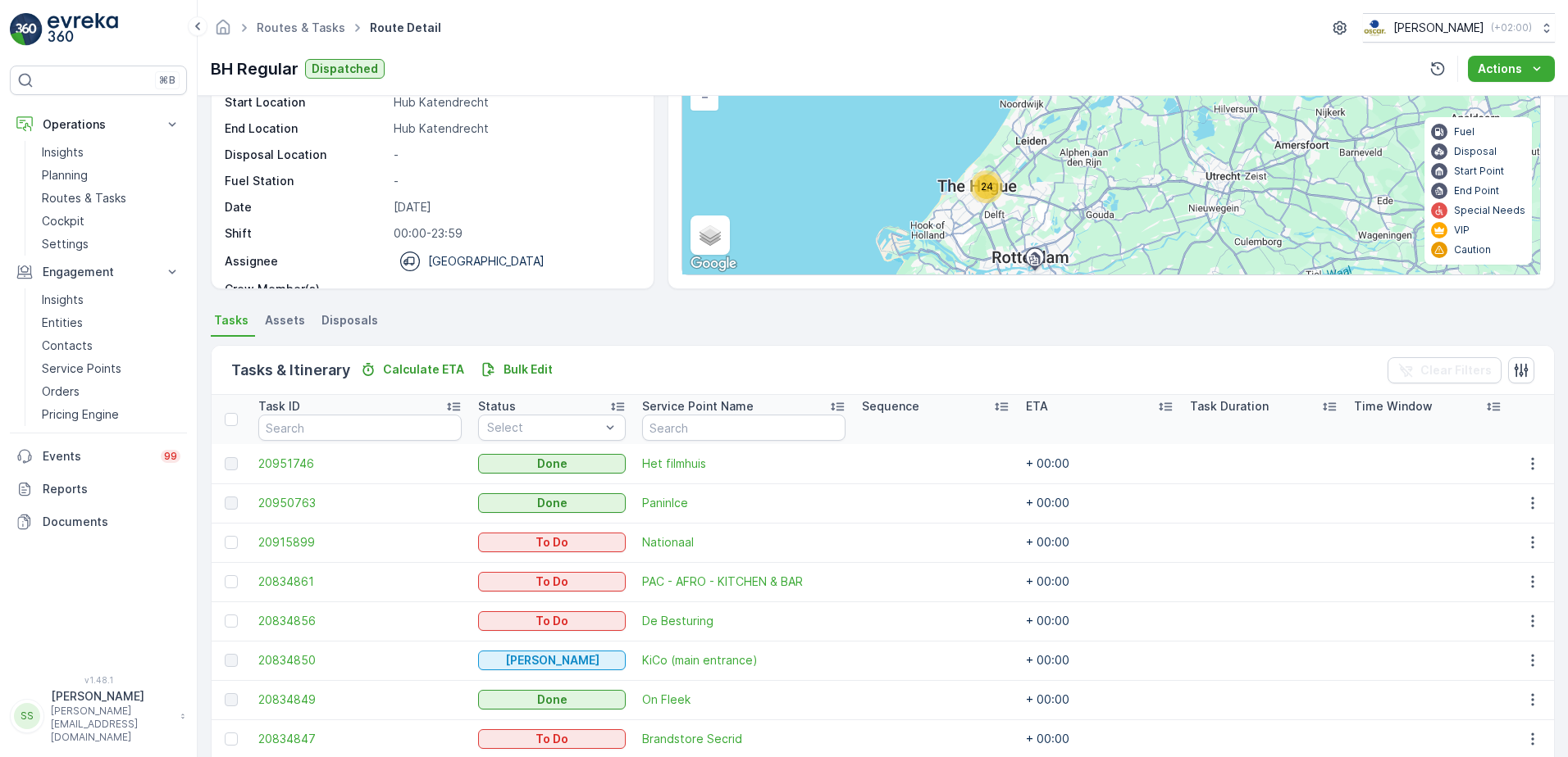
scroll to position [37, 0]
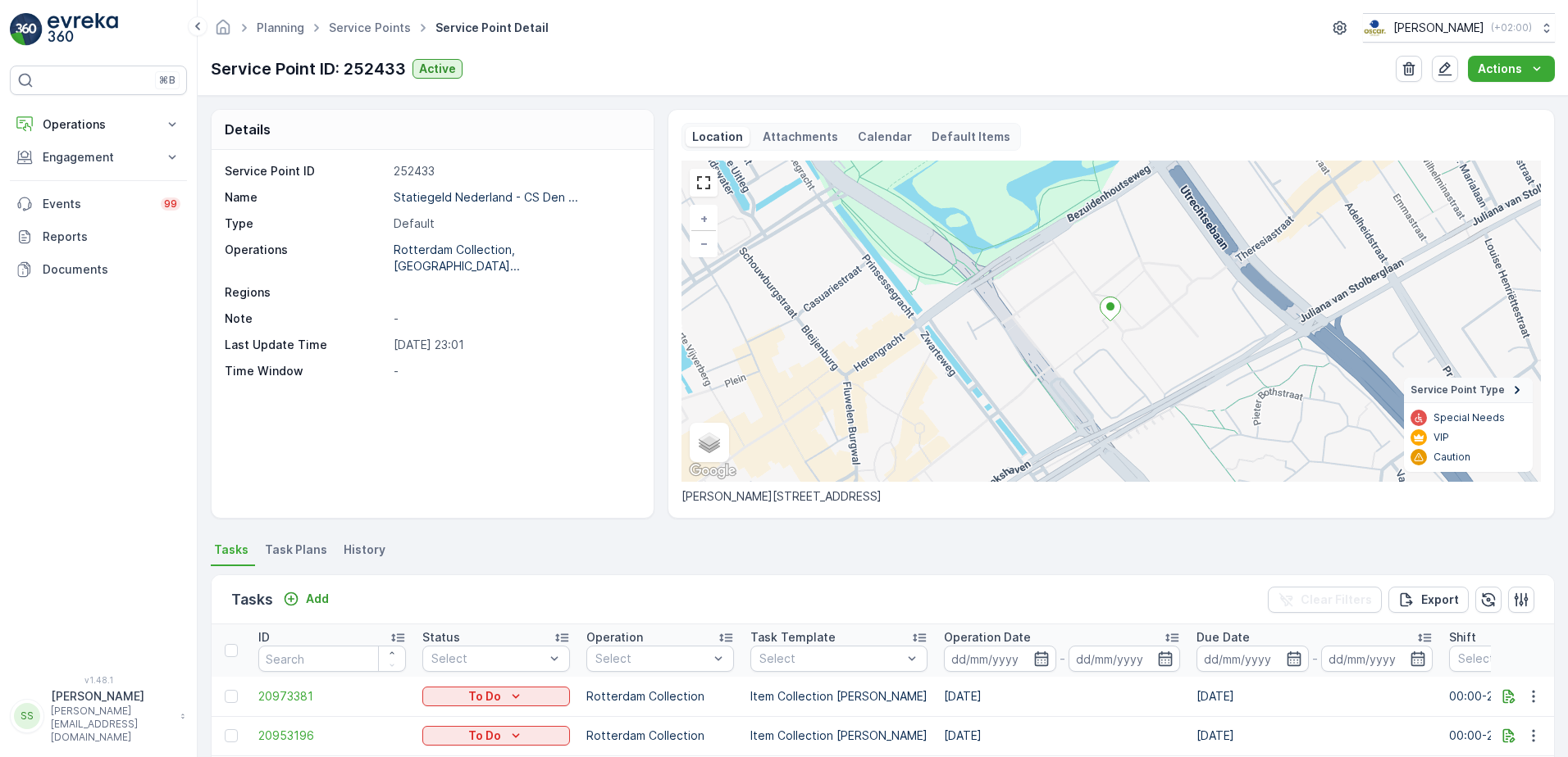
click at [570, 390] on div "Service Point ID 252433 Name Statiegeld Nederland - CS Den ... Type Default Ope…" at bounding box center [432, 334] width 442 height 368
click at [897, 138] on p "Calendar" at bounding box center [884, 136] width 54 height 16
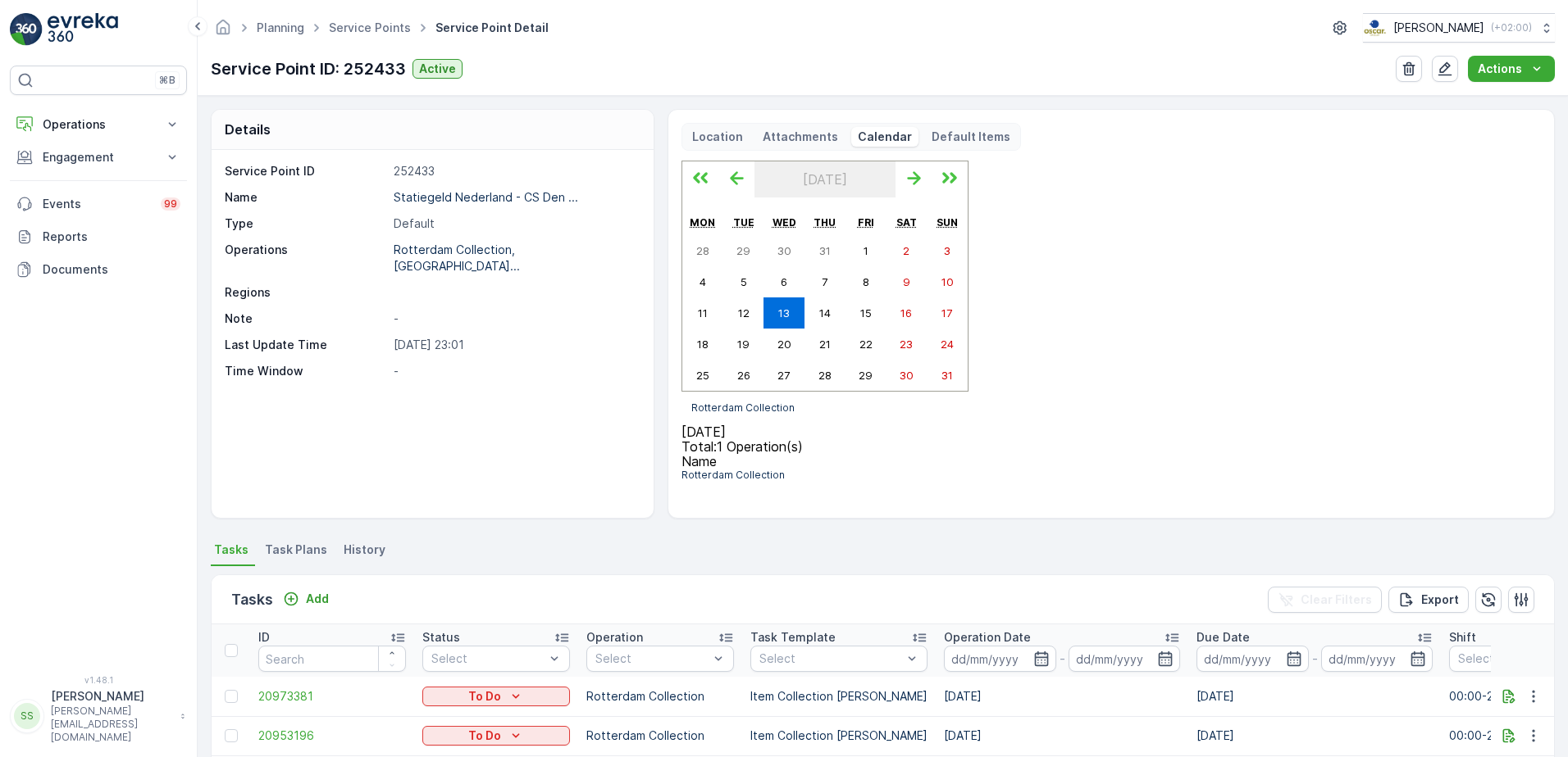
click at [797, 139] on p "Attachments" at bounding box center [801, 136] width 76 height 16
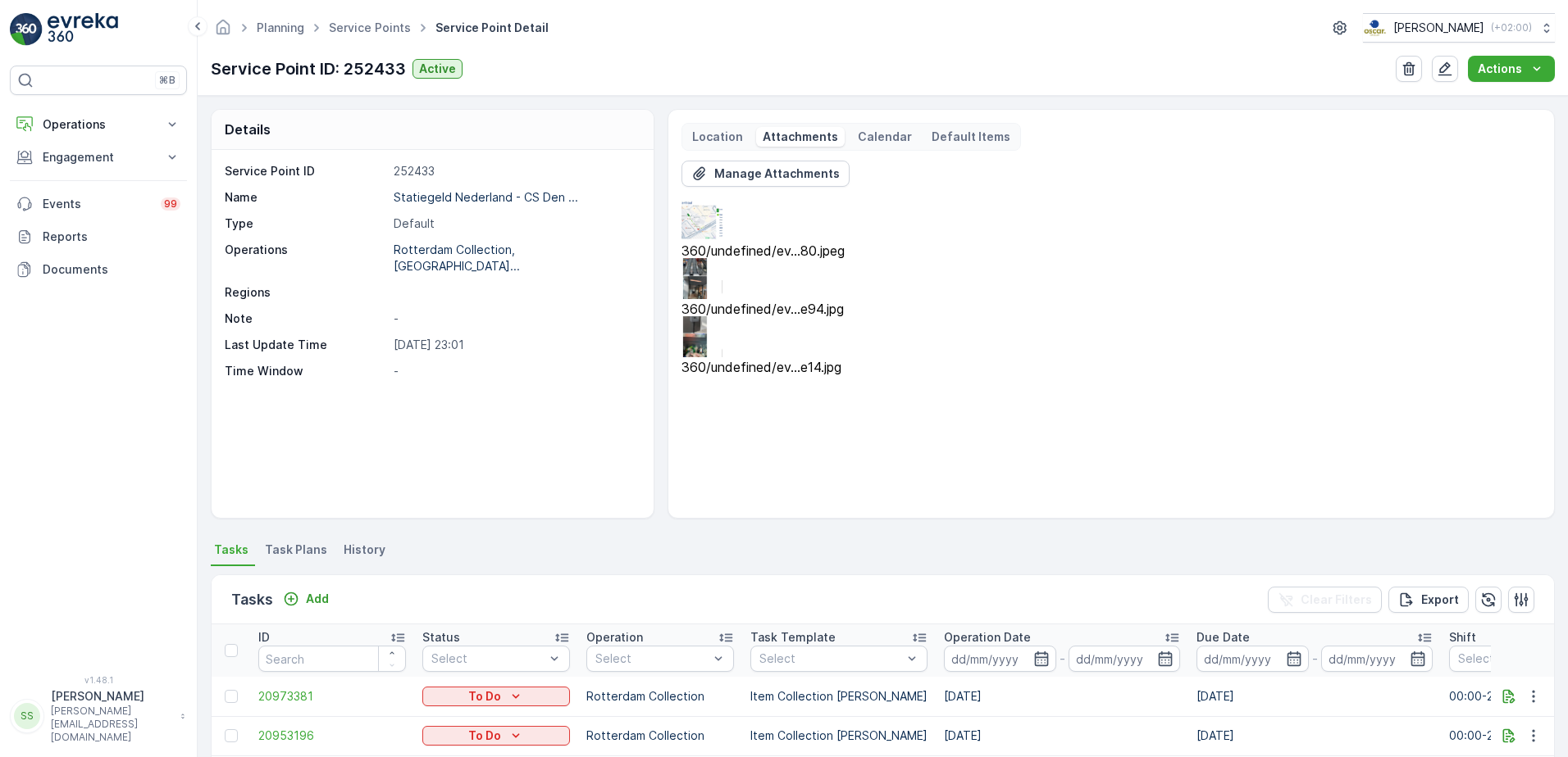
click at [837, 386] on div "Manage Attachments 360/undefined/ev...80.jpeg 360/undefined/ev...e94.jpg 360/un…" at bounding box center [1111, 332] width 859 height 345
click at [722, 259] on img at bounding box center [701, 278] width 41 height 41
click at [722, 216] on img at bounding box center [701, 220] width 41 height 41
click at [1102, 368] on div "Manage Attachments 360/undefined/ev...80.jpeg 360/undefined/ev...e94.jpg 360/un…" at bounding box center [1111, 332] width 859 height 345
click at [722, 316] on img at bounding box center [701, 336] width 41 height 41
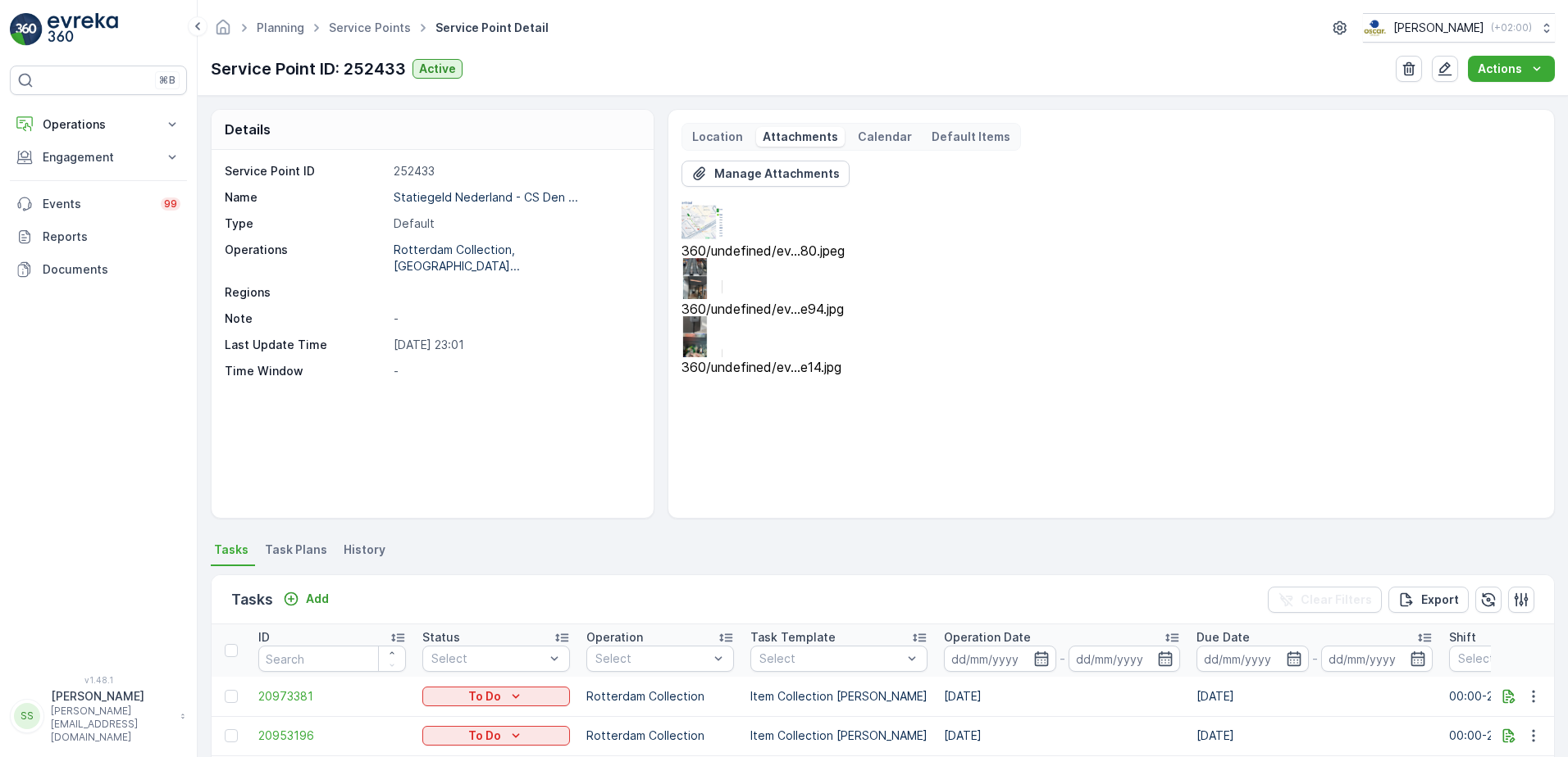
click at [1044, 376] on div "Manage Attachments 360/undefined/ev...80.jpeg 360/undefined/ev...e94.jpg 360/un…" at bounding box center [1111, 332] width 859 height 345
click at [559, 54] on div "Planning Service Points Service Point Detail Oscar Circulair ( +02:00 ) Service…" at bounding box center [882, 48] width 1370 height 96
click at [630, 33] on div "Planning Service Points Service Point Detail Oscar Circulair ( +02:00 )" at bounding box center [882, 27] width 1343 height 29
click at [536, 72] on div "Service Point ID: 252433 Active Actions" at bounding box center [882, 69] width 1343 height 26
click at [558, 66] on div "Service Point ID: 252433 Active Actions" at bounding box center [882, 69] width 1343 height 26
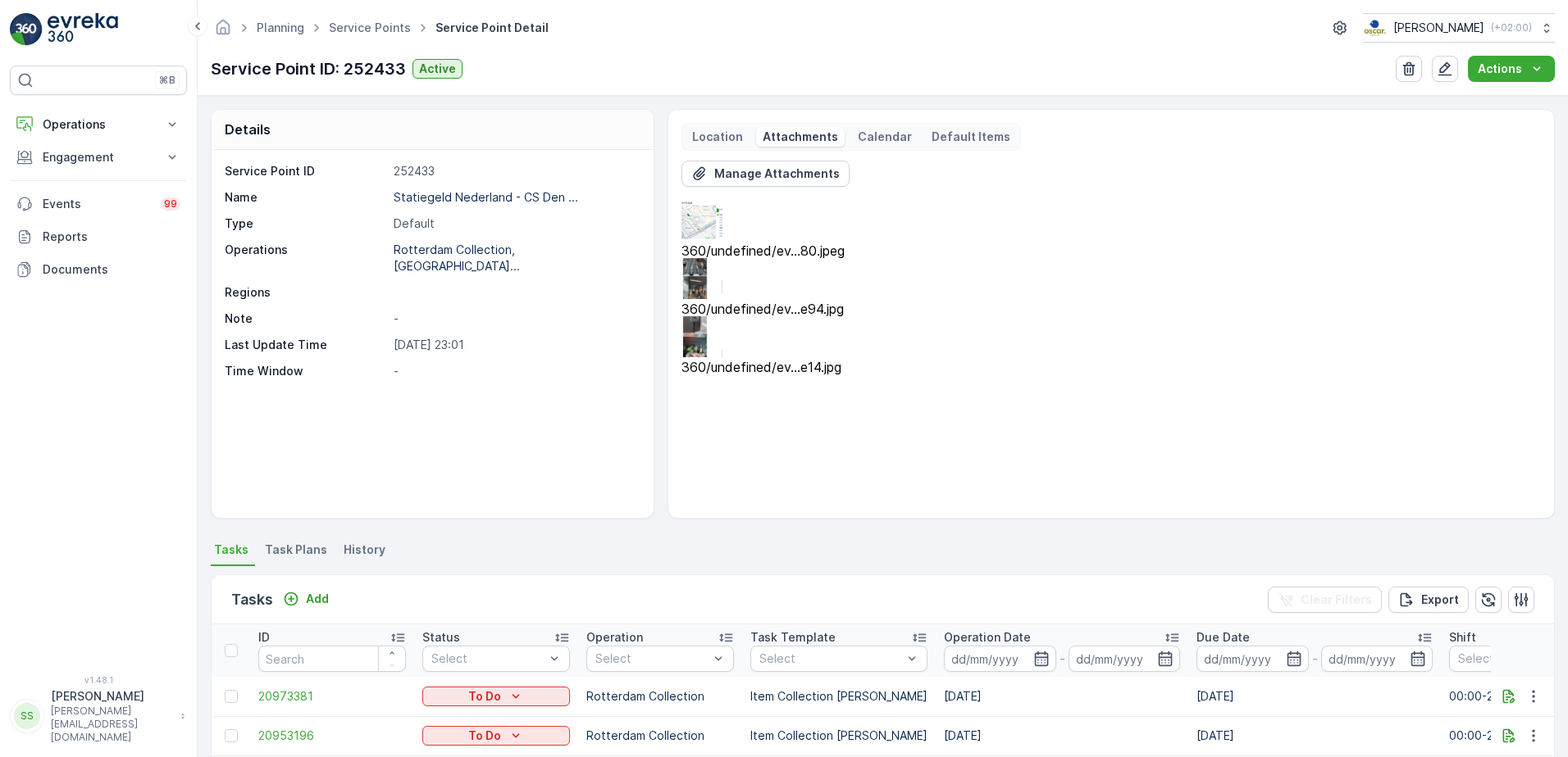
click at [356, 76] on p "Service Point ID: 252433" at bounding box center [308, 69] width 195 height 25
drag, startPoint x: 356, startPoint y: 76, endPoint x: 586, endPoint y: 70, distance: 230.1
click at [586, 70] on div "Service Point ID: 252433 Active Actions" at bounding box center [882, 69] width 1343 height 26
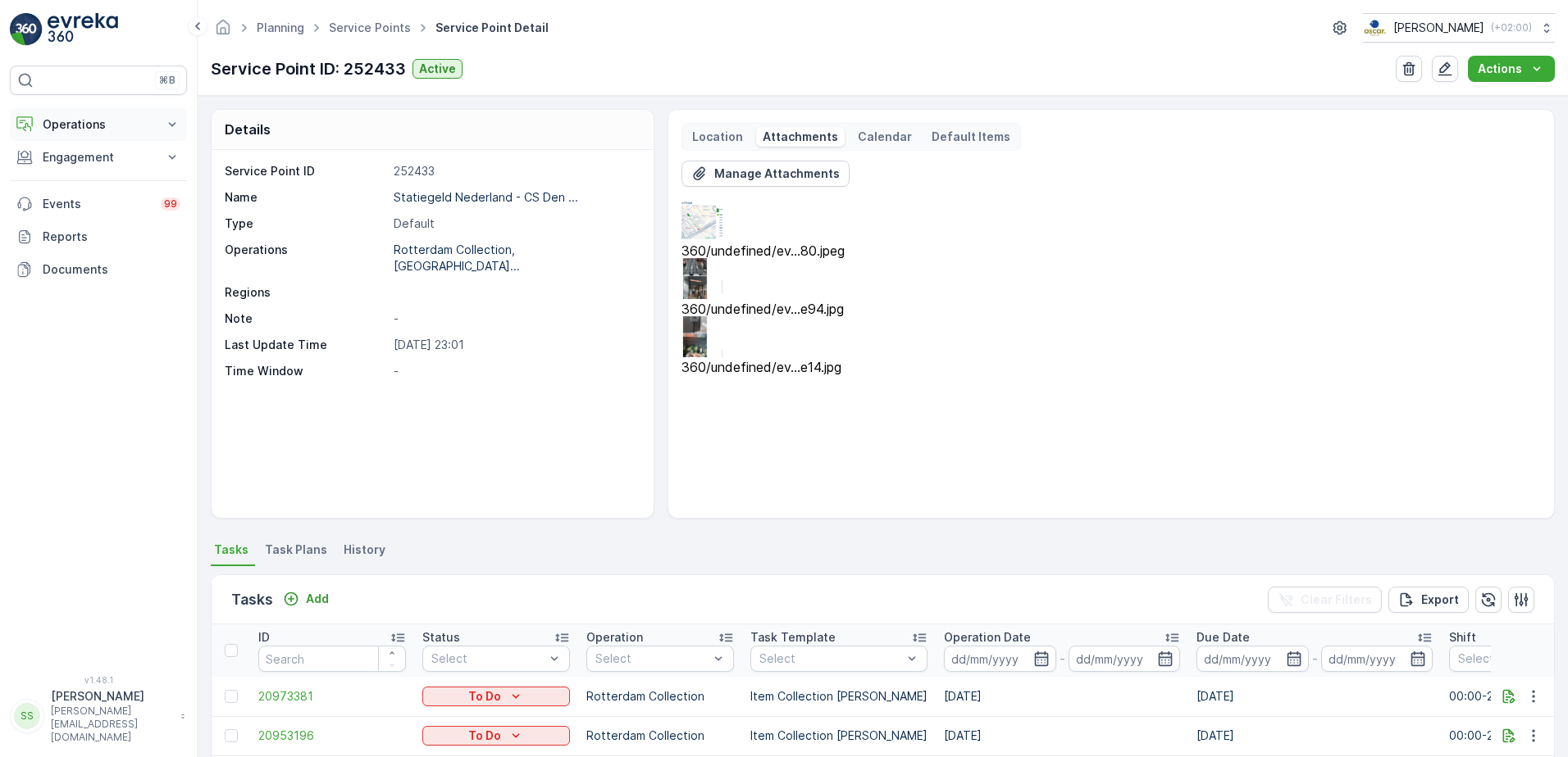
click at [84, 123] on p "Operations" at bounding box center [98, 124] width 111 height 16
drag, startPoint x: 88, startPoint y: 198, endPoint x: 186, endPoint y: 215, distance: 99.5
click at [88, 198] on p "Routes & Tasks" at bounding box center [83, 197] width 84 height 16
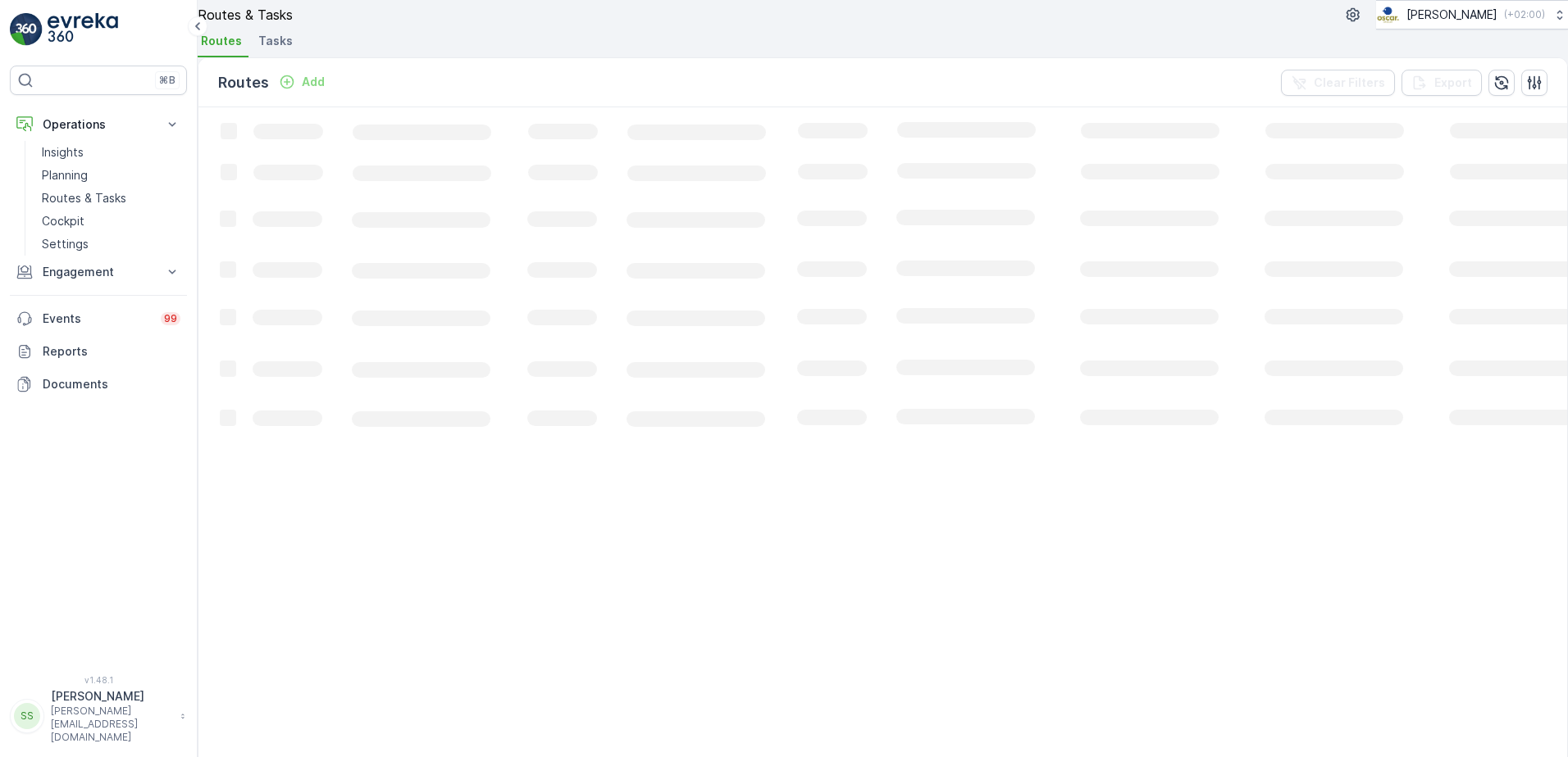
click at [292, 49] on span "Tasks" at bounding box center [276, 41] width 34 height 16
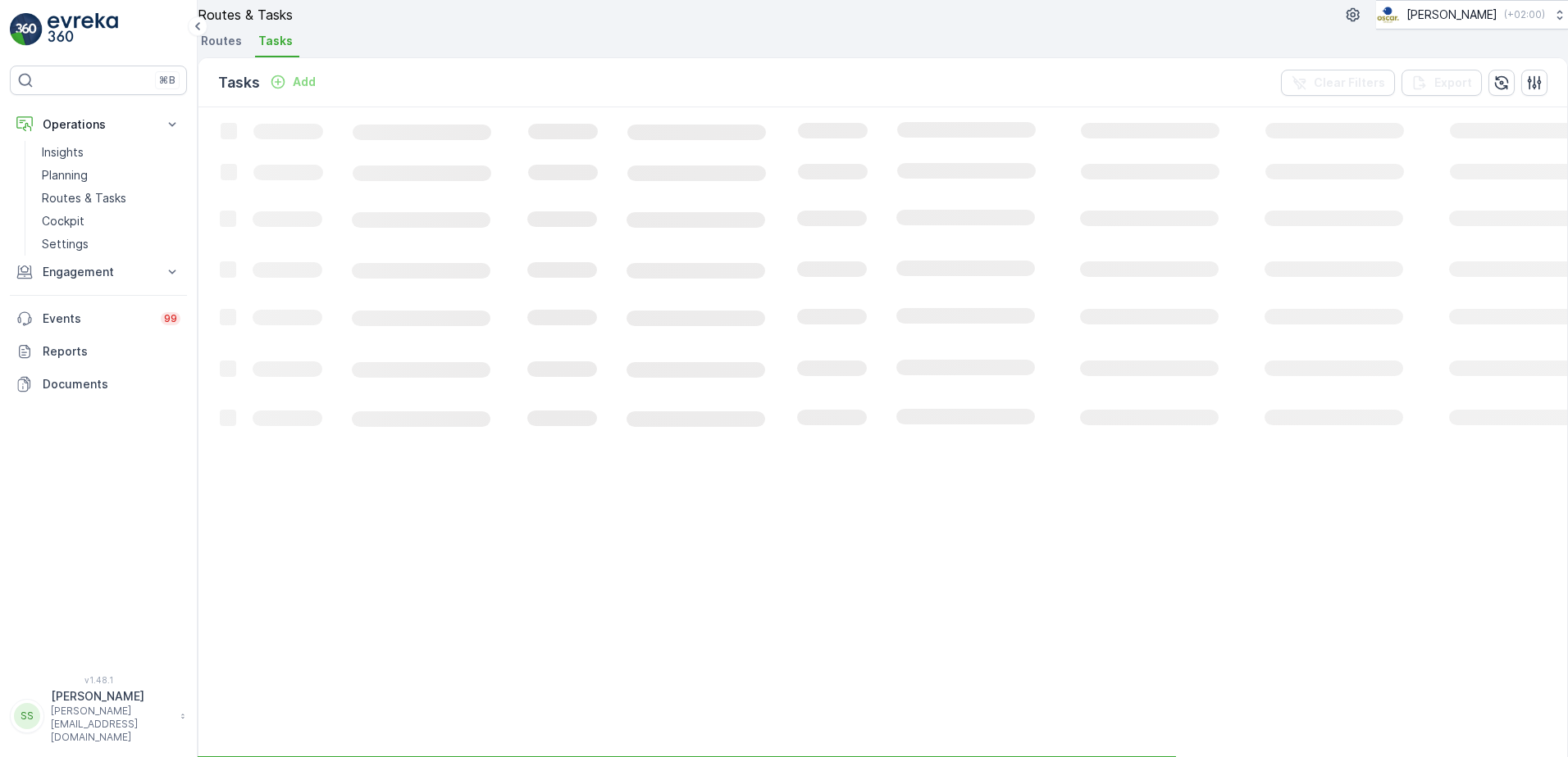
click at [418, 108] on div "Tasks Add Clear Filters Export" at bounding box center [882, 83] width 1368 height 49
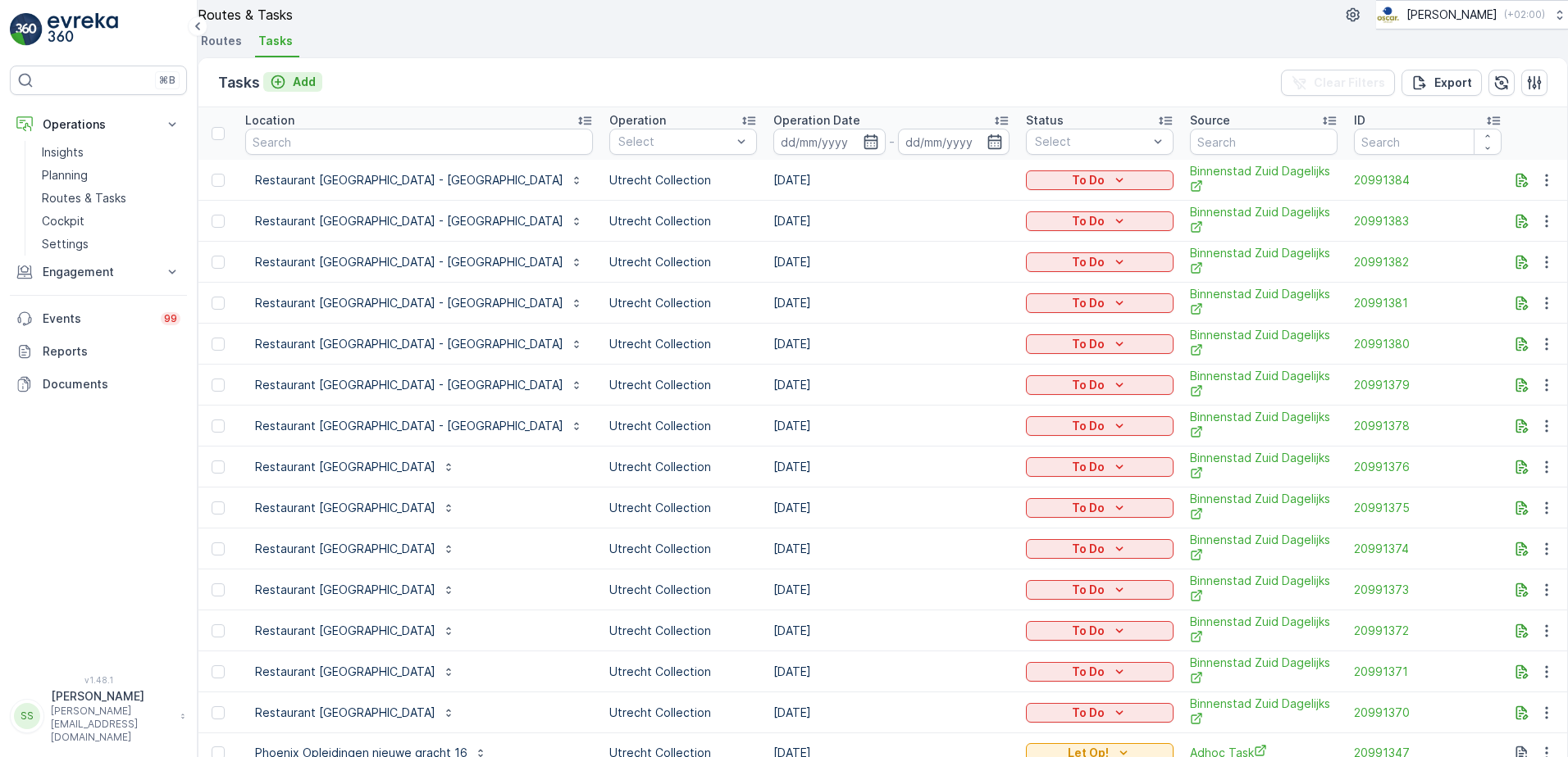
click at [315, 91] on p "Add" at bounding box center [304, 81] width 23 height 16
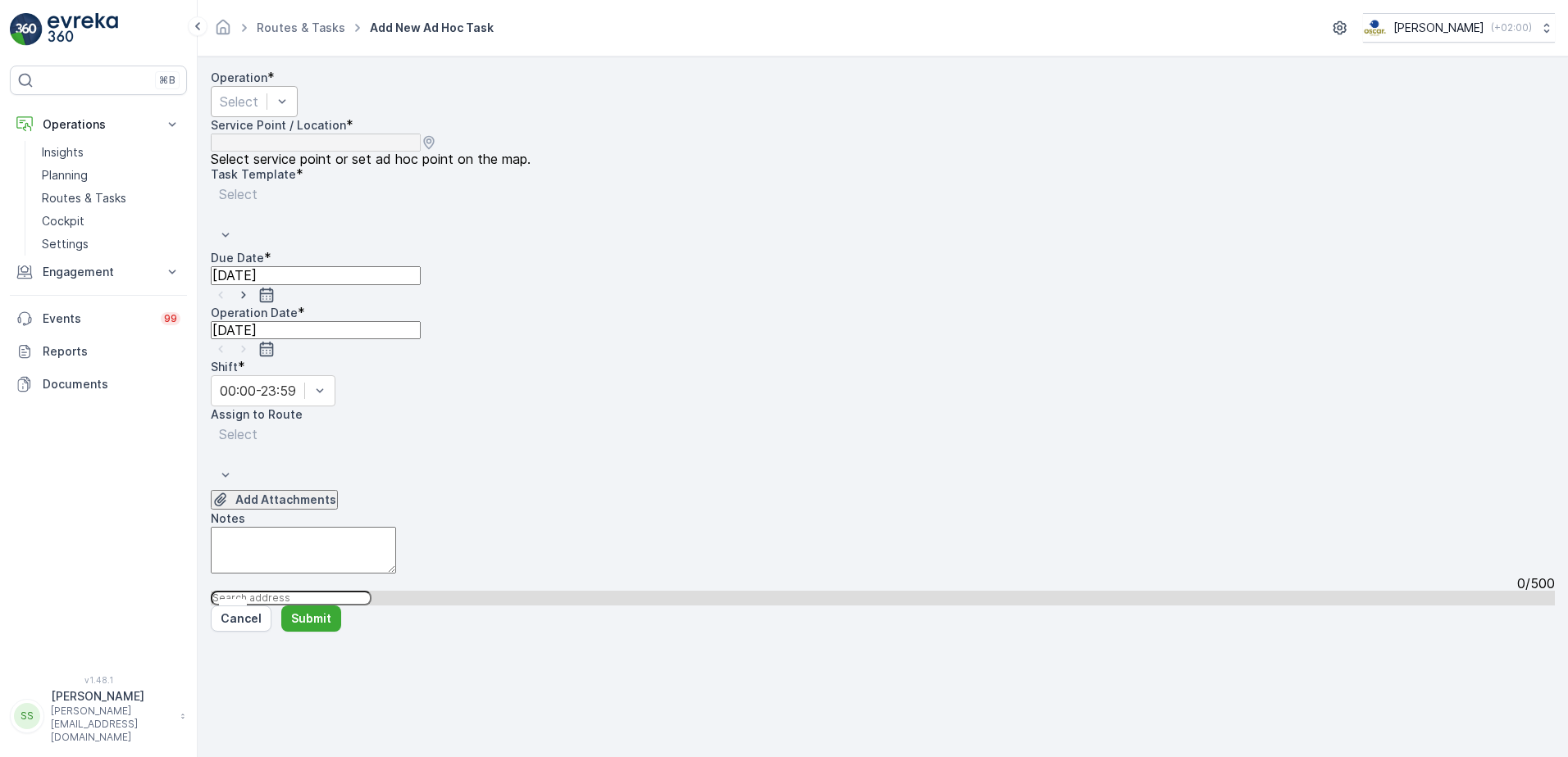
click at [259, 110] on div at bounding box center [239, 101] width 39 height 18
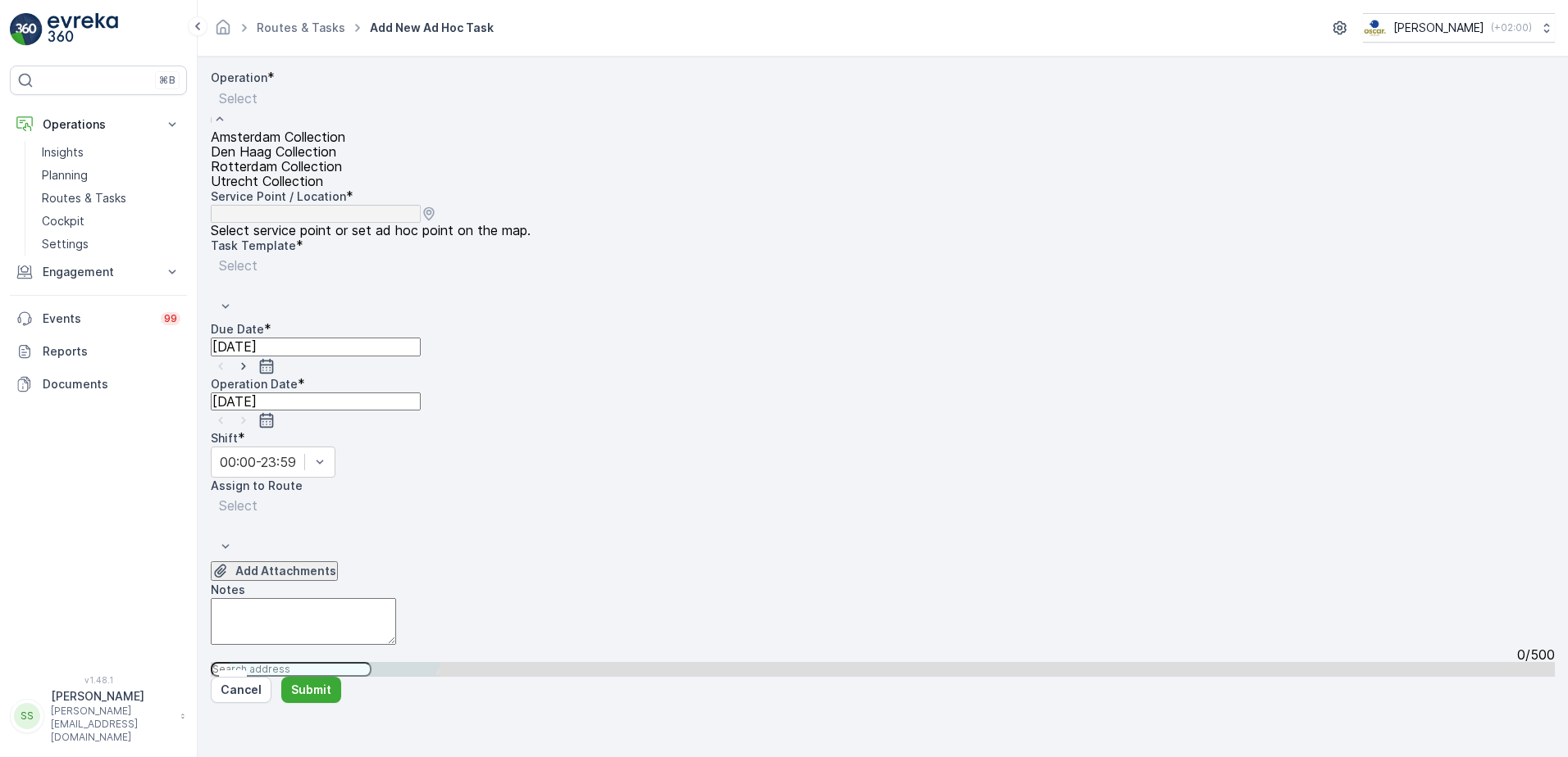
click at [284, 174] on span "Rotterdam Collection" at bounding box center [276, 166] width 131 height 15
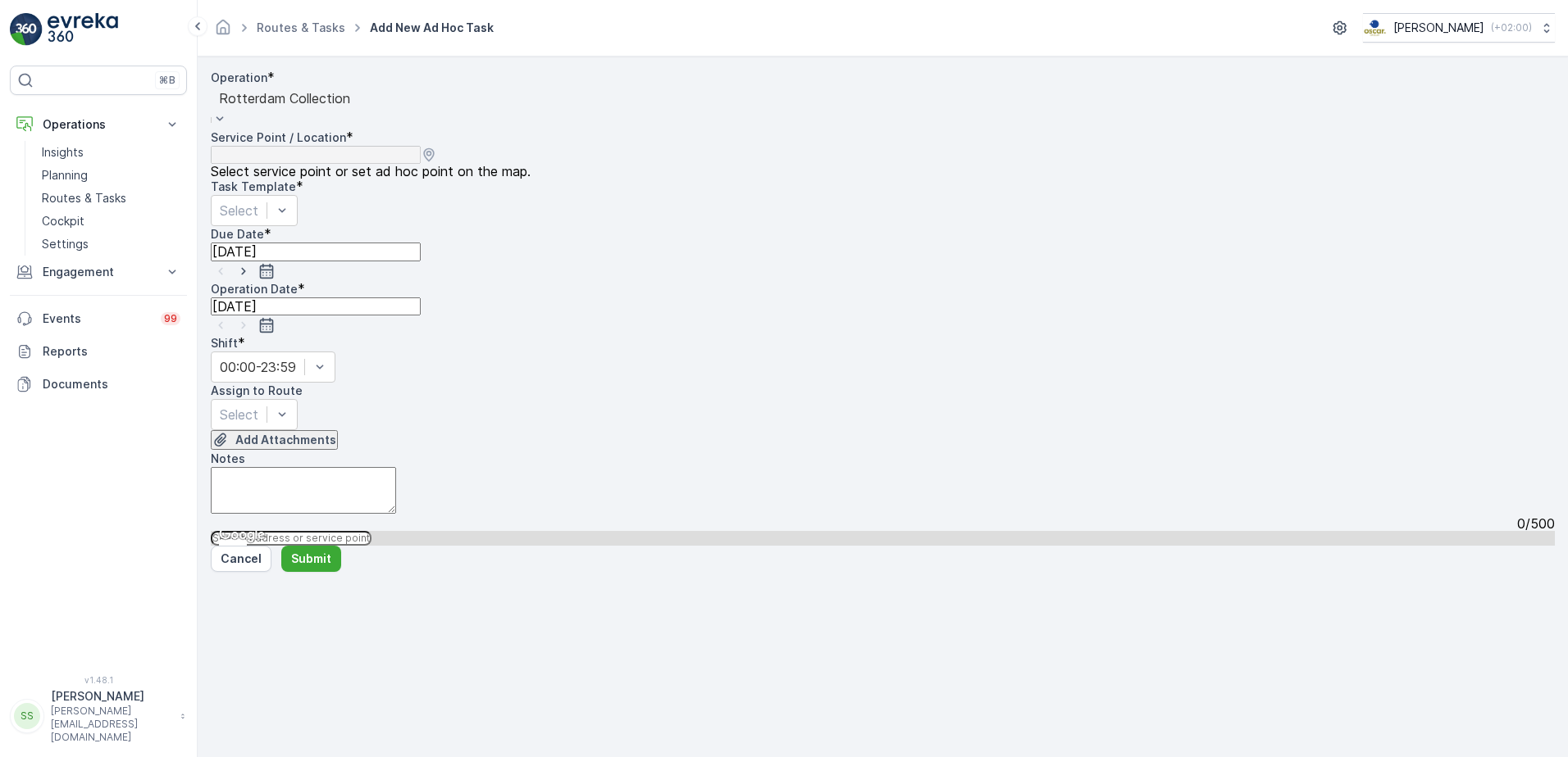
click at [371, 531] on input "text" at bounding box center [291, 539] width 160 height 15
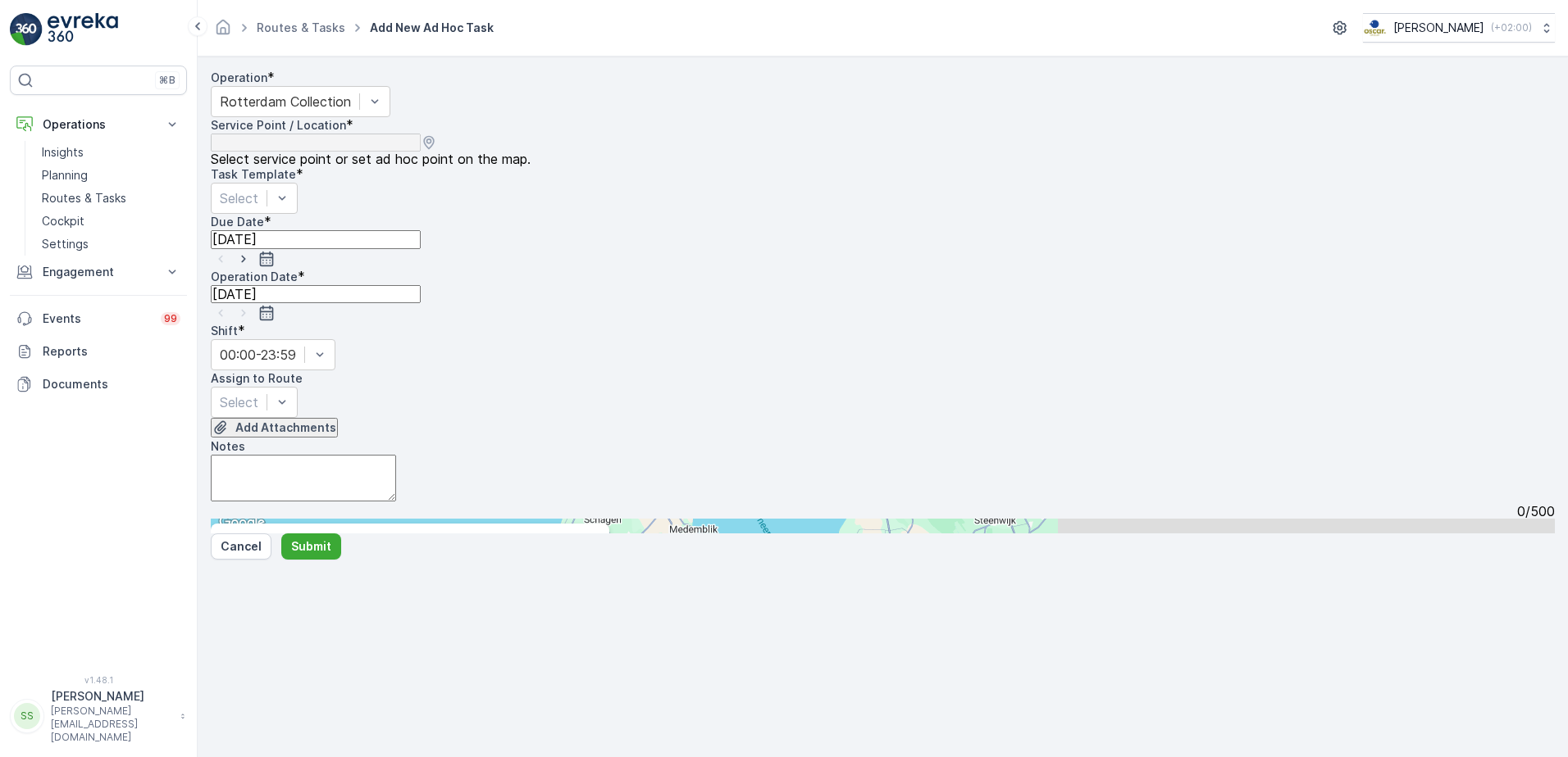
type input "de be"
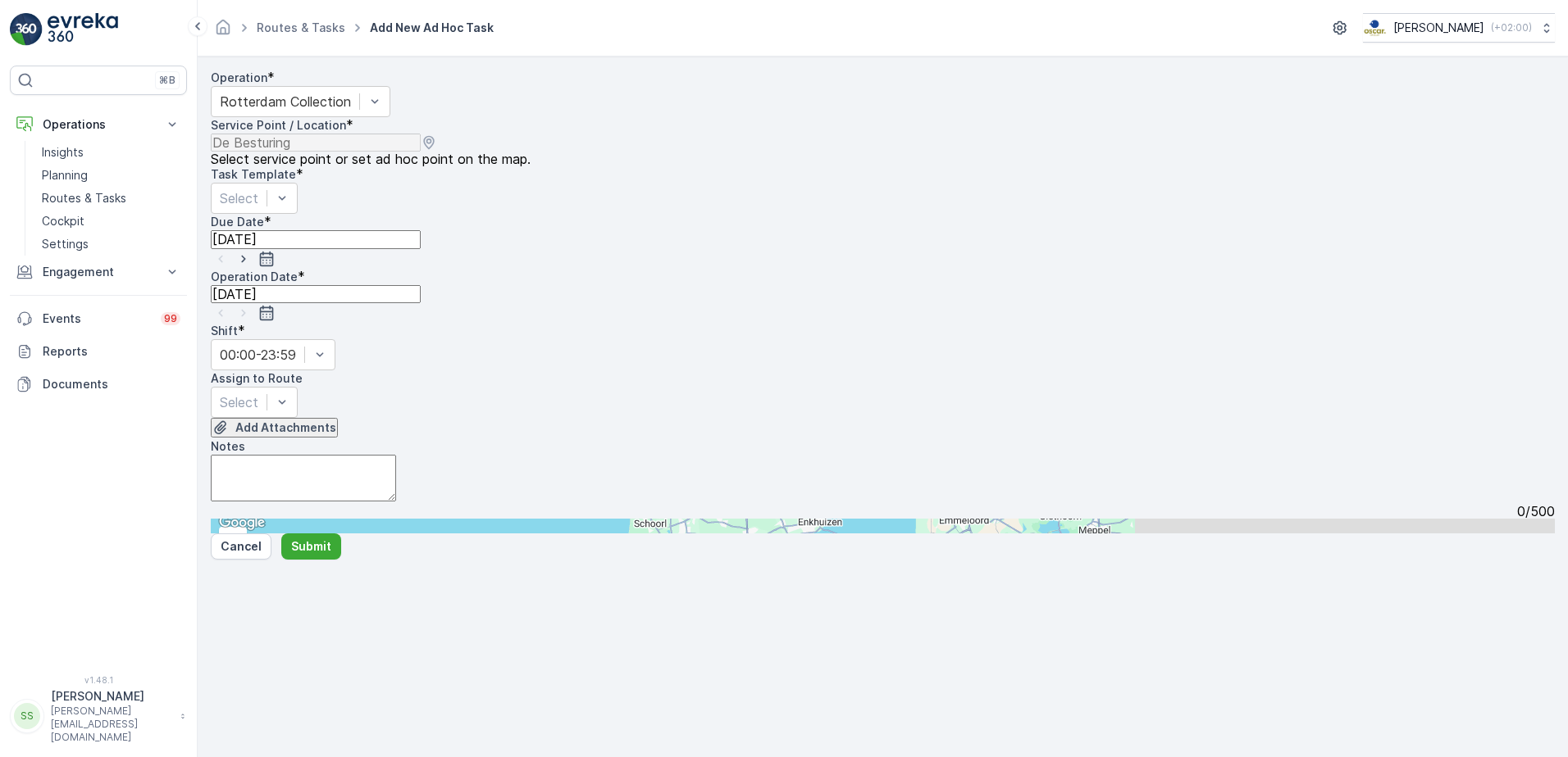
drag, startPoint x: 568, startPoint y: 371, endPoint x: 359, endPoint y: 262, distance: 235.7
click at [566, 418] on div "Add Attachments" at bounding box center [882, 429] width 1343 height 21
click at [297, 211] on div "Select" at bounding box center [254, 198] width 87 height 31
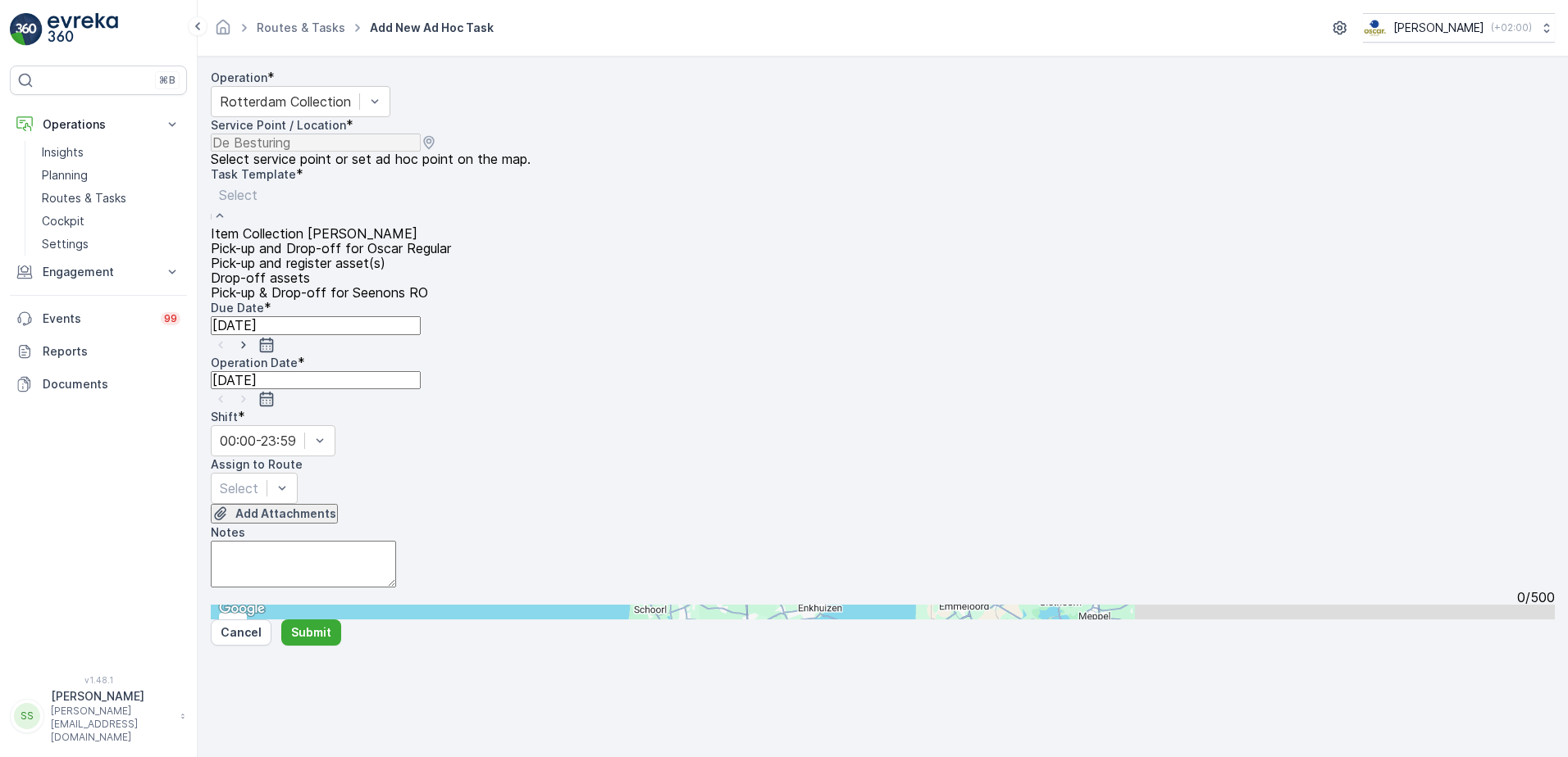
click at [275, 241] on span "Item Collection [PERSON_NAME]" at bounding box center [313, 234] width 207 height 15
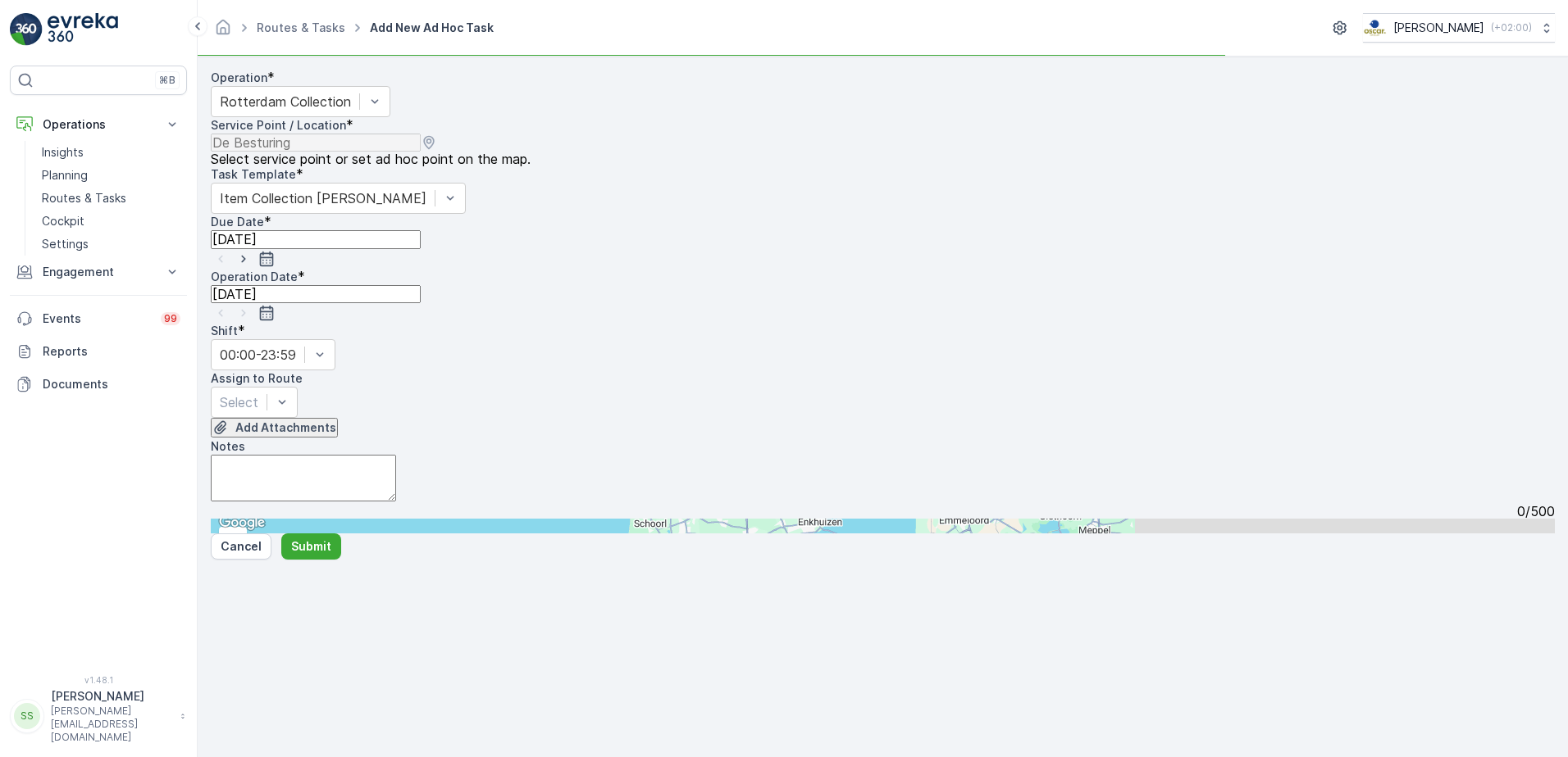
click at [614, 345] on div "Operation * Rotterdam Collection Service Point / Location * Select service poin…" at bounding box center [882, 294] width 1343 height 449
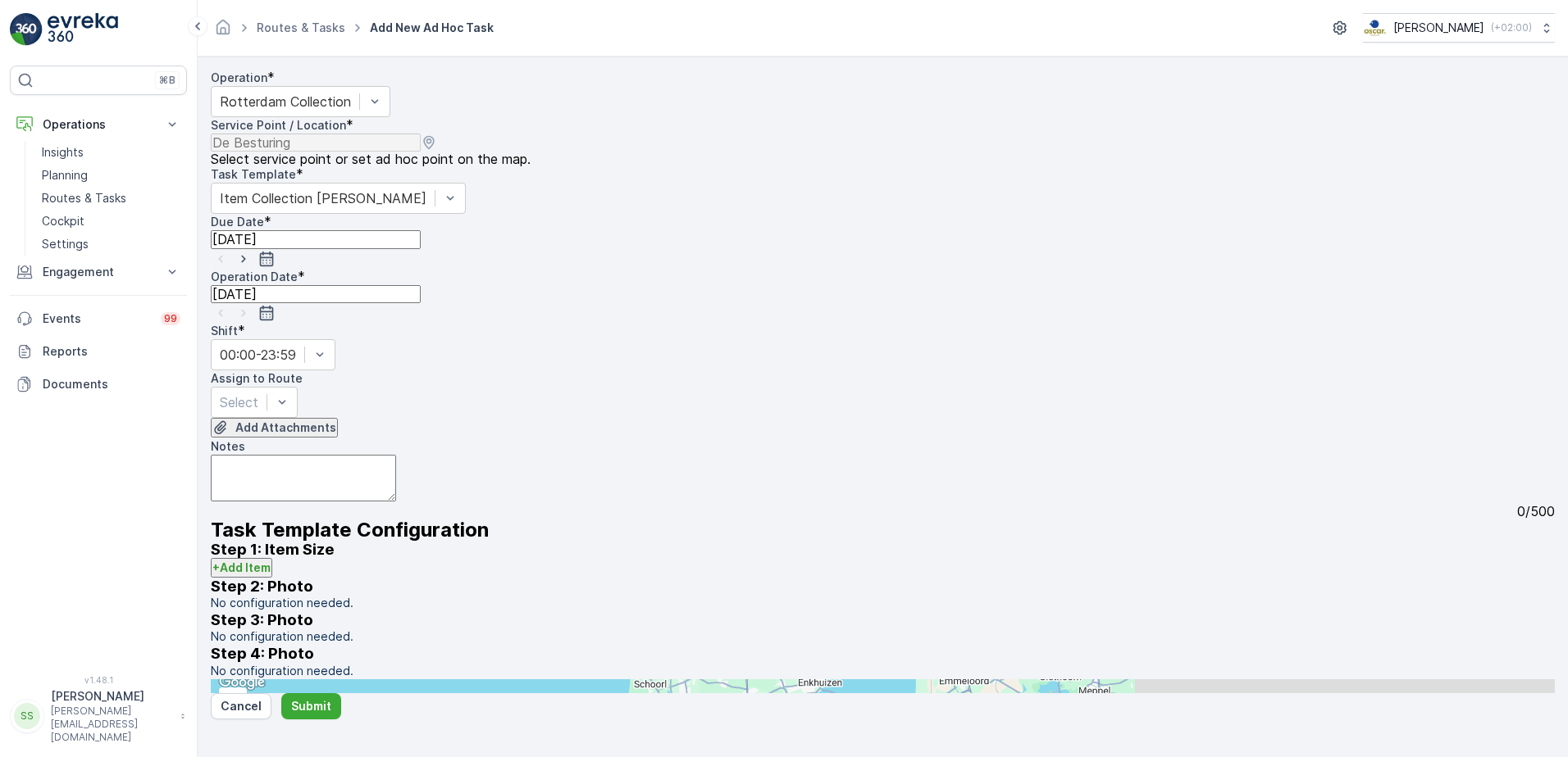
click at [809, 249] on div at bounding box center [882, 259] width 1343 height 20
click at [252, 251] on icon "button" at bounding box center [243, 259] width 16 height 16
drag, startPoint x: 497, startPoint y: 265, endPoint x: 602, endPoint y: 354, distance: 137.6
click at [245, 310] on icon "button" at bounding box center [243, 313] width 4 height 8
click at [674, 418] on div "Add Attachments" at bounding box center [882, 429] width 1343 height 21
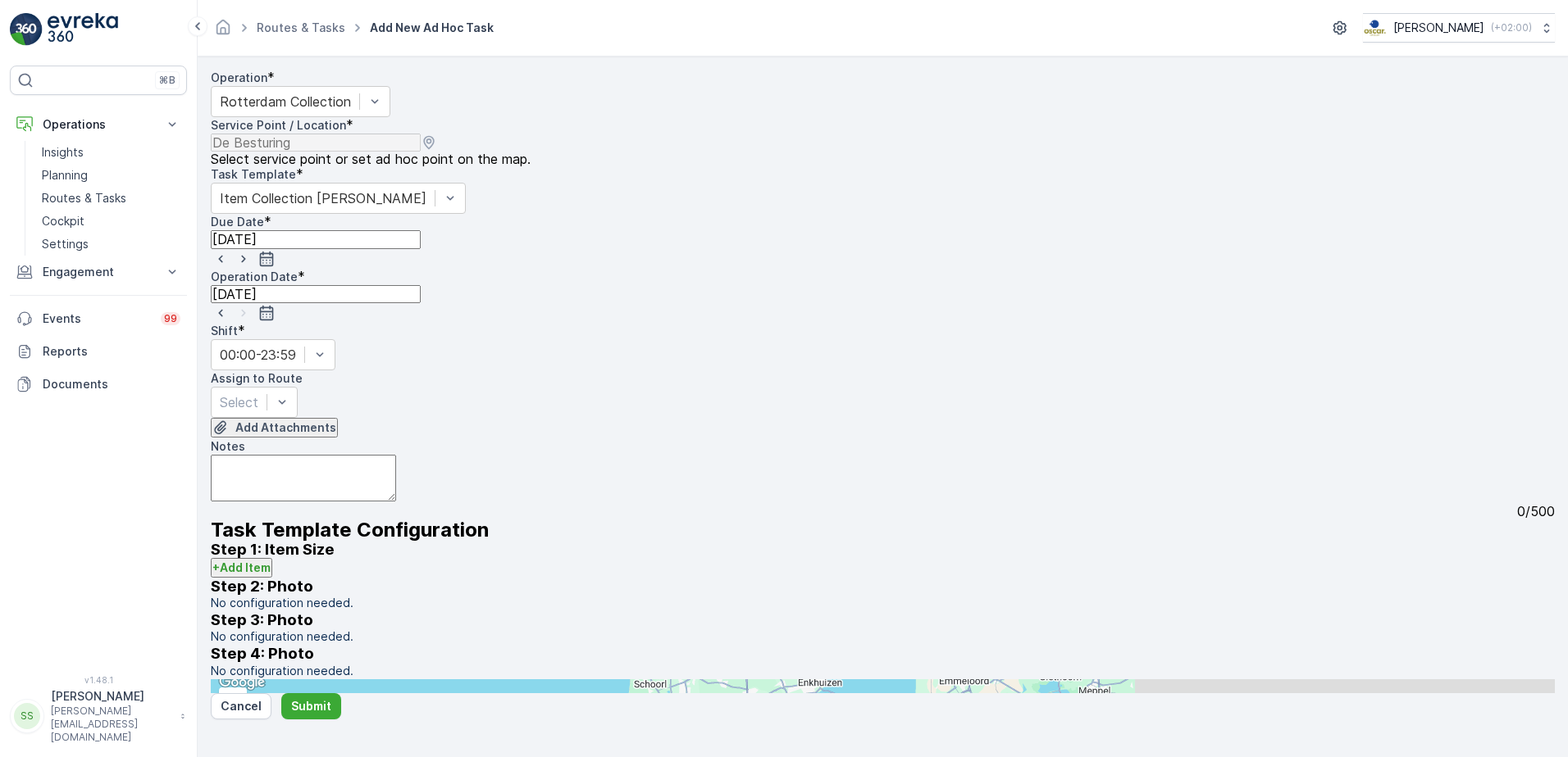
drag, startPoint x: 470, startPoint y: 426, endPoint x: 439, endPoint y: 392, distance: 46.0
click at [467, 421] on div "Operation * Rotterdam Collection Service Point / Location * Select service poin…" at bounding box center [882, 375] width 1343 height 610
click at [259, 394] on div at bounding box center [239, 402] width 39 height 18
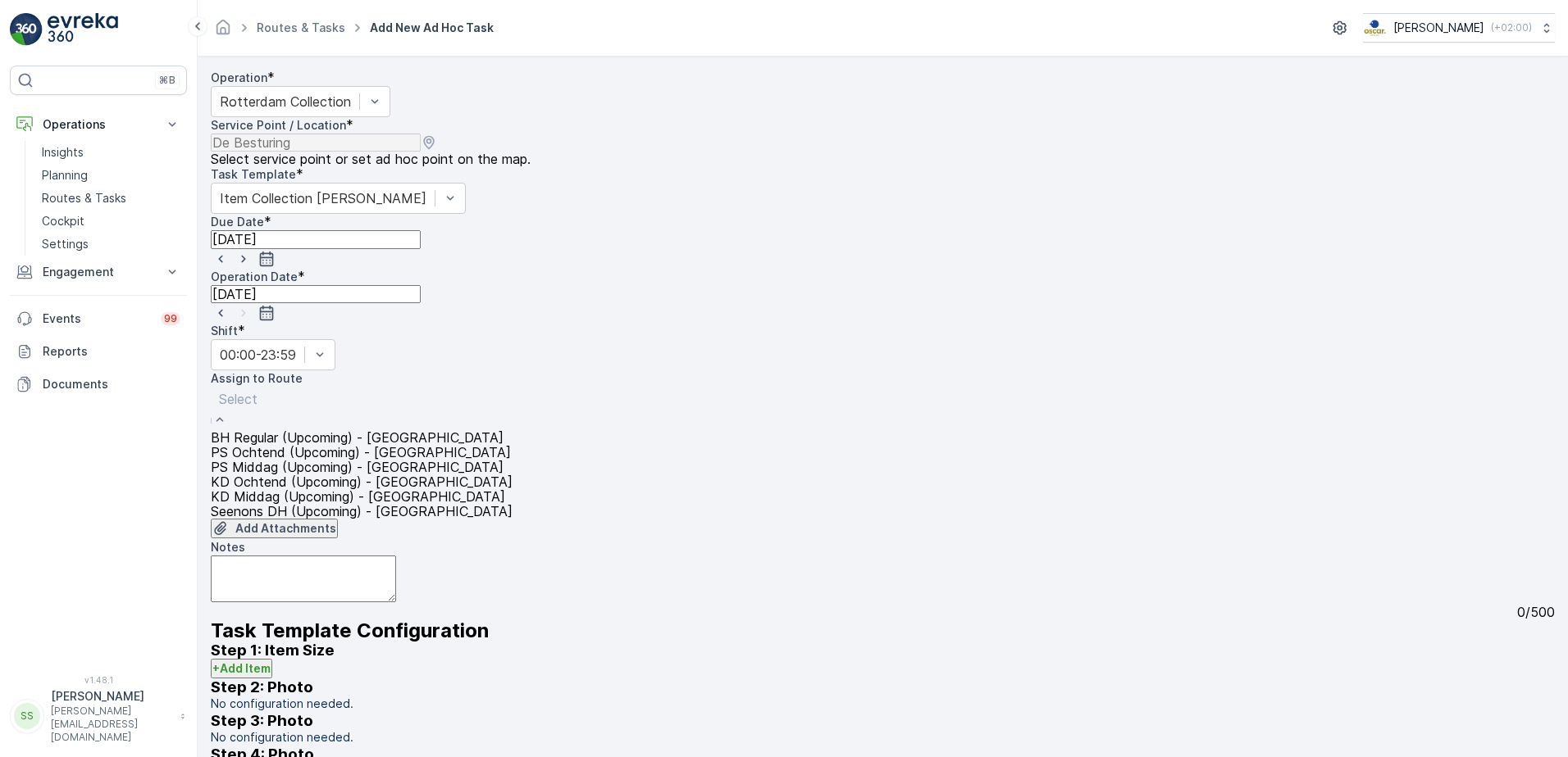
click at [252, 430] on span "BH Regular (Upcoming) - Rotterdam" at bounding box center [357, 438] width 293 height 15
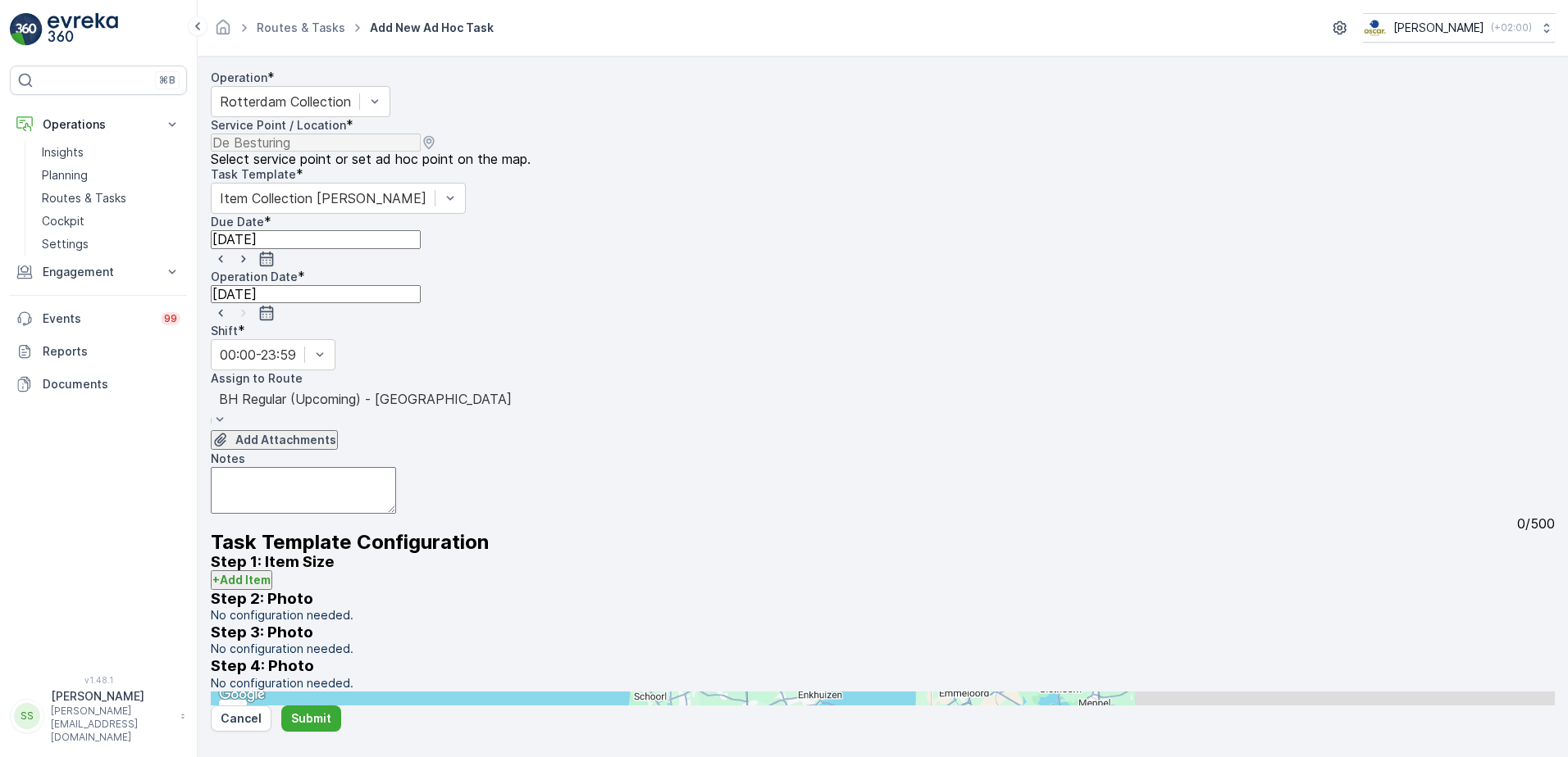
drag, startPoint x: 791, startPoint y: 383, endPoint x: 768, endPoint y: 392, distance: 24.7
click at [790, 430] on div "Add Attachments" at bounding box center [882, 441] width 1343 height 21
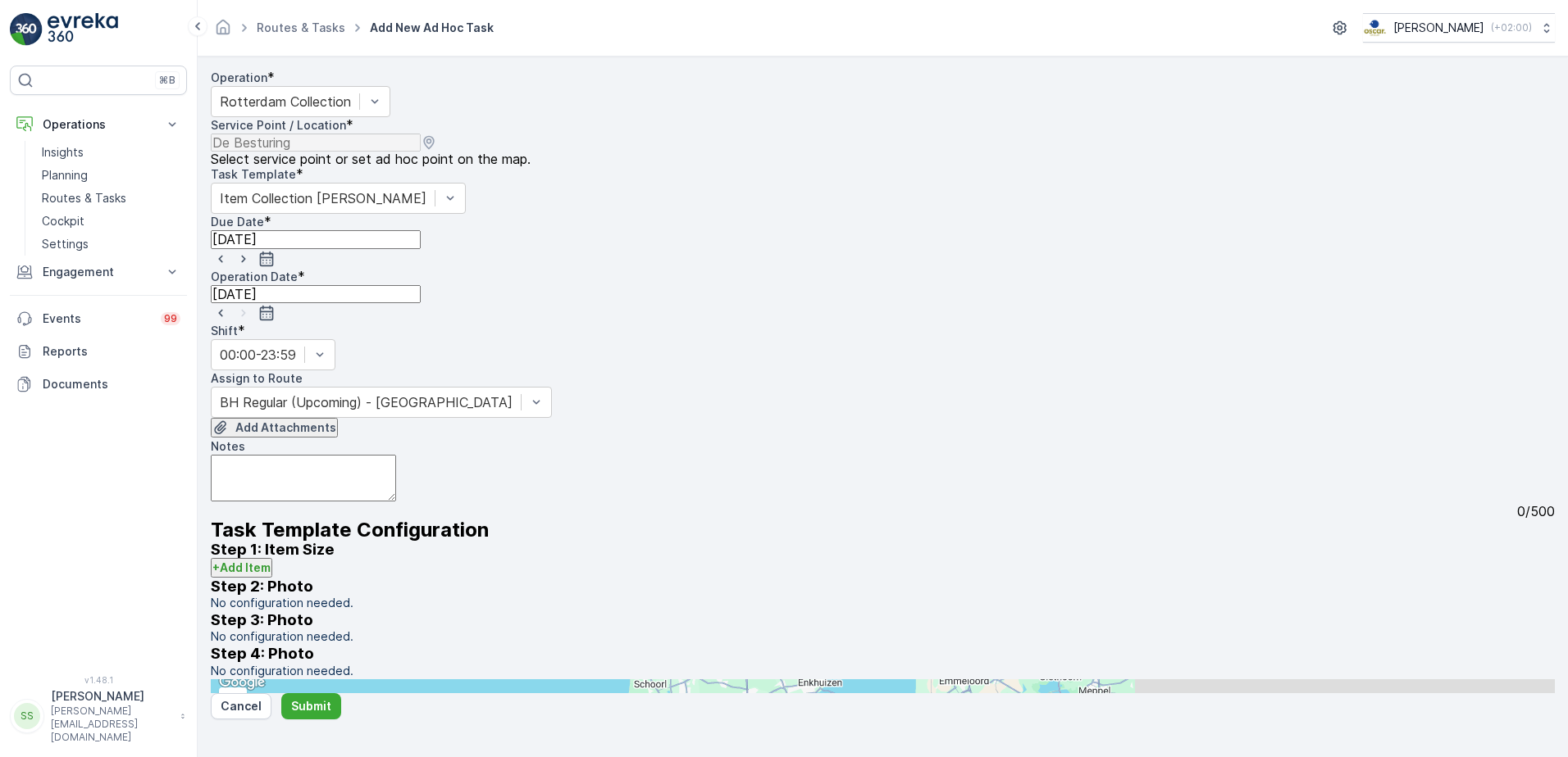
click at [271, 577] on p "+ Add Item" at bounding box center [242, 567] width 59 height 16
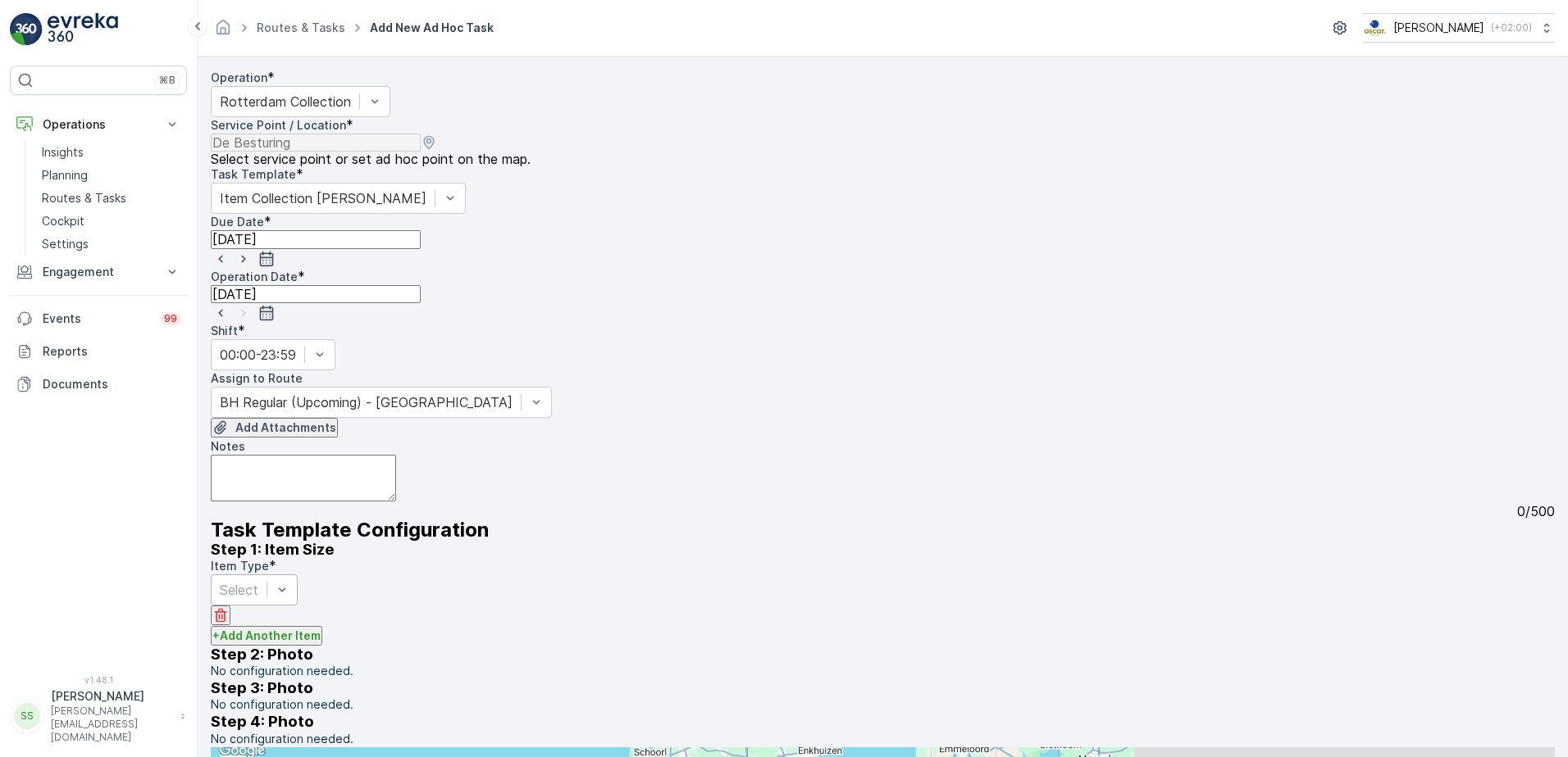
click at [259, 599] on div at bounding box center [239, 590] width 39 height 18
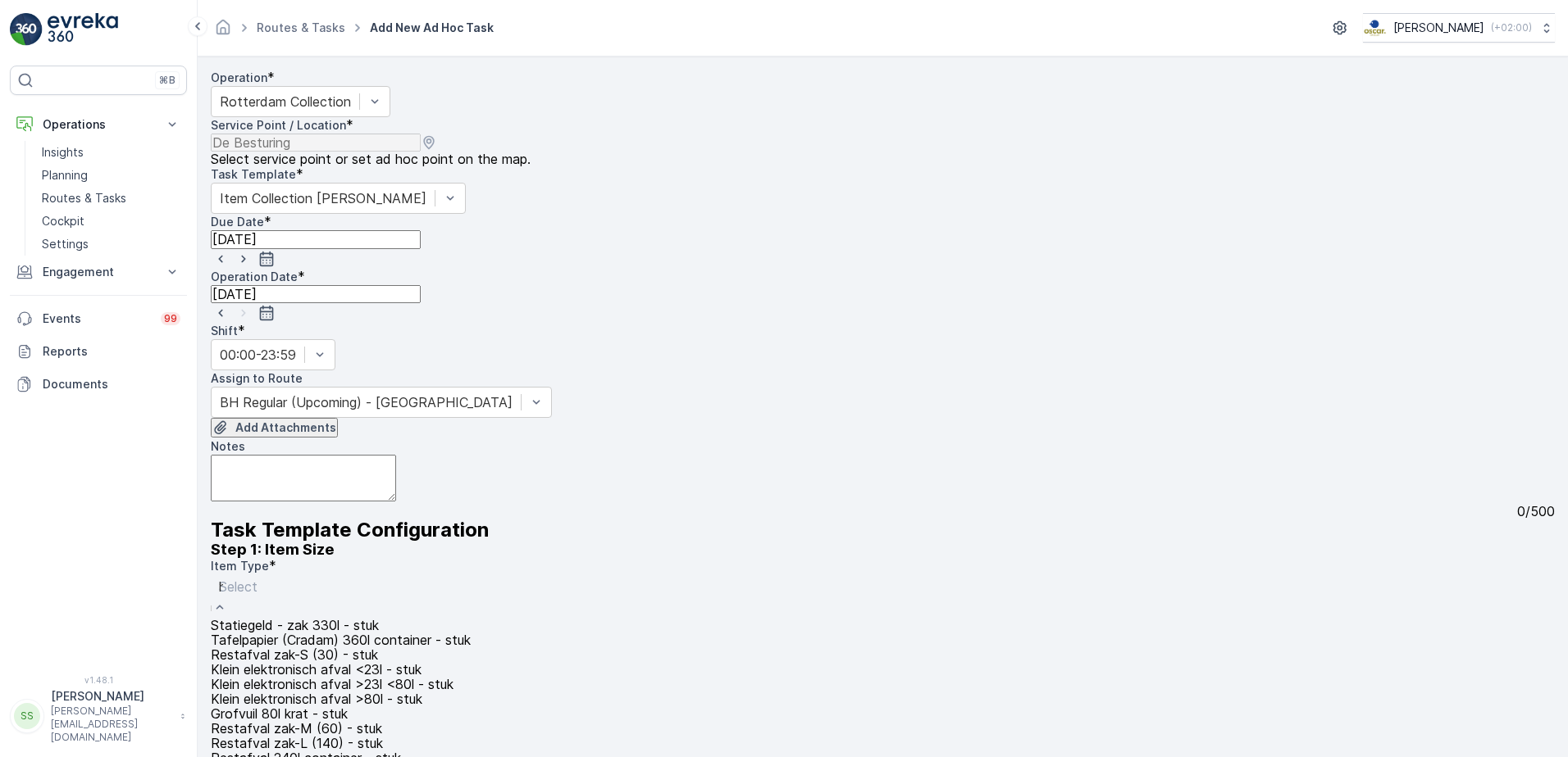
type input "hou"
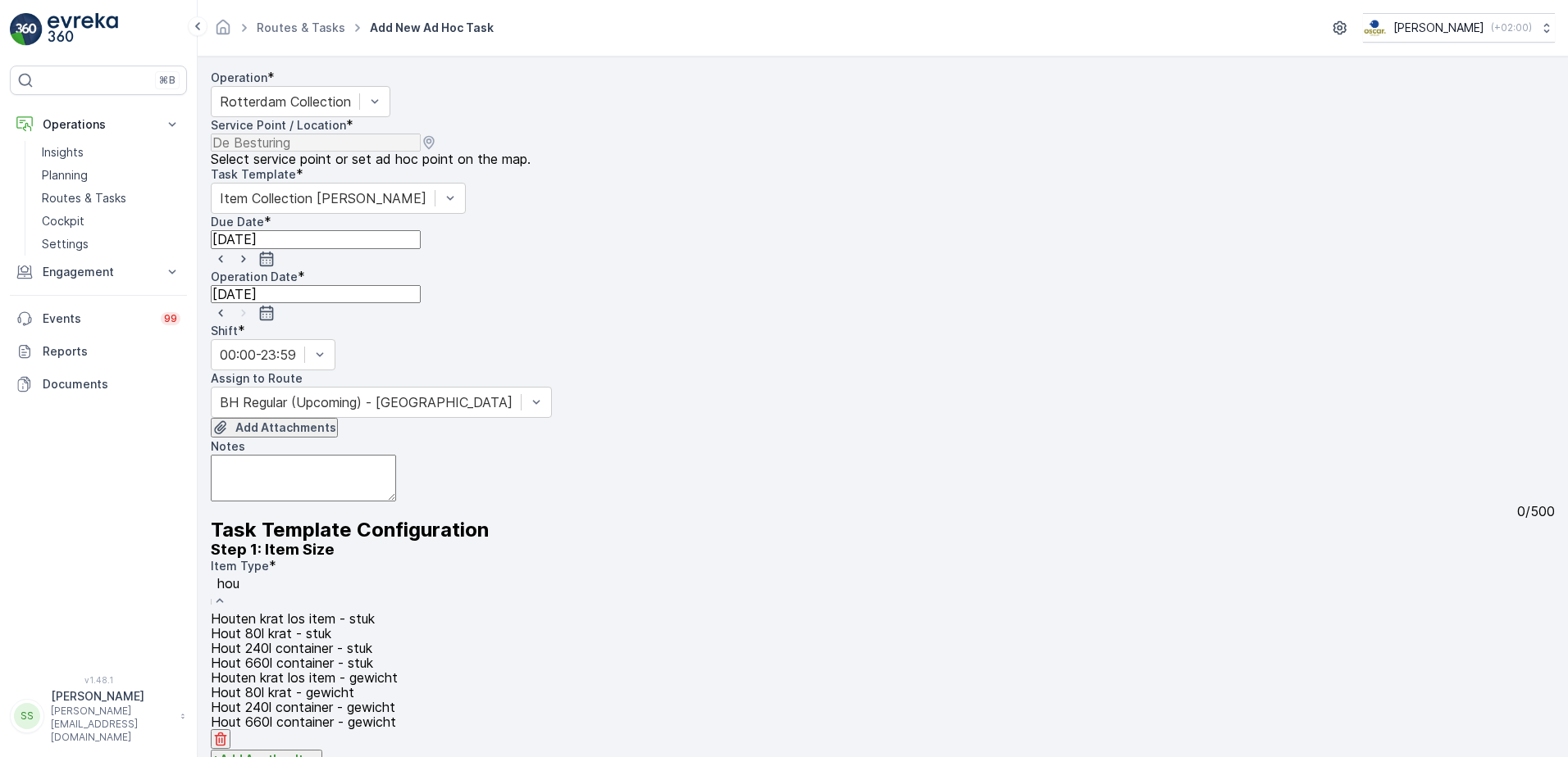
scroll to position [82, 0]
click at [310, 670] on span "Hout 660l container - stuk" at bounding box center [292, 664] width 162 height 15
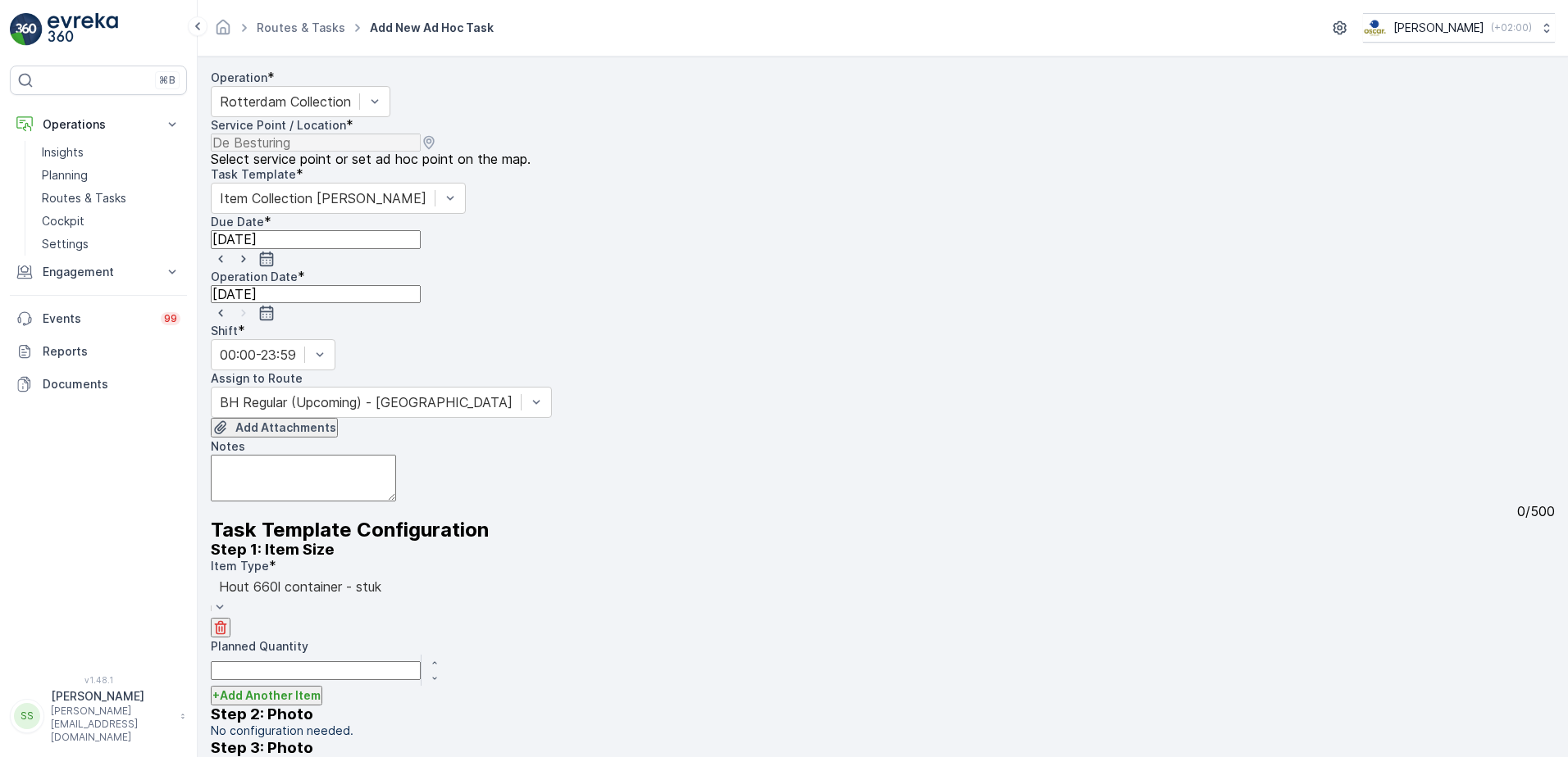
click at [449, 541] on div "Step 1: Item Size Item Type * option Hout 660l container - stuk is disabled. Se…" at bounding box center [882, 673] width 1343 height 265
click at [318, 643] on Quantity "Planned Quantity" at bounding box center [315, 651] width 210 height 18
drag, startPoint x: 659, startPoint y: 609, endPoint x: 667, endPoint y: 612, distance: 8.5
click at [662, 609] on div "Item Type * Hout 660l container - stuk hou Planned Quantity" at bounding box center [882, 609] width 1343 height 103
click at [283, 643] on Quantity "Planned Quantity" at bounding box center [315, 651] width 210 height 18
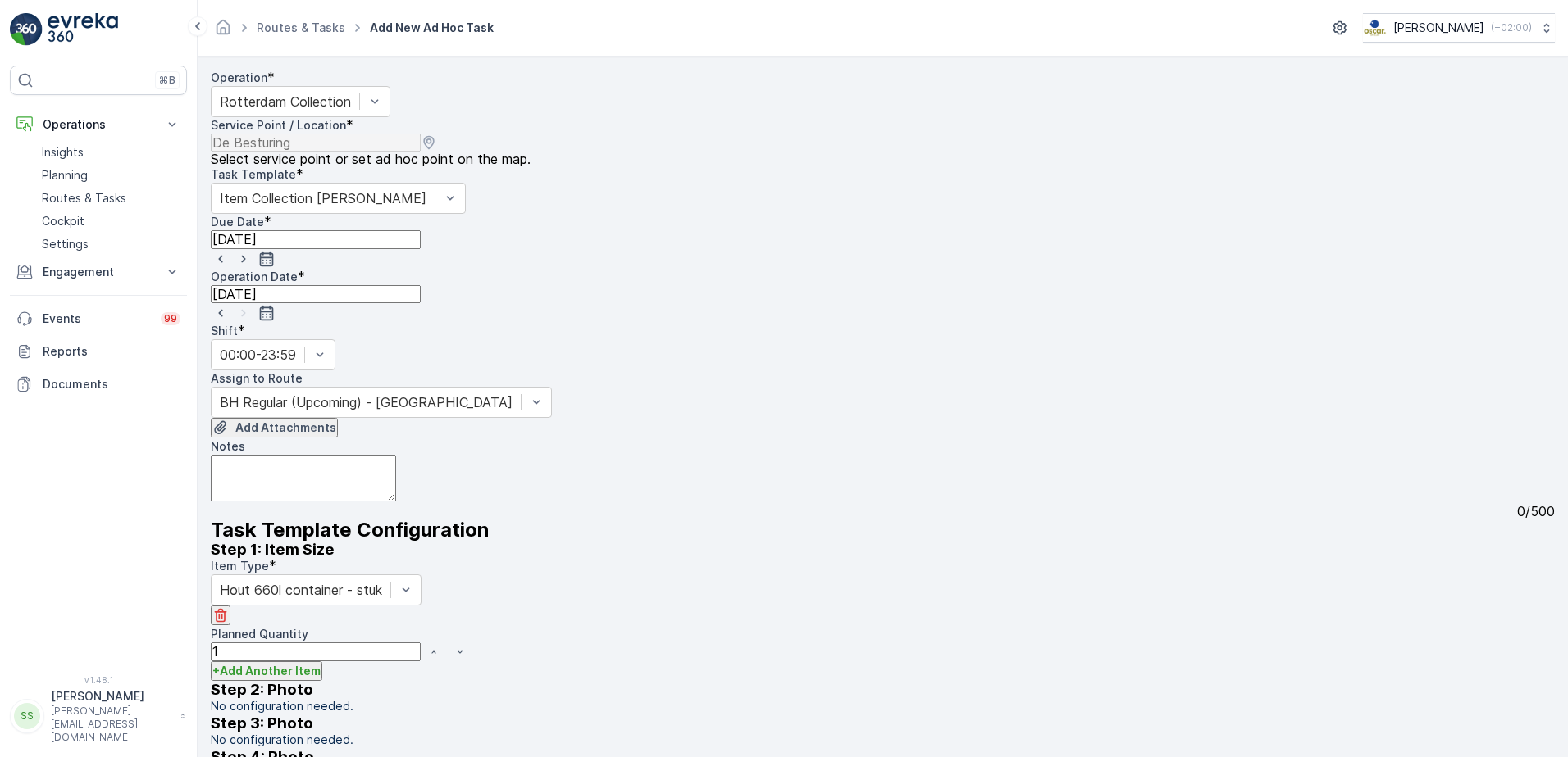
type Quantity "1"
click at [650, 624] on div "Item Type * Hout 660l container - stuk hou Planned Quantity 1" at bounding box center [882, 609] width 1343 height 103
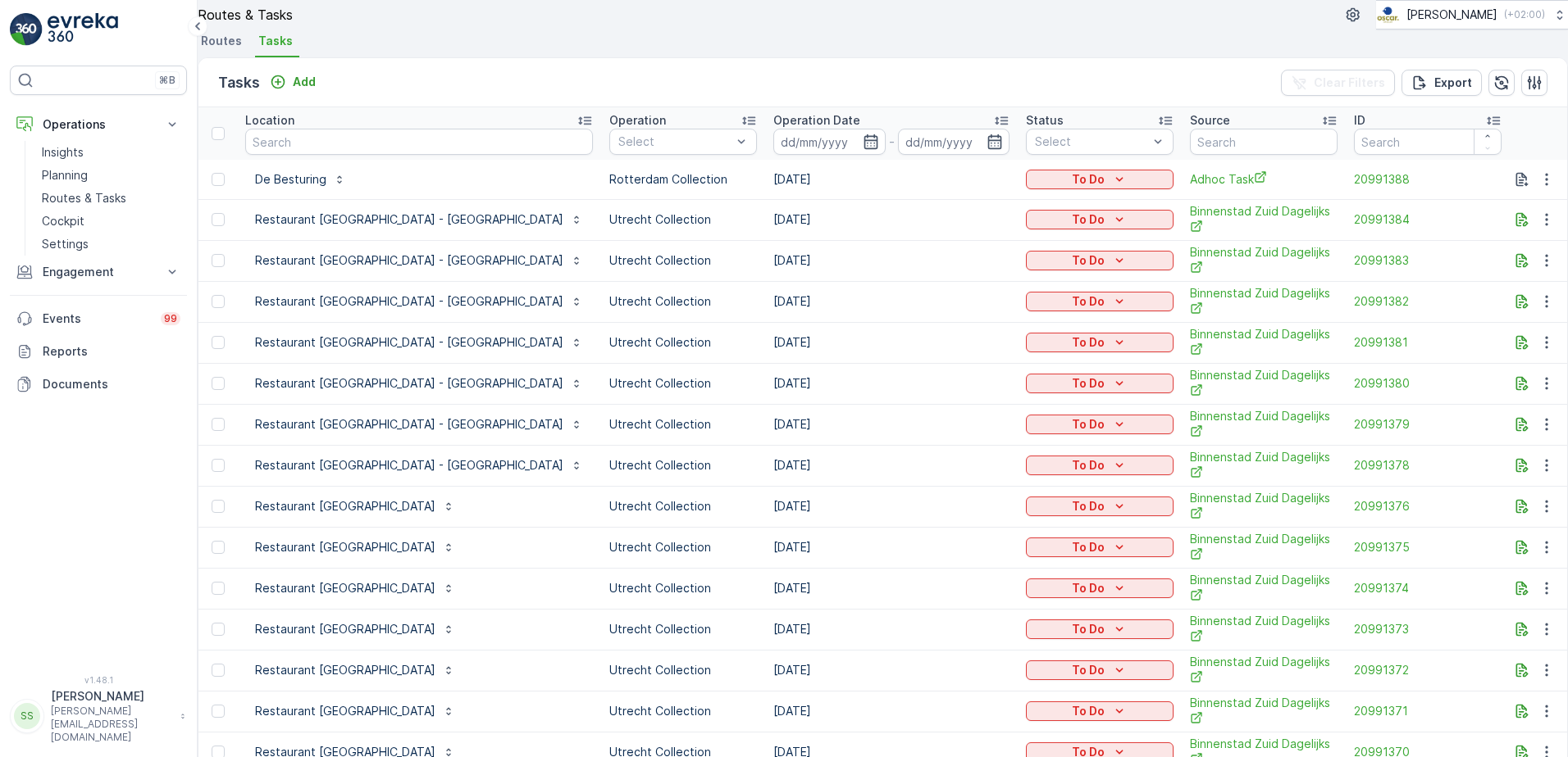
click at [516, 102] on div "Tasks Add Clear Filters Export" at bounding box center [882, 83] width 1368 height 49
click at [482, 42] on div "Routes & Tasks [PERSON_NAME] ( +02:00 ) Routes Tasks" at bounding box center [882, 28] width 1370 height 58
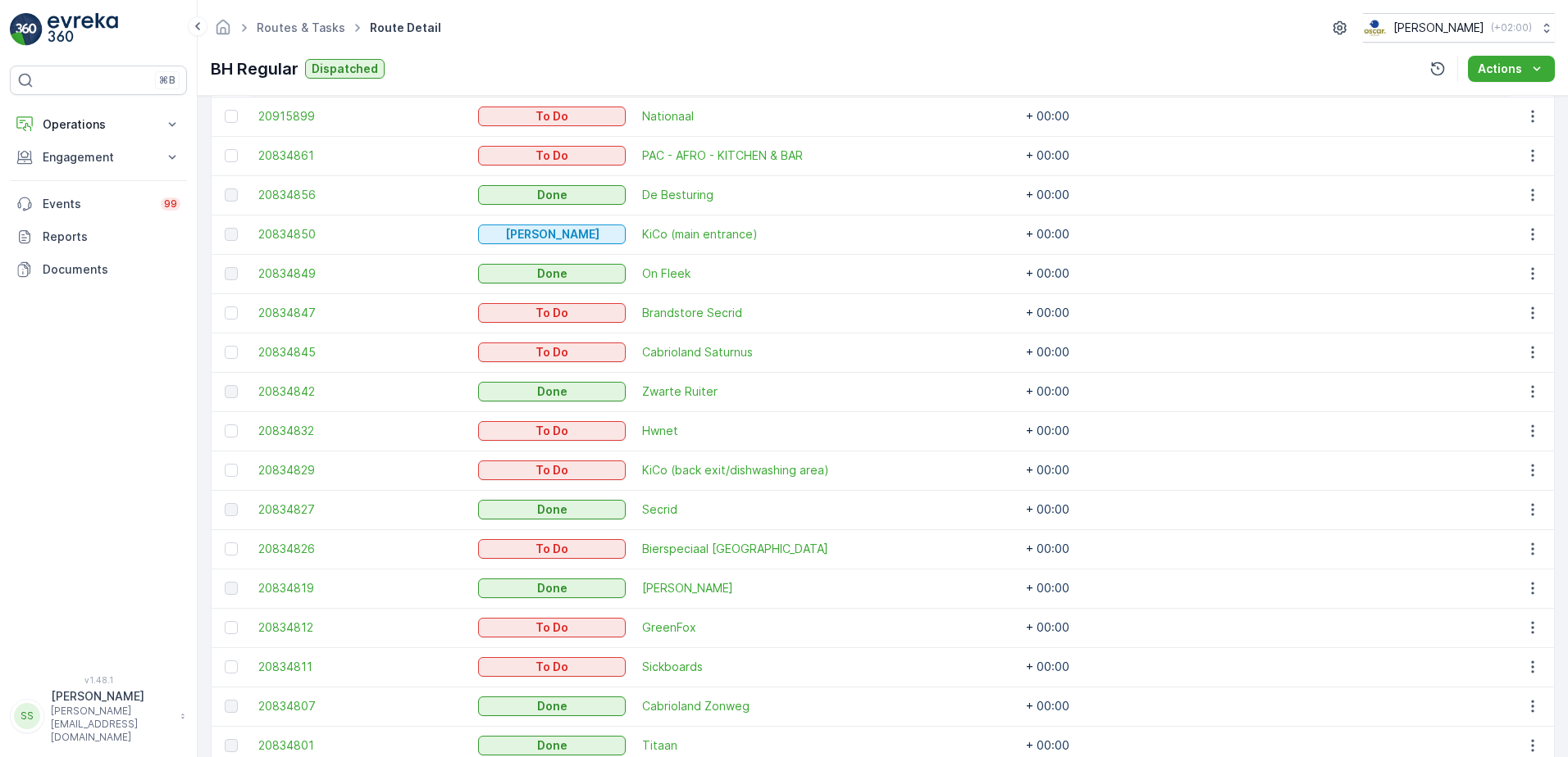
scroll to position [849, 0]
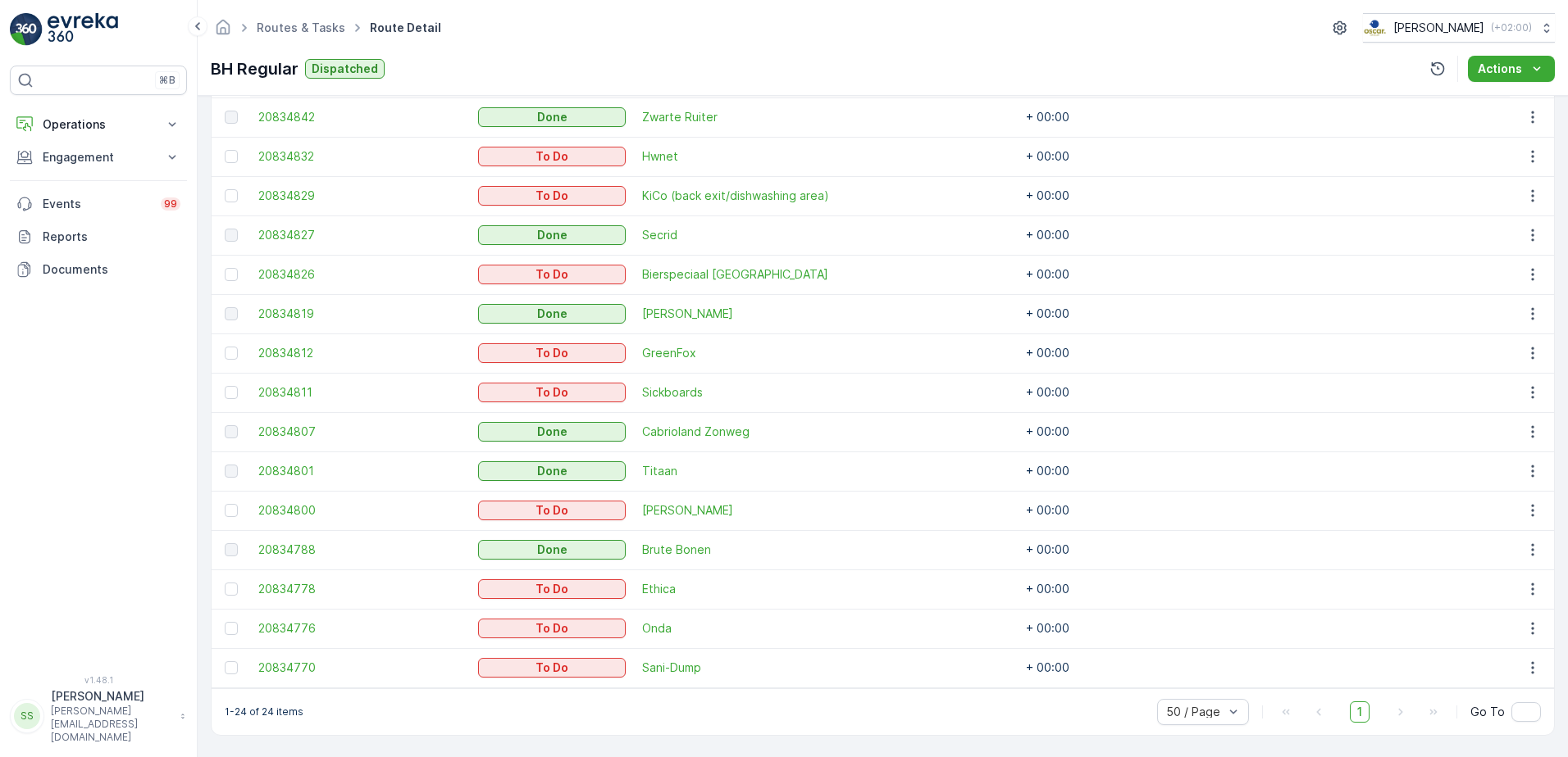
click at [201, 498] on div "Details Operation Rotterdam Collection Start Time 05:00 End Time 23:59 Start Lo…" at bounding box center [882, 427] width 1370 height 662
click at [200, 504] on div "Details Operation Rotterdam Collection Start Time 05:00 End Time 23:59 Start Lo…" at bounding box center [882, 427] width 1370 height 662
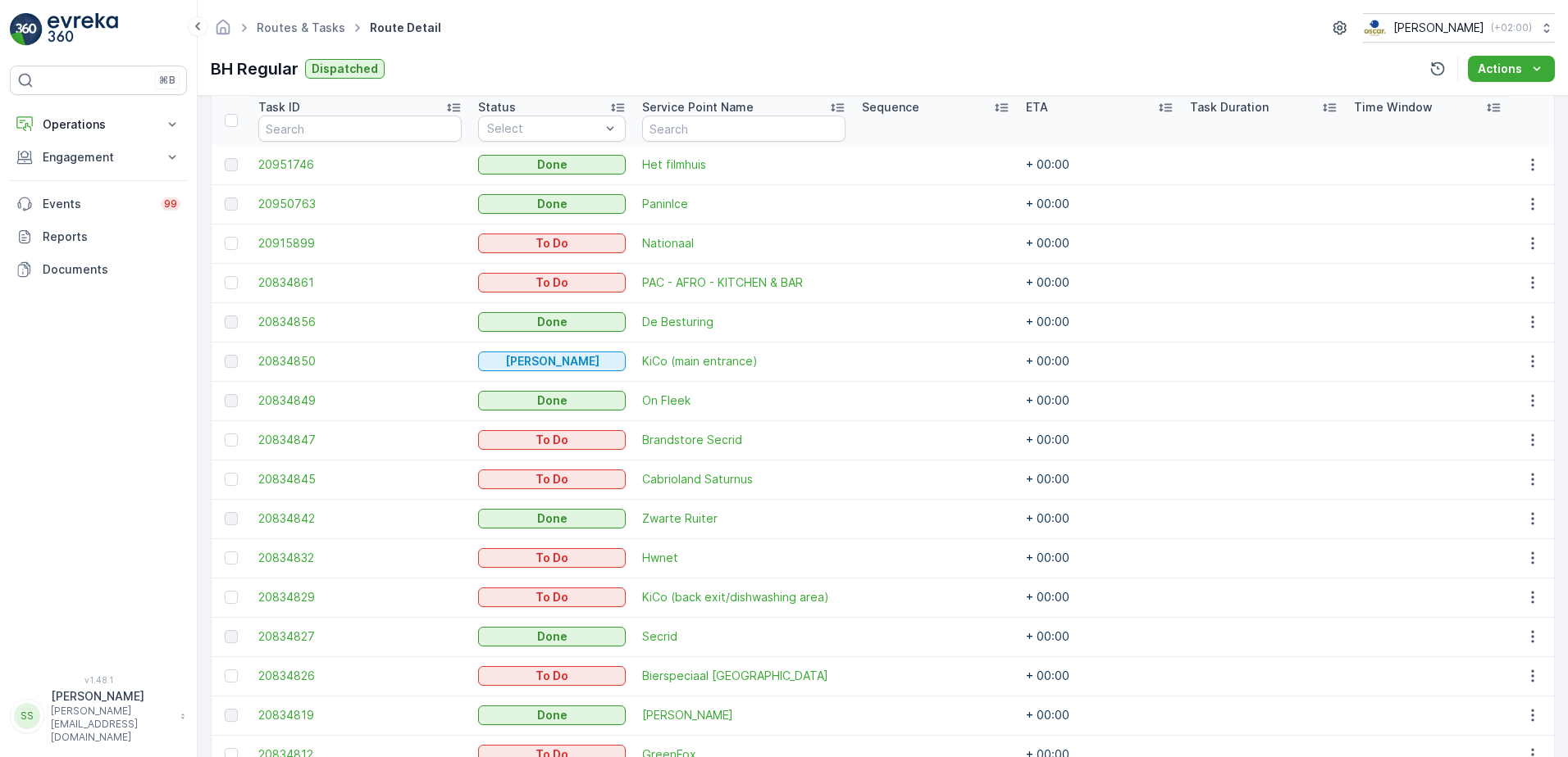
scroll to position [0, 0]
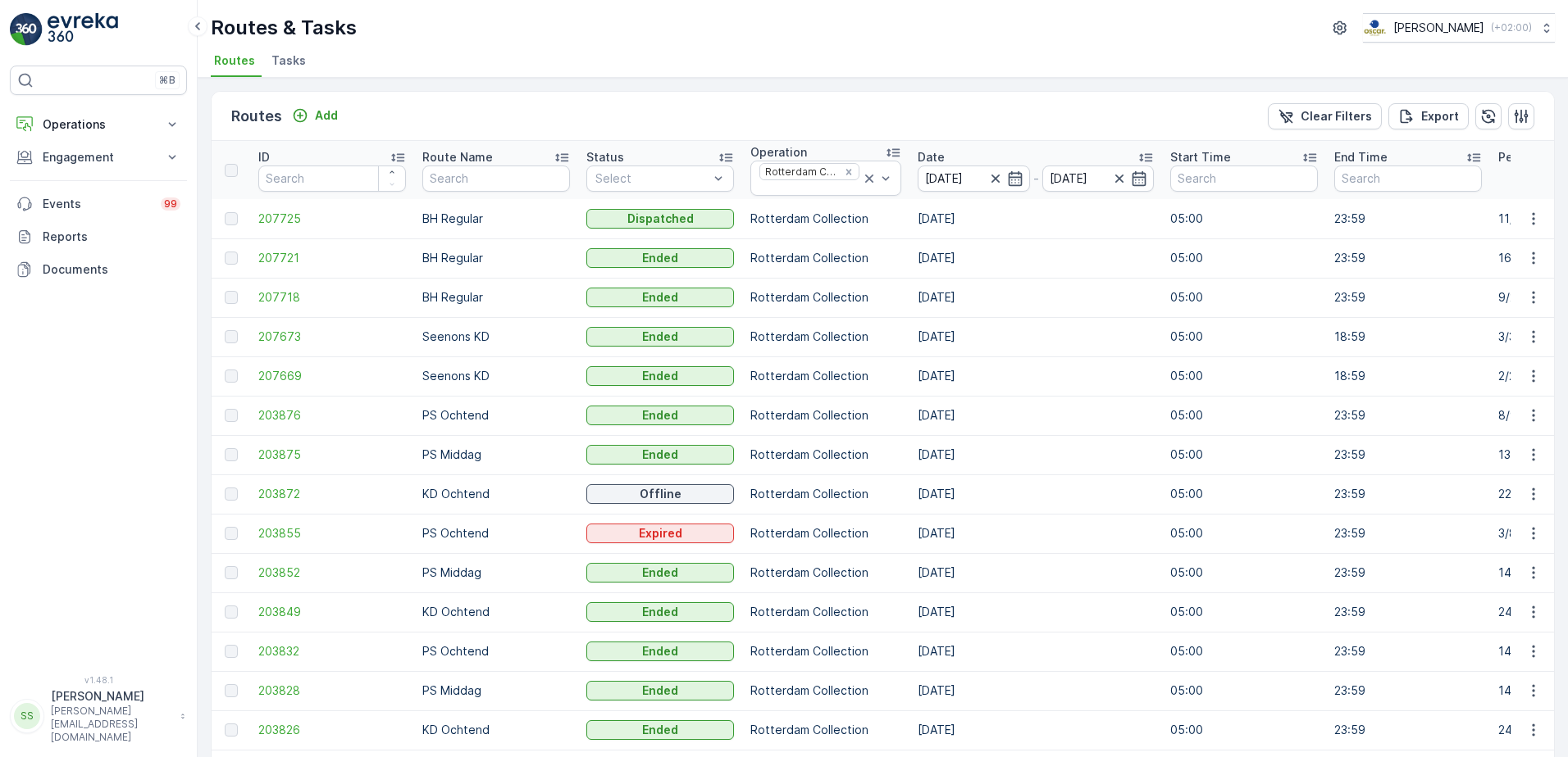
click at [447, 99] on div "Routes Add Clear Filters Export" at bounding box center [883, 116] width 1342 height 49
click at [992, 119] on div "Routes Add Clear Filters Export" at bounding box center [883, 116] width 1342 height 49
click at [1022, 115] on div "Routes Add Clear Filters Export" at bounding box center [883, 116] width 1342 height 49
